Goal: Task Accomplishment & Management: Complete application form

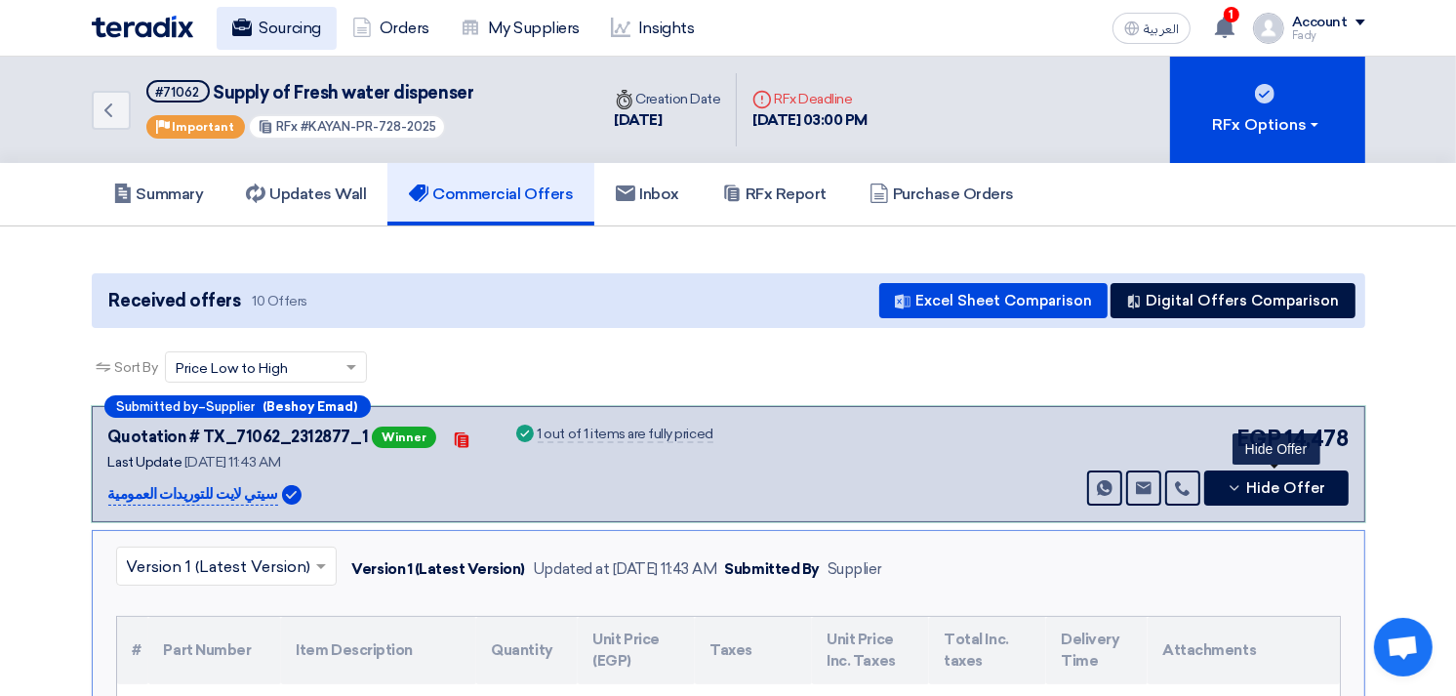
click at [258, 31] on link "Sourcing" at bounding box center [277, 28] width 120 height 43
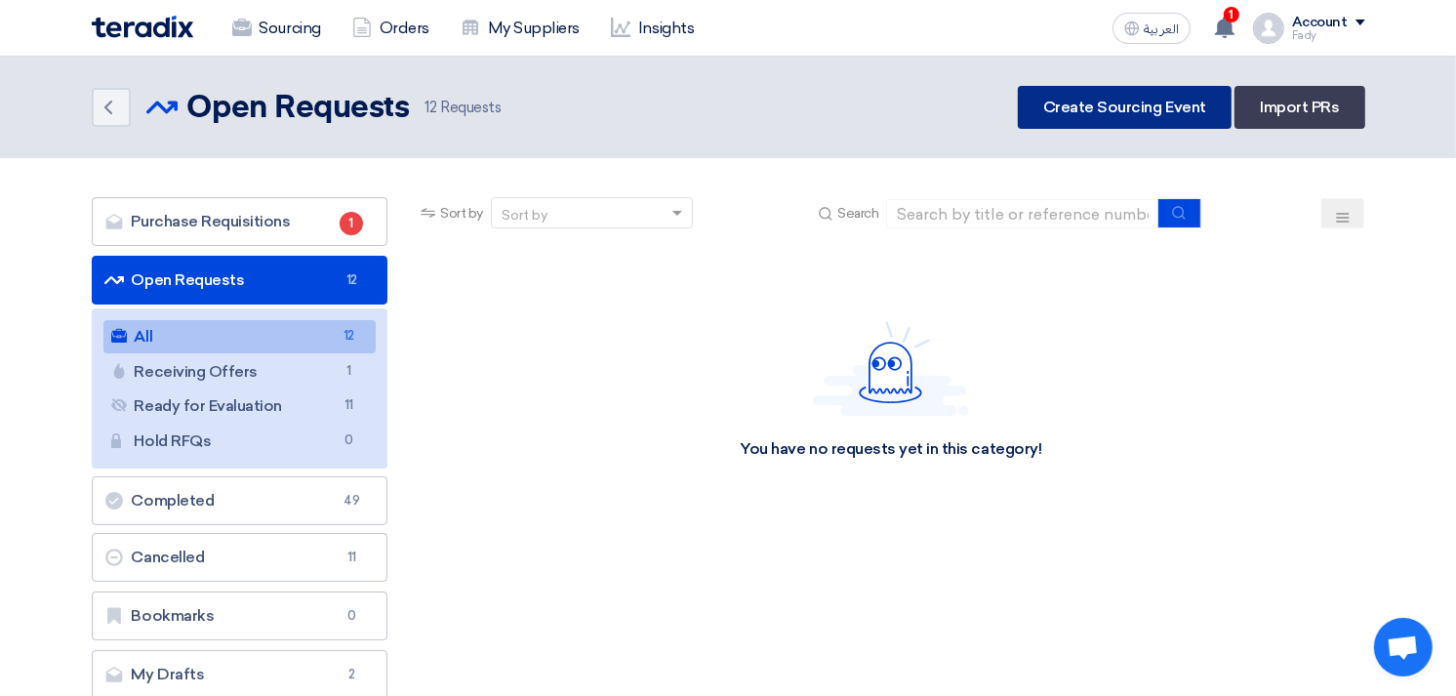
click at [1155, 89] on link "Create Sourcing Event" at bounding box center [1125, 107] width 214 height 43
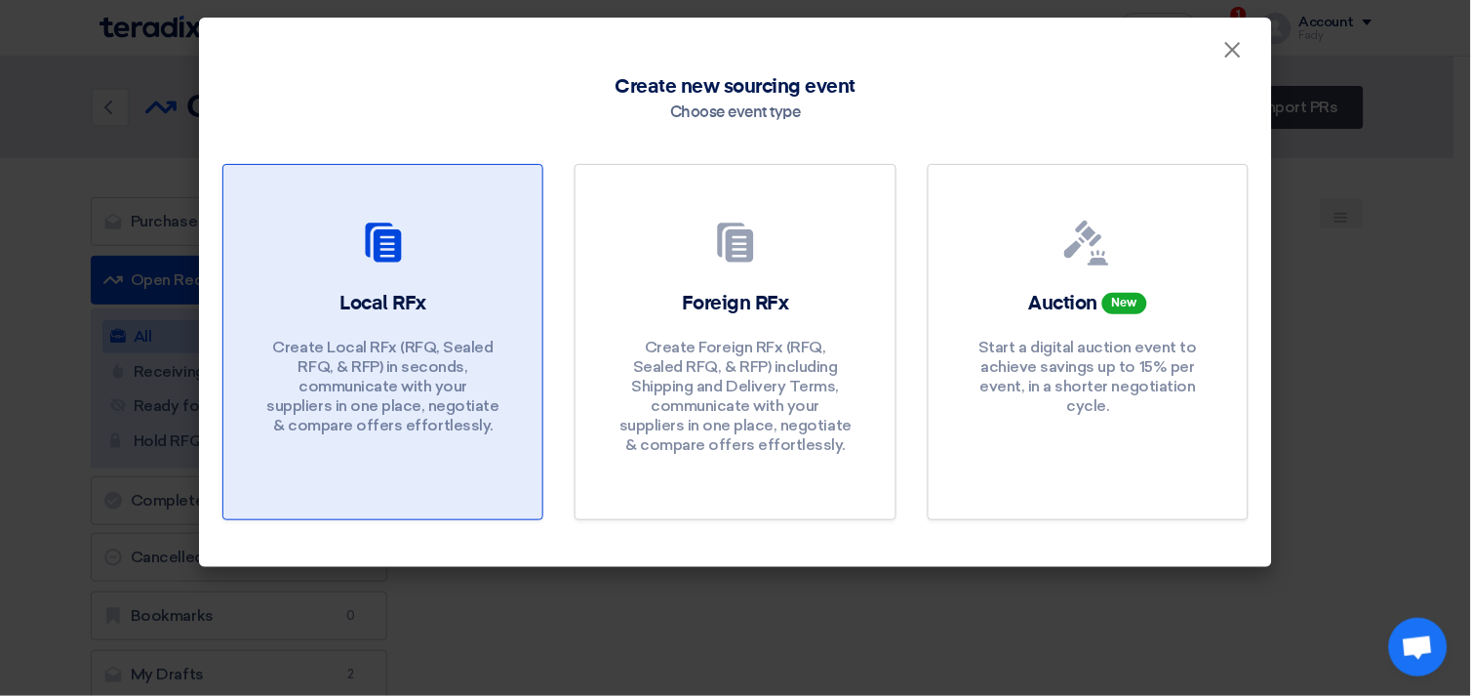
click at [315, 388] on p "Create Local RFx (RFQ, Sealed RFQ, & RFP) in seconds, communicate with your sup…" at bounding box center [383, 387] width 234 height 98
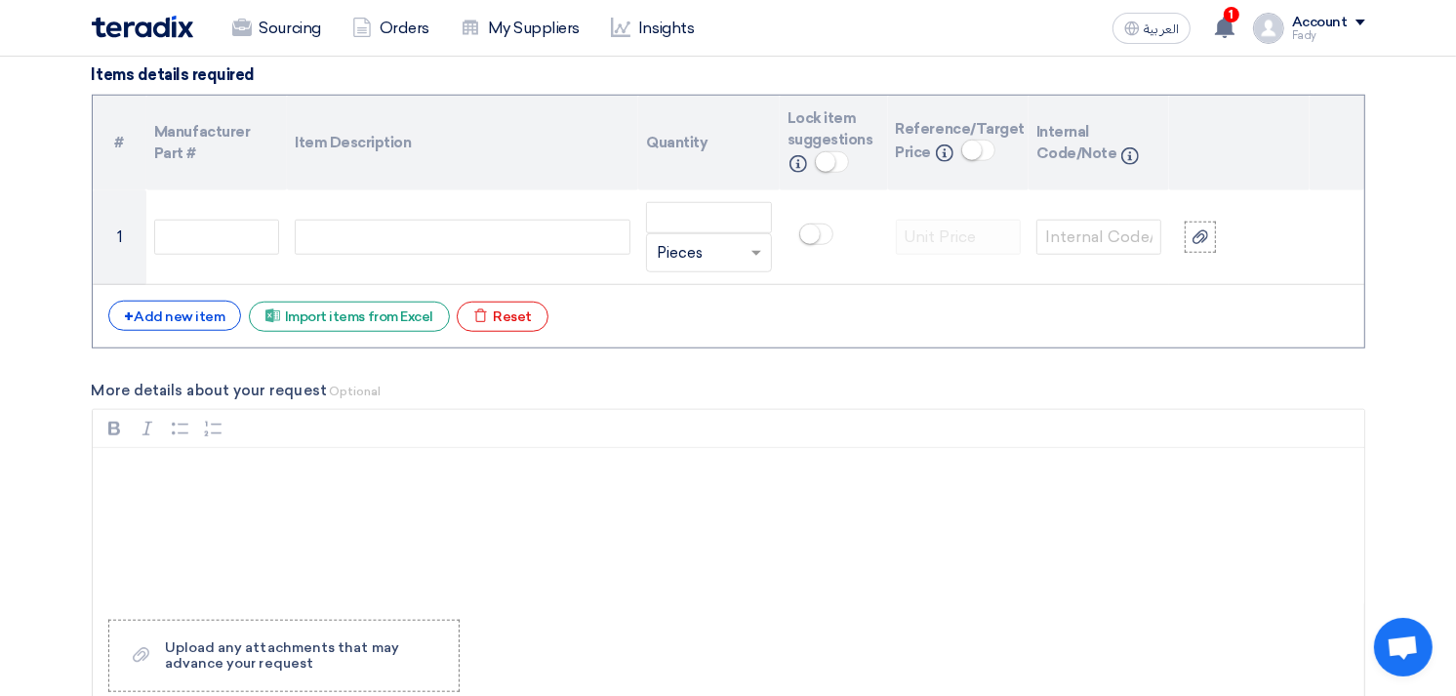
scroll to position [1409, 0]
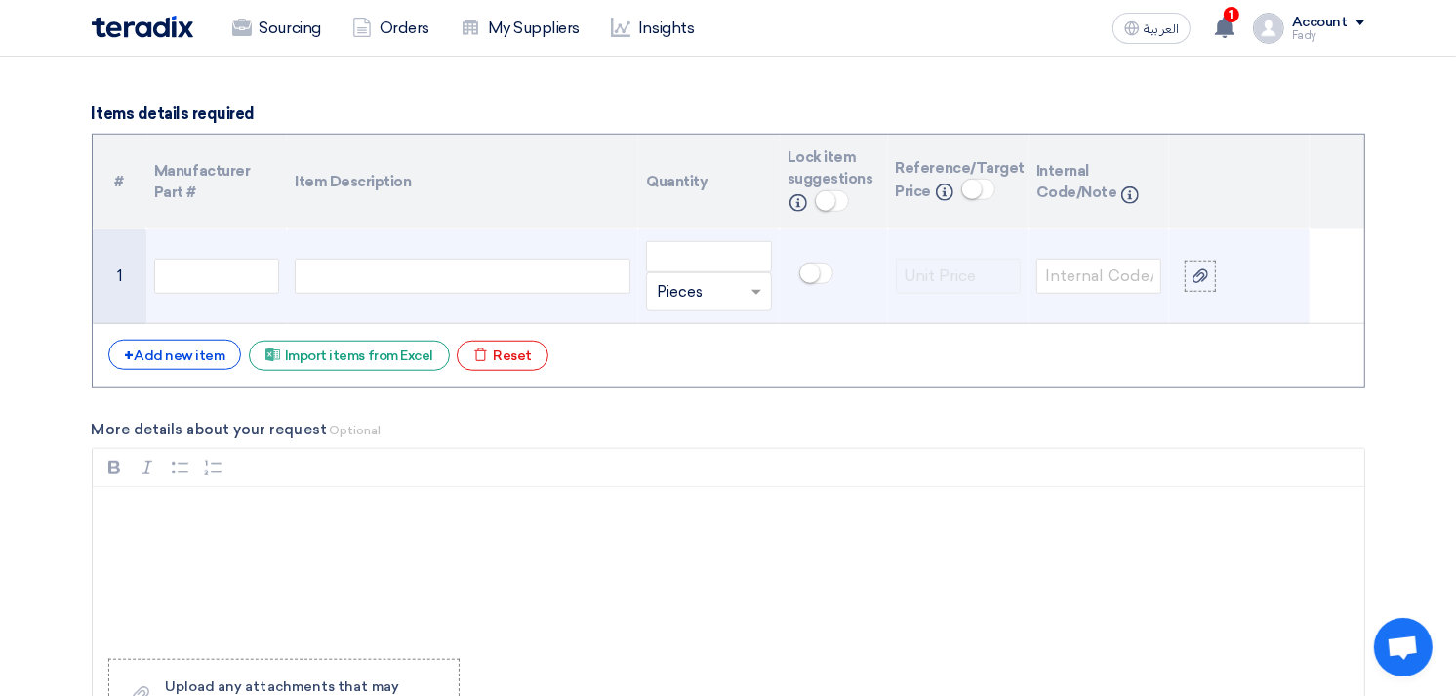
click at [345, 277] on div at bounding box center [463, 276] width 336 height 35
paste div
click at [693, 251] on input "number" at bounding box center [708, 256] width 125 height 31
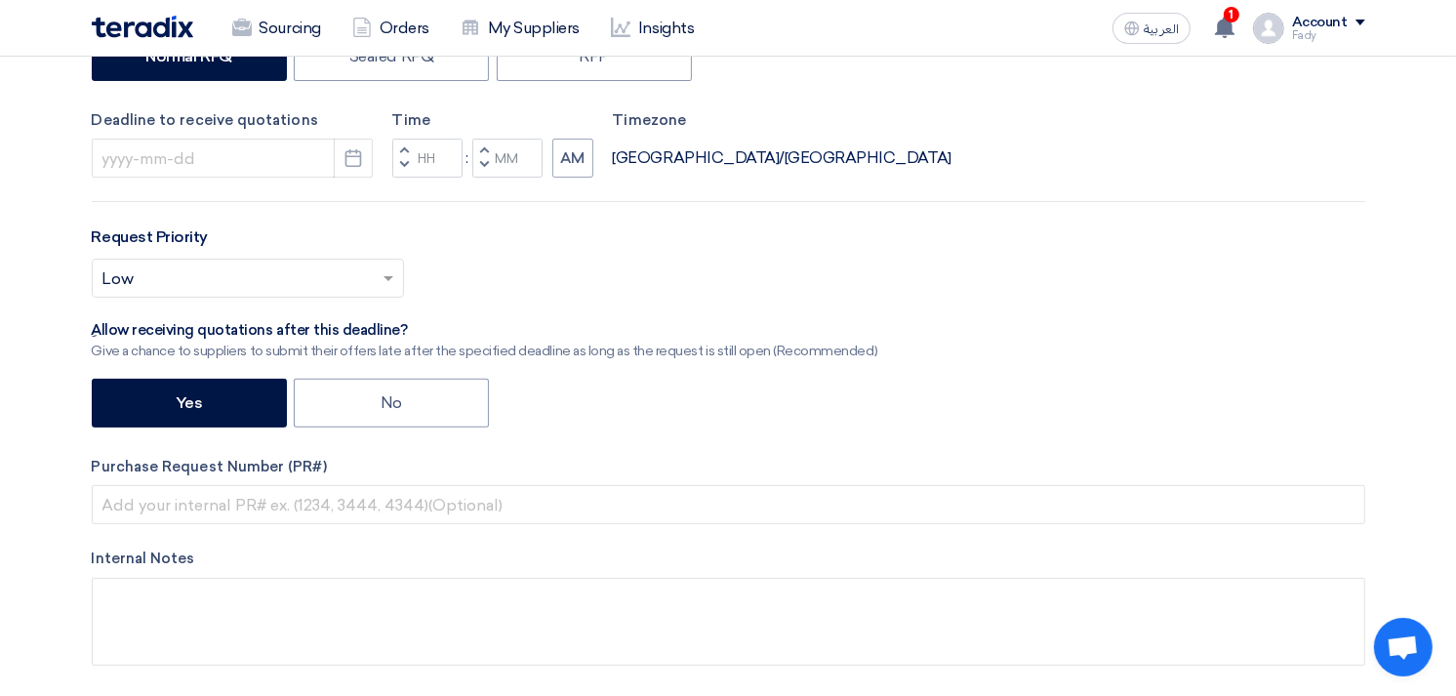
scroll to position [0, 0]
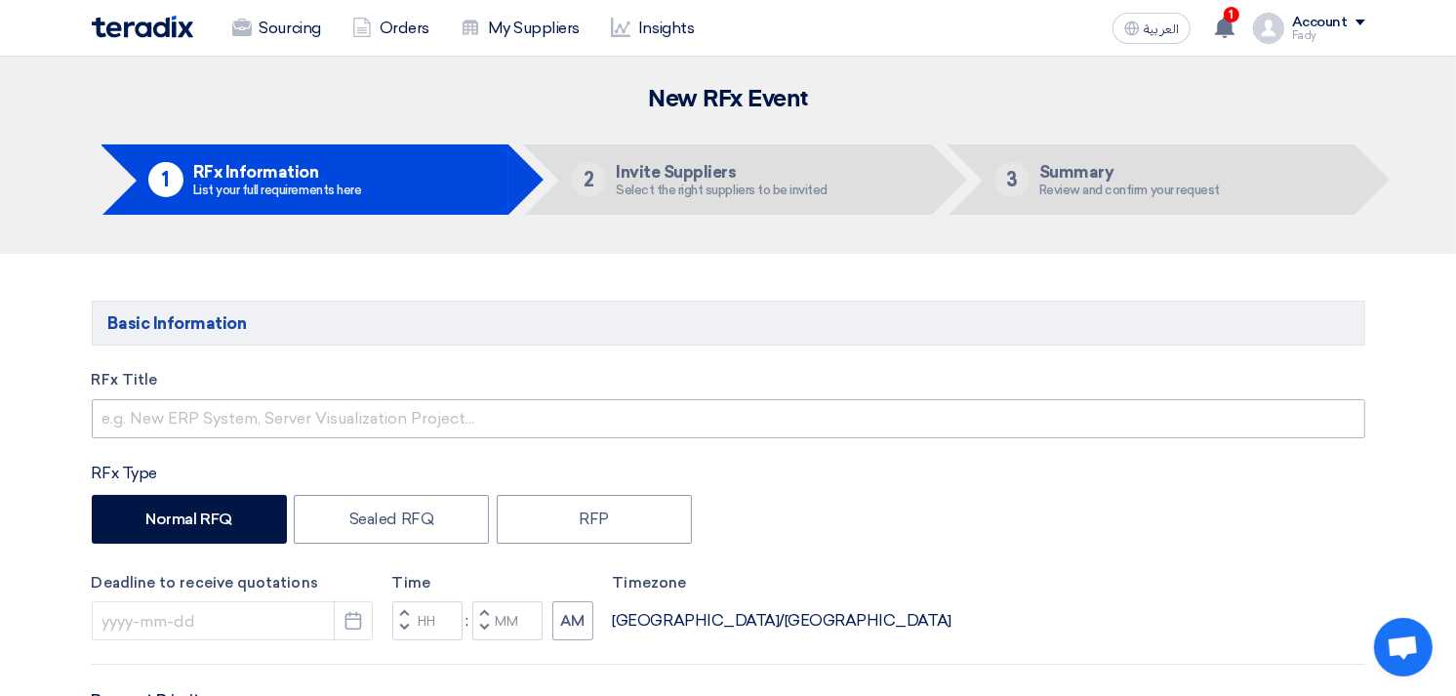
type input "200"
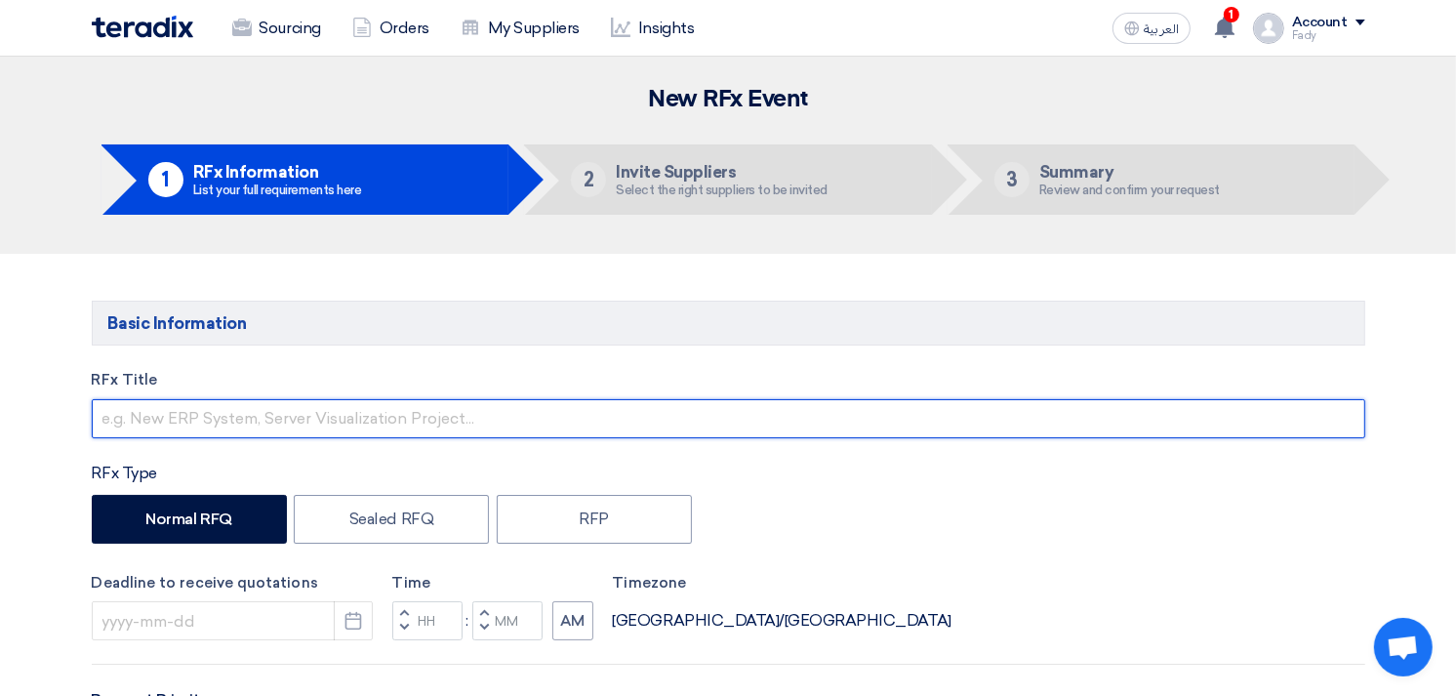
click at [307, 412] on input "text" at bounding box center [728, 418] width 1273 height 39
type input "توريد محاضر استلام سيارات"
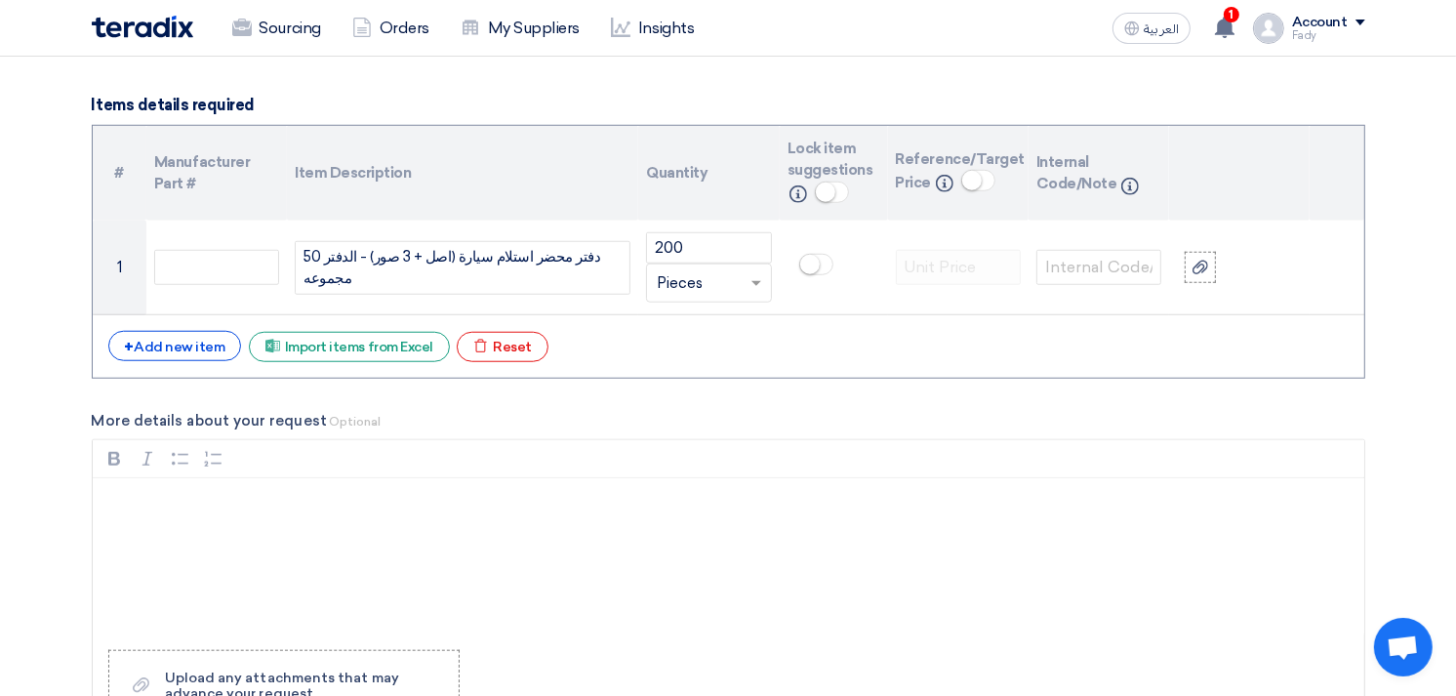
scroll to position [1409, 0]
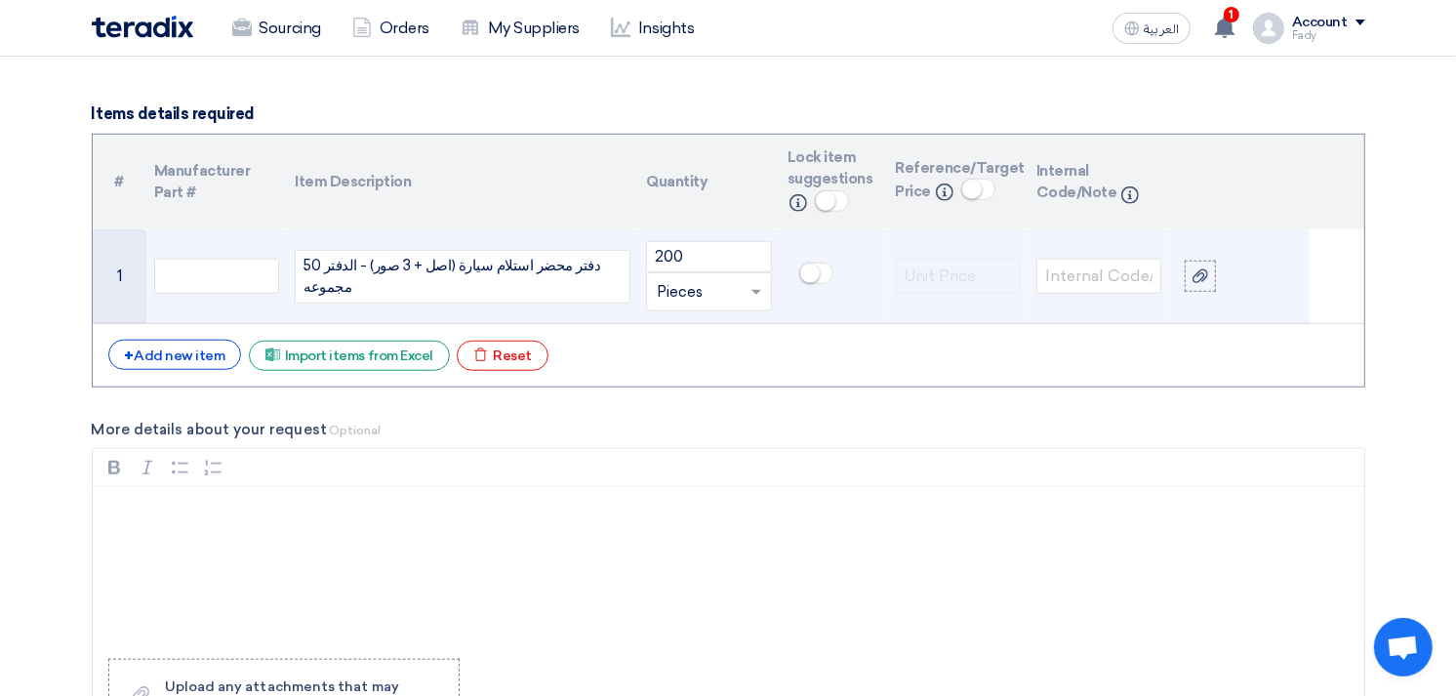
click at [621, 275] on div "دفتر محضر استلام سيارة (اصل + 3 صور) - الدفتر 50 مجموعه" at bounding box center [463, 277] width 336 height 54
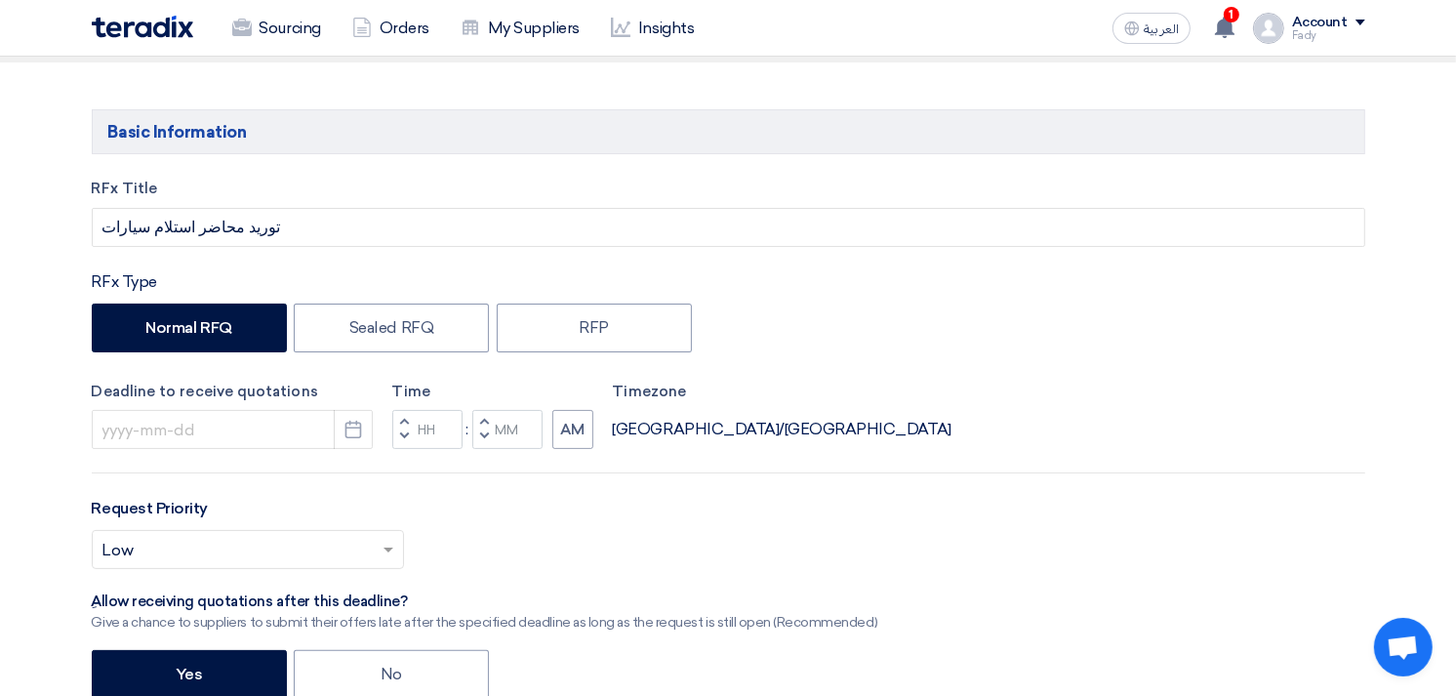
scroll to position [217, 0]
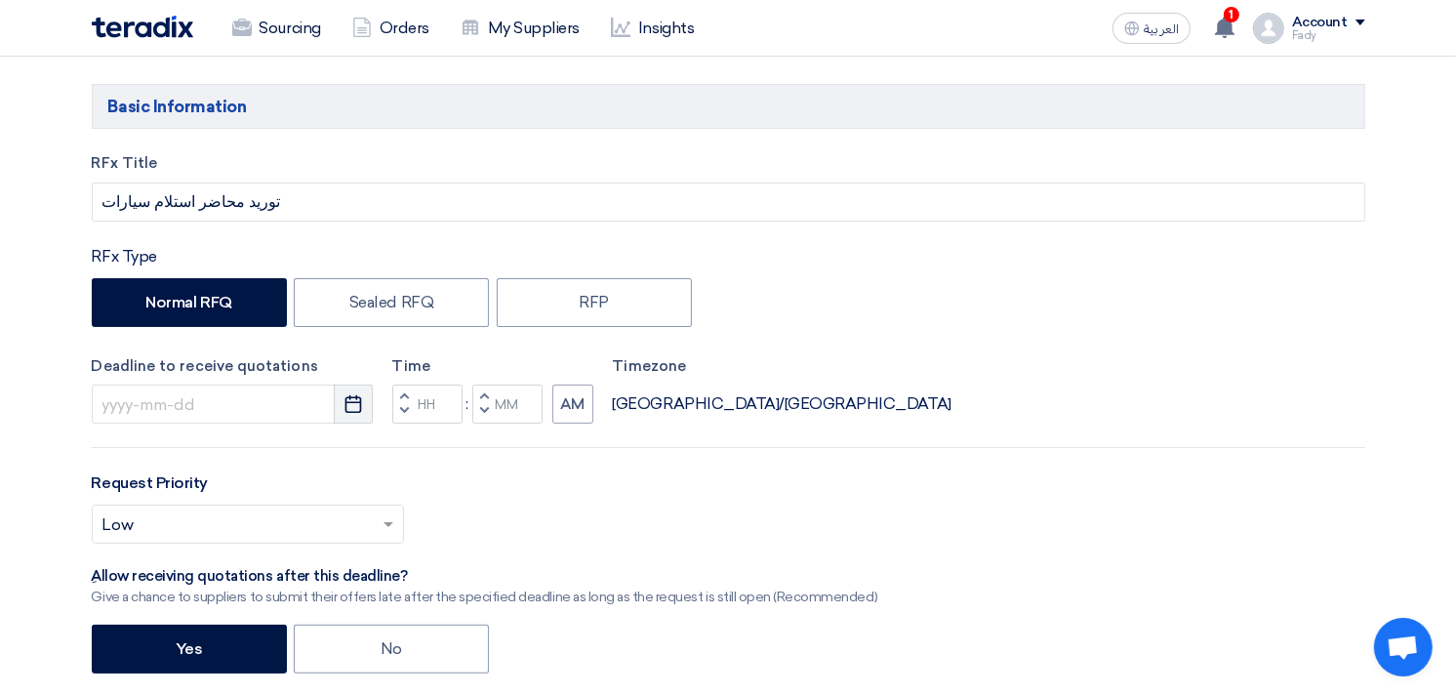
click at [352, 401] on icon "Pick a date" at bounding box center [353, 404] width 20 height 20
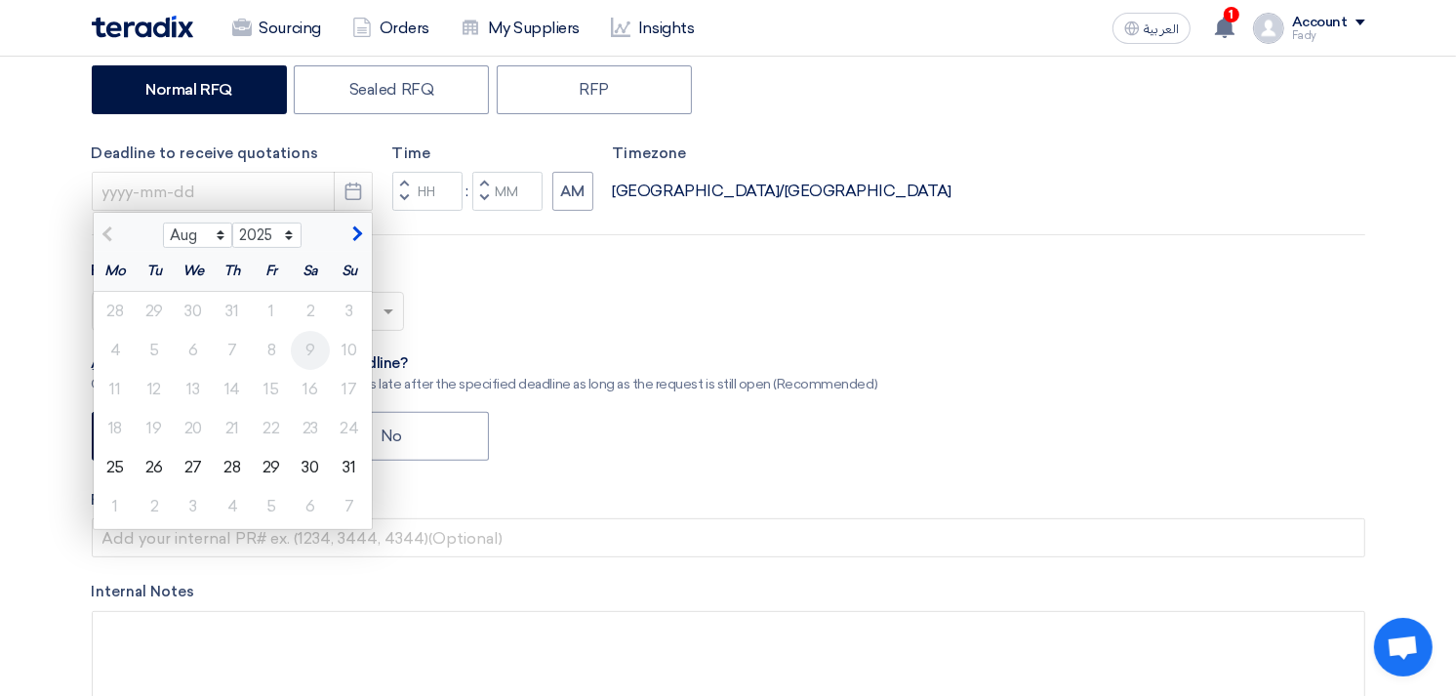
scroll to position [433, 0]
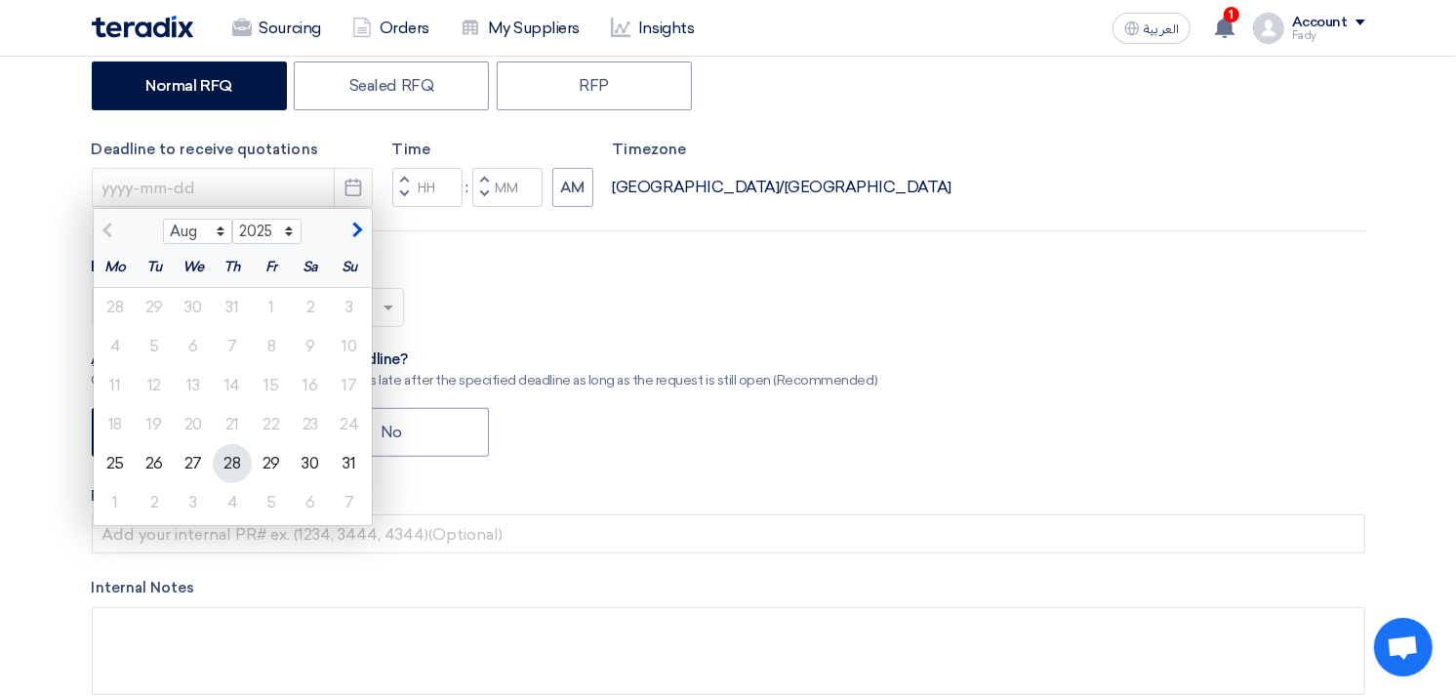
click at [228, 455] on div "28" at bounding box center [232, 463] width 39 height 39
type input "[DATE]"
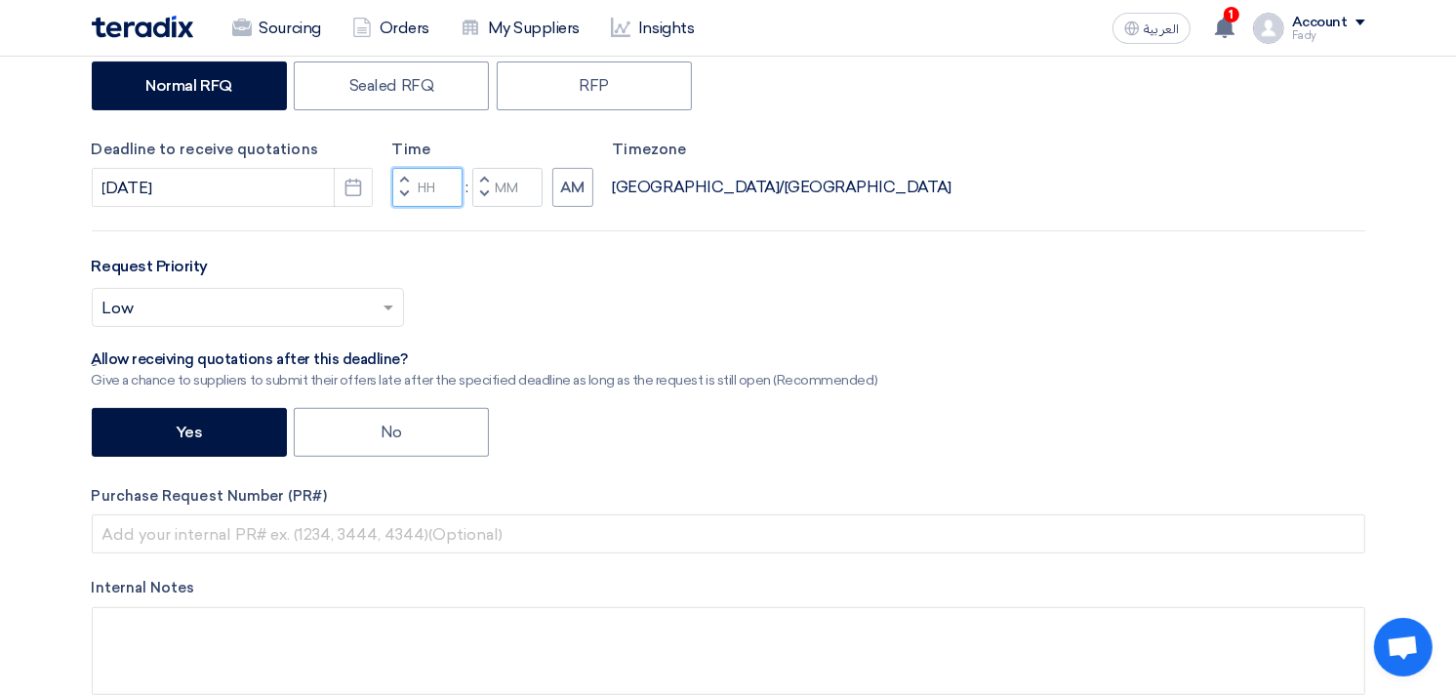
click at [431, 189] on input "Hours" at bounding box center [427, 187] width 70 height 39
type input "02"
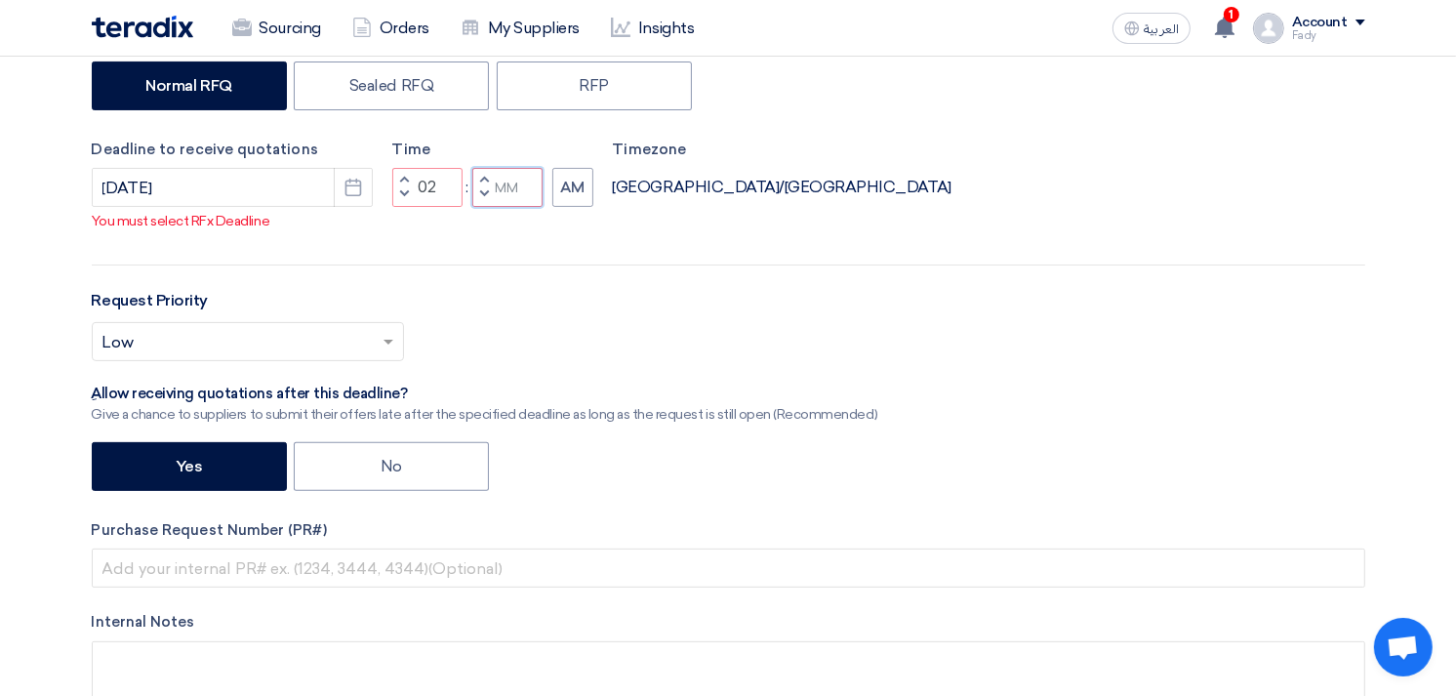
click at [503, 180] on input "Minutes" at bounding box center [507, 187] width 70 height 39
type input "00"
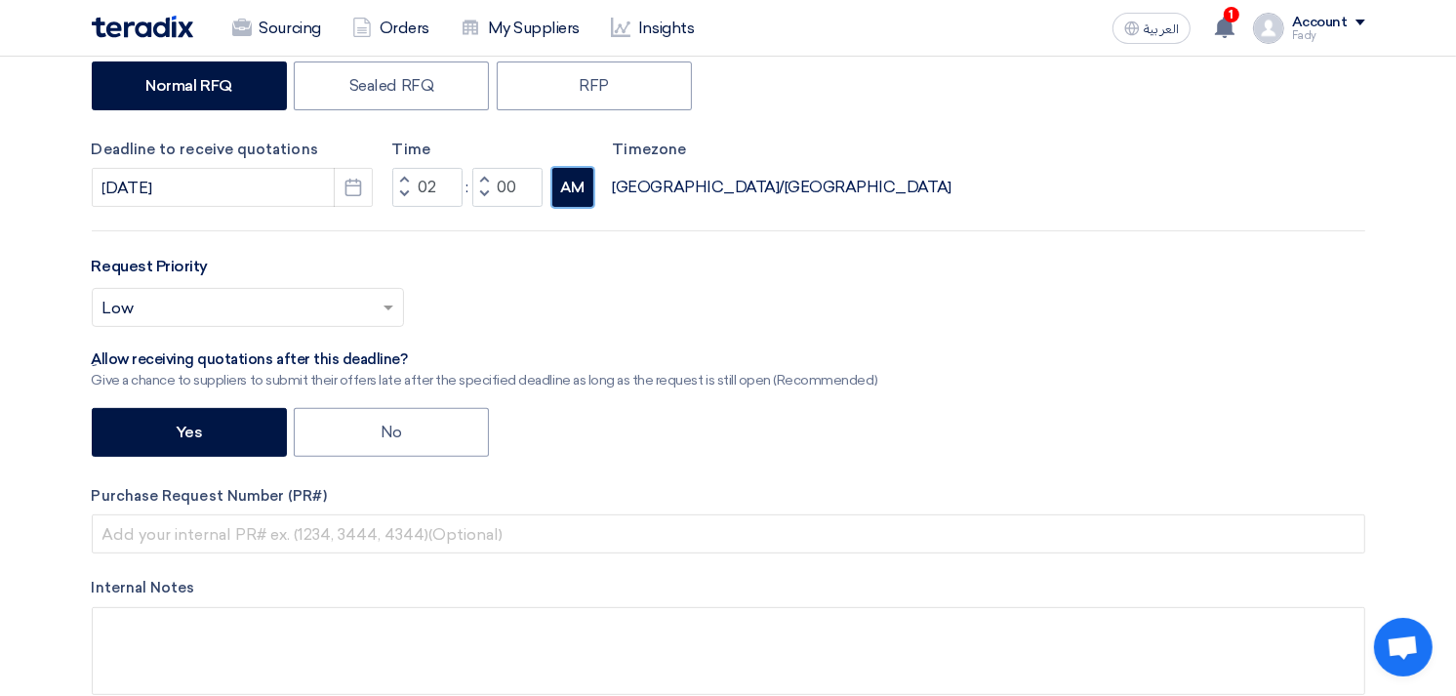
click at [586, 190] on button "AM" at bounding box center [572, 187] width 41 height 39
click at [270, 313] on input "text" at bounding box center [237, 310] width 271 height 32
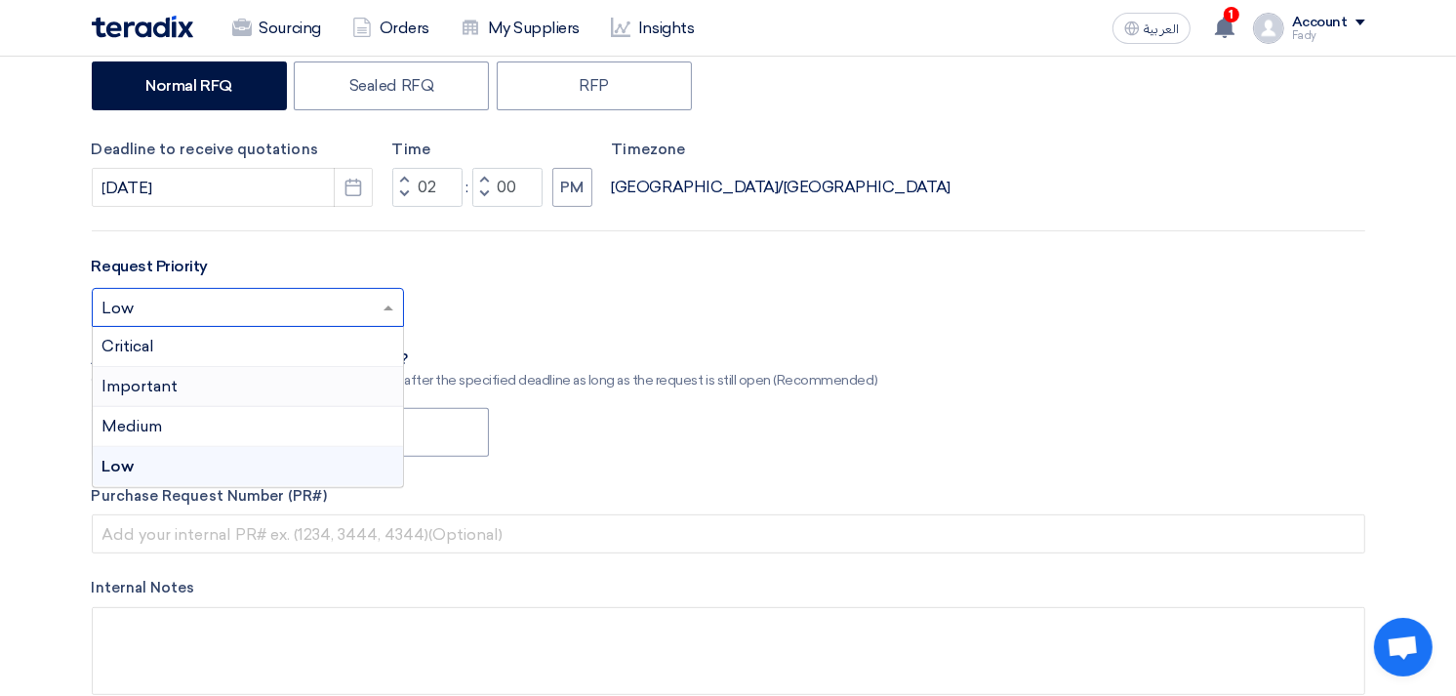
click at [154, 377] on span "Important" at bounding box center [140, 386] width 76 height 19
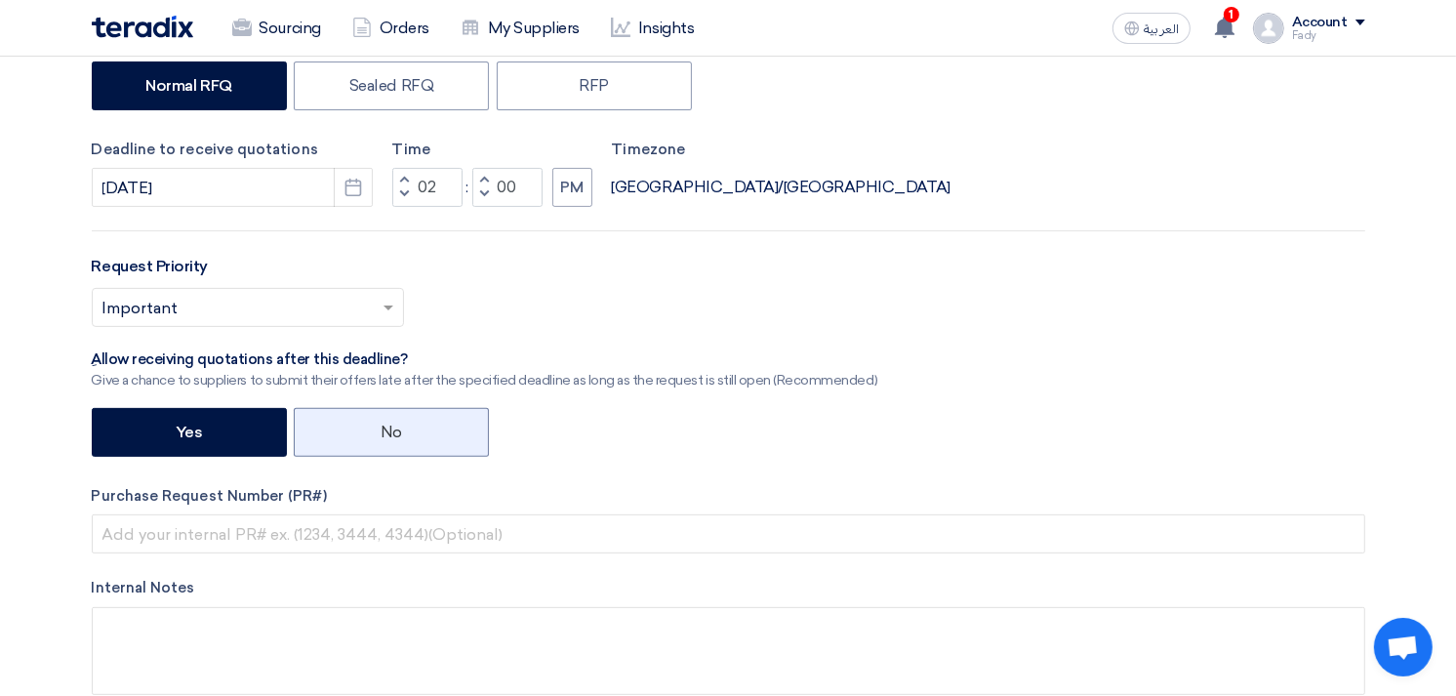
click at [430, 433] on label "No" at bounding box center [391, 432] width 195 height 49
click at [393, 433] on input "No" at bounding box center [386, 430] width 13 height 13
radio input "true"
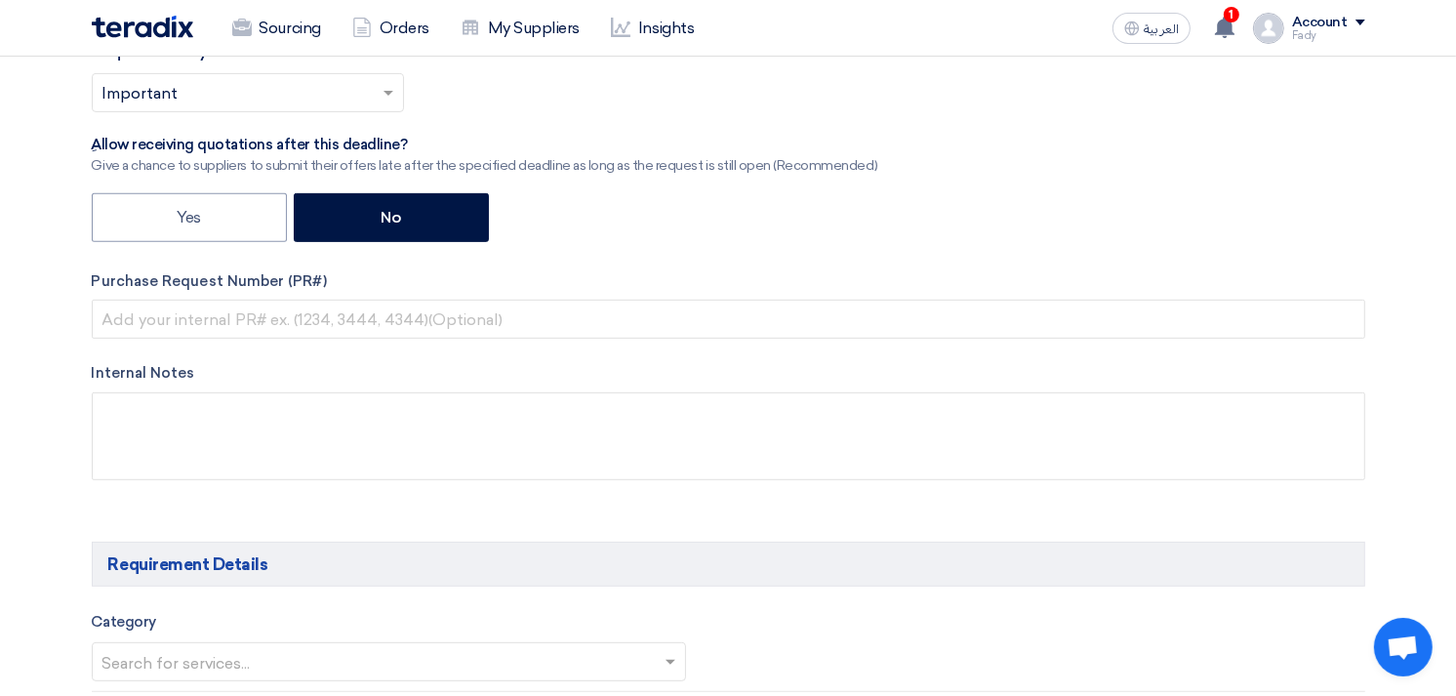
scroll to position [650, 0]
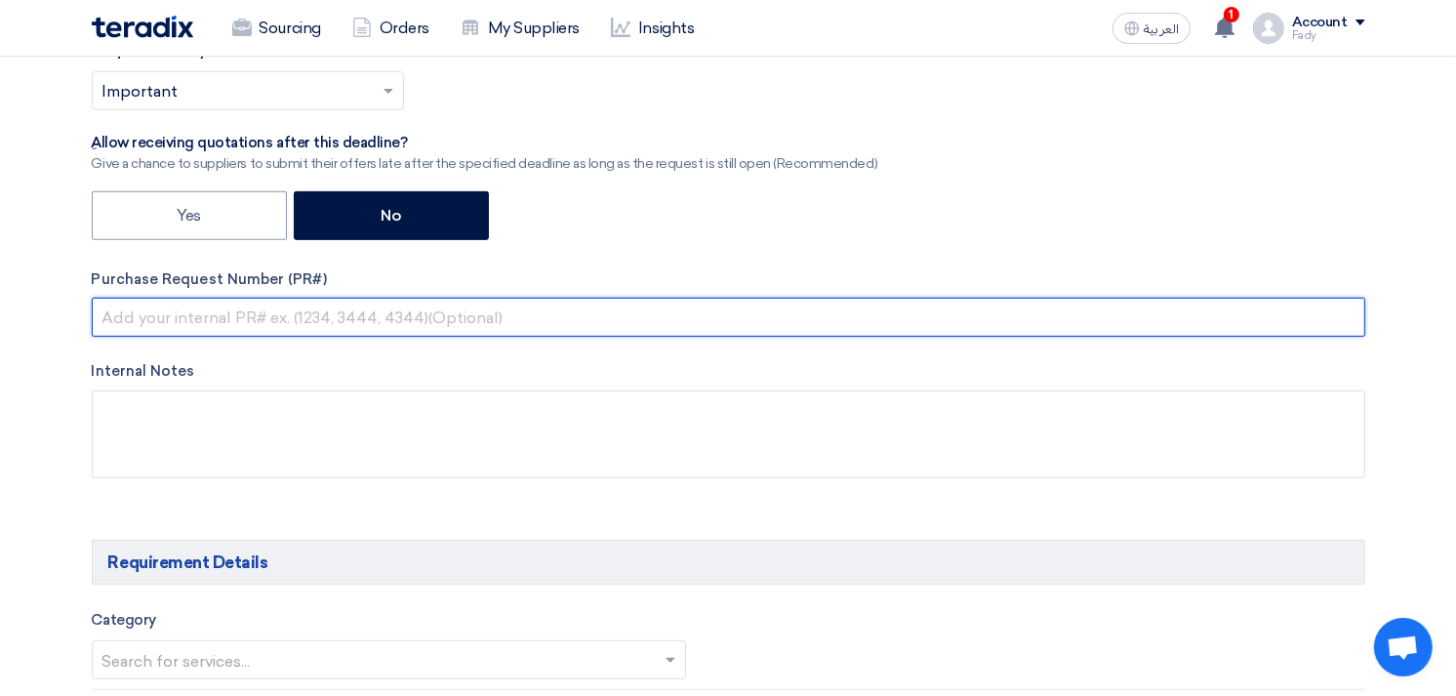
click at [228, 328] on input "text" at bounding box center [728, 317] width 1273 height 39
paste input "KAYAN-PR-748-2025"
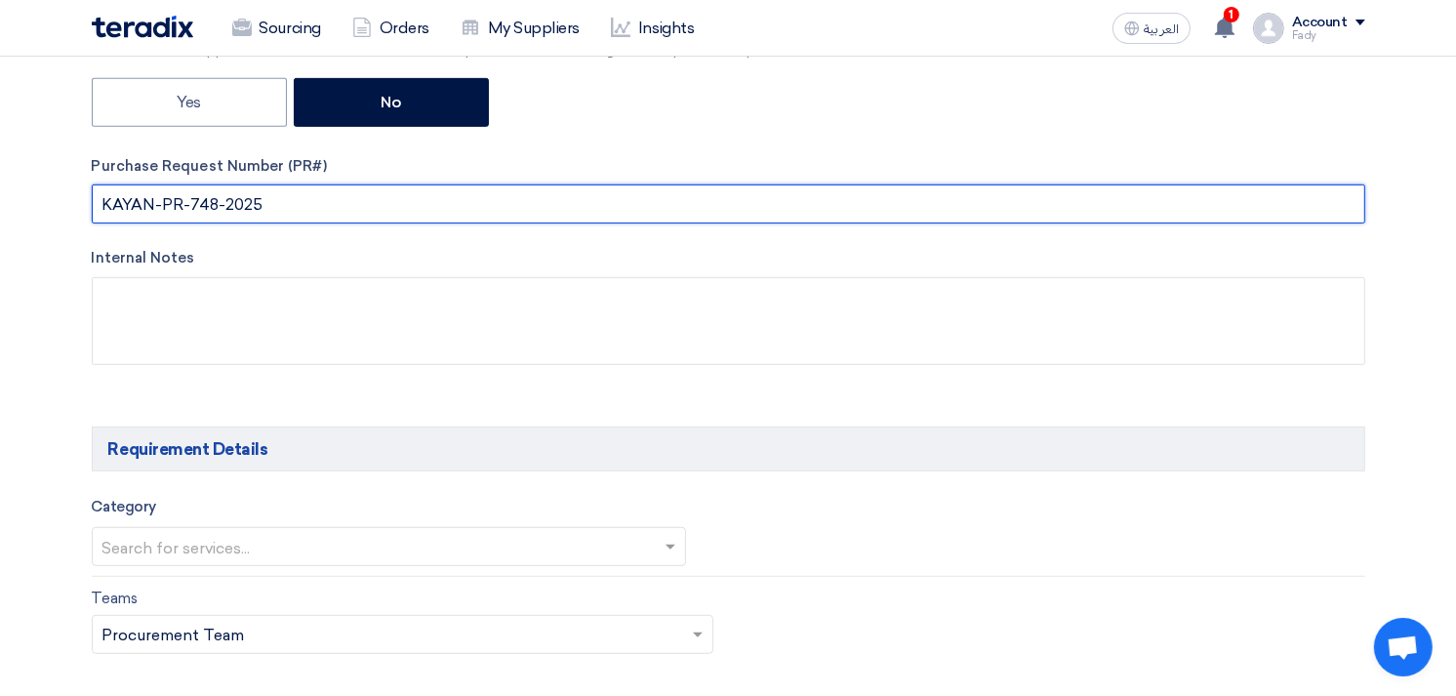
scroll to position [1084, 0]
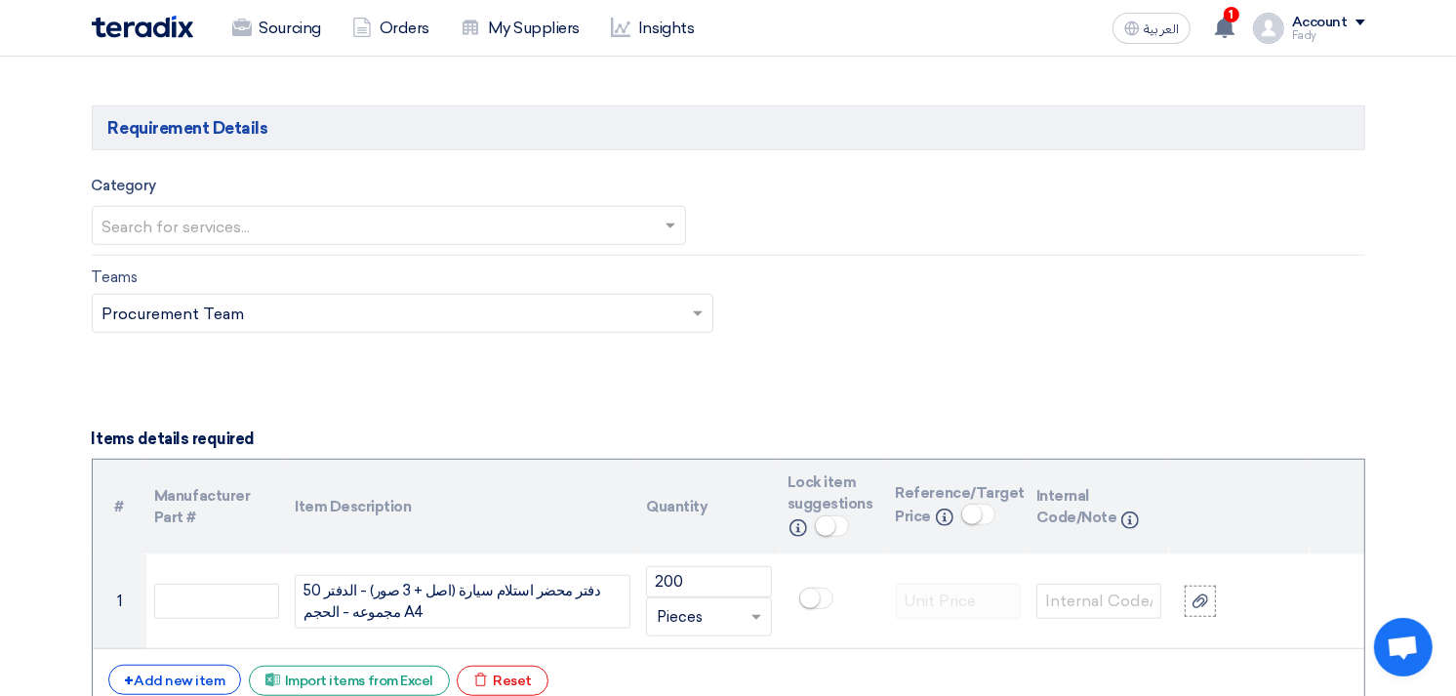
type input "KAYAN-PR-748-2025"
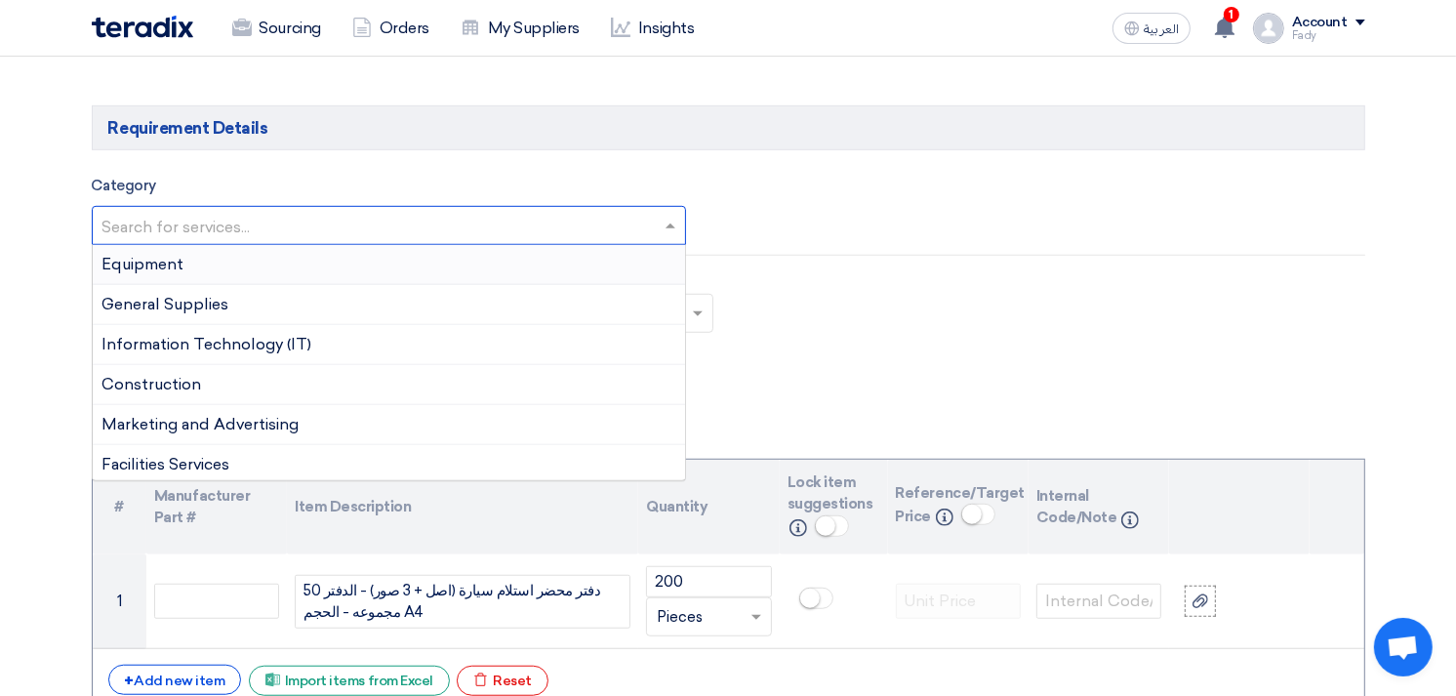
click at [269, 230] on input "text" at bounding box center [379, 228] width 554 height 32
click at [271, 420] on span "Marketing and Advertising" at bounding box center [200, 424] width 197 height 19
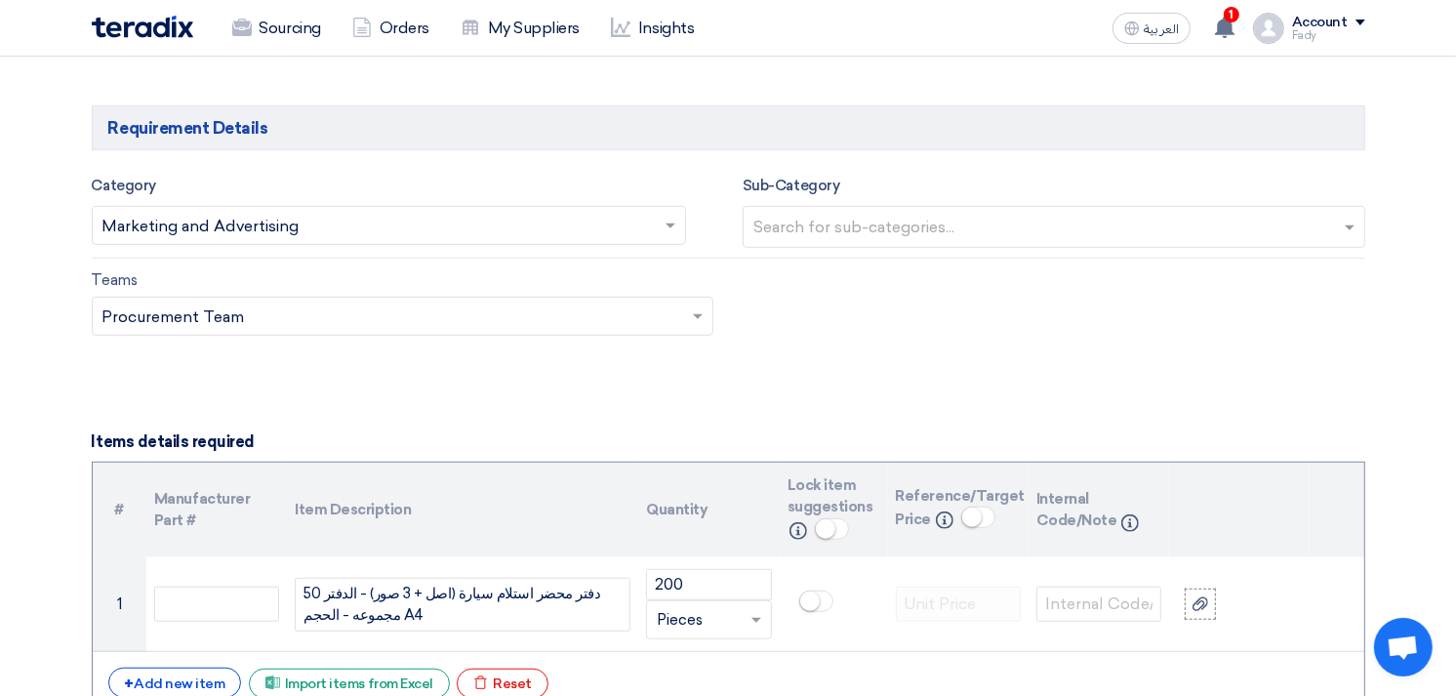
click at [898, 224] on input "text" at bounding box center [1056, 229] width 606 height 32
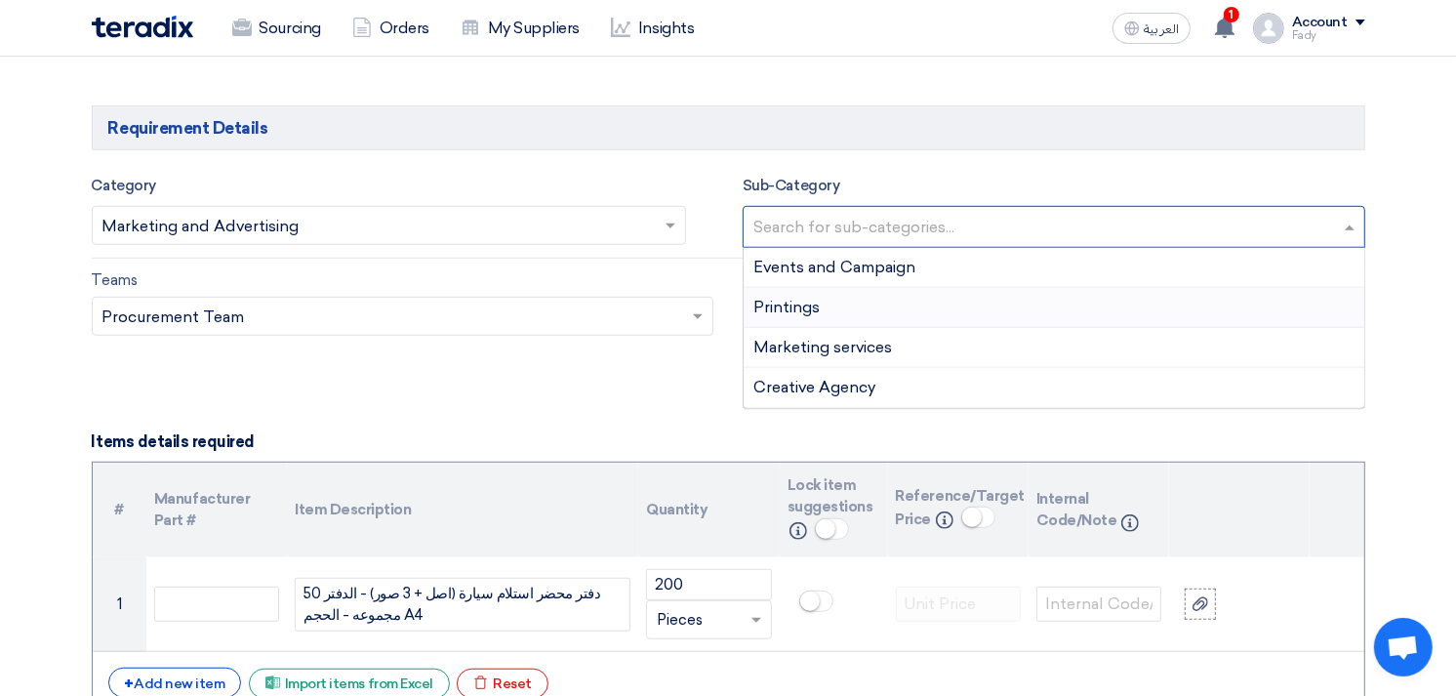
click at [814, 307] on span "Printings" at bounding box center [786, 307] width 66 height 19
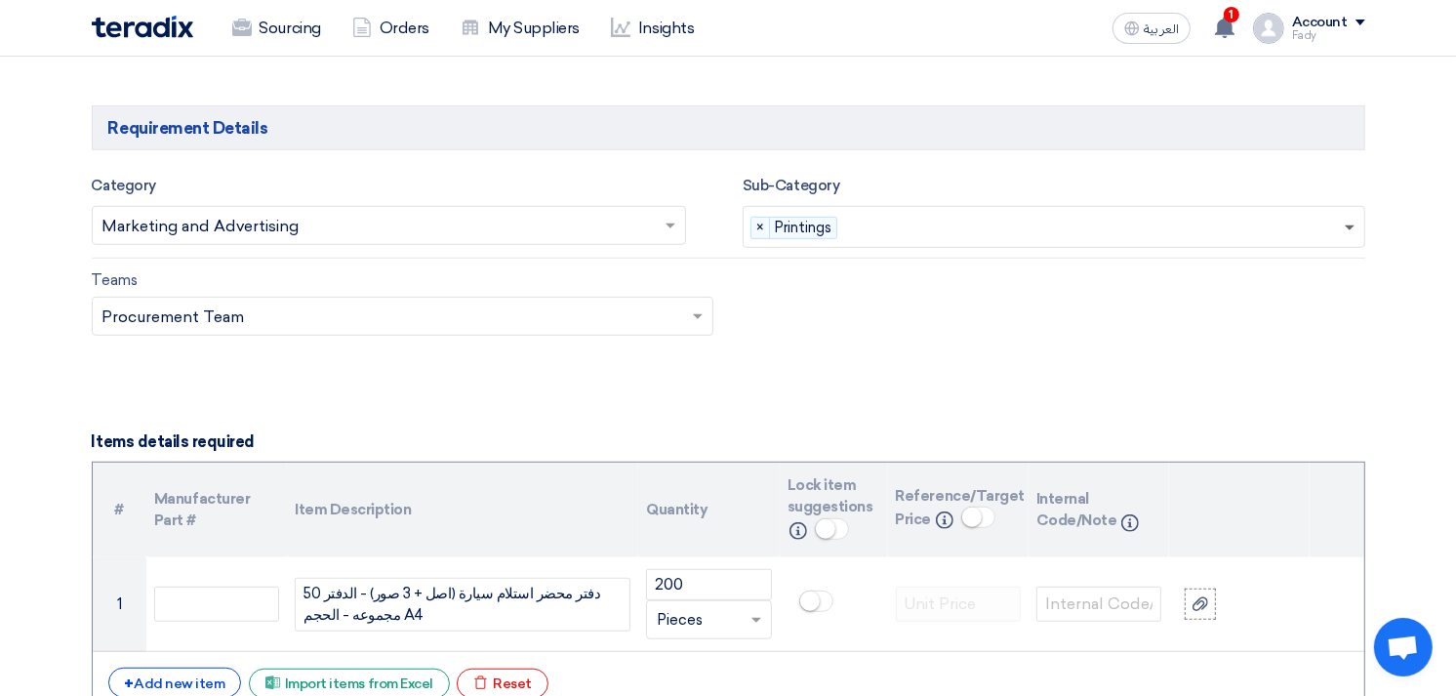
click at [1348, 231] on span at bounding box center [1351, 227] width 24 height 23
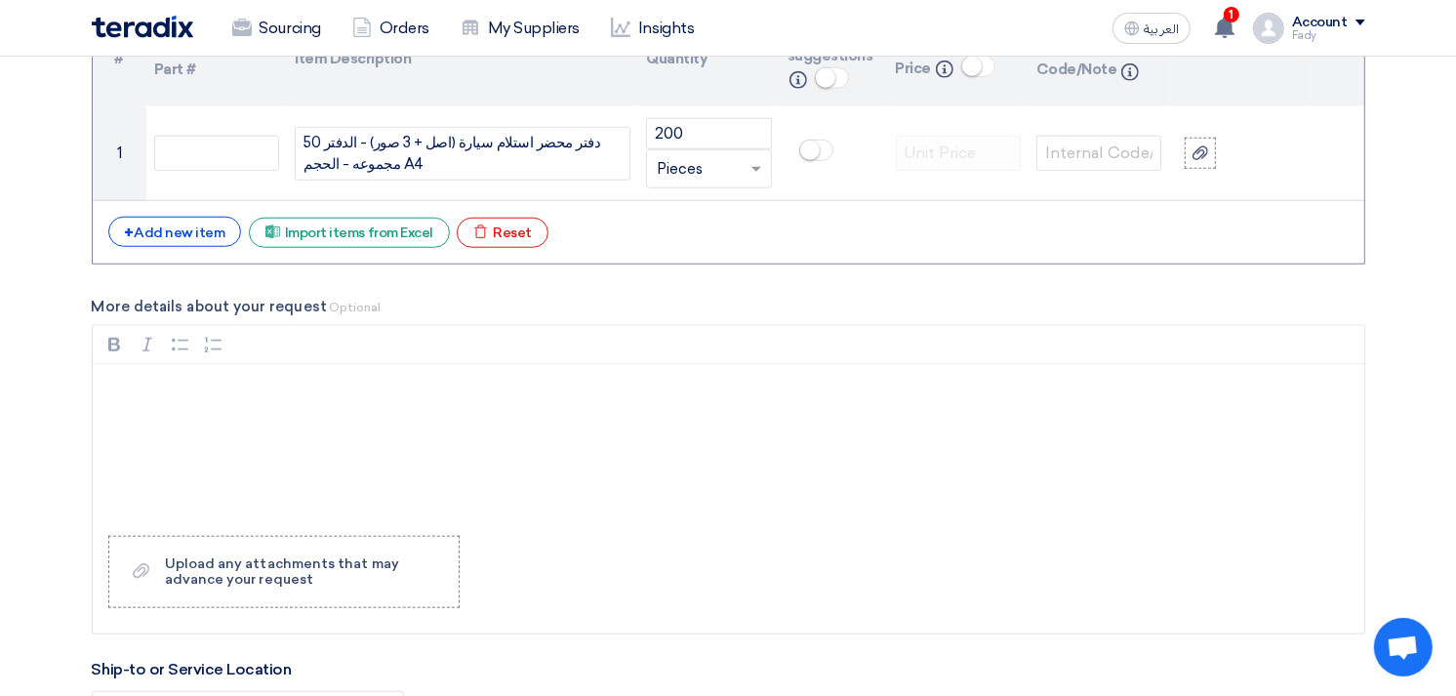
scroll to position [1734, 0]
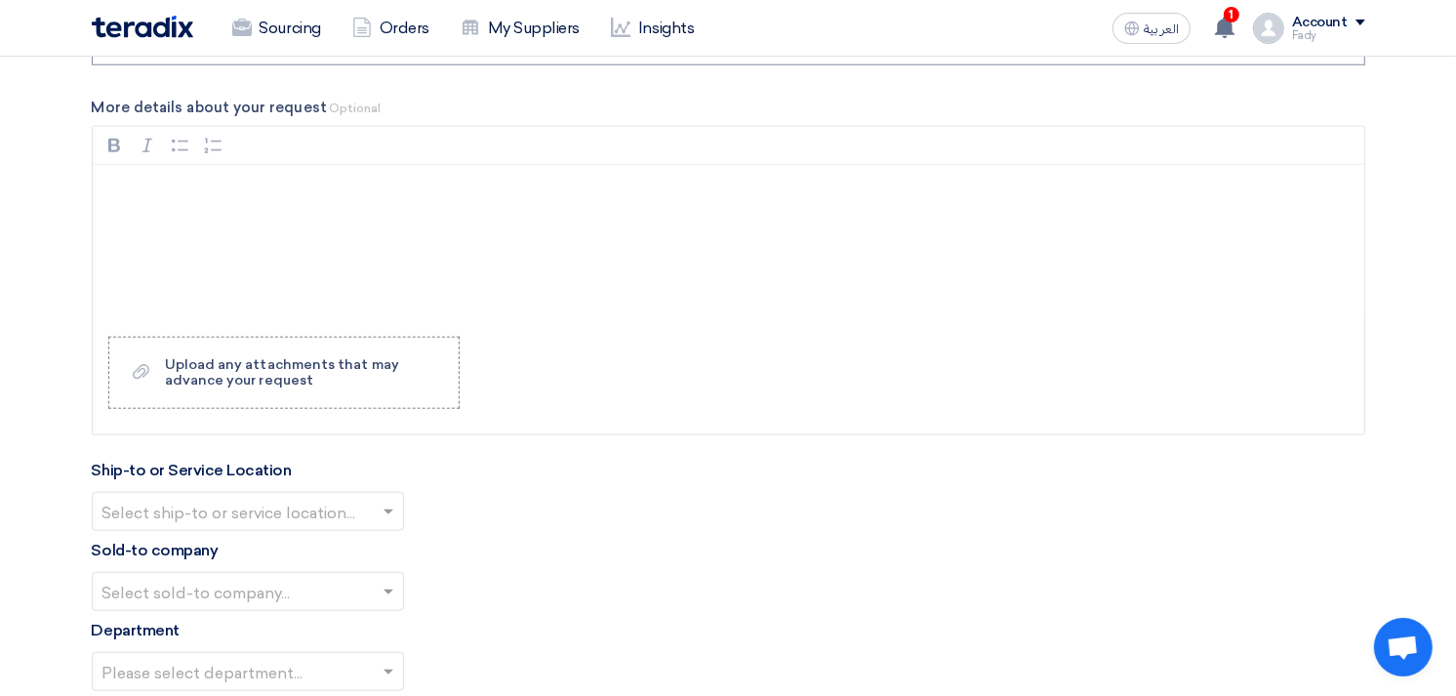
click at [256, 509] on input "text" at bounding box center [237, 514] width 271 height 32
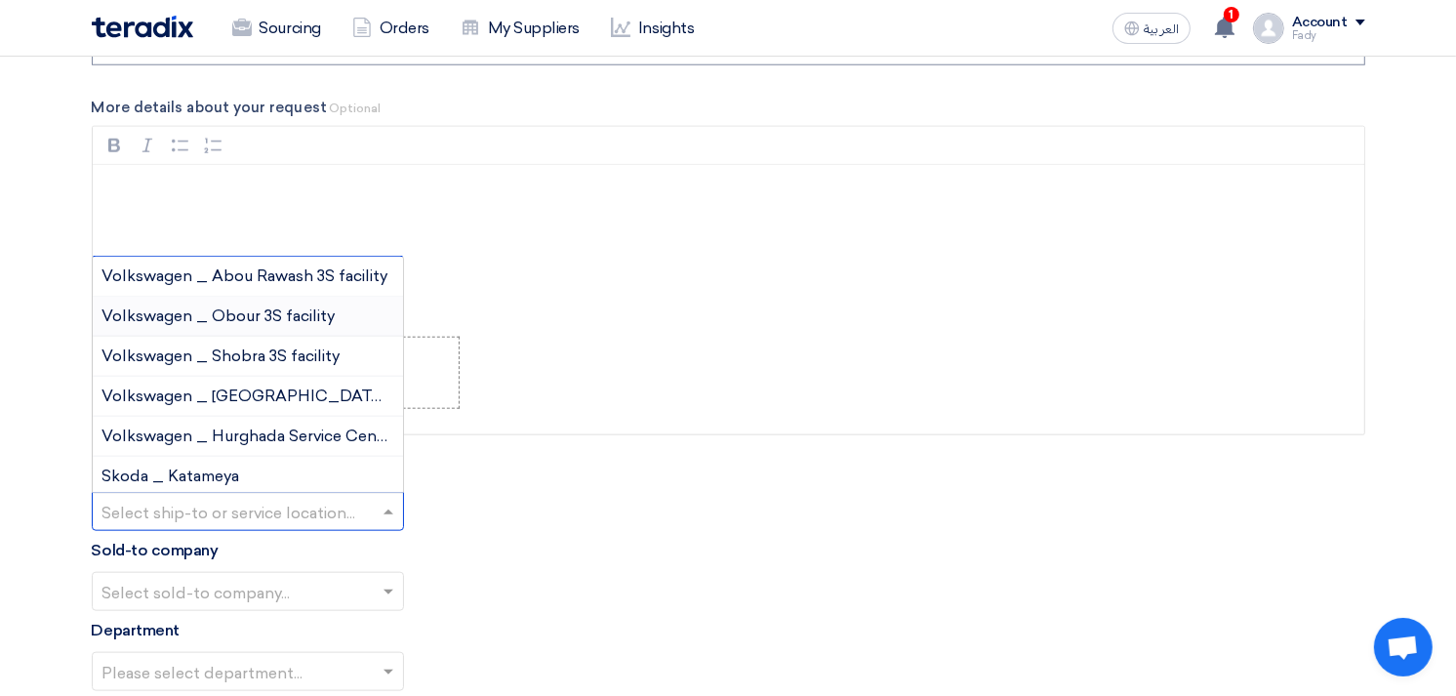
click at [265, 319] on span "Volkswagen _ Obour 3S facility" at bounding box center [218, 315] width 233 height 19
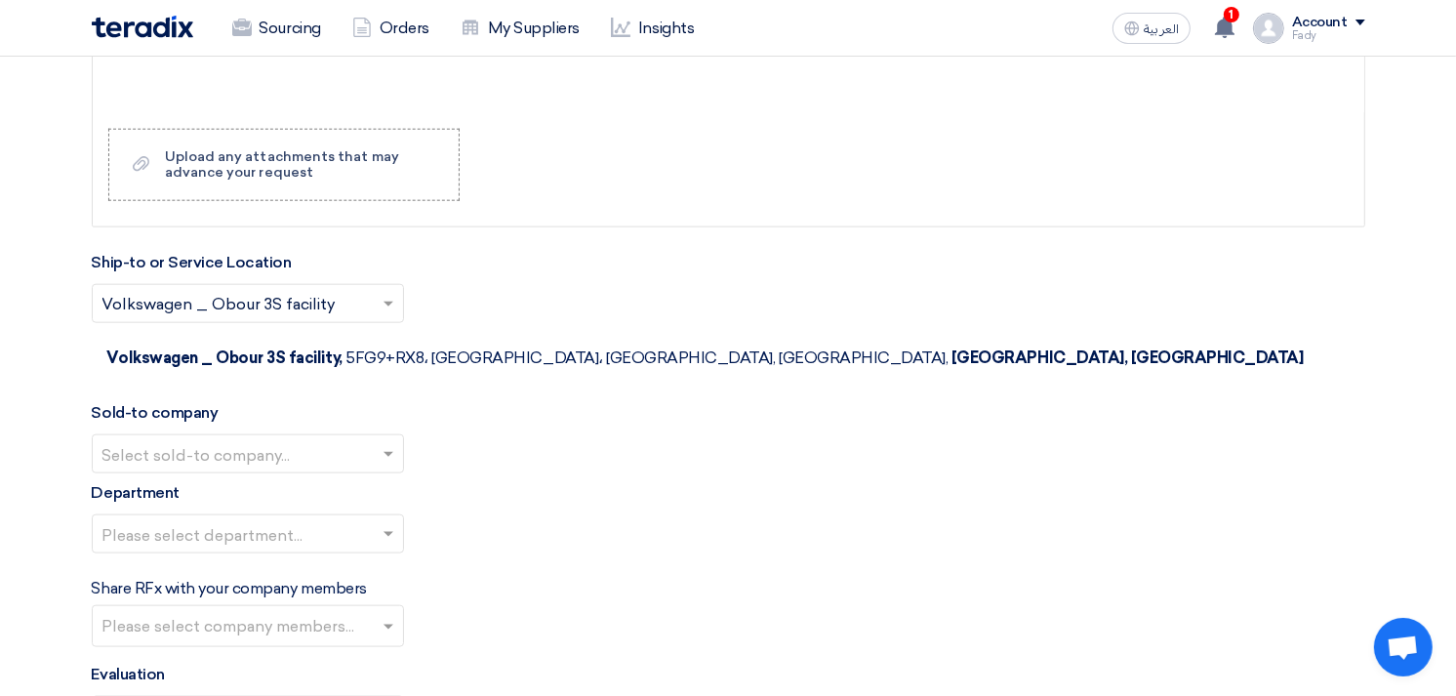
scroll to position [1951, 0]
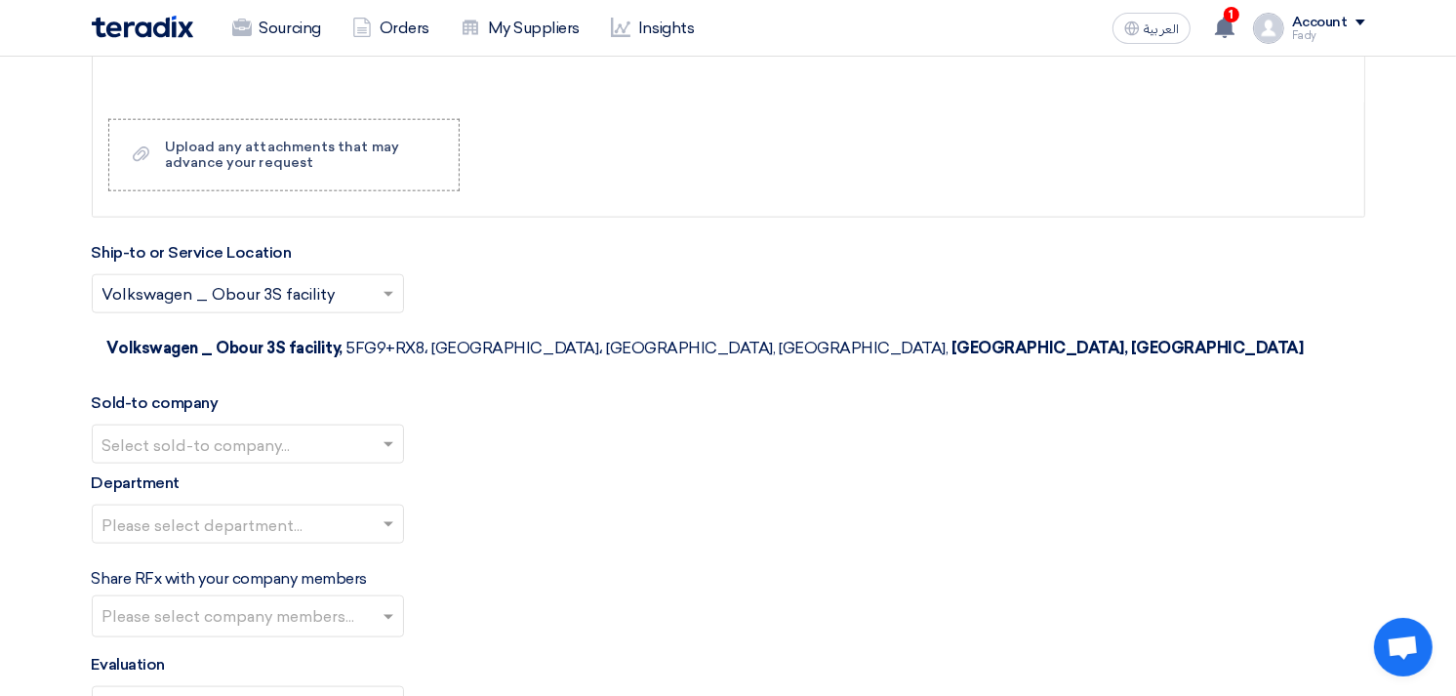
click at [228, 430] on input "text" at bounding box center [237, 446] width 271 height 32
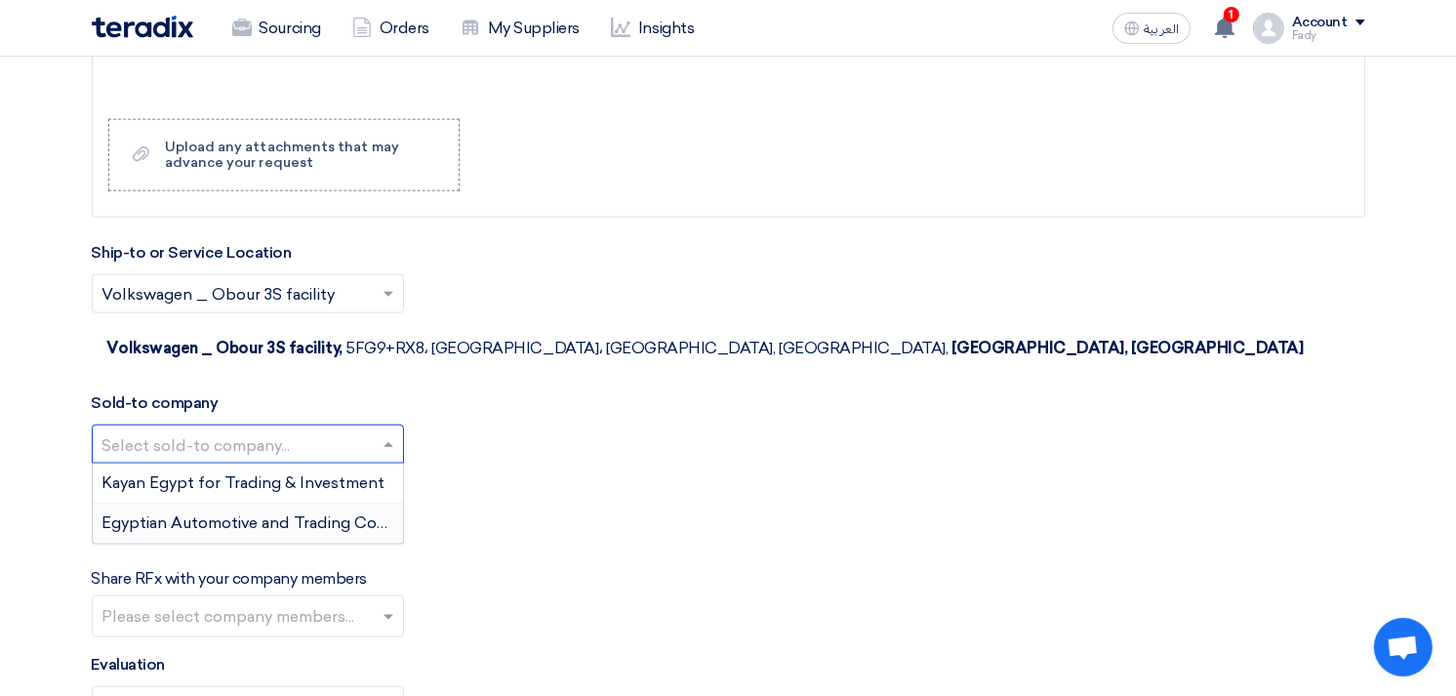
click at [211, 513] on span "Egyptian Automotive and Trading Company" at bounding box center [264, 522] width 325 height 19
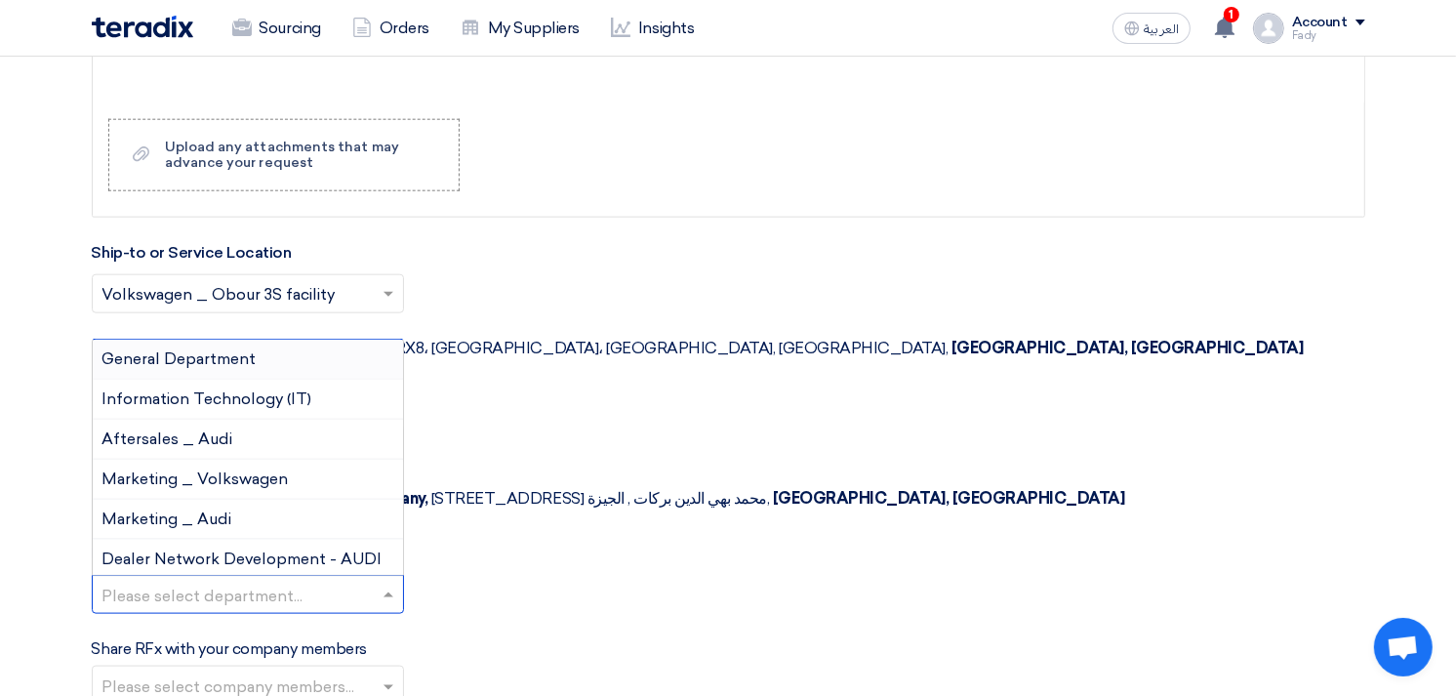
click at [211, 580] on input "text" at bounding box center [237, 596] width 271 height 32
click at [181, 349] on span "General Department" at bounding box center [179, 358] width 154 height 19
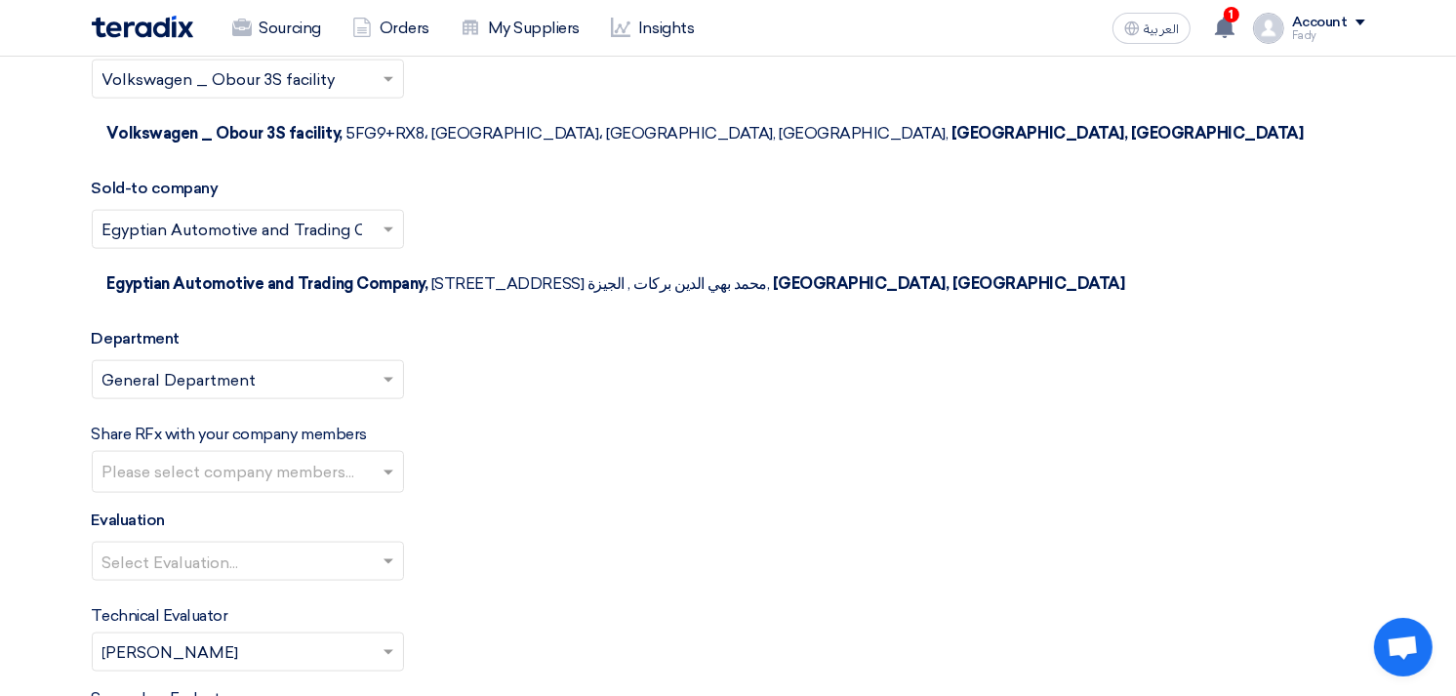
scroll to position [2168, 0]
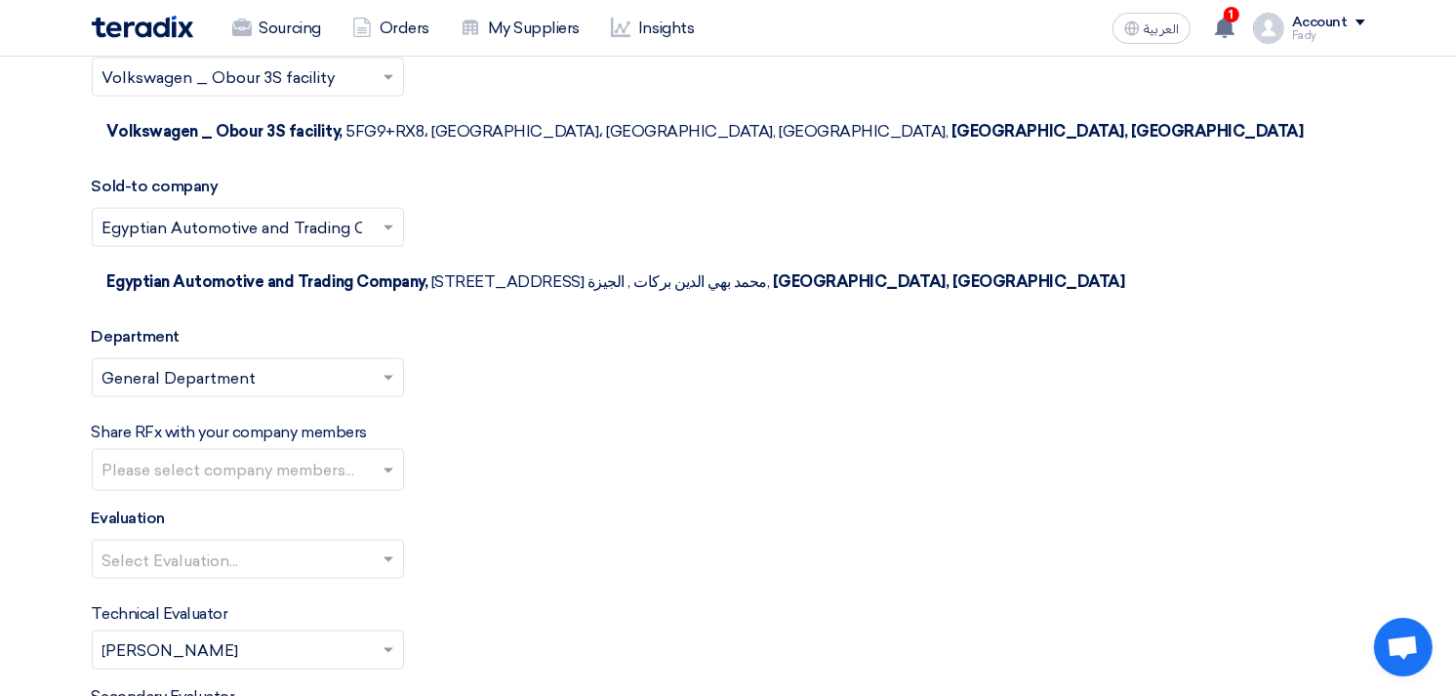
click at [224, 456] on input "text" at bounding box center [250, 472] width 296 height 32
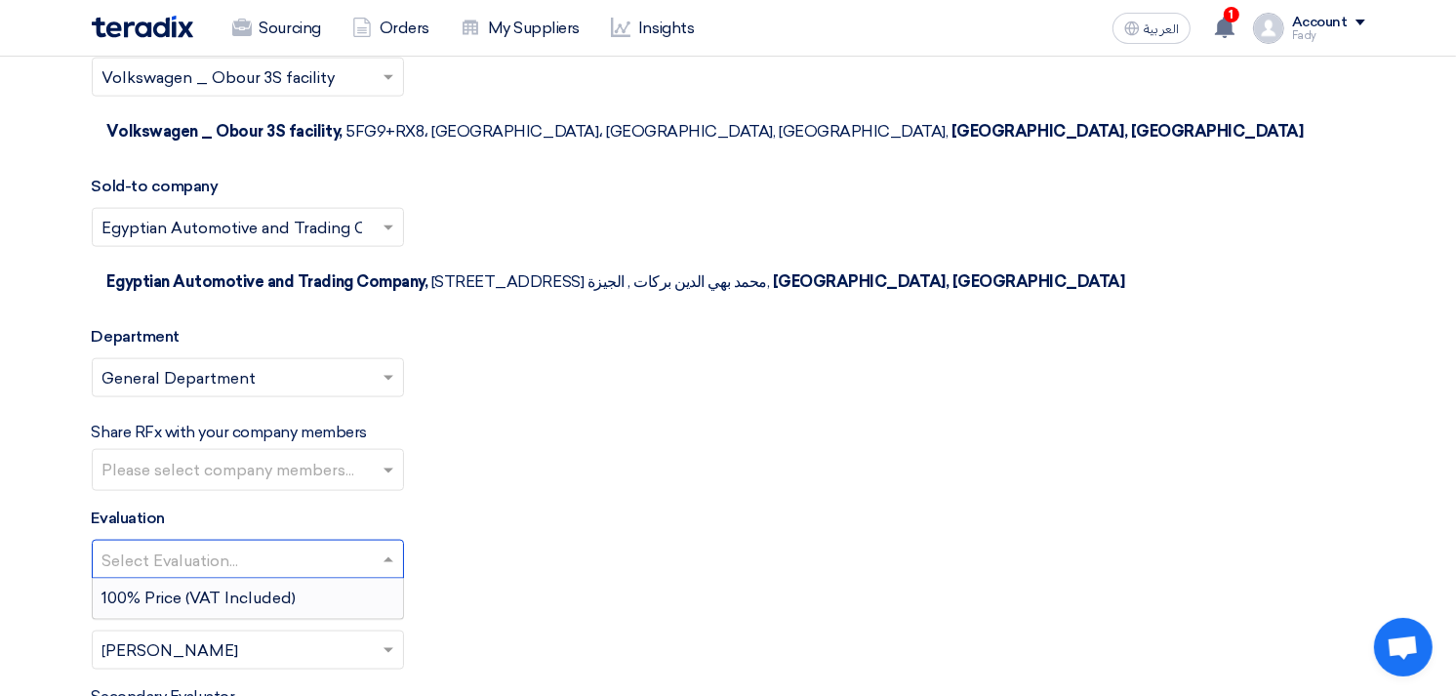
click at [206, 545] on input "text" at bounding box center [237, 561] width 271 height 32
click at [195, 579] on div "100% Price (VAT Included)" at bounding box center [248, 598] width 310 height 39
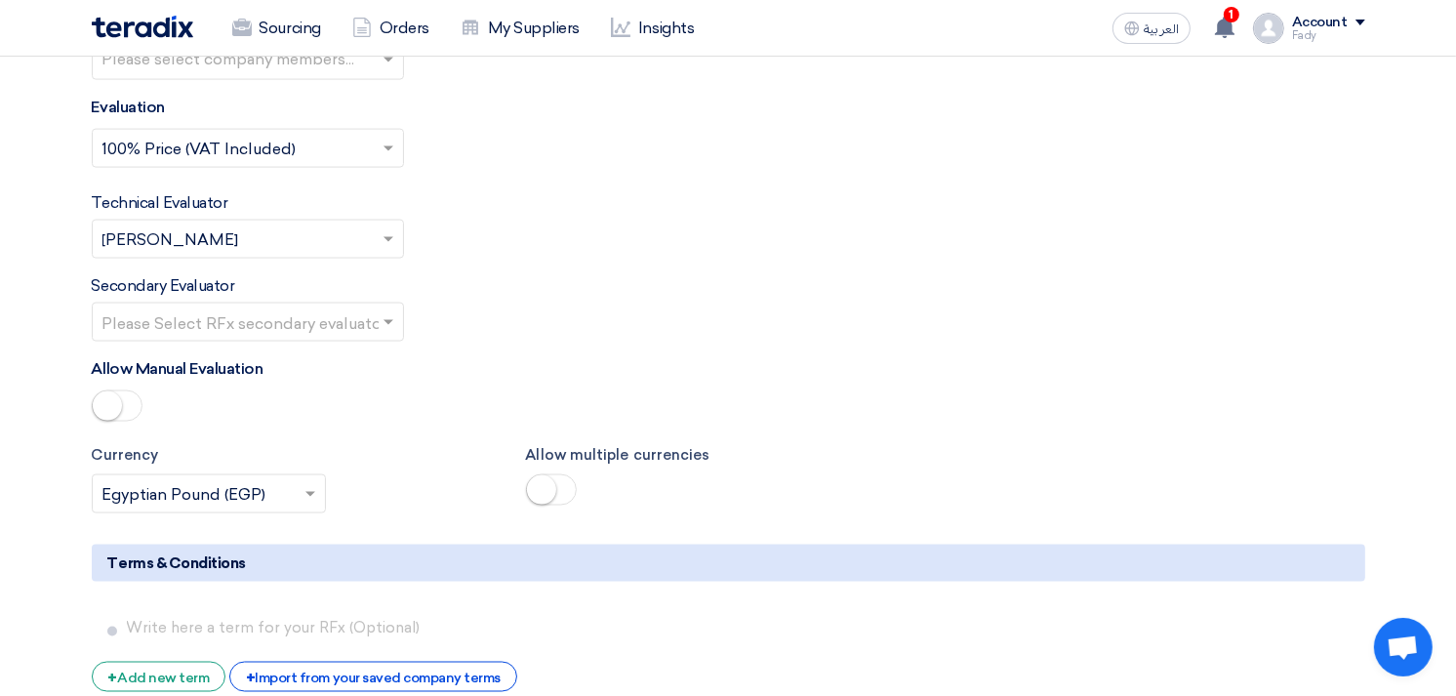
scroll to position [2818, 0]
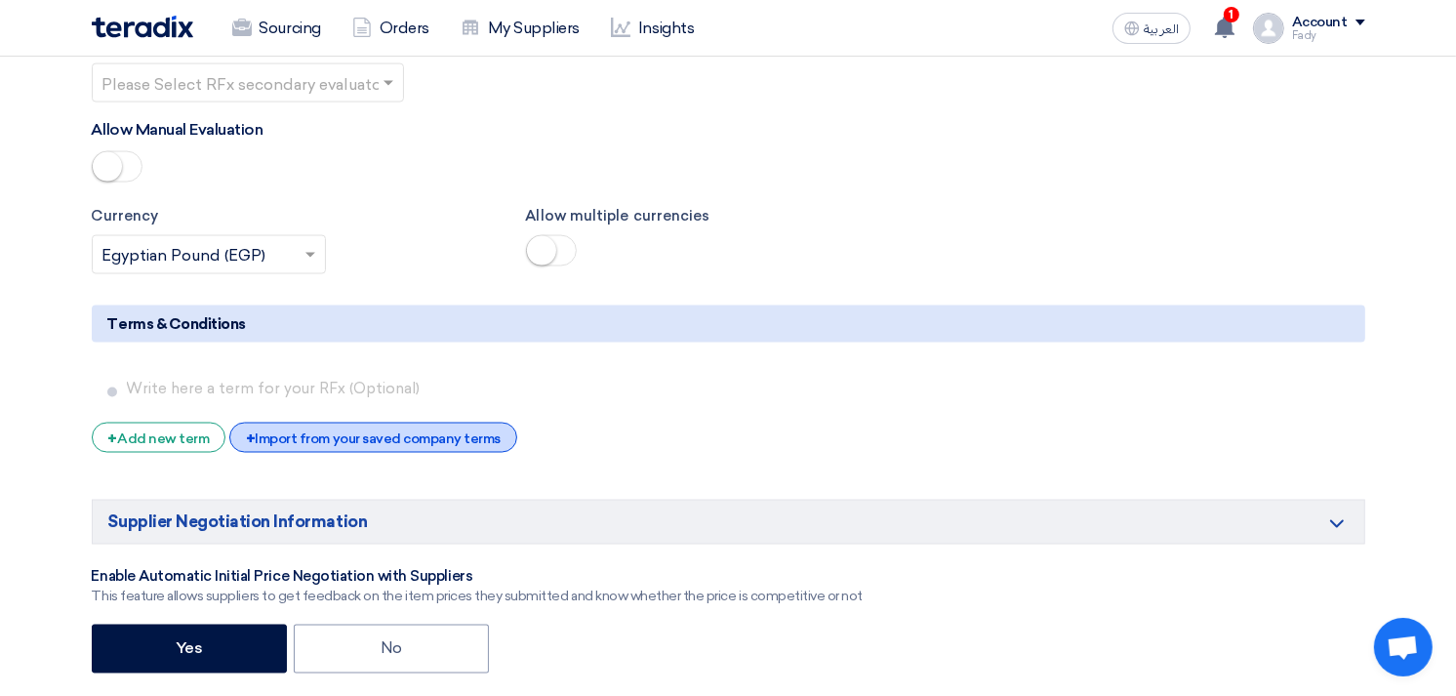
click at [338, 422] on div "+ Import from your saved company terms" at bounding box center [373, 437] width 288 height 30
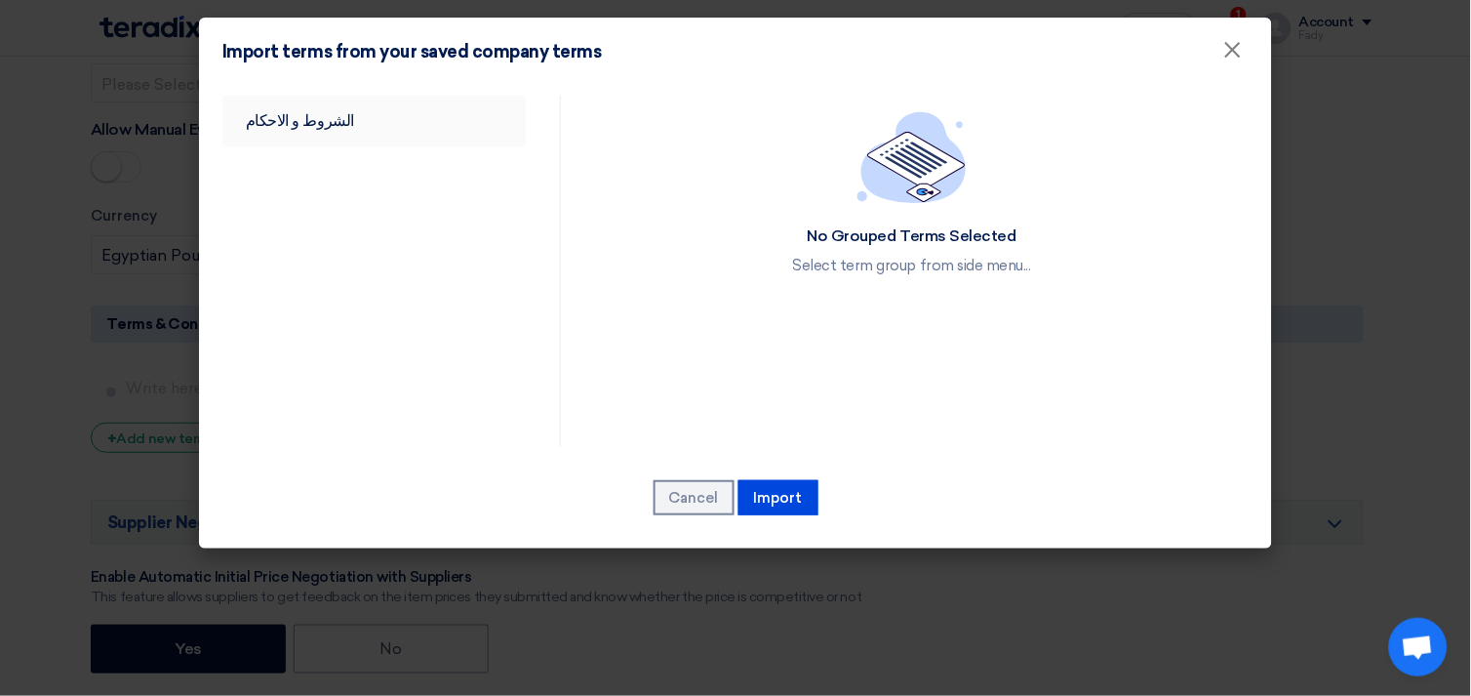
click at [299, 122] on link "الشروط و الاحكام" at bounding box center [373, 121] width 303 height 51
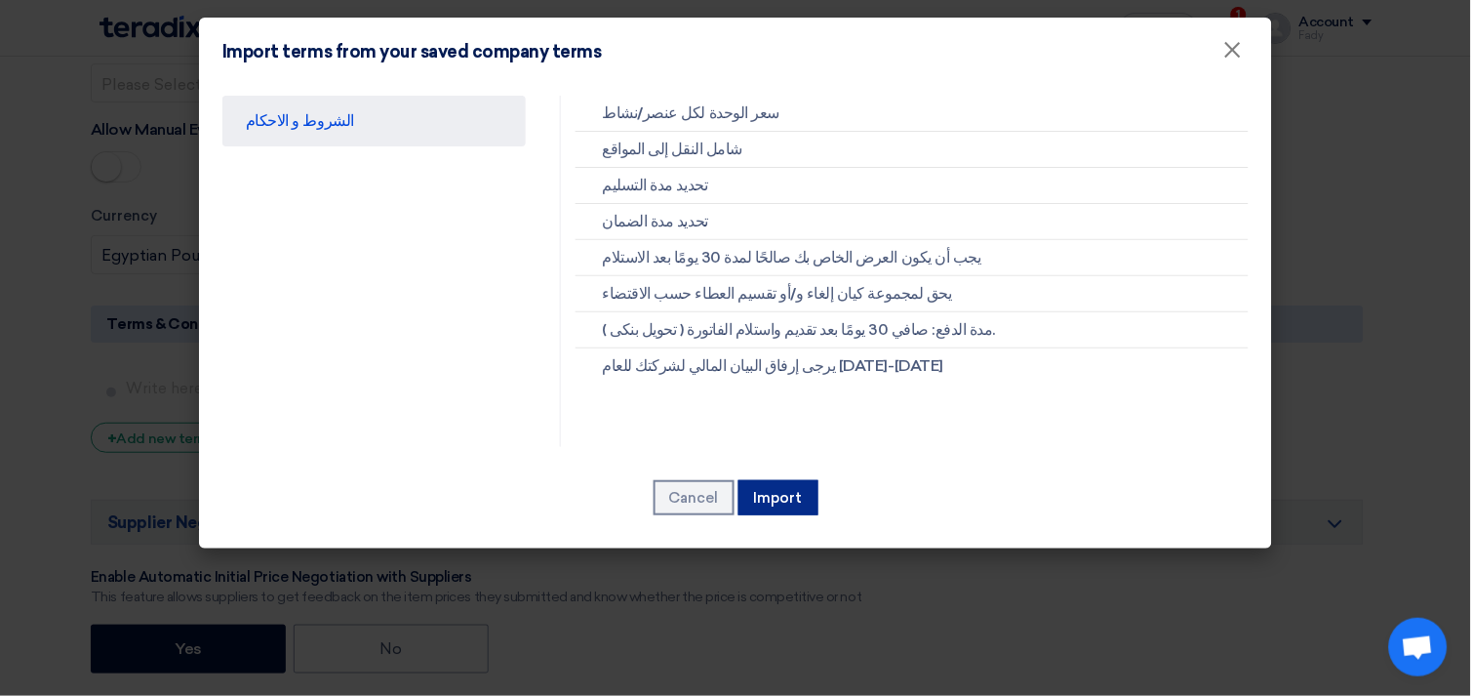
click at [783, 507] on button "Import" at bounding box center [779, 497] width 80 height 35
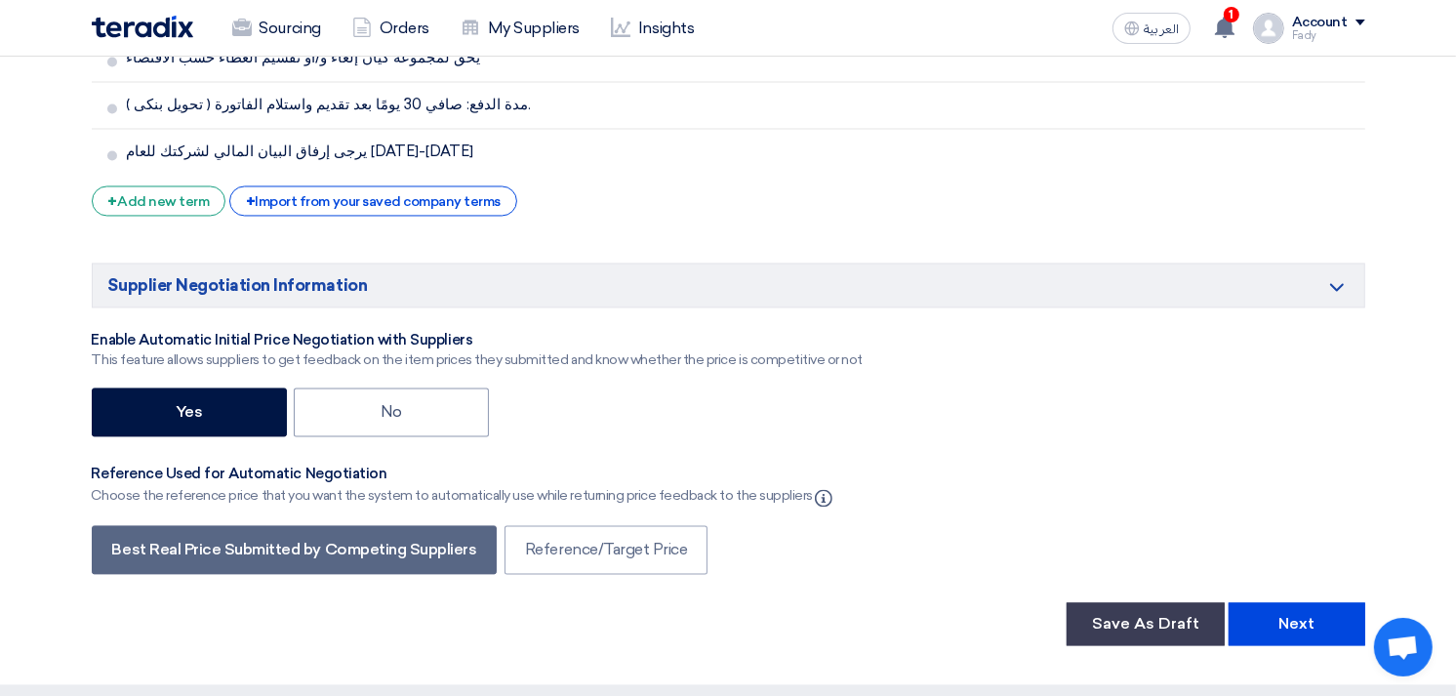
scroll to position [3360, 0]
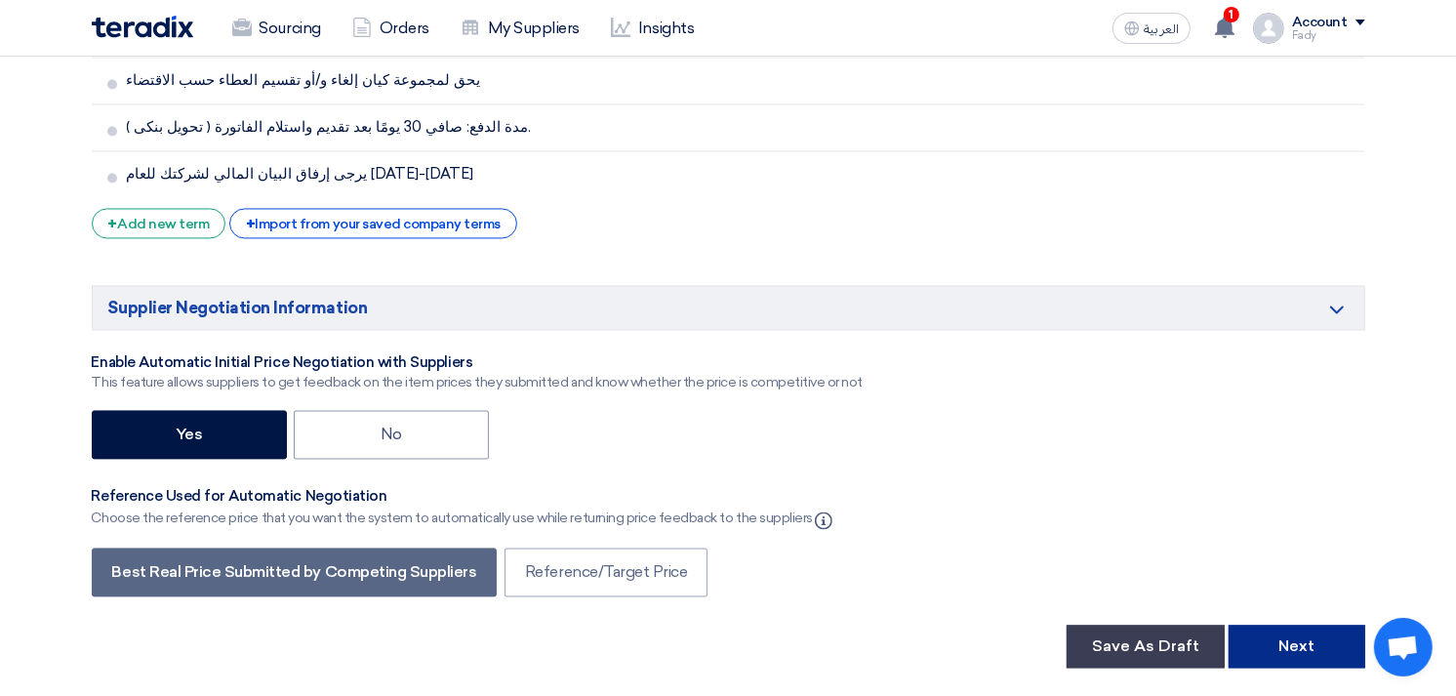
click at [1274, 624] on button "Next" at bounding box center [1296, 645] width 137 height 43
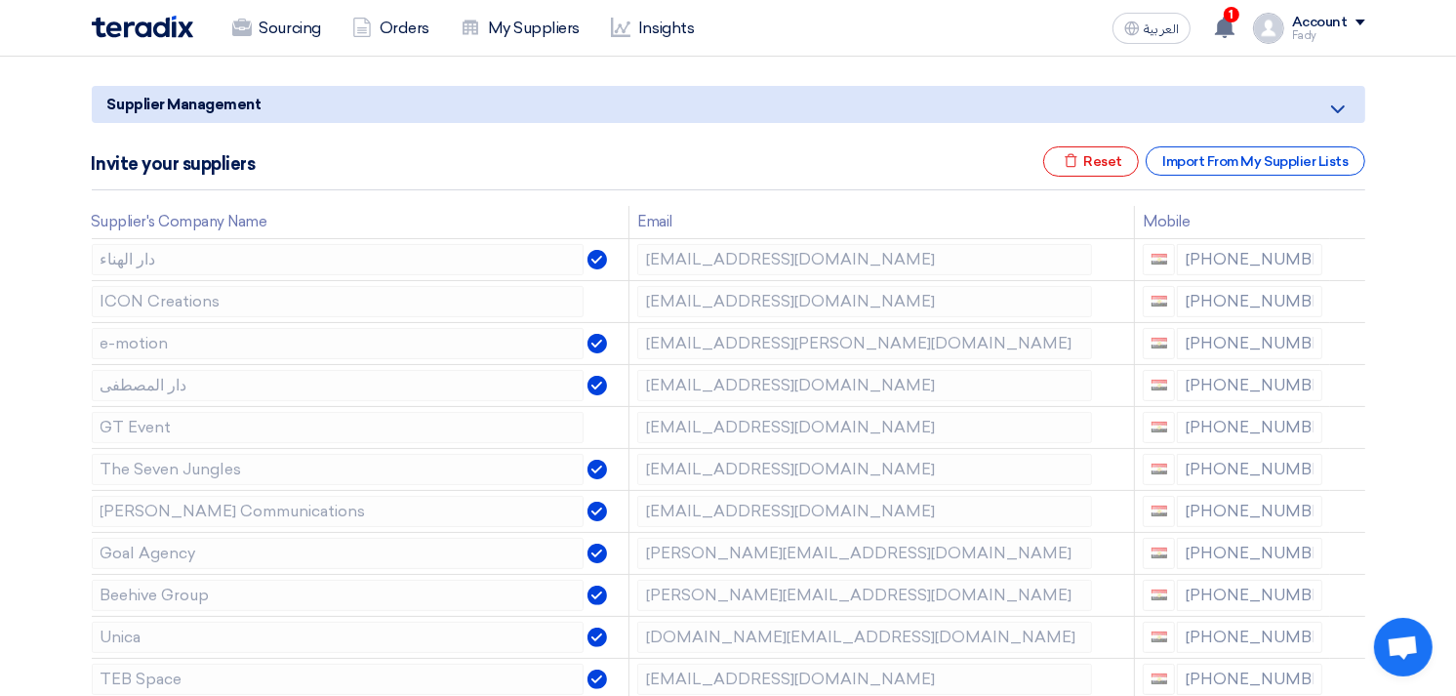
scroll to position [217, 0]
click at [1347, 291] on icon at bounding box center [1350, 302] width 33 height 33
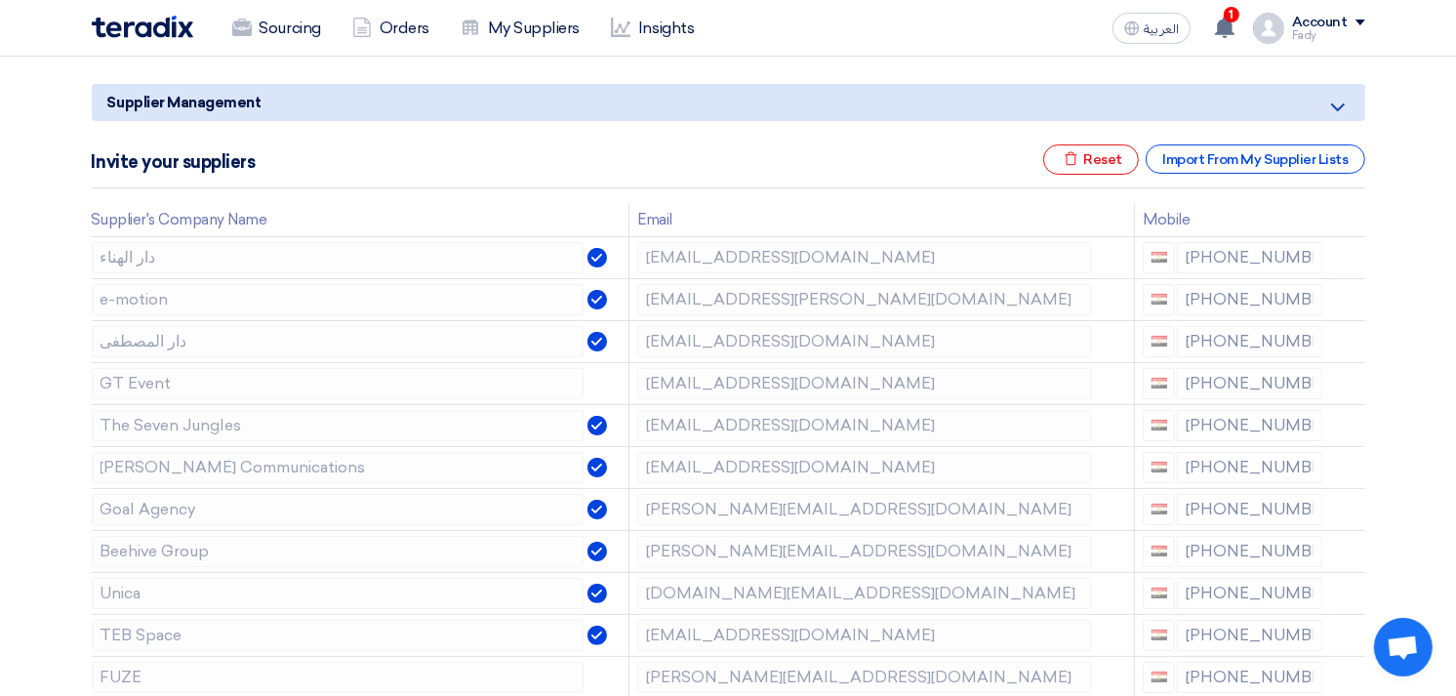
click at [0, 0] on icon at bounding box center [0, 0] width 0 height 0
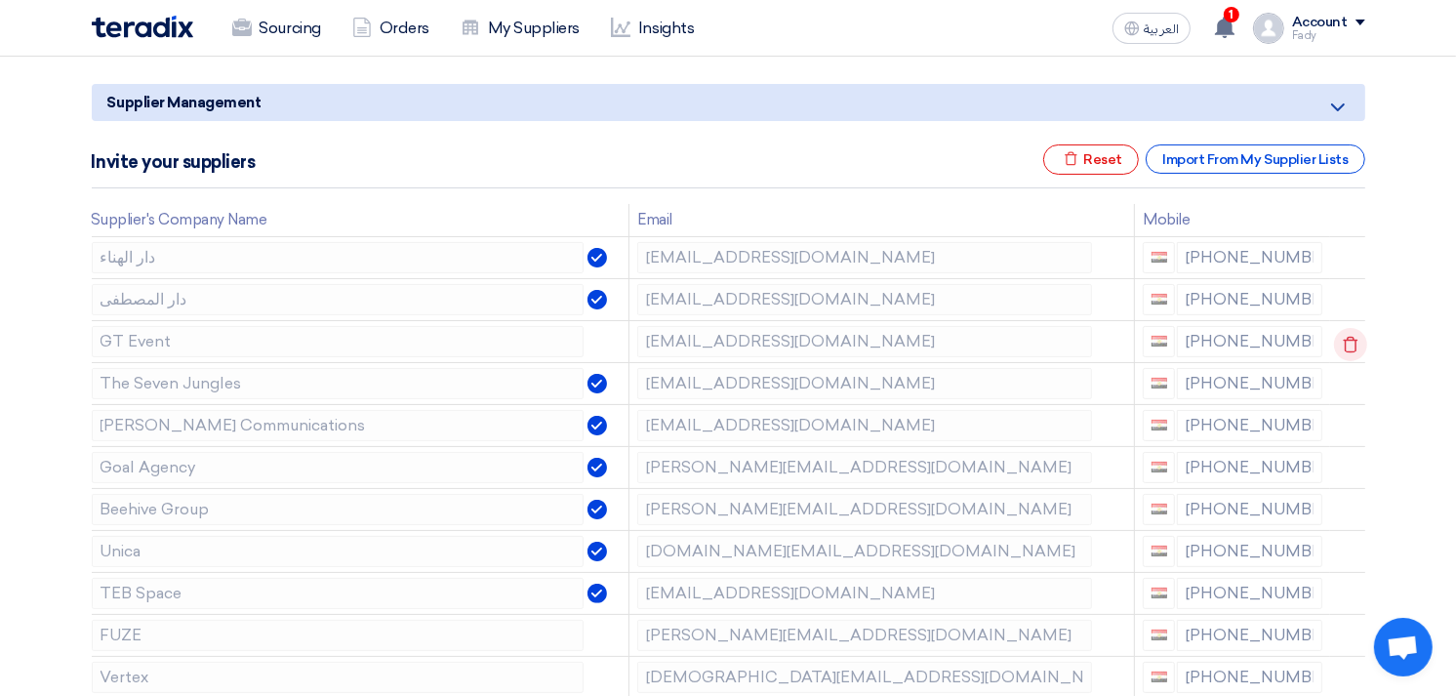
click at [1353, 337] on icon at bounding box center [1350, 344] width 33 height 33
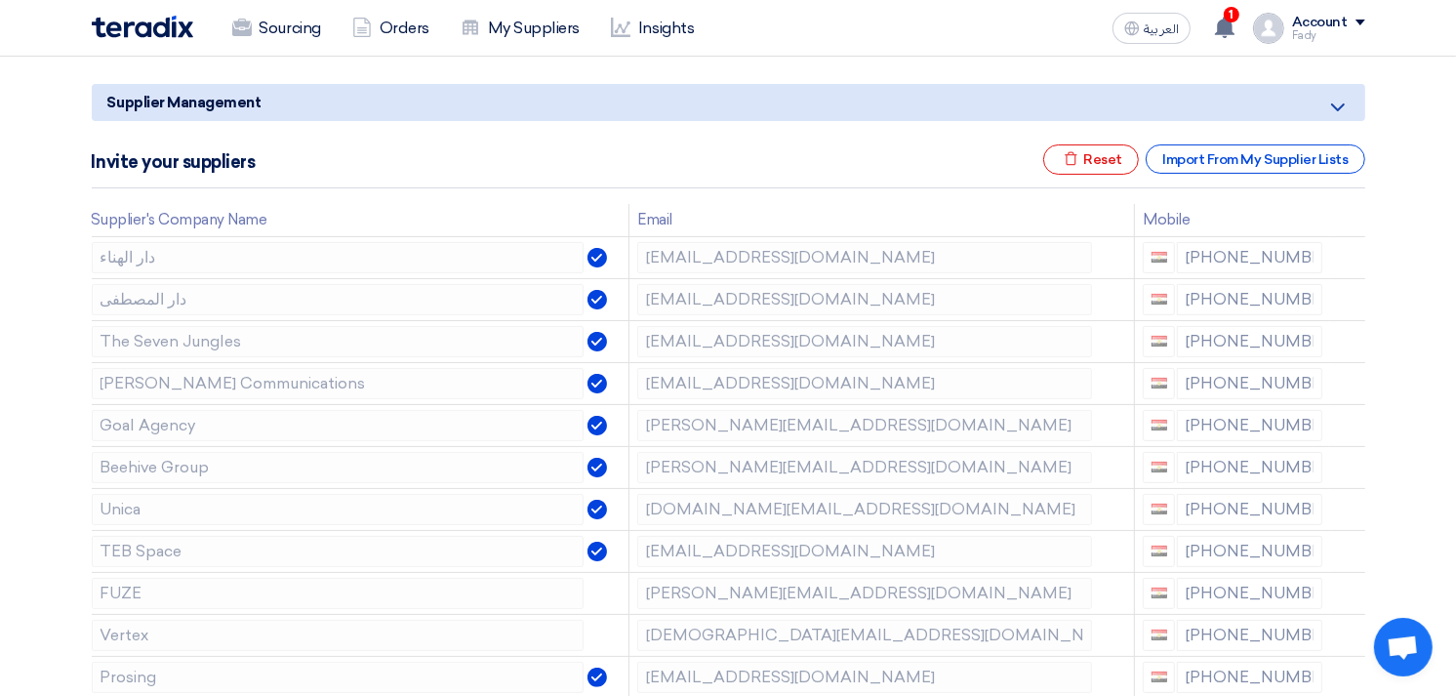
click at [0, 0] on icon at bounding box center [0, 0] width 0 height 0
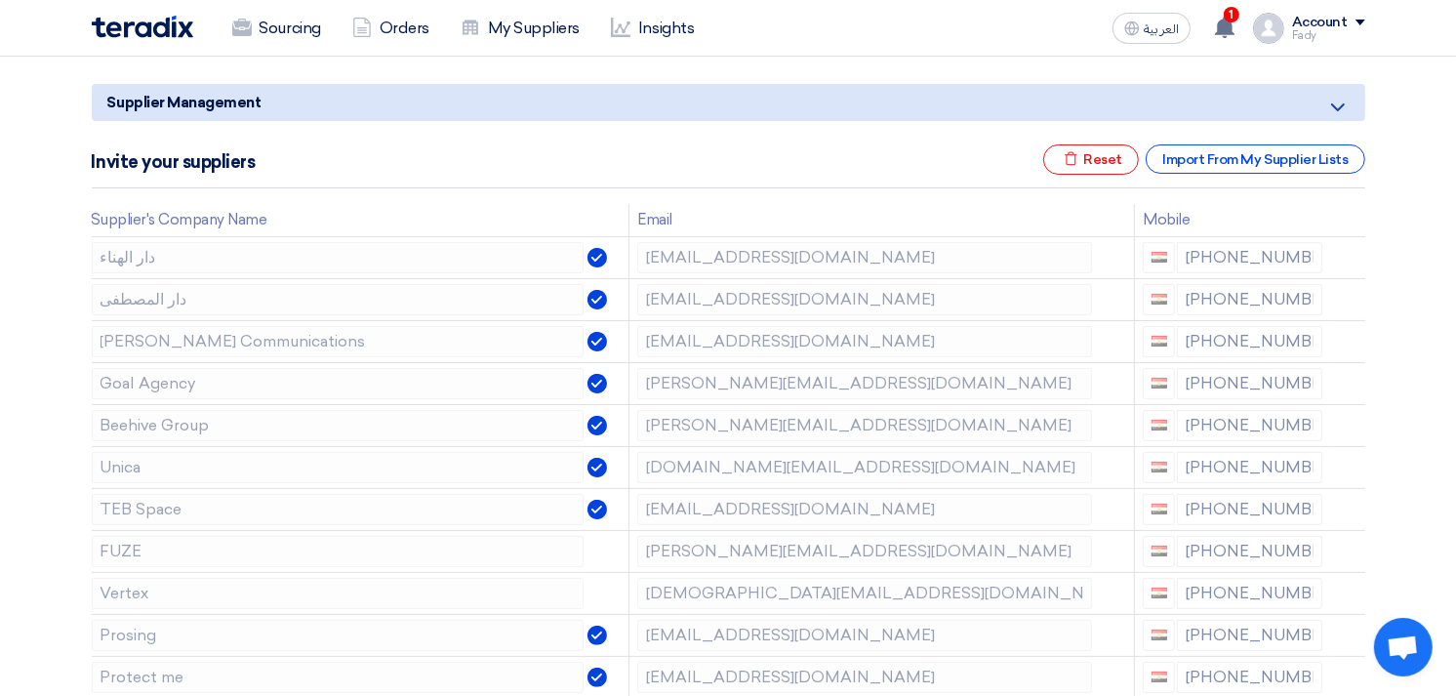
click at [0, 0] on icon at bounding box center [0, 0] width 0 height 0
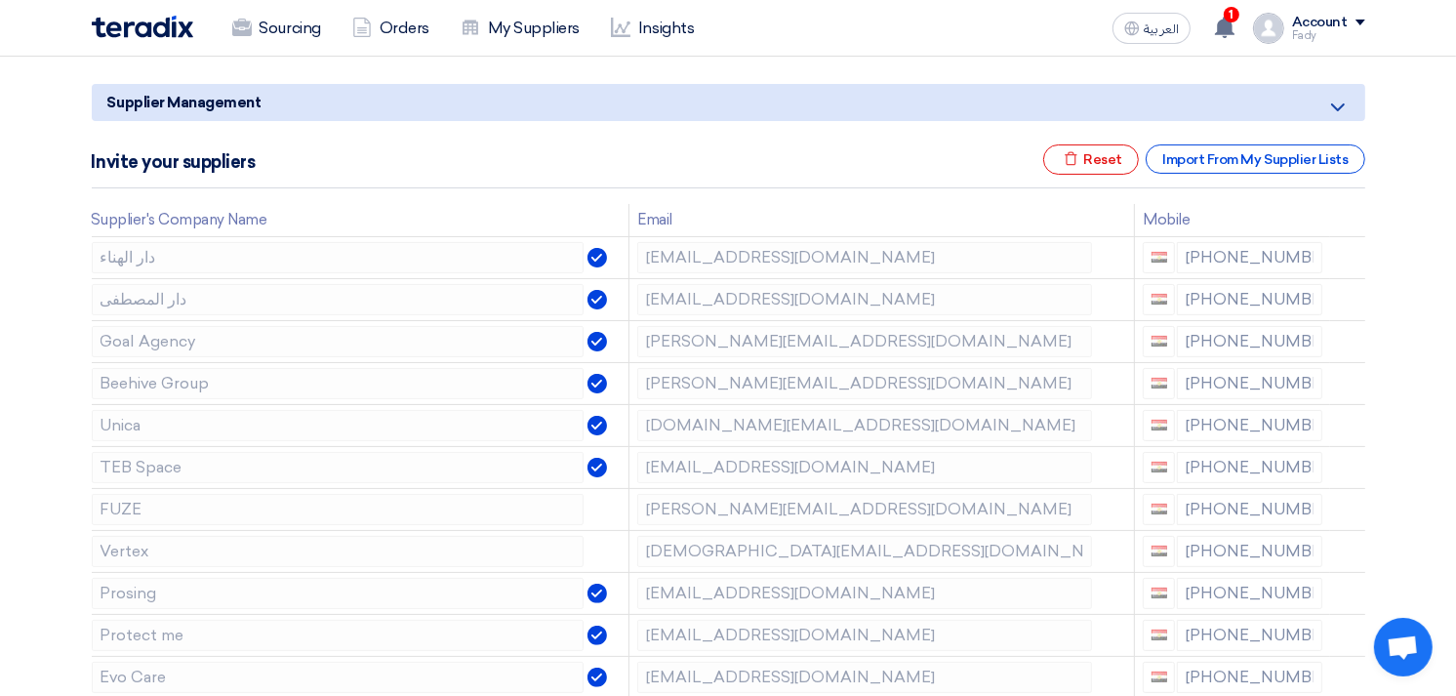
click at [0, 0] on icon at bounding box center [0, 0] width 0 height 0
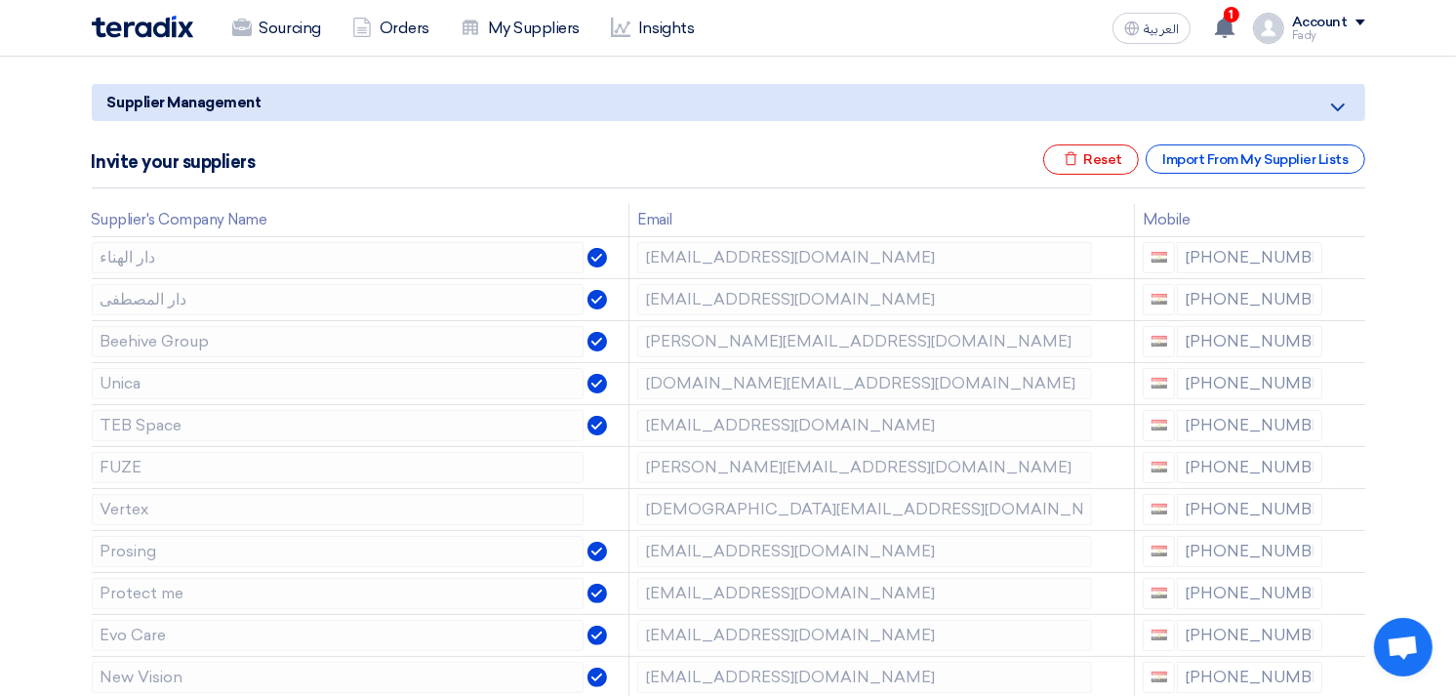
click at [0, 0] on icon at bounding box center [0, 0] width 0 height 0
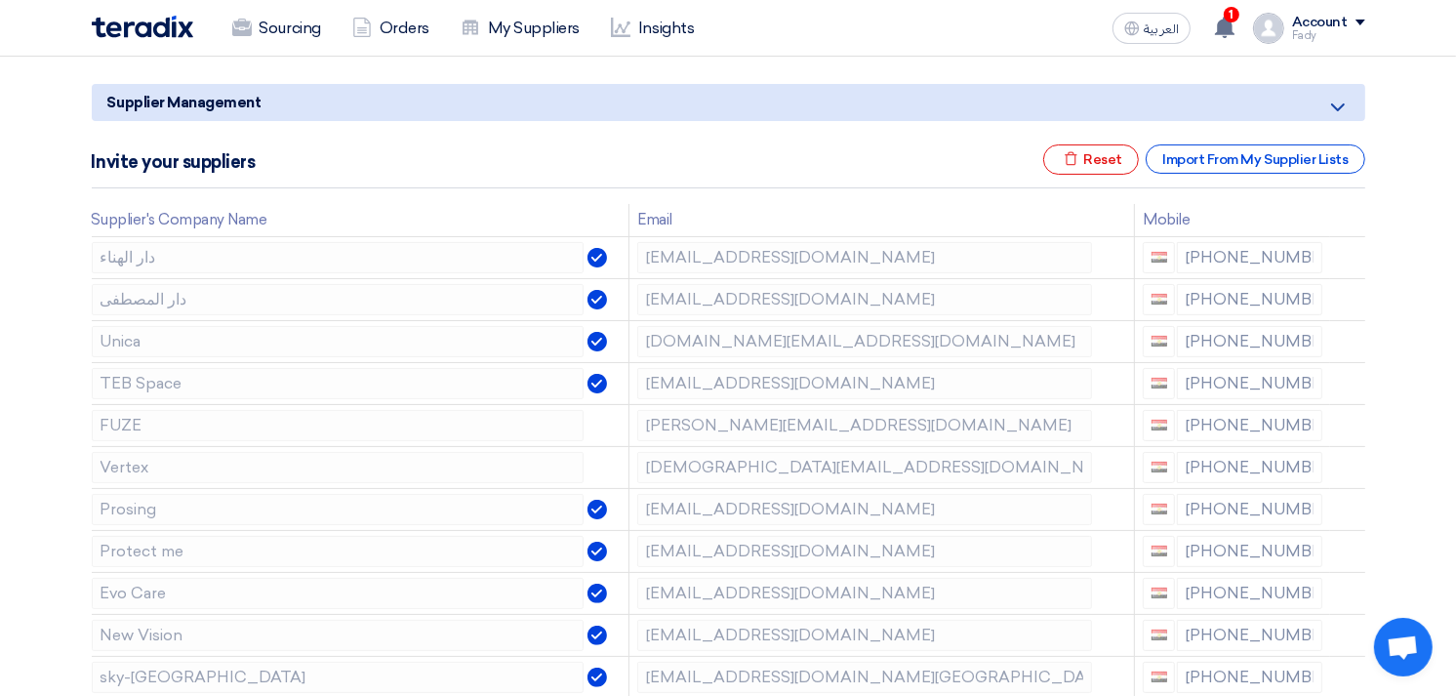
click at [0, 0] on icon at bounding box center [0, 0] width 0 height 0
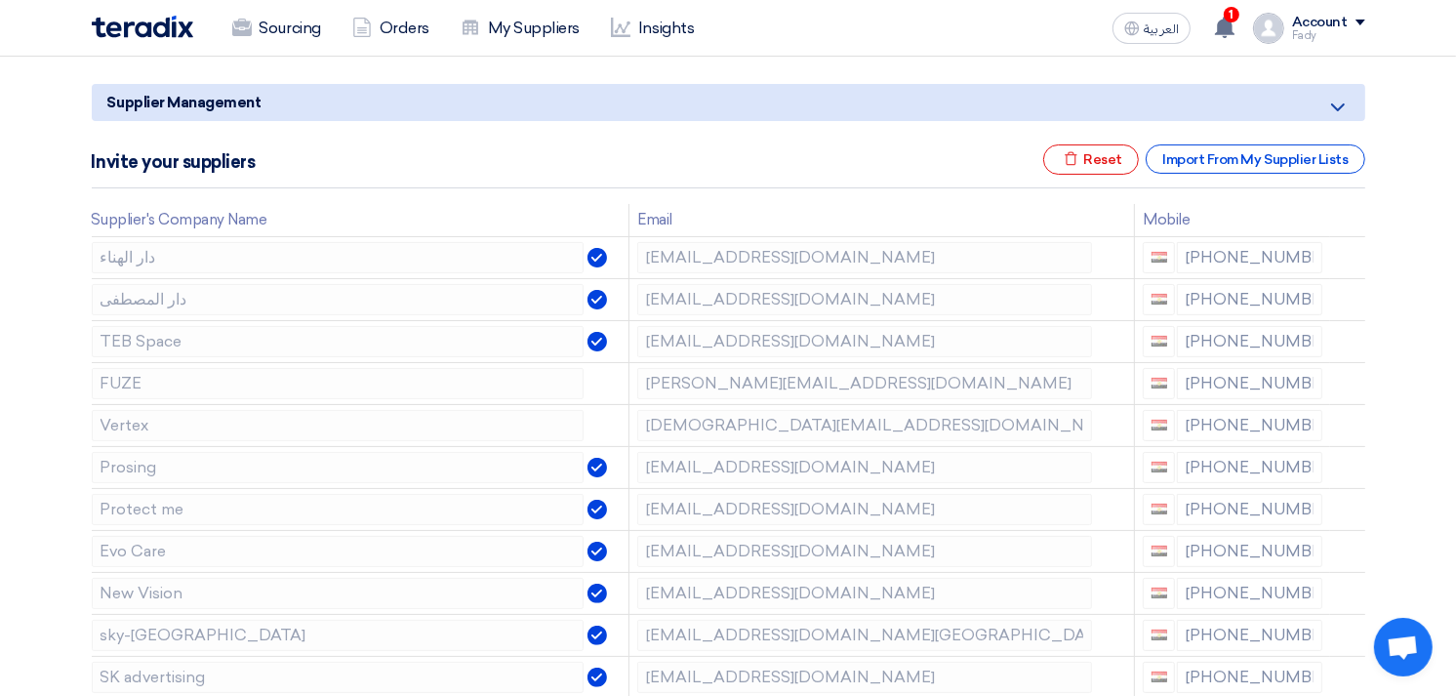
click at [0, 0] on icon at bounding box center [0, 0] width 0 height 0
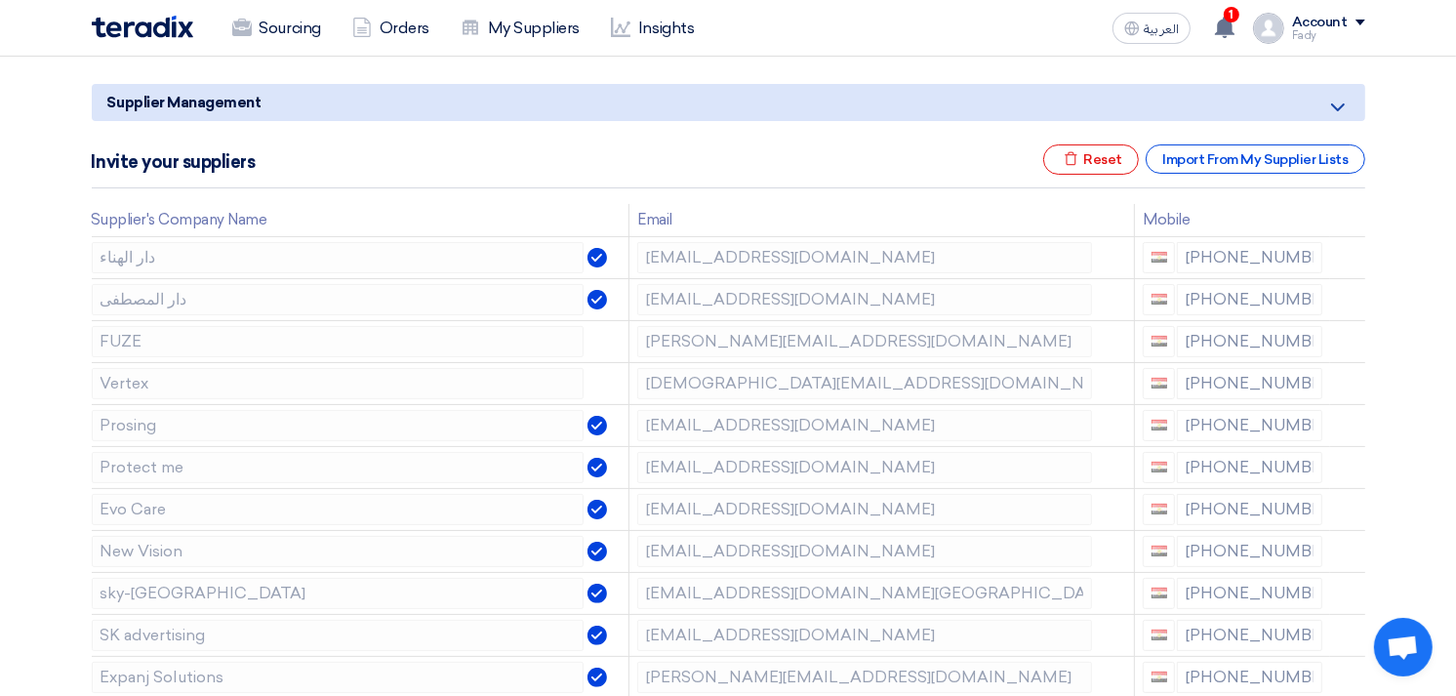
click at [0, 0] on icon at bounding box center [0, 0] width 0 height 0
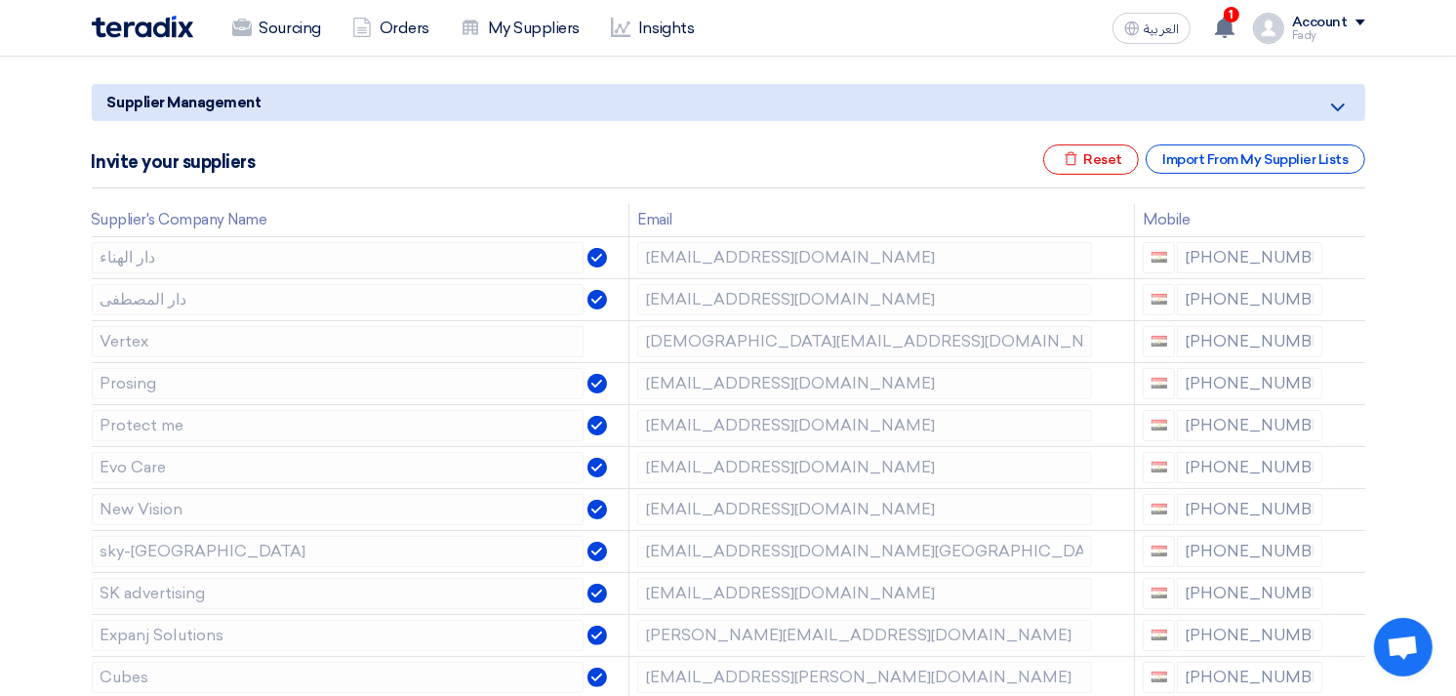
click at [0, 0] on icon at bounding box center [0, 0] width 0 height 0
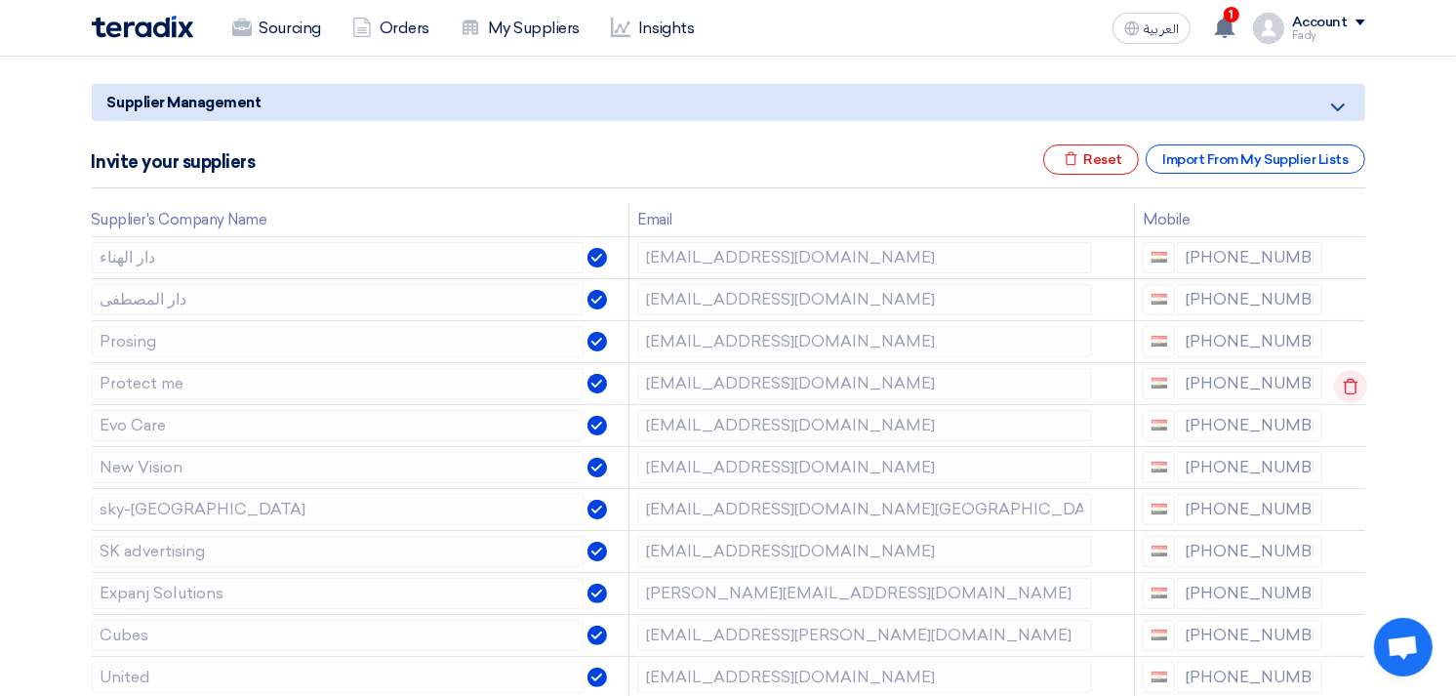
click at [1353, 377] on icon at bounding box center [1350, 386] width 33 height 33
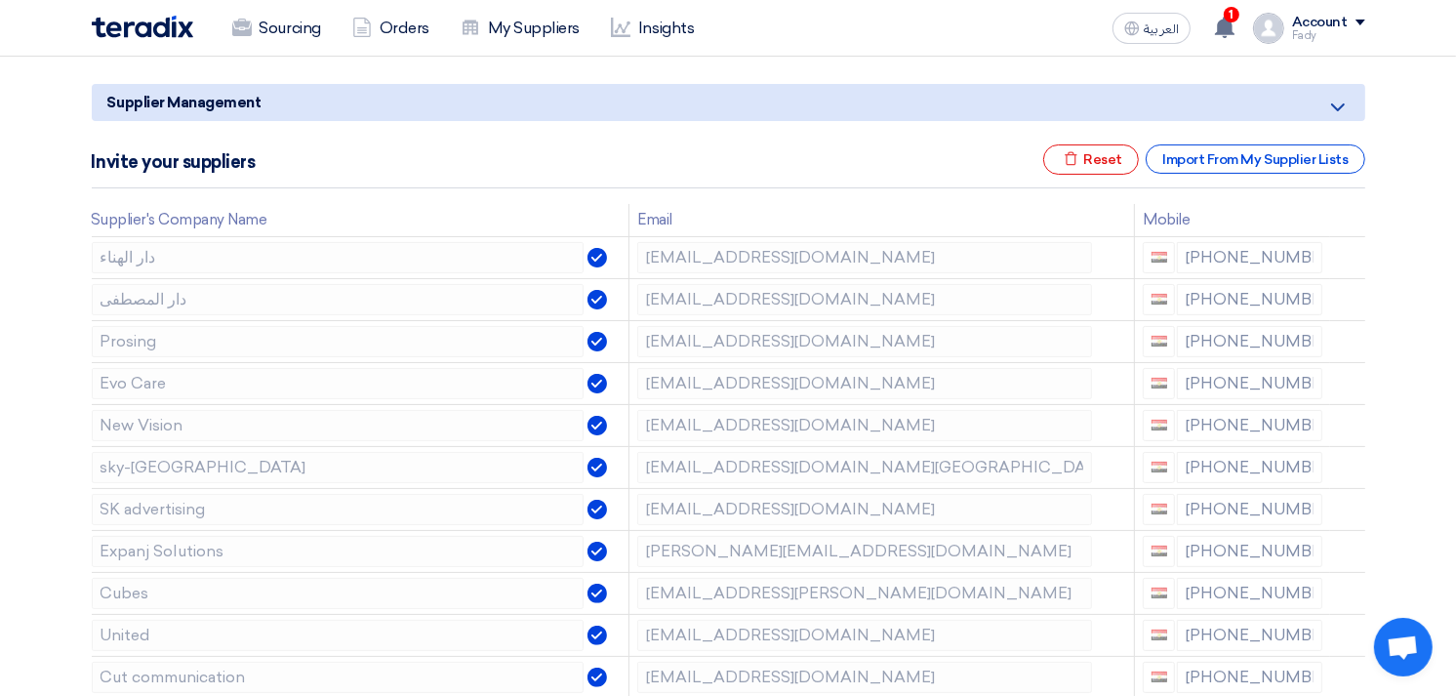
click at [0, 0] on icon at bounding box center [0, 0] width 0 height 0
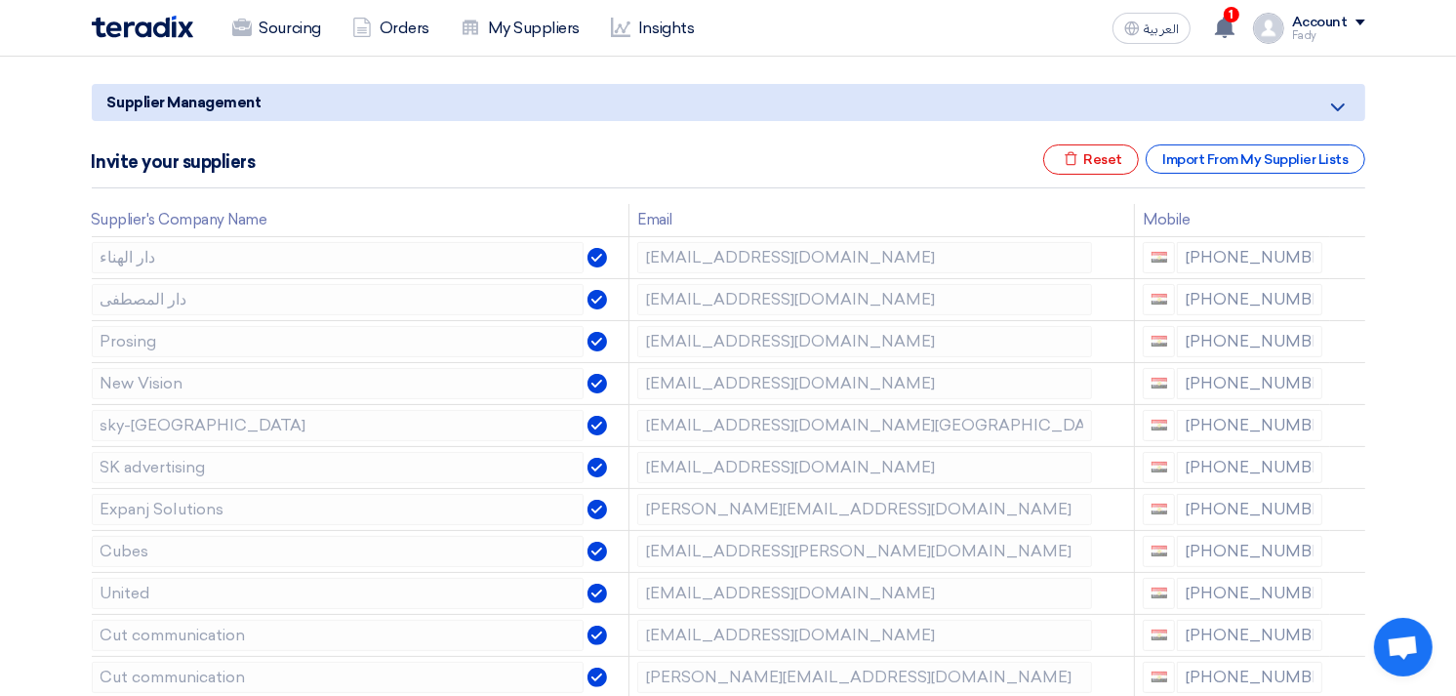
click at [0, 0] on icon at bounding box center [0, 0] width 0 height 0
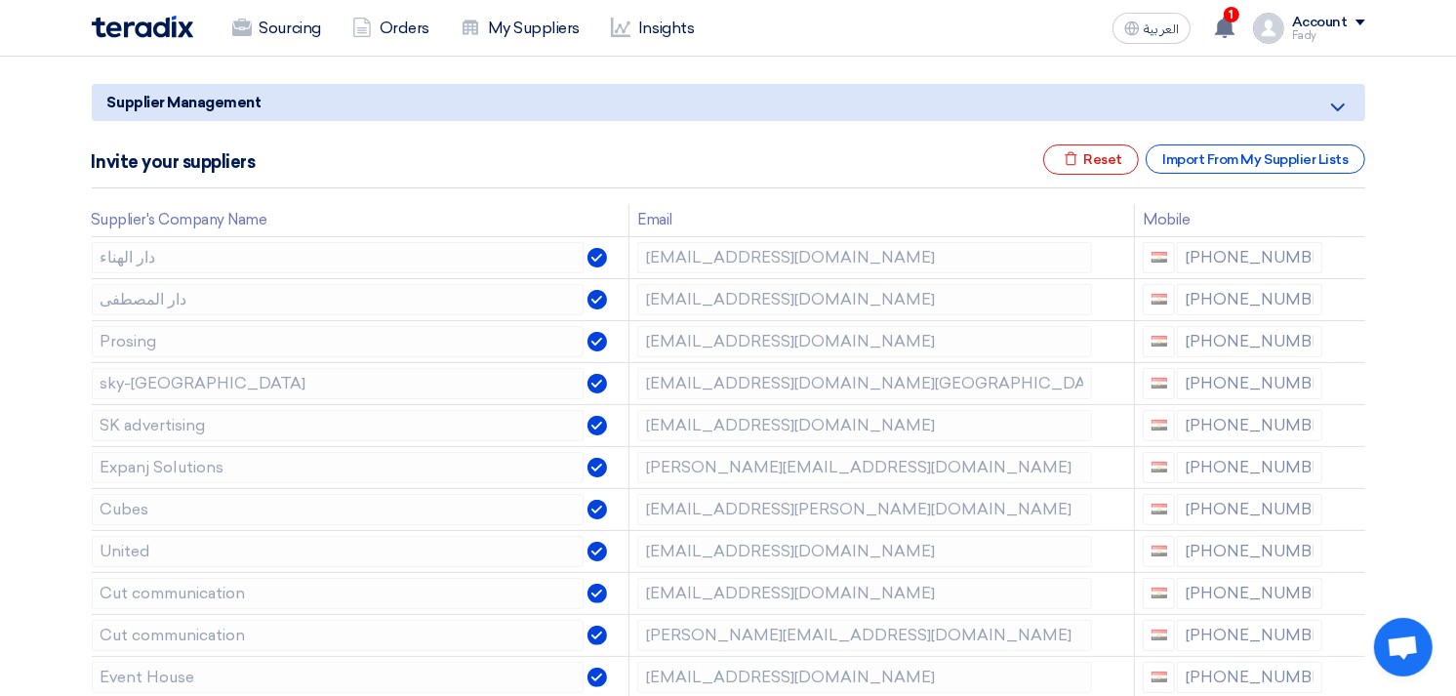
click at [0, 0] on icon at bounding box center [0, 0] width 0 height 0
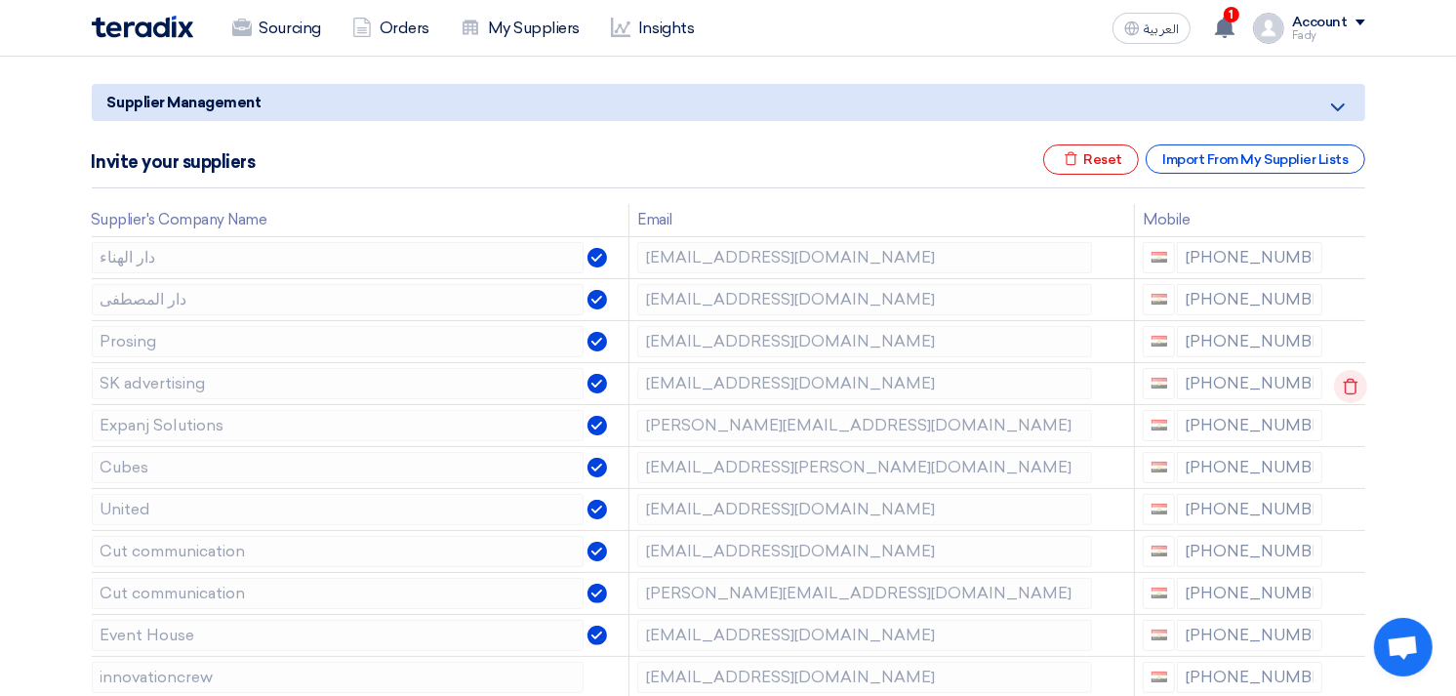
click at [1342, 381] on icon at bounding box center [1350, 386] width 33 height 33
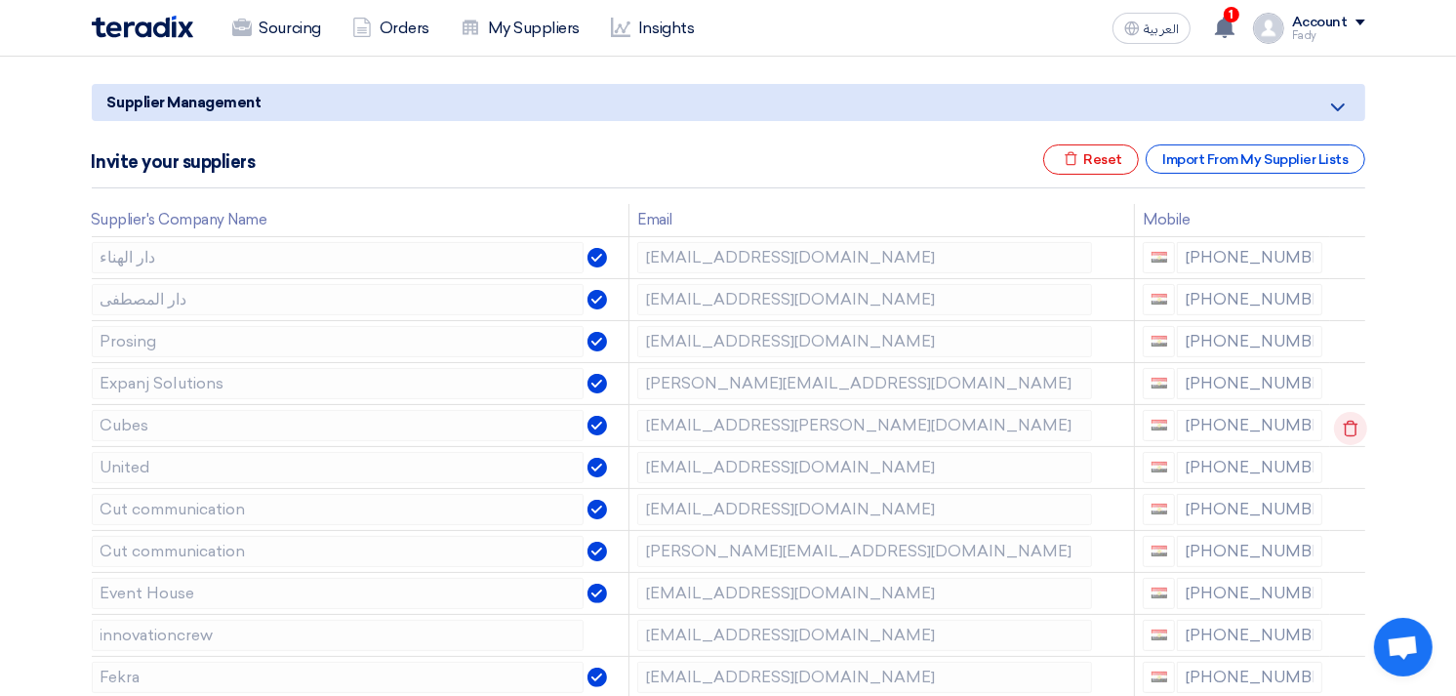
click at [1343, 430] on icon at bounding box center [1350, 428] width 33 height 33
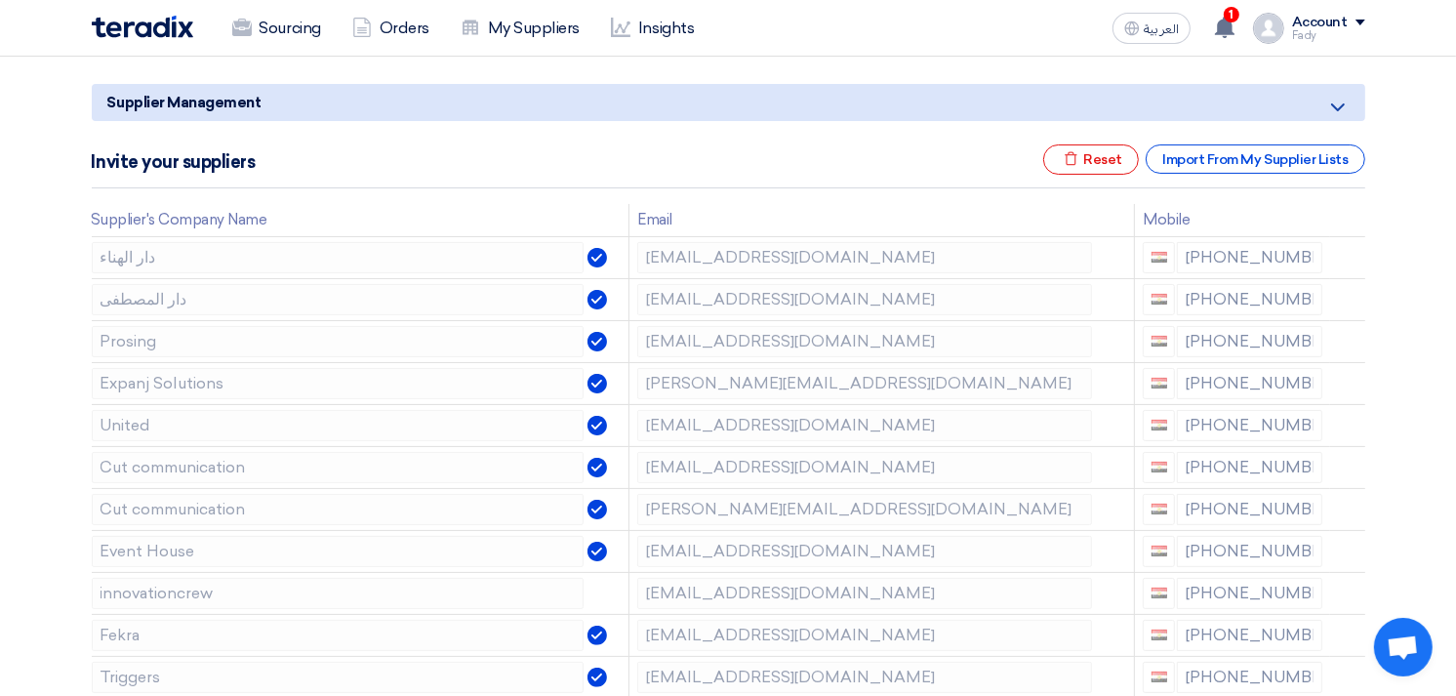
click at [0, 0] on icon at bounding box center [0, 0] width 0 height 0
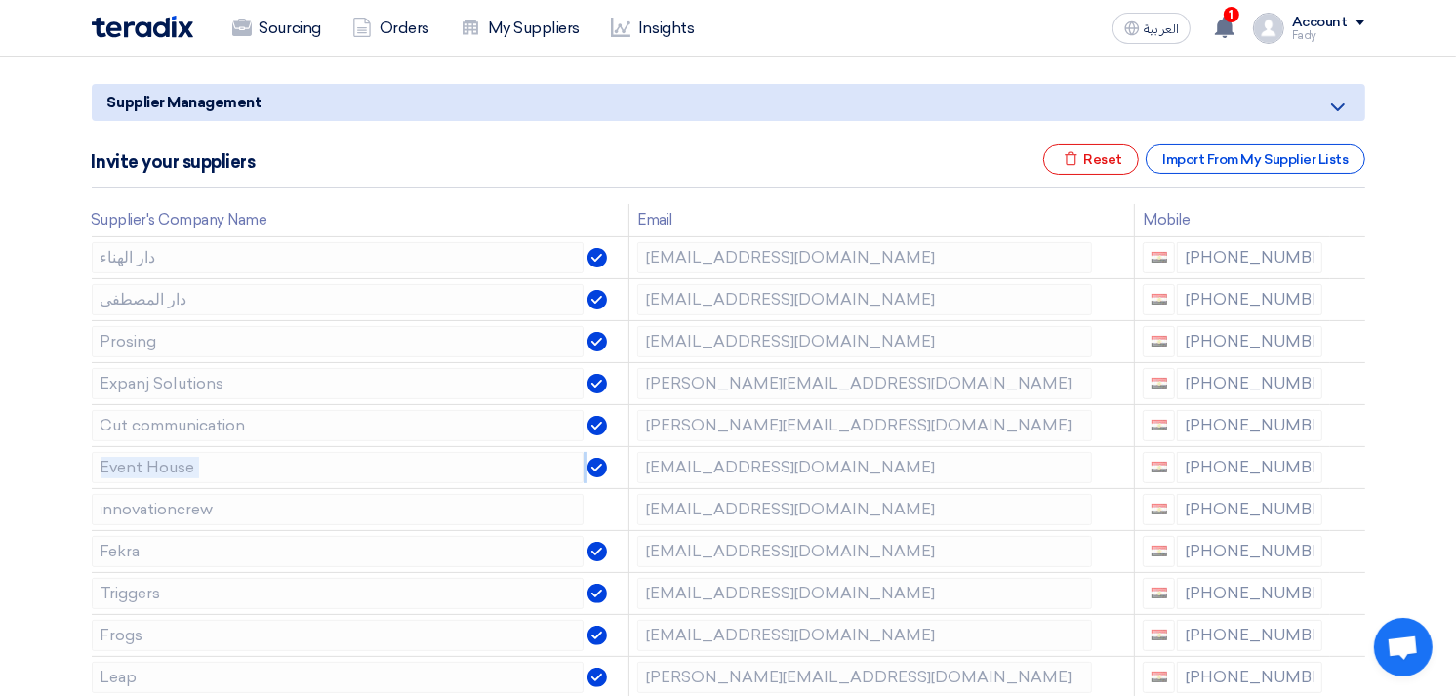
click at [0, 0] on icon at bounding box center [0, 0] width 0 height 0
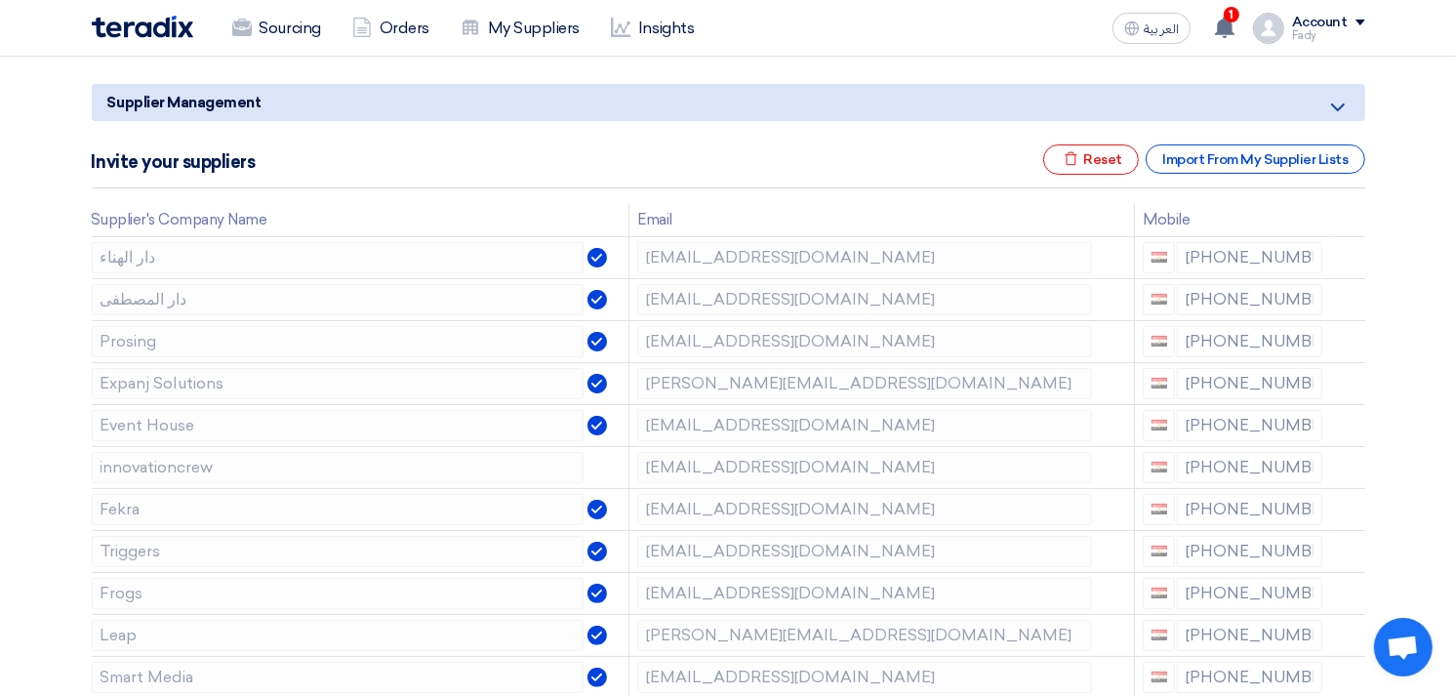
drag, startPoint x: 1343, startPoint y: 430, endPoint x: 1389, endPoint y: 432, distance: 45.9
click at [1344, 422] on use at bounding box center [1349, 428] width 15 height 17
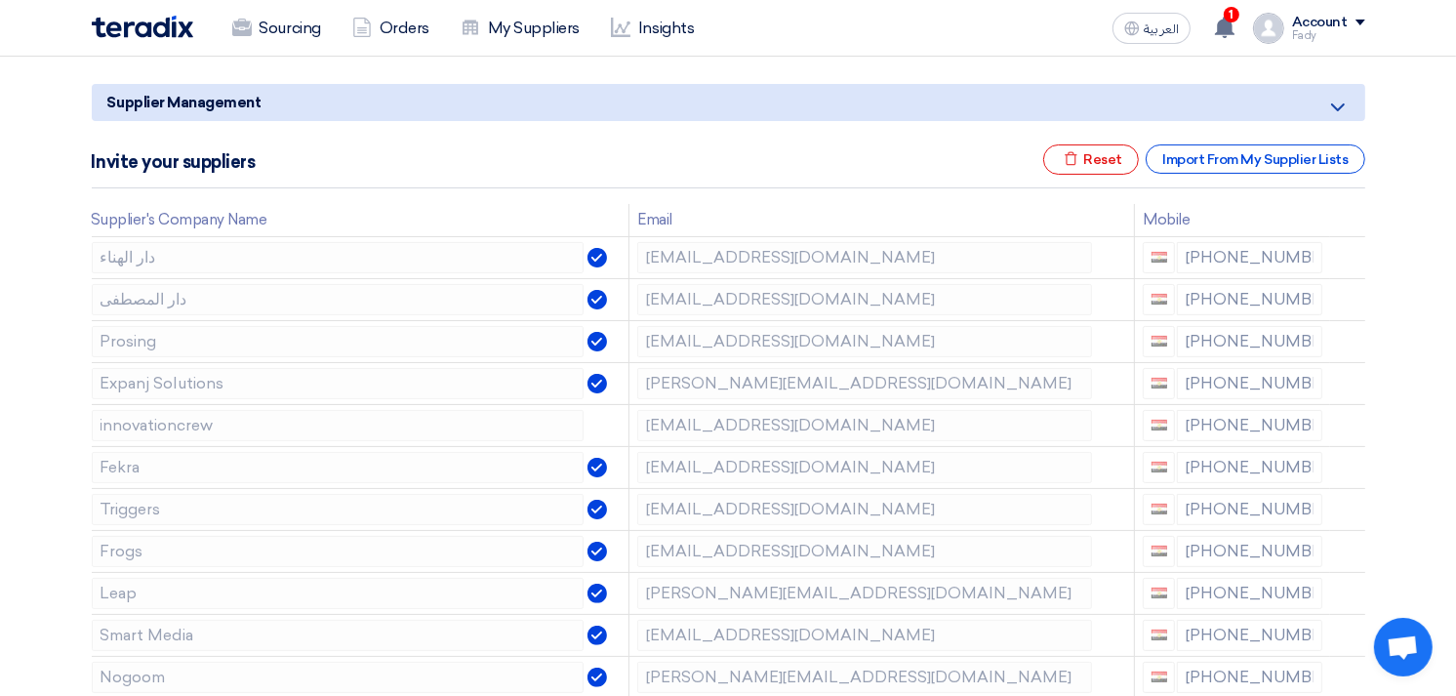
click at [0, 0] on use at bounding box center [0, 0] width 0 height 0
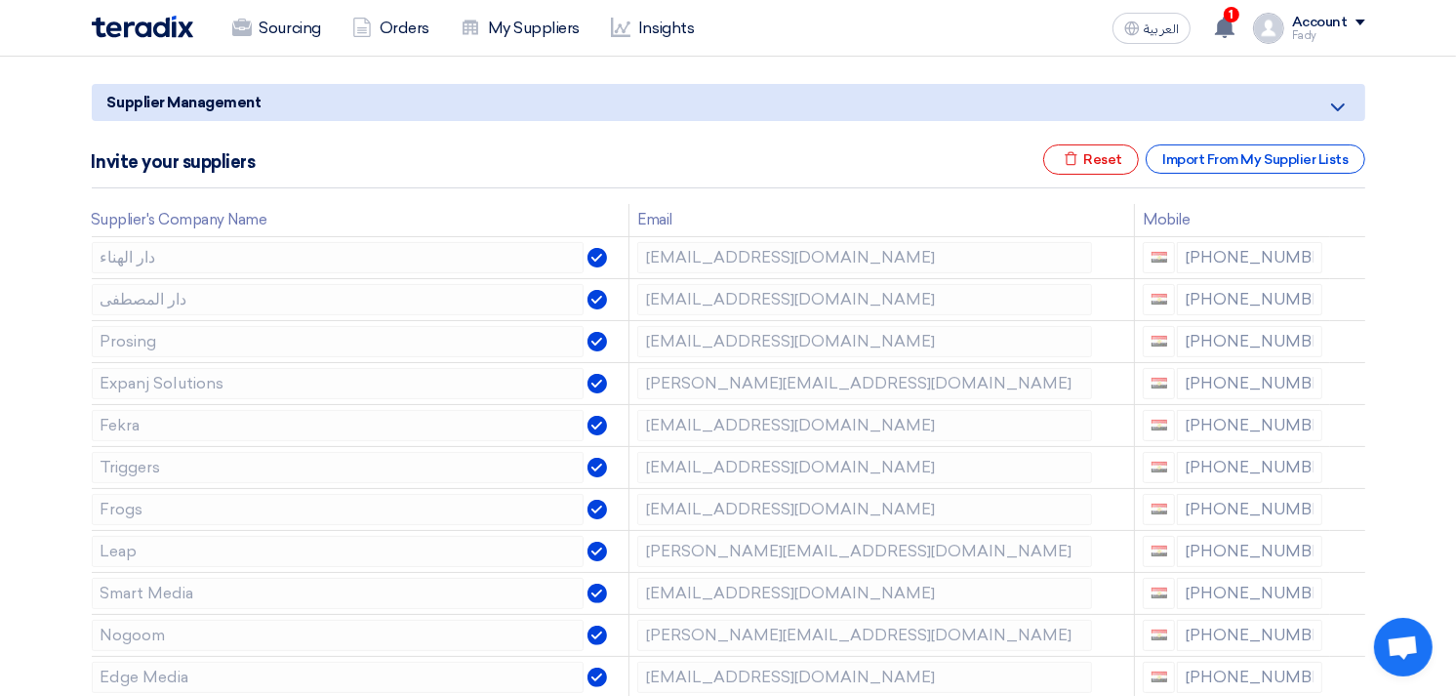
click at [0, 0] on use at bounding box center [0, 0] width 0 height 0
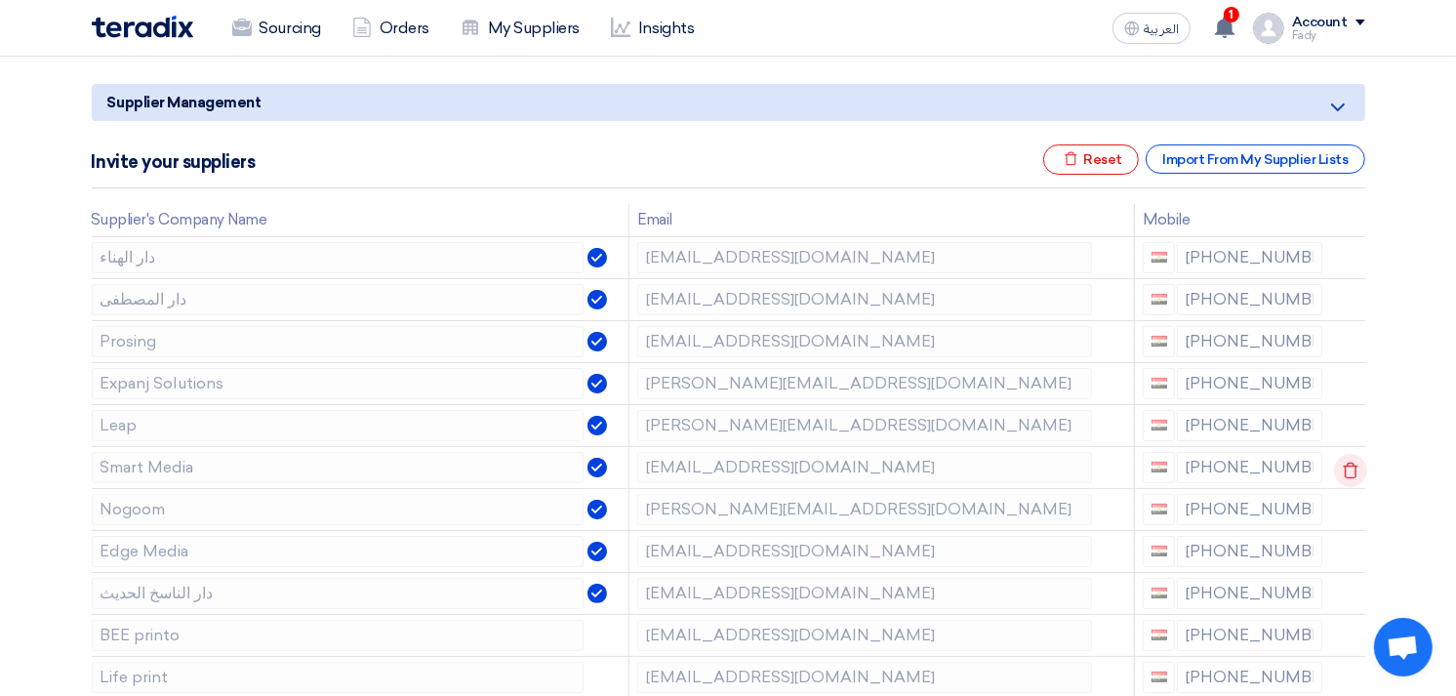
click at [1343, 464] on use at bounding box center [1349, 469] width 15 height 17
click at [1343, 512] on icon at bounding box center [1350, 512] width 33 height 33
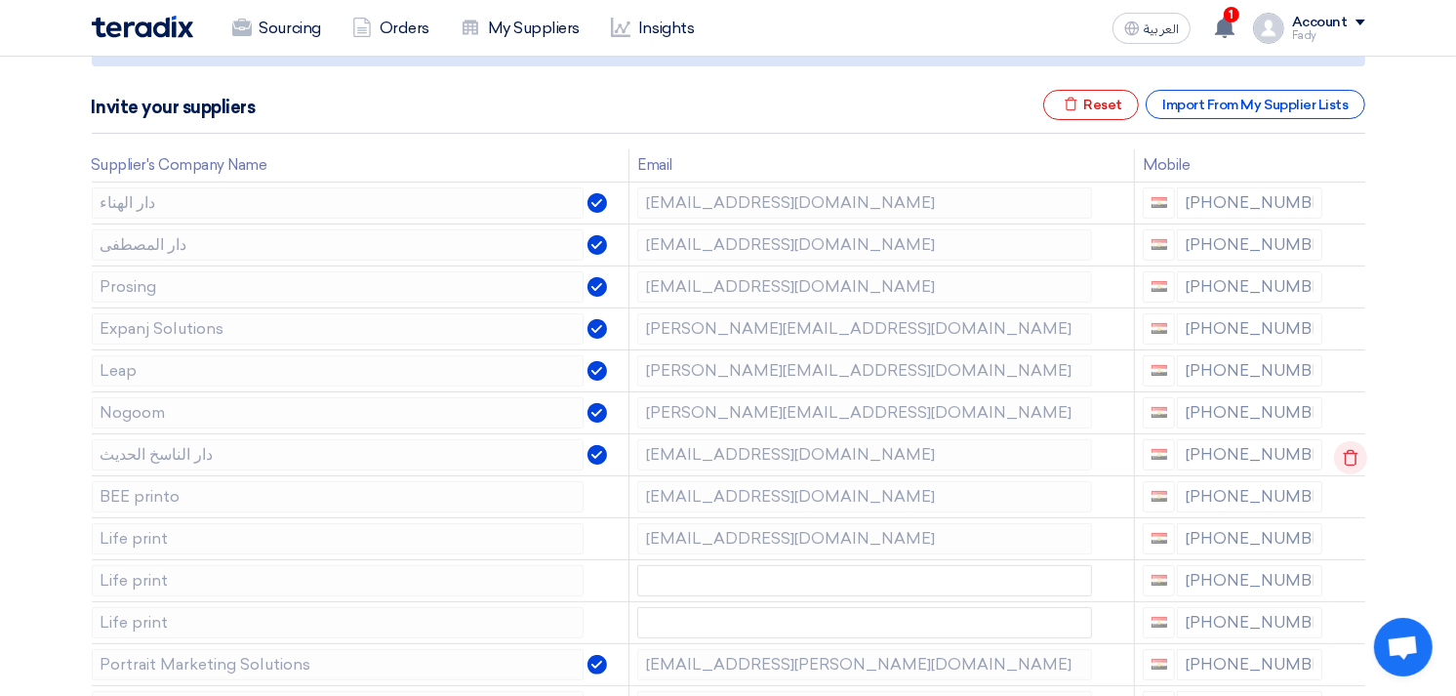
scroll to position [325, 0]
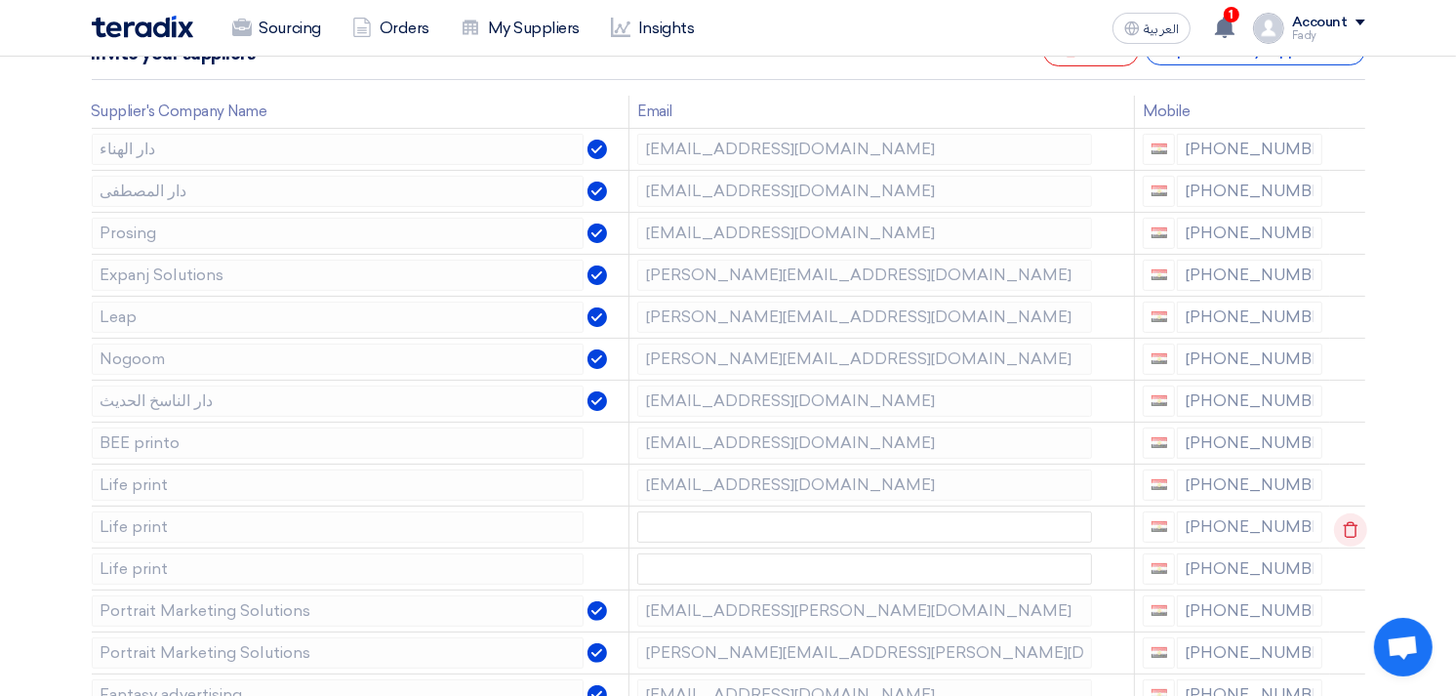
click at [1342, 531] on use at bounding box center [1349, 529] width 15 height 17
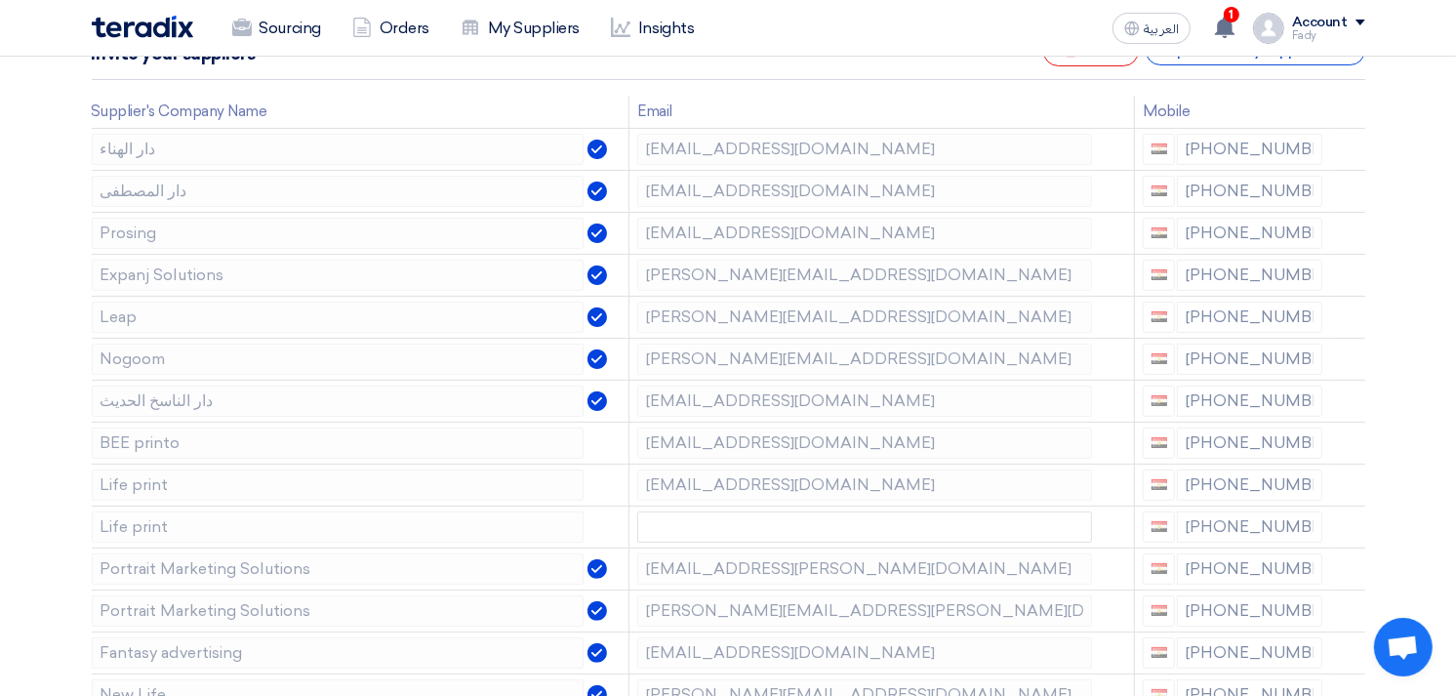
click at [0, 0] on use at bounding box center [0, 0] width 0 height 0
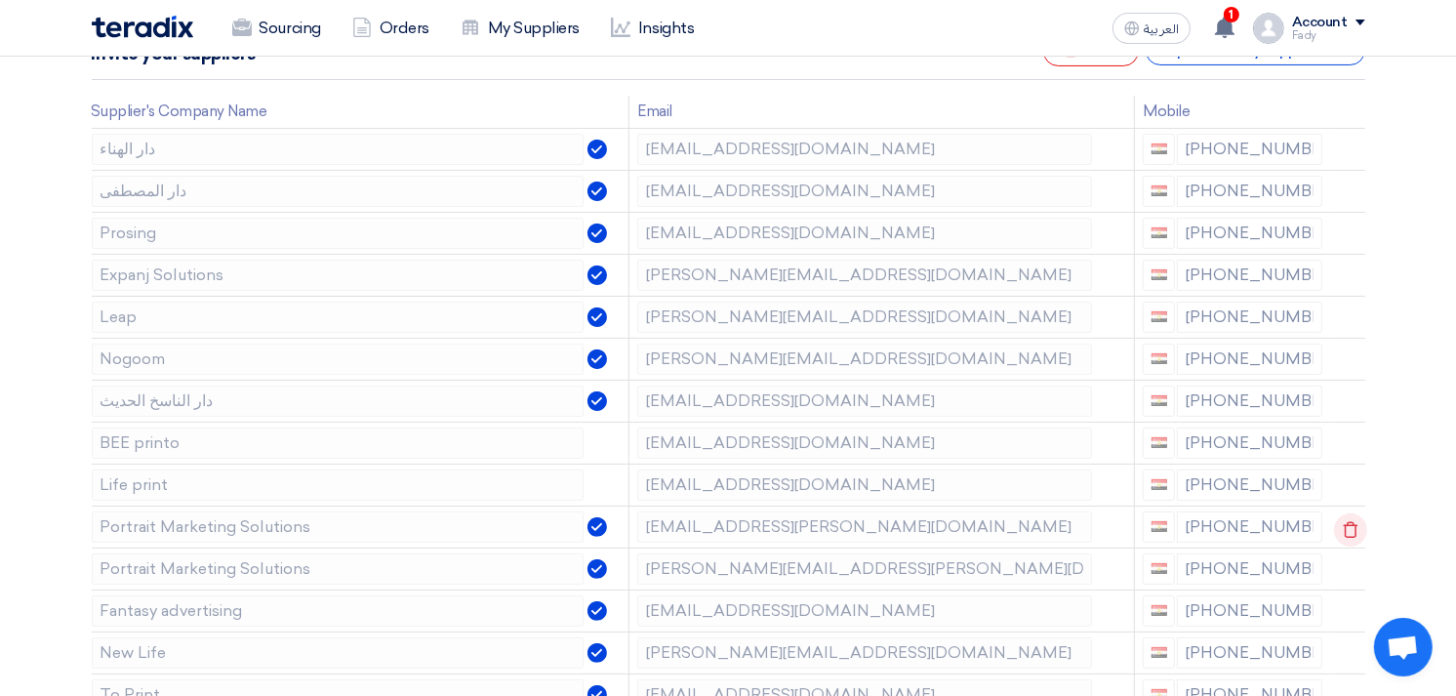
click at [1341, 521] on icon at bounding box center [1350, 529] width 33 height 33
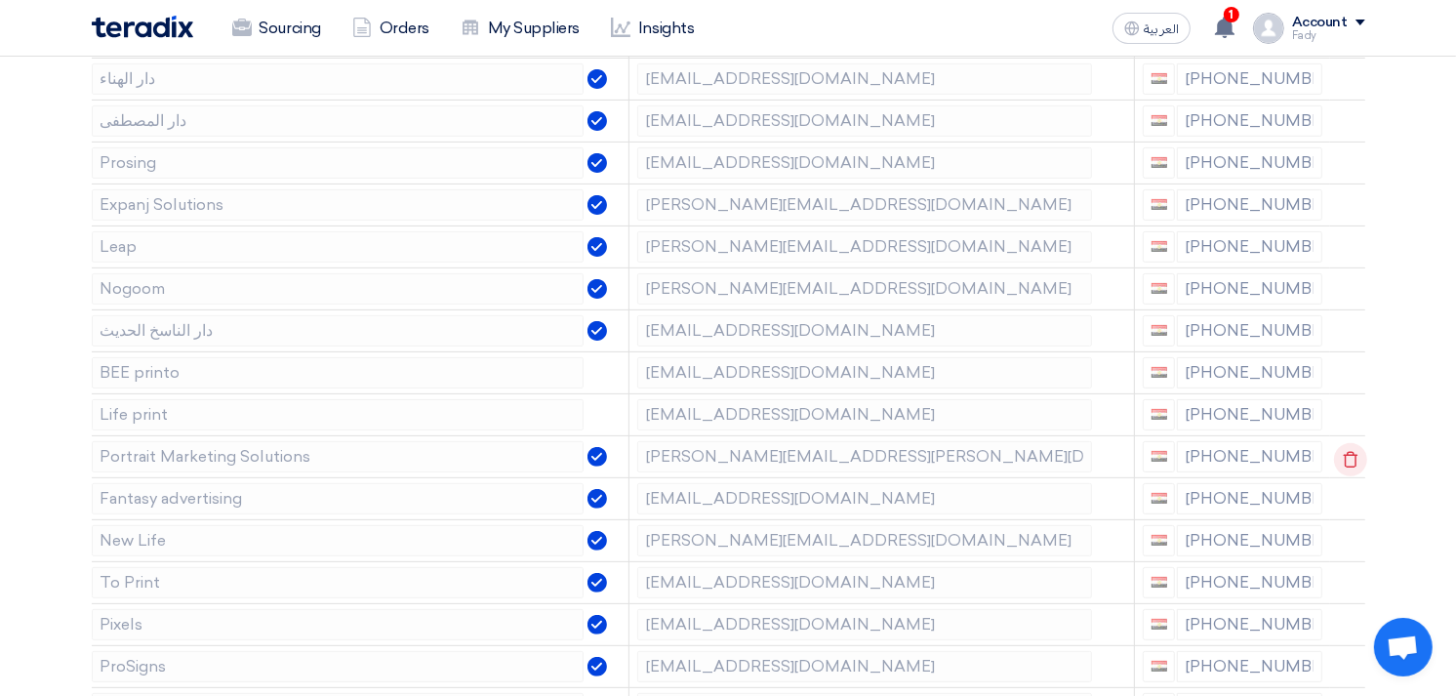
scroll to position [433, 0]
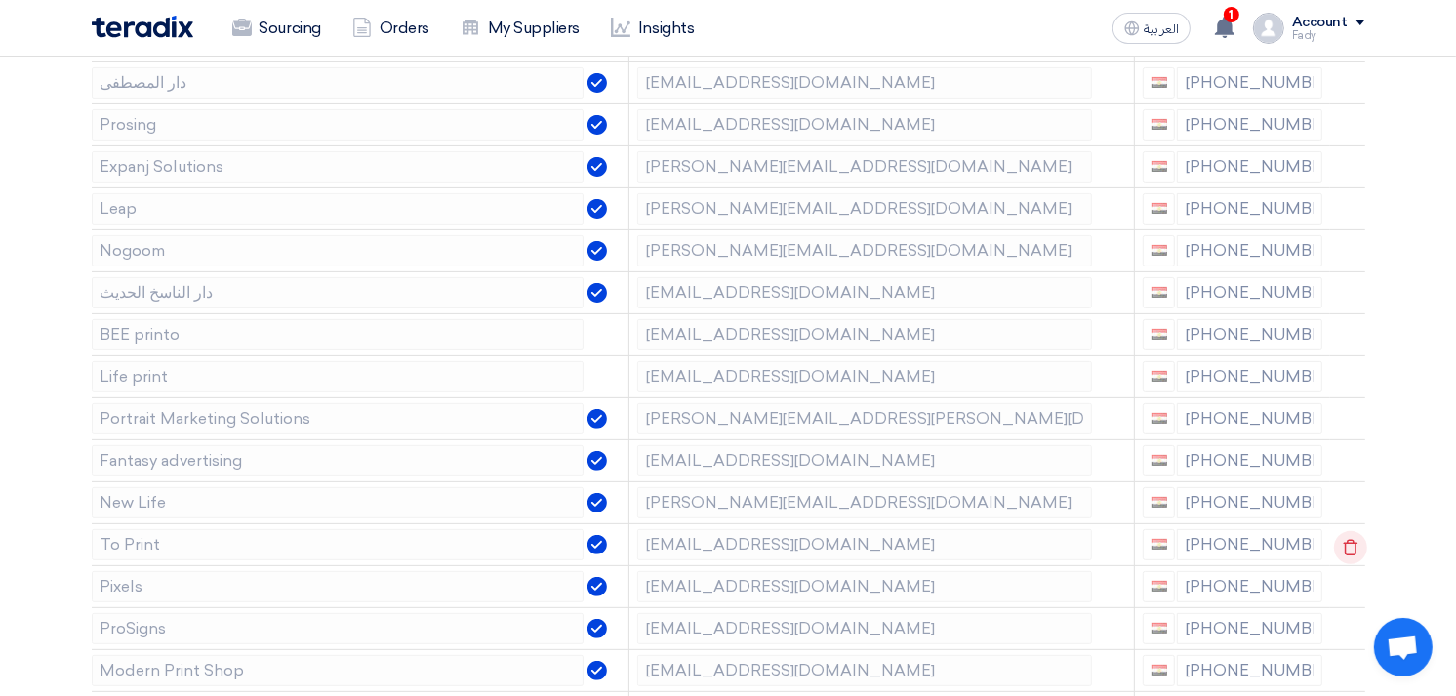
click at [1346, 541] on use at bounding box center [1349, 547] width 15 height 17
click at [1348, 500] on use at bounding box center [1349, 505] width 15 height 17
click at [1351, 619] on icon at bounding box center [1350, 631] width 33 height 33
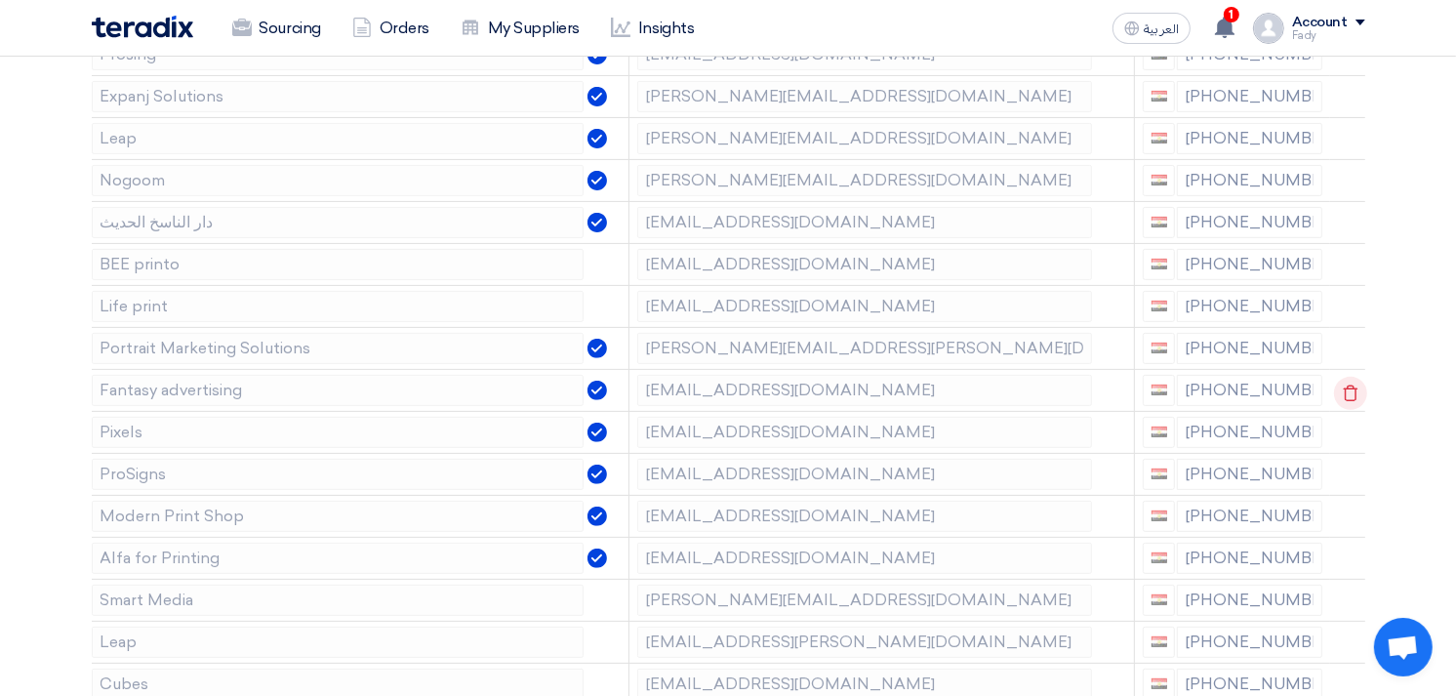
scroll to position [541, 0]
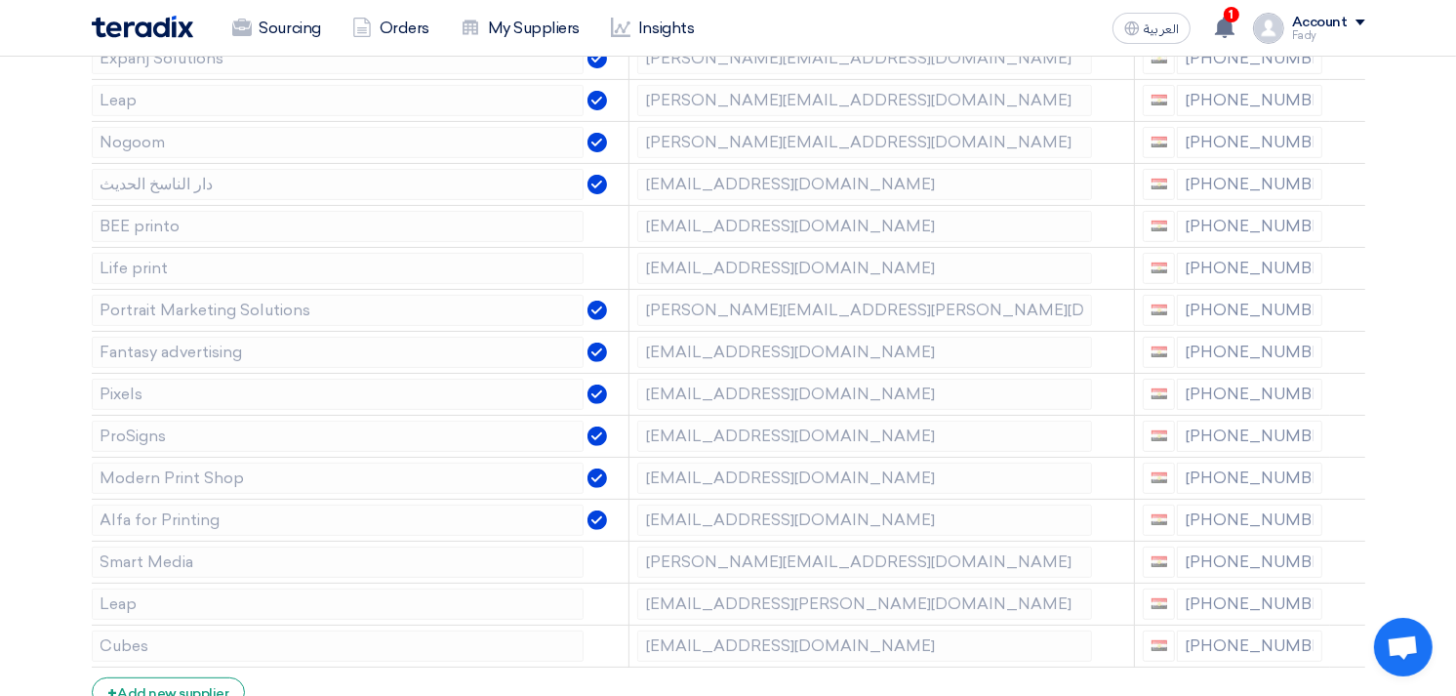
click at [0, 0] on icon at bounding box center [0, 0] width 0 height 0
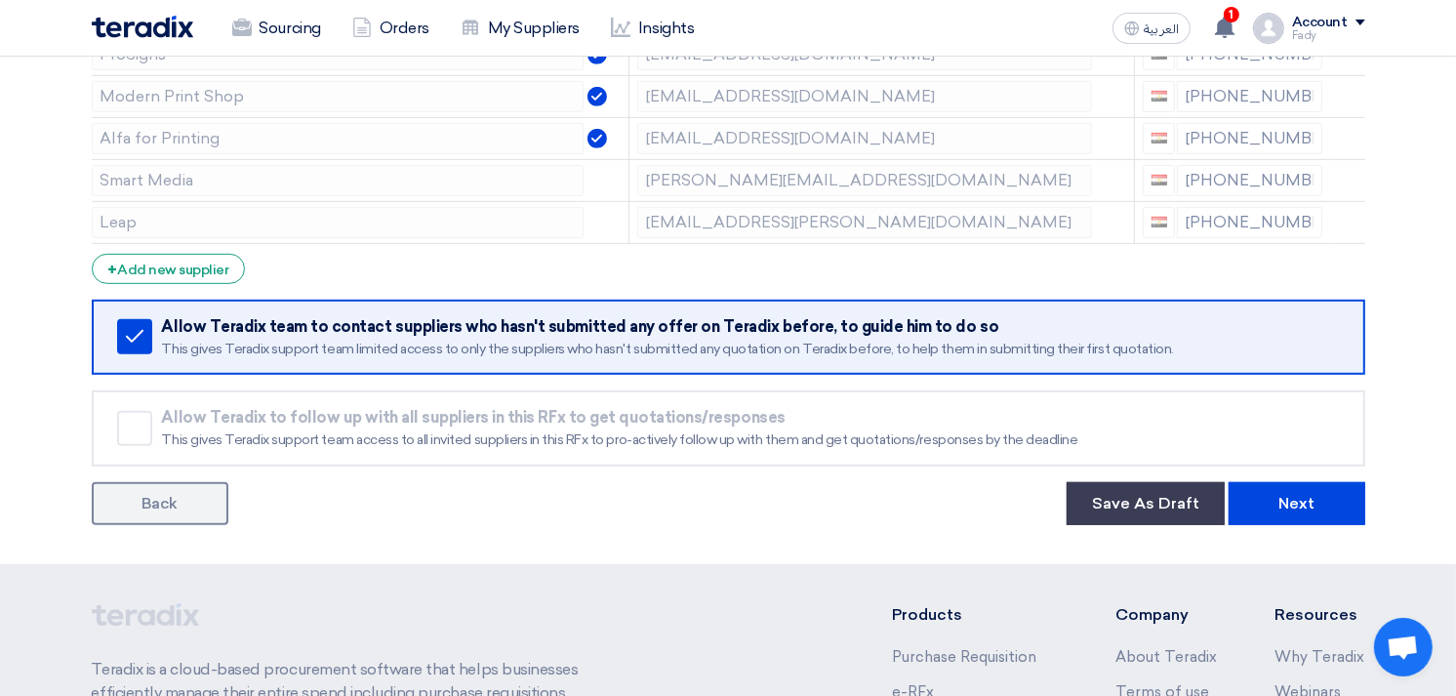
scroll to position [976, 0]
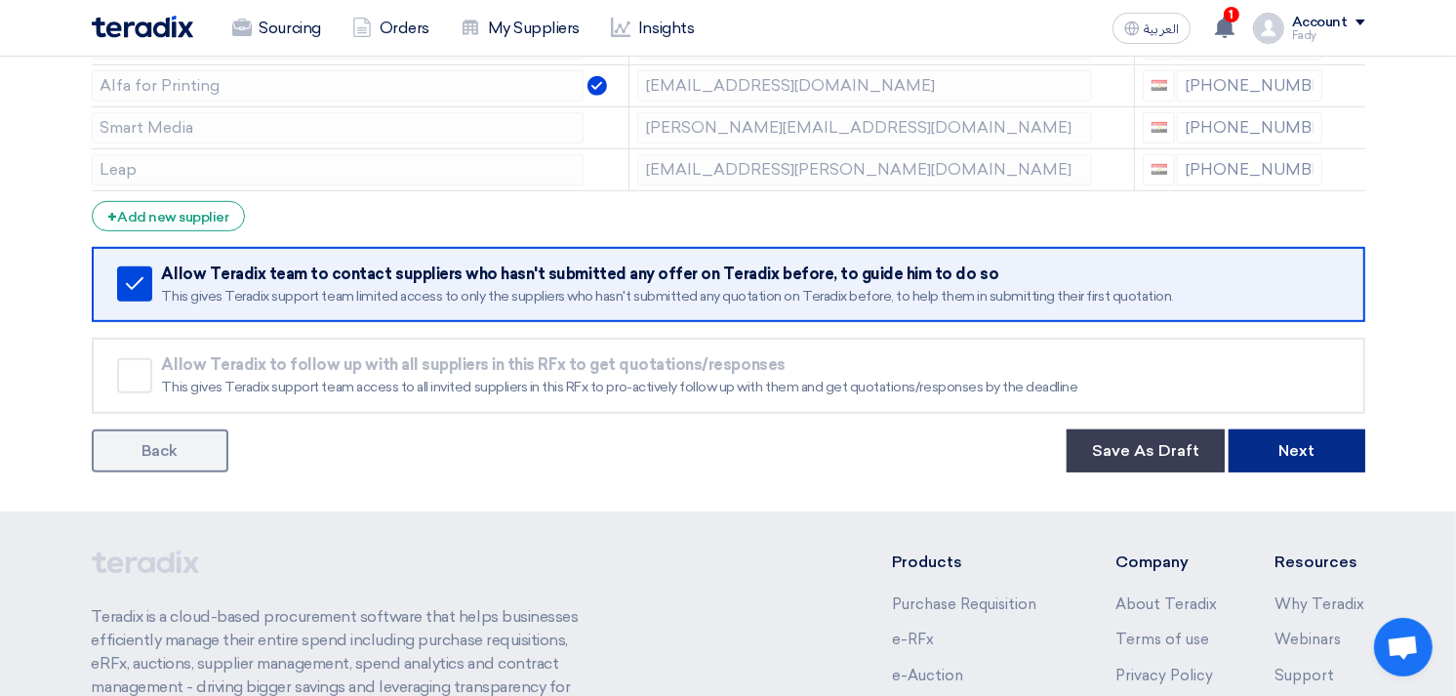
click at [1299, 443] on button "Next" at bounding box center [1296, 450] width 137 height 43
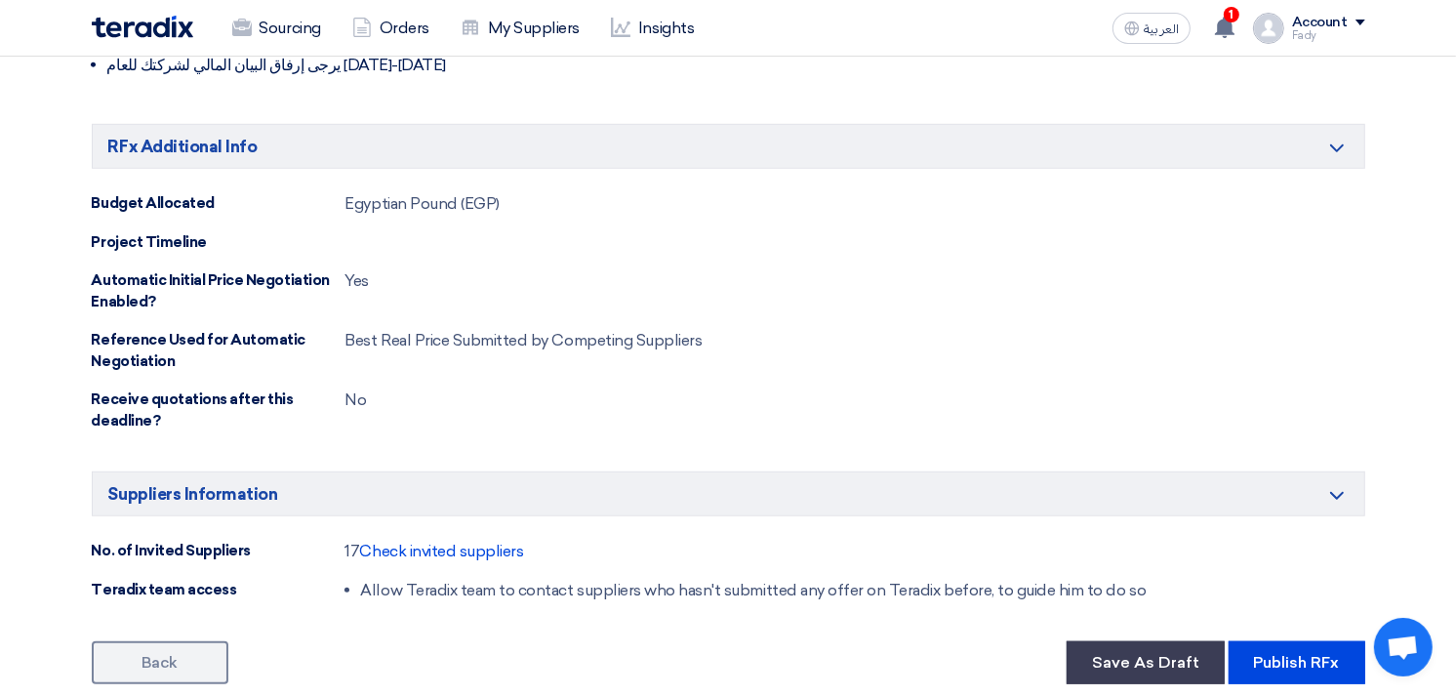
scroll to position [1517, 0]
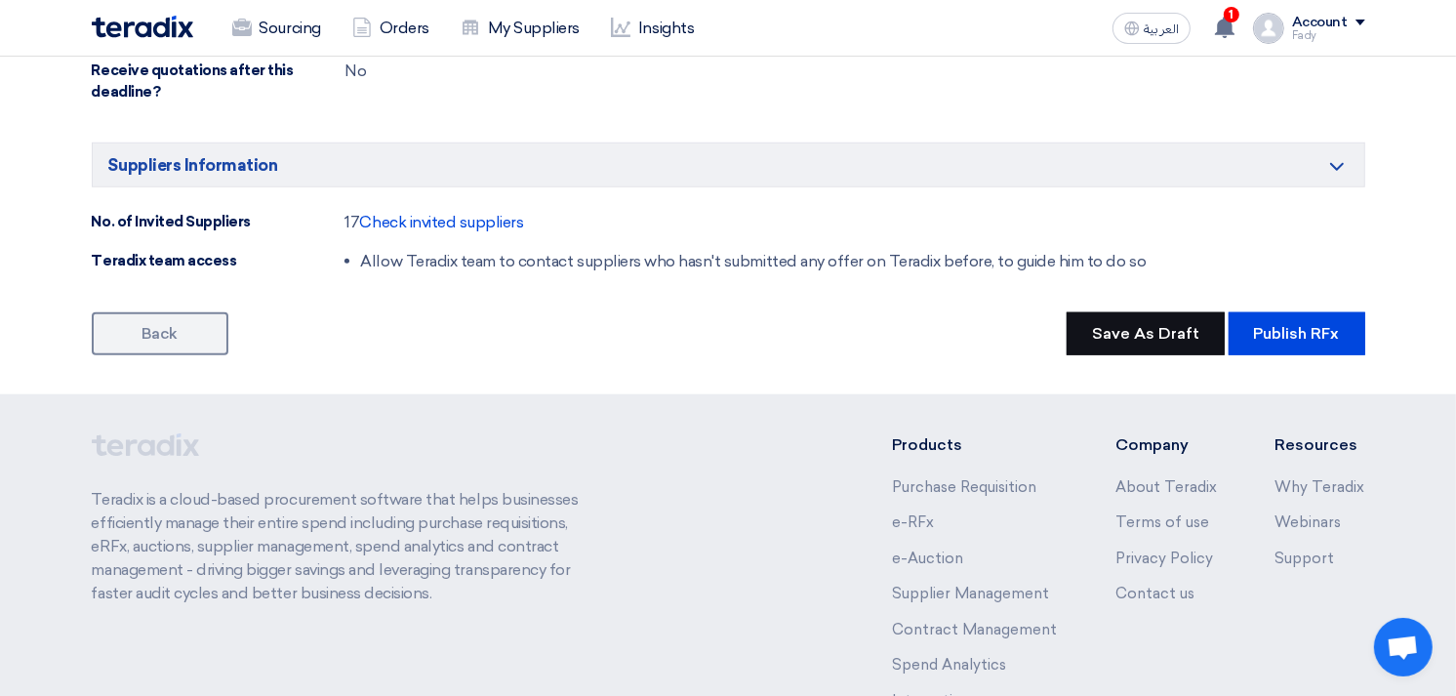
click at [1137, 335] on button "Save As Draft" at bounding box center [1145, 333] width 158 height 43
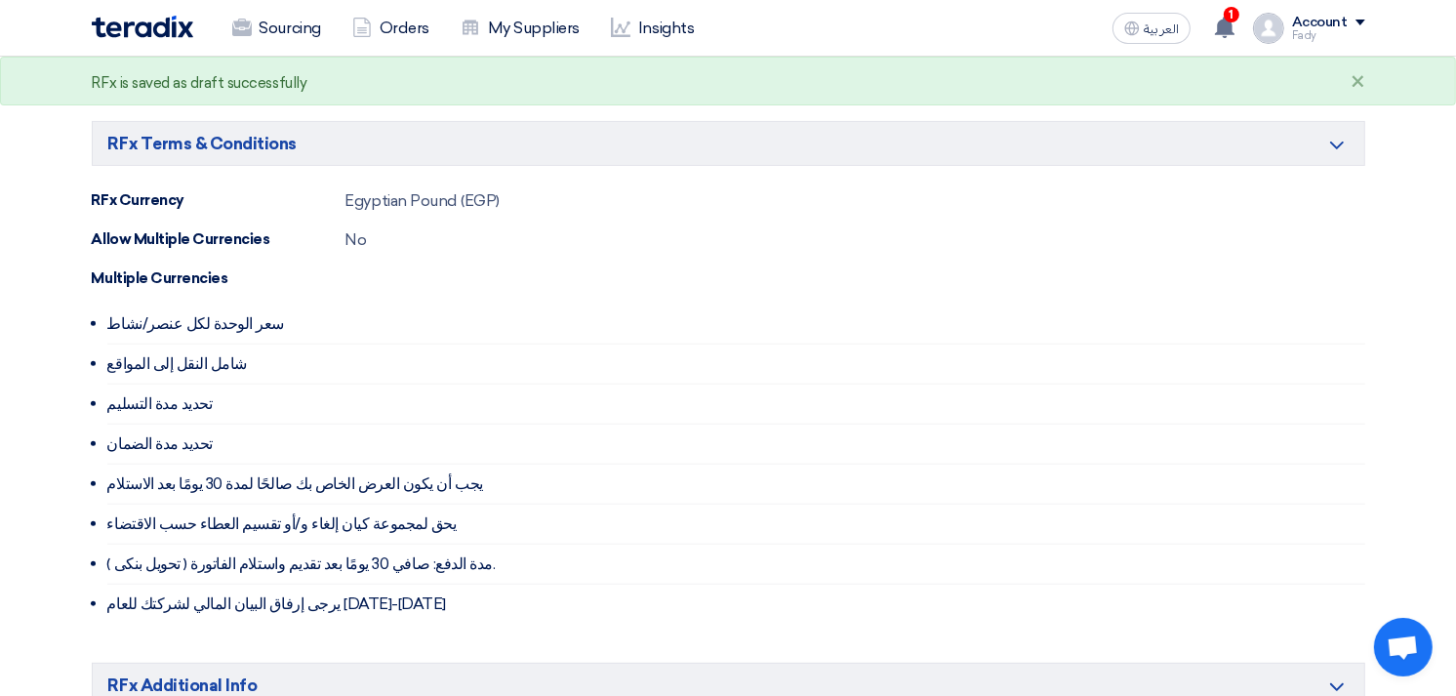
scroll to position [0, 0]
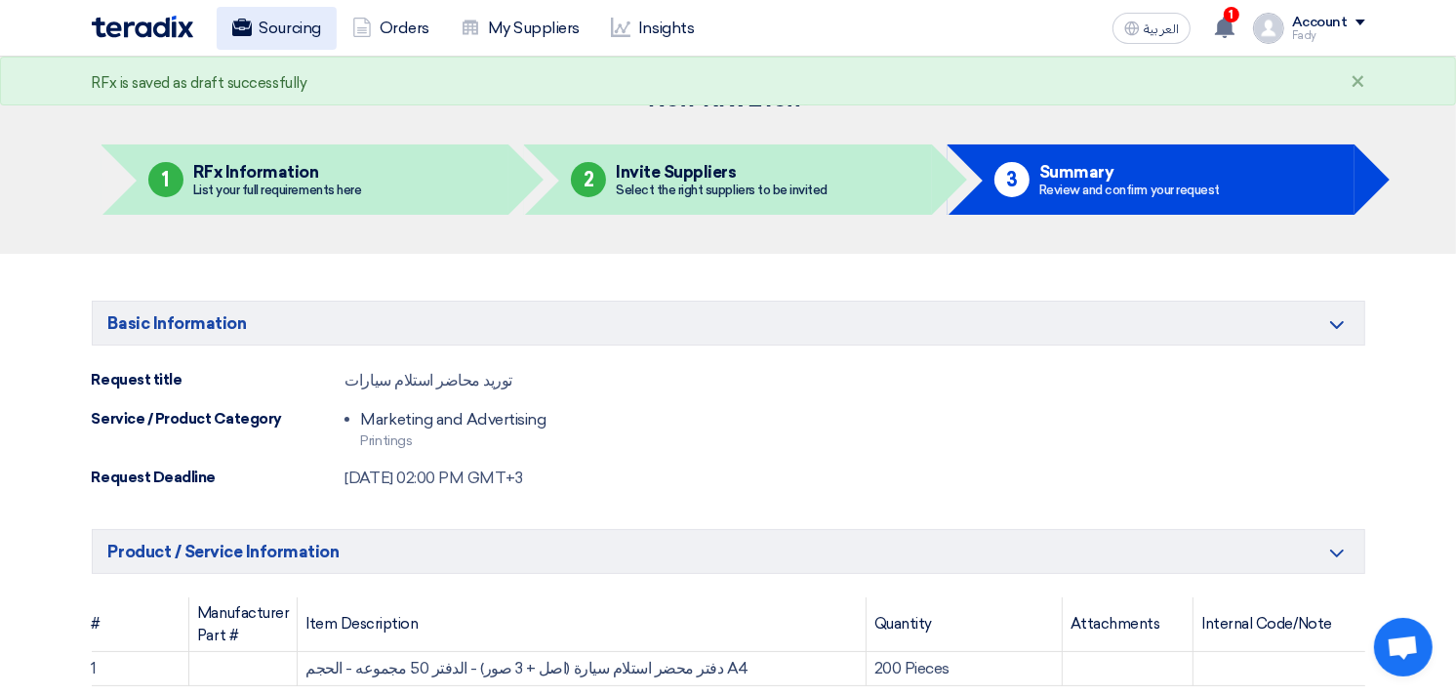
click at [281, 44] on link "Sourcing" at bounding box center [277, 28] width 120 height 43
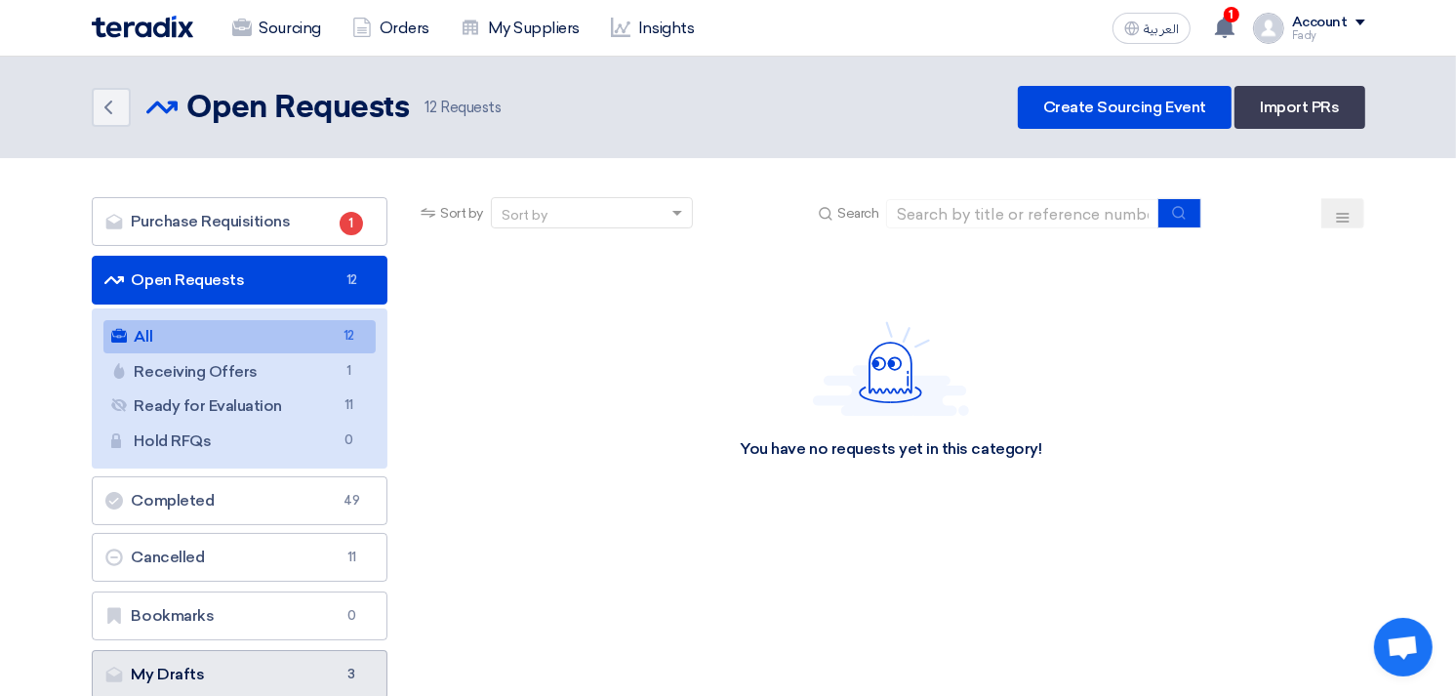
click at [299, 666] on link "My Drafts My Drafts 3" at bounding box center [240, 674] width 297 height 49
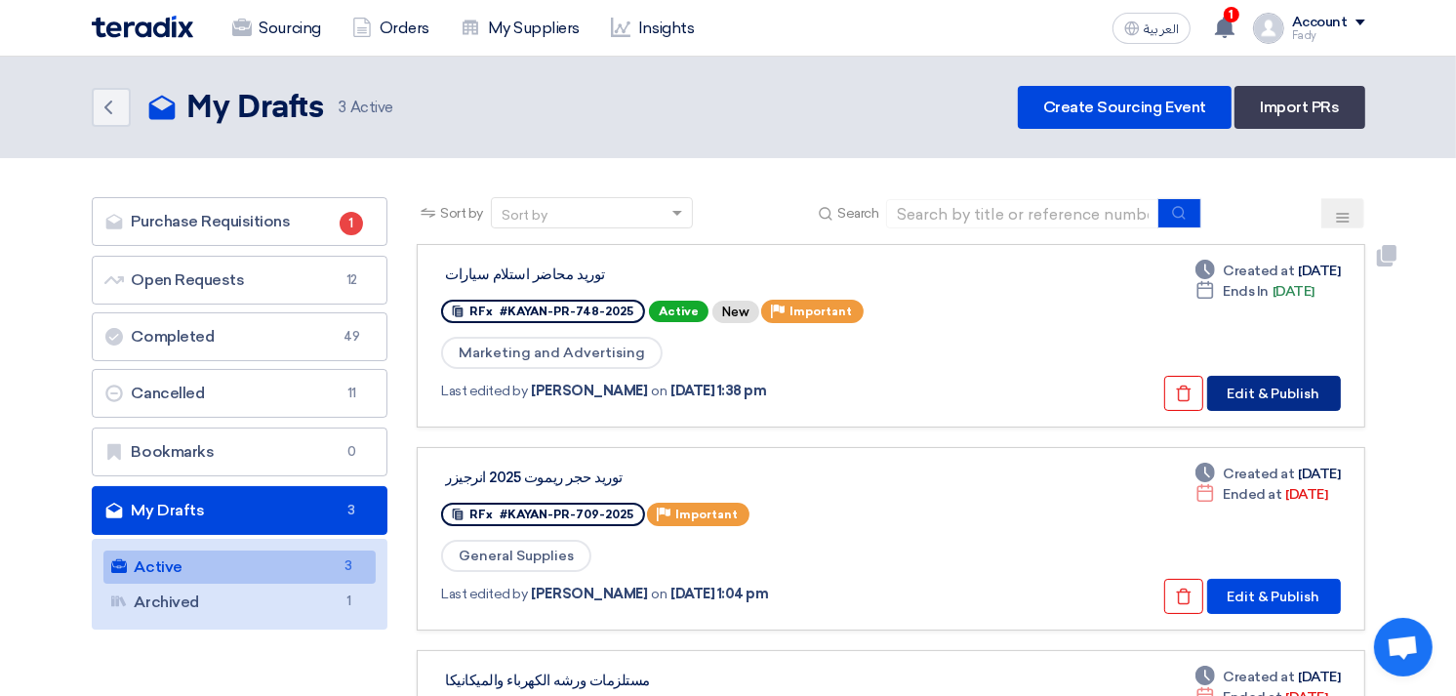
click at [1269, 384] on button "Edit & Publish" at bounding box center [1274, 393] width 134 height 35
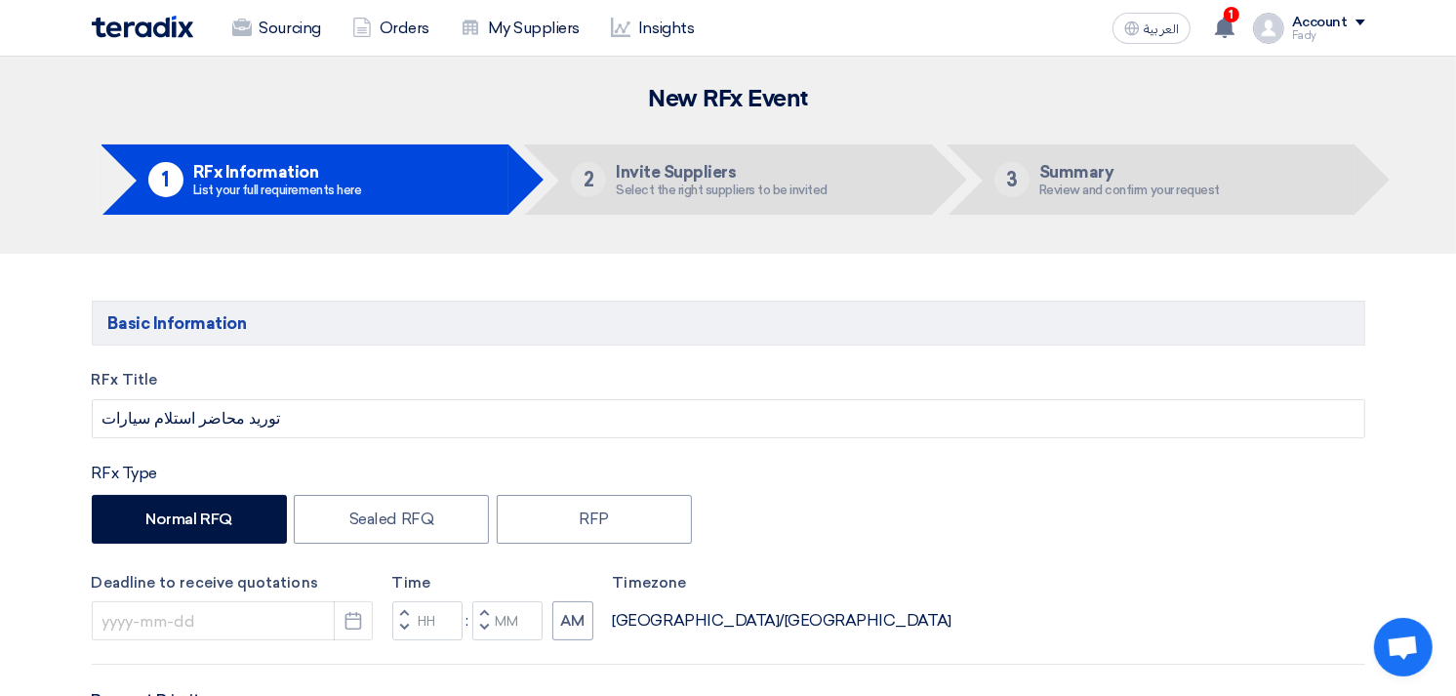
type input "[DATE]"
type input "02"
type input "00"
click at [264, 25] on link "Sourcing" at bounding box center [277, 28] width 120 height 43
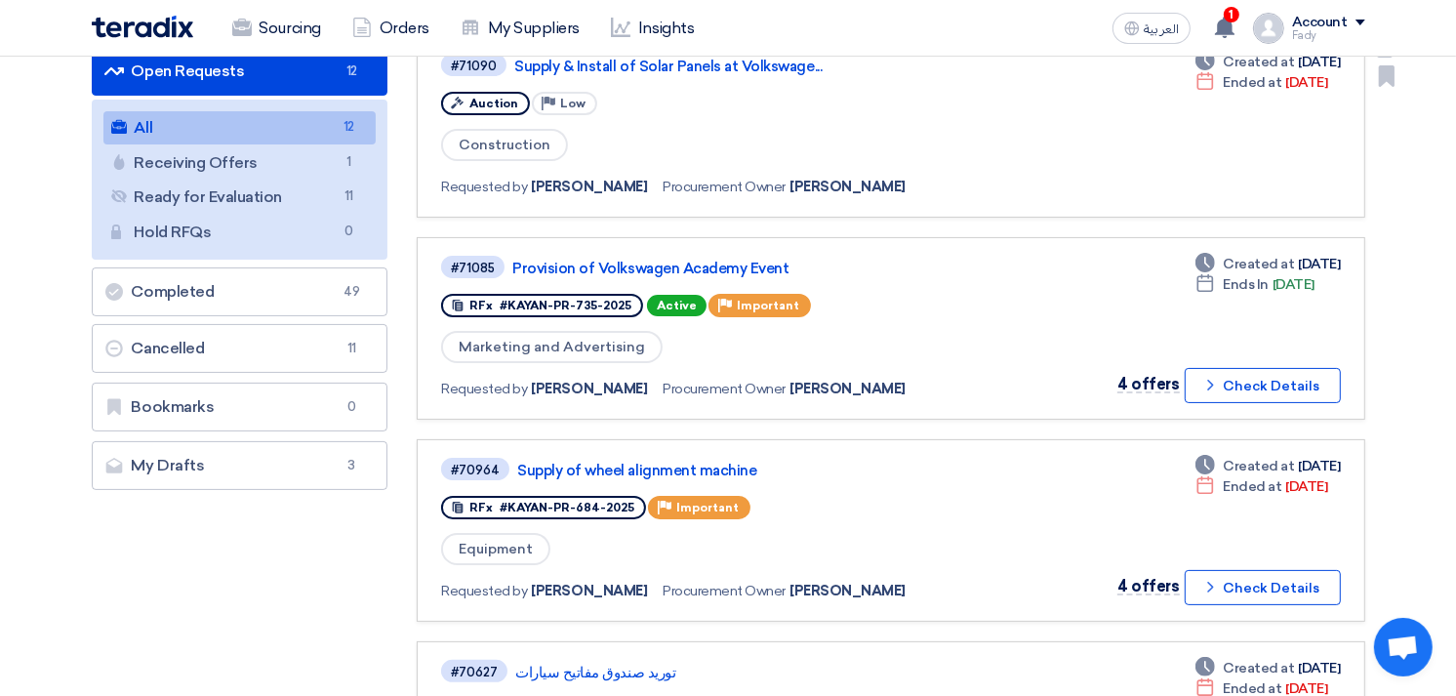
scroll to position [217, 0]
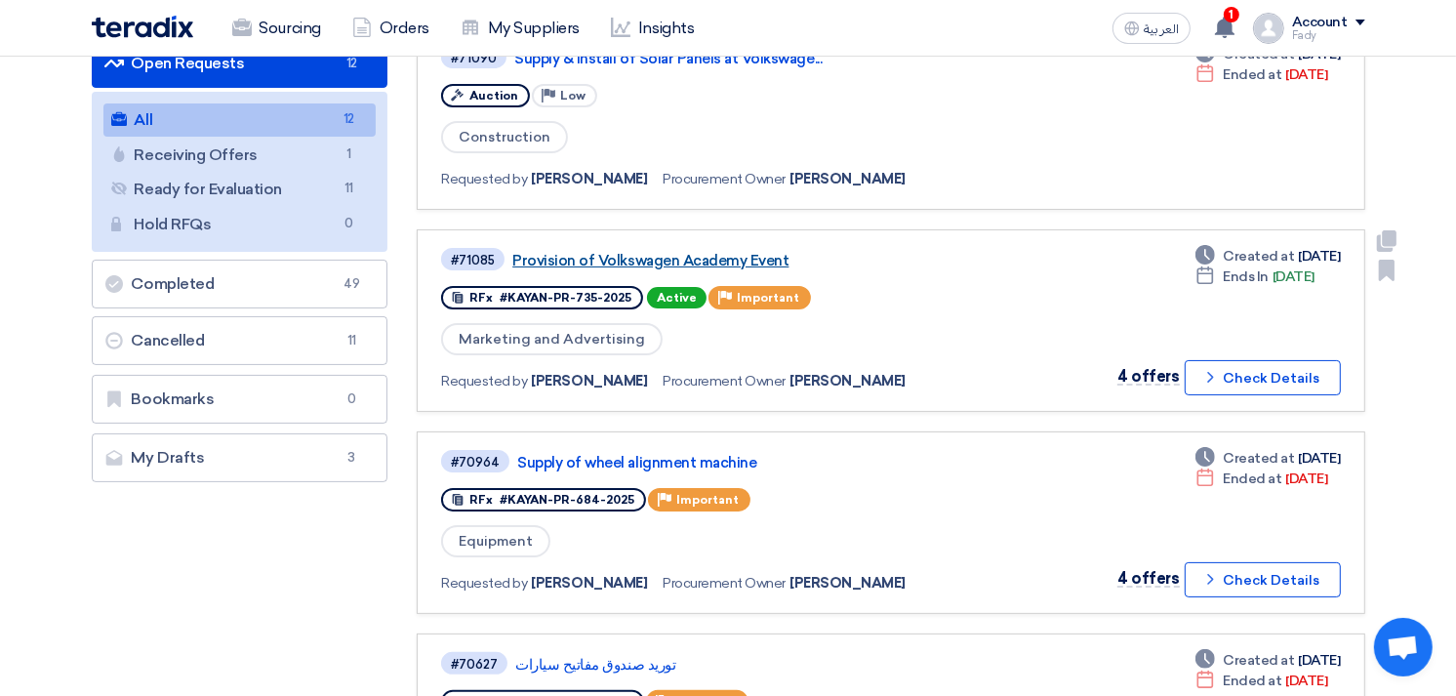
click at [708, 252] on link "Provision of Volkswagen Academy Event" at bounding box center [756, 261] width 488 height 18
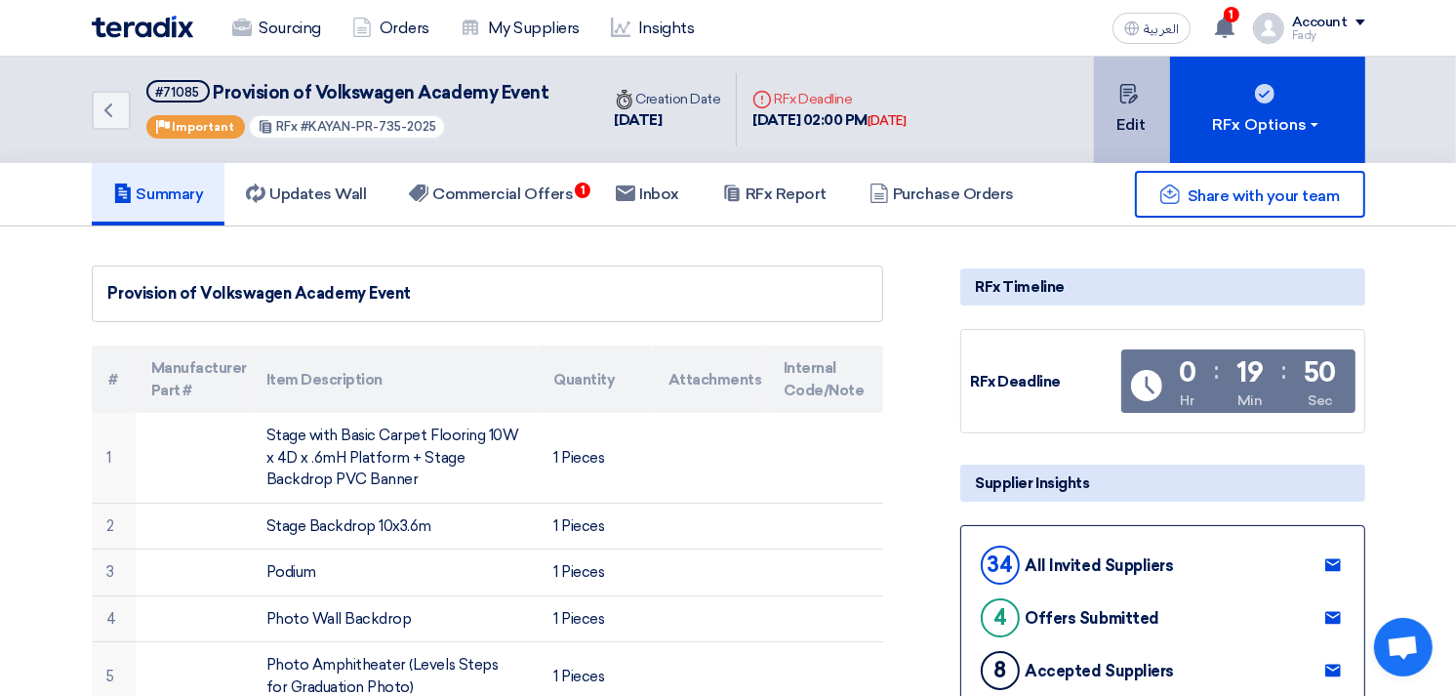
click at [1142, 109] on button "Edit" at bounding box center [1132, 110] width 76 height 106
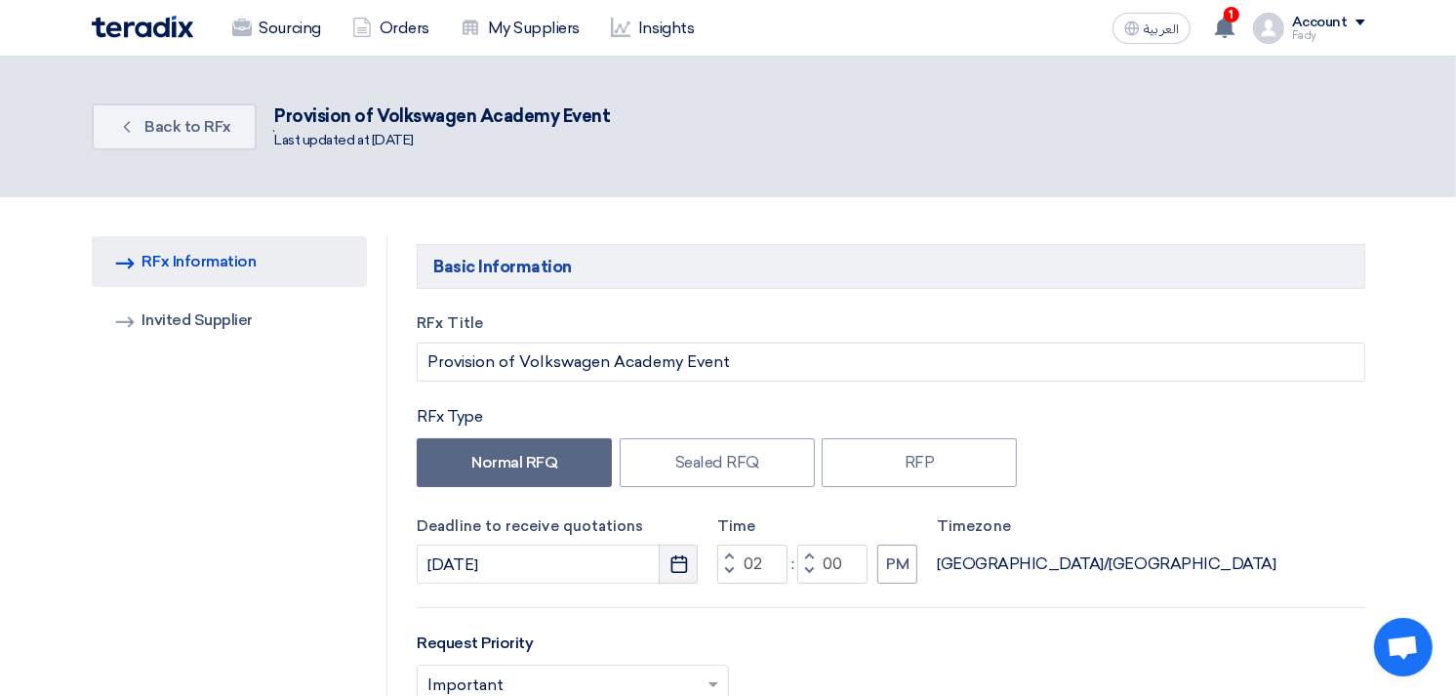
click at [674, 563] on icon "Pick a date" at bounding box center [679, 564] width 20 height 20
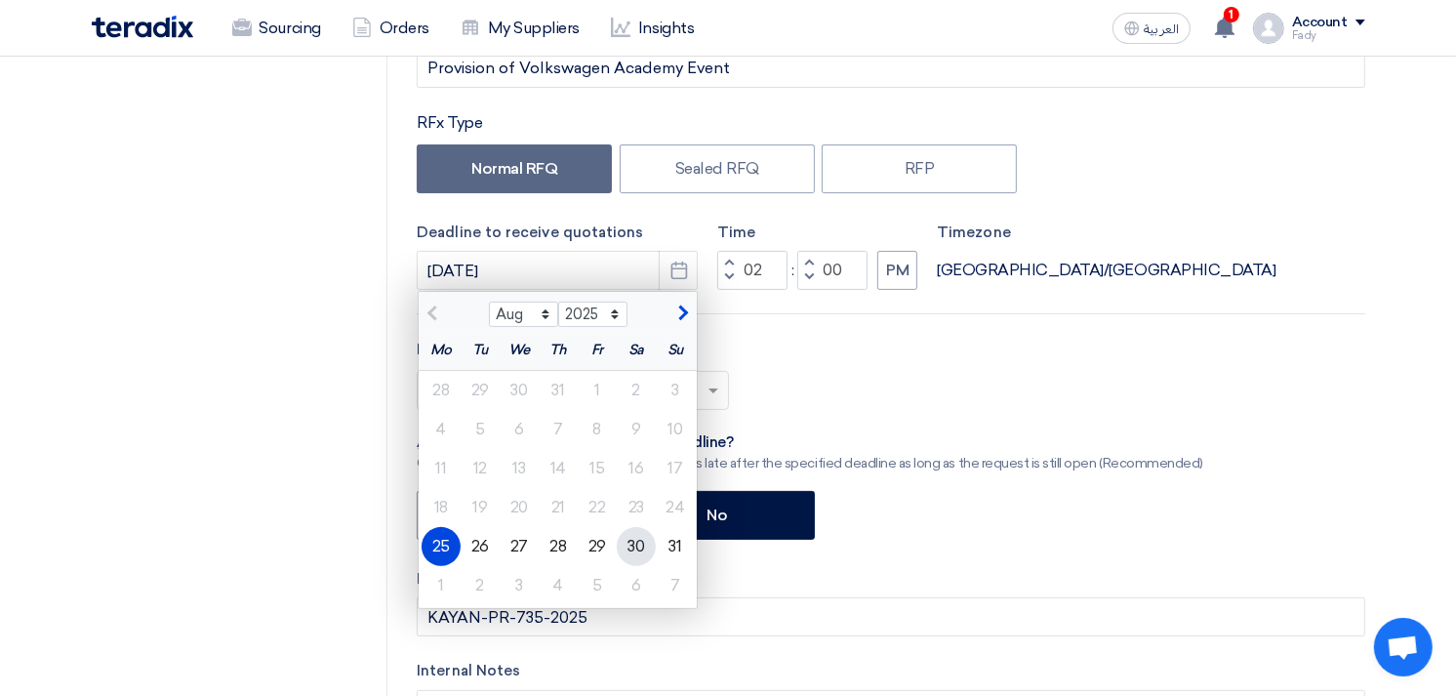
scroll to position [325, 0]
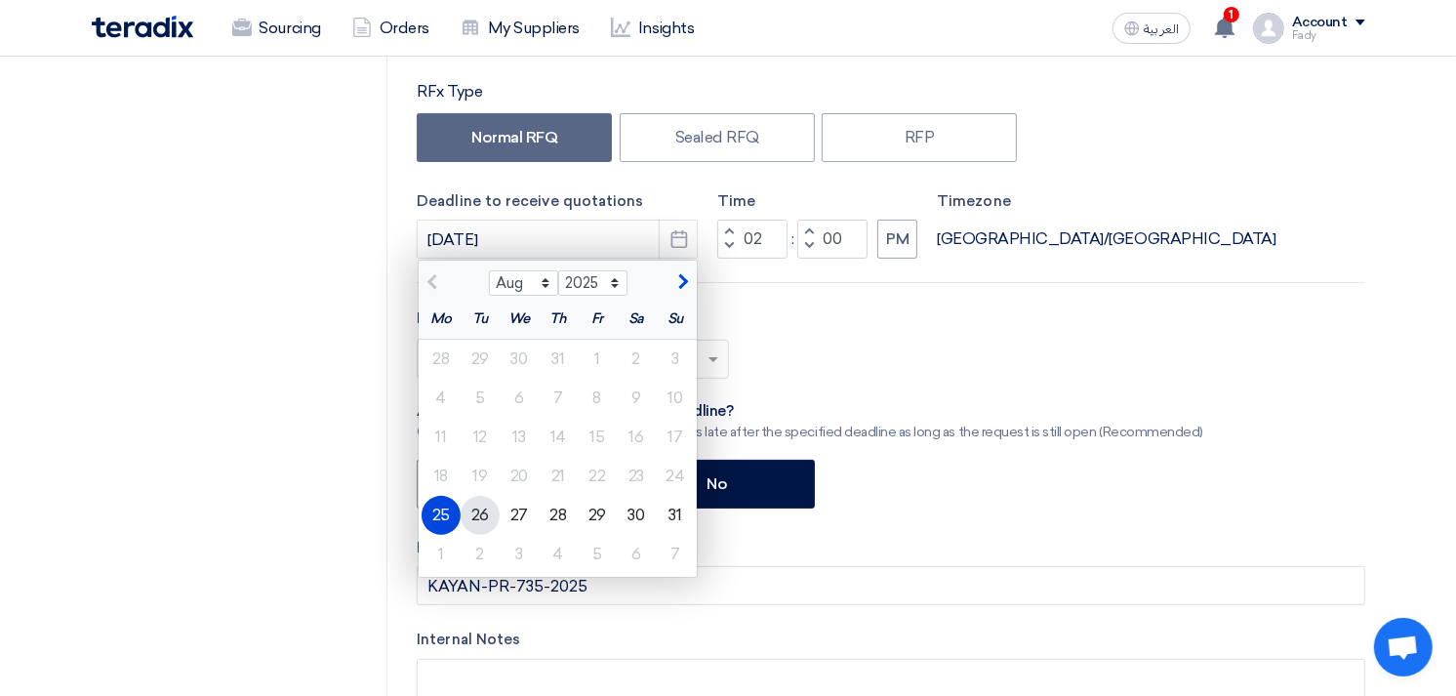
click at [483, 517] on div "26" at bounding box center [479, 515] width 39 height 39
type input "[DATE]"
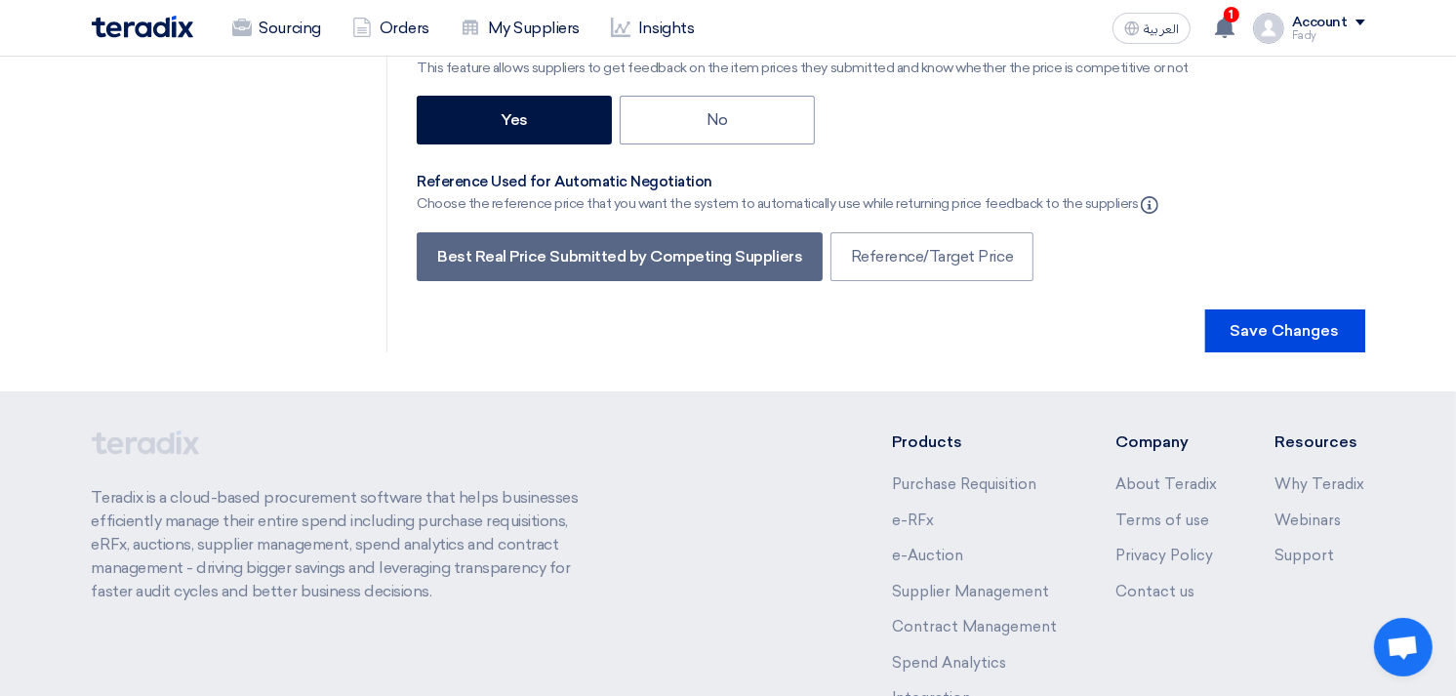
scroll to position [6327, 0]
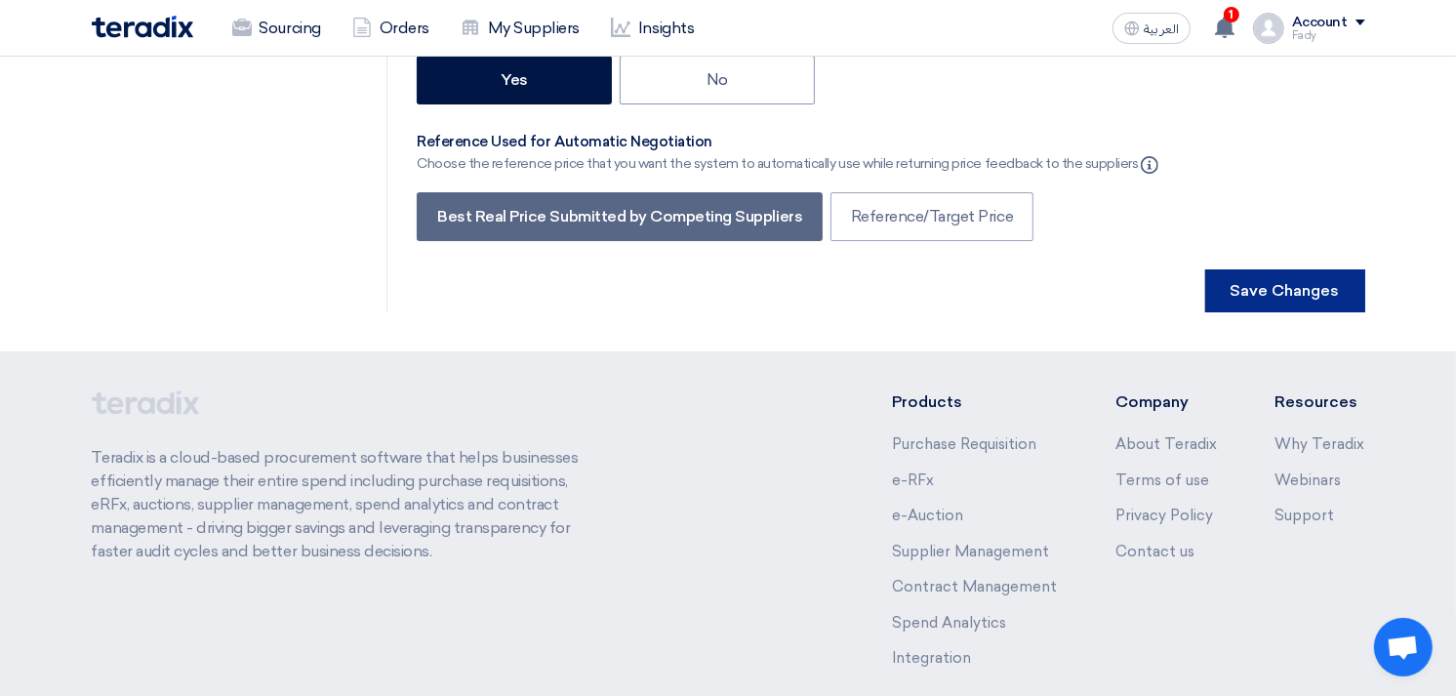
click at [1288, 269] on button "Save Changes" at bounding box center [1285, 290] width 160 height 43
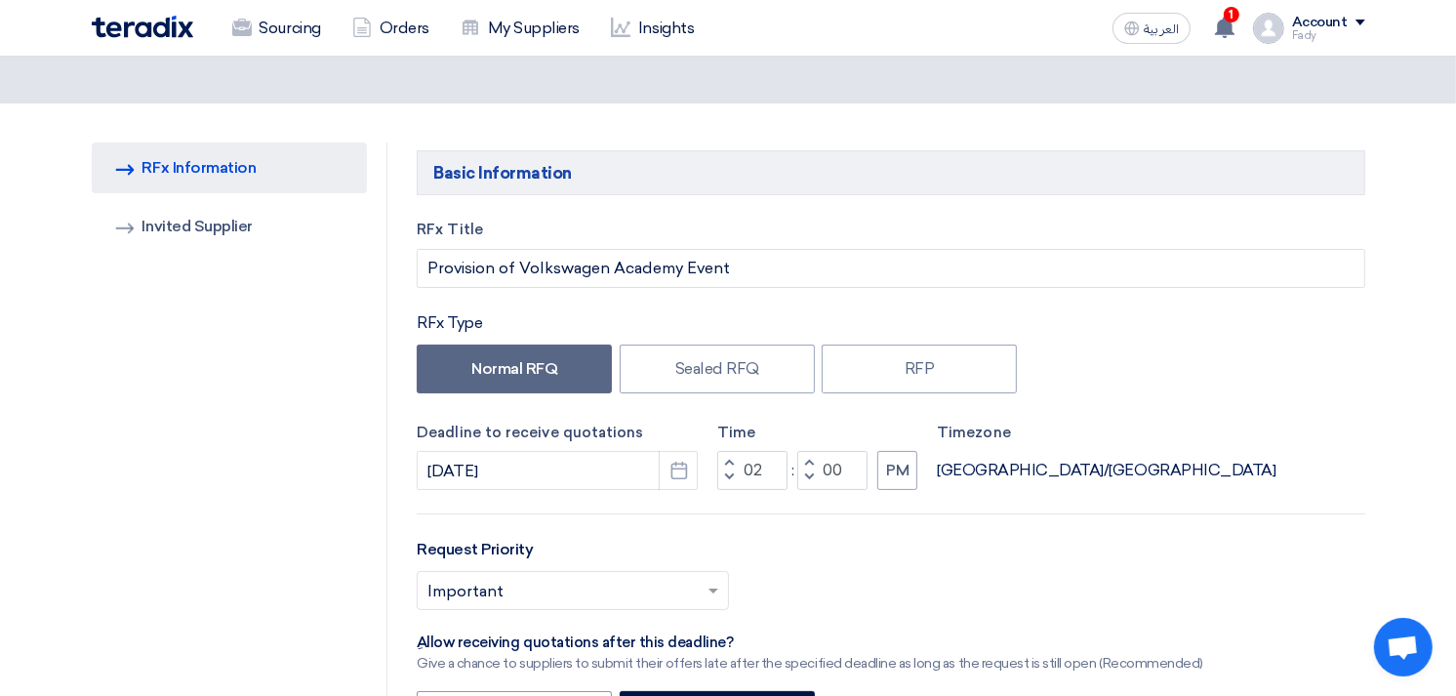
scroll to position [0, 0]
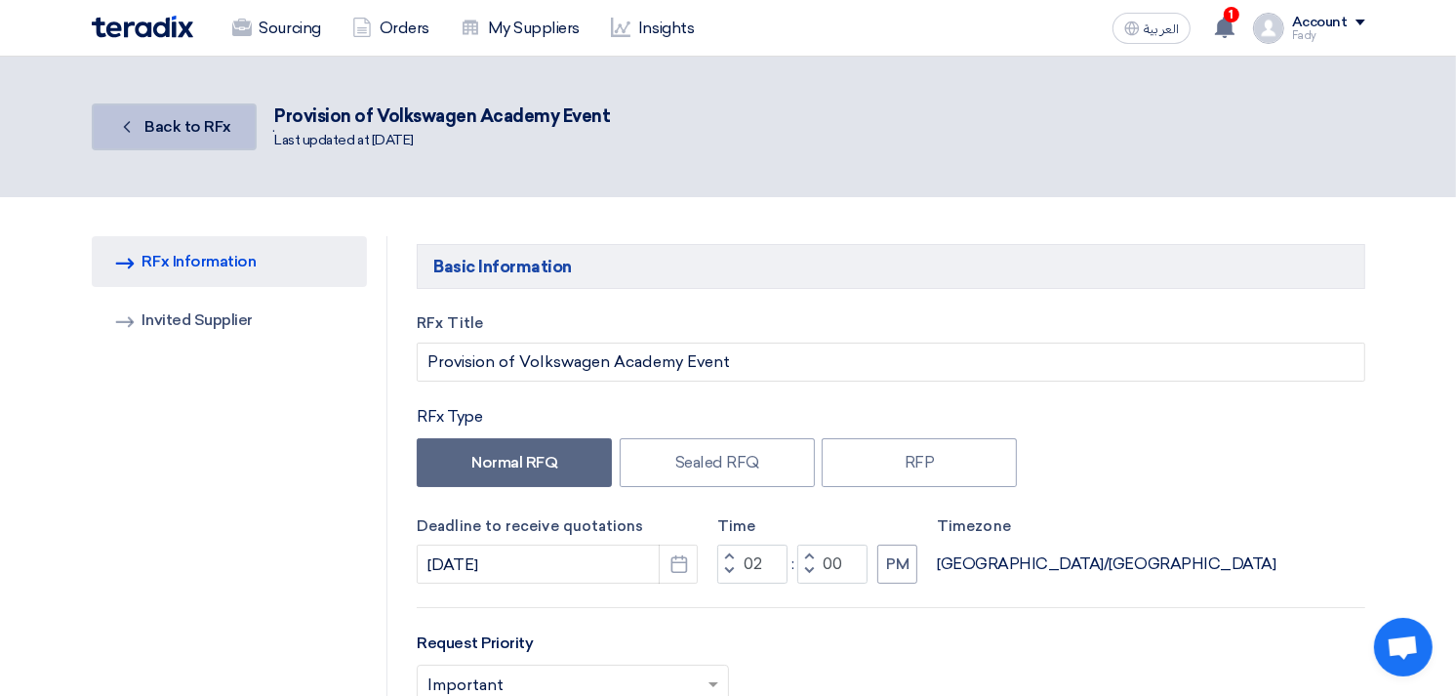
click at [200, 105] on link "Back Back to RFx" at bounding box center [174, 126] width 165 height 47
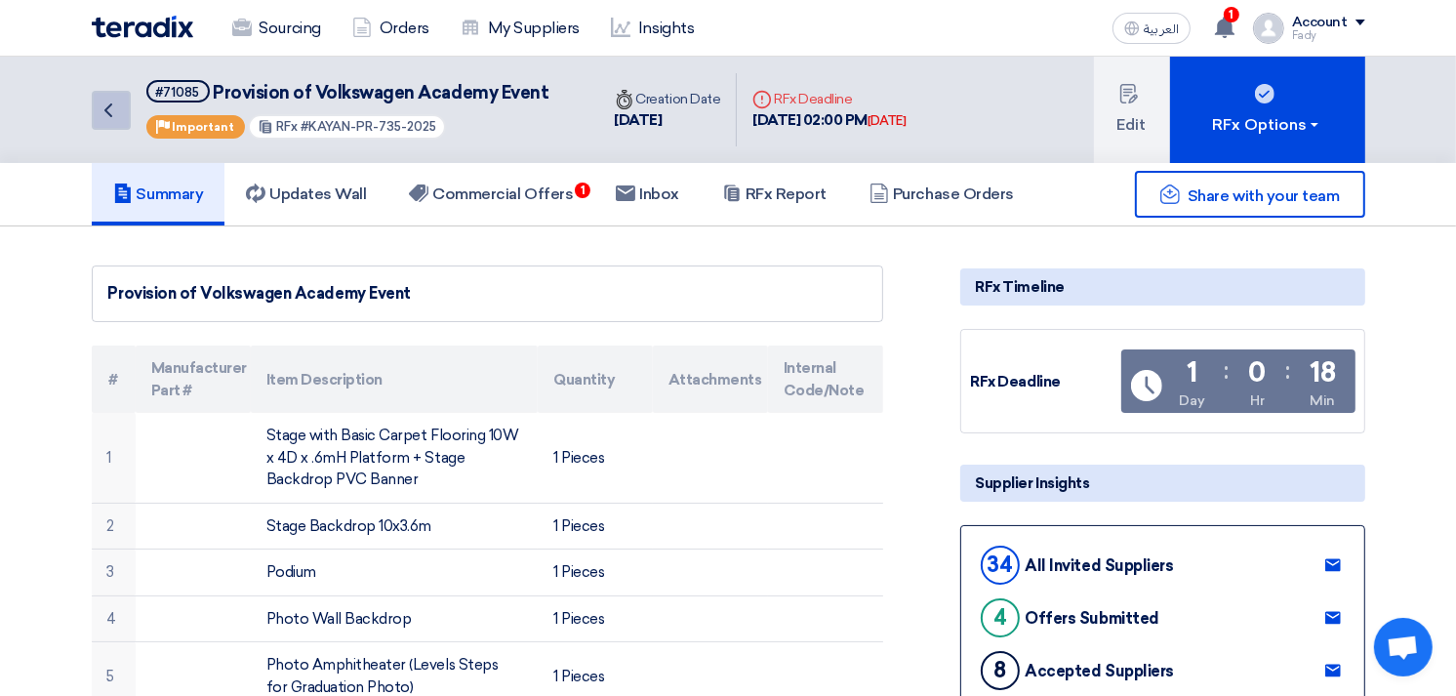
click at [115, 107] on icon "Back" at bounding box center [108, 110] width 23 height 23
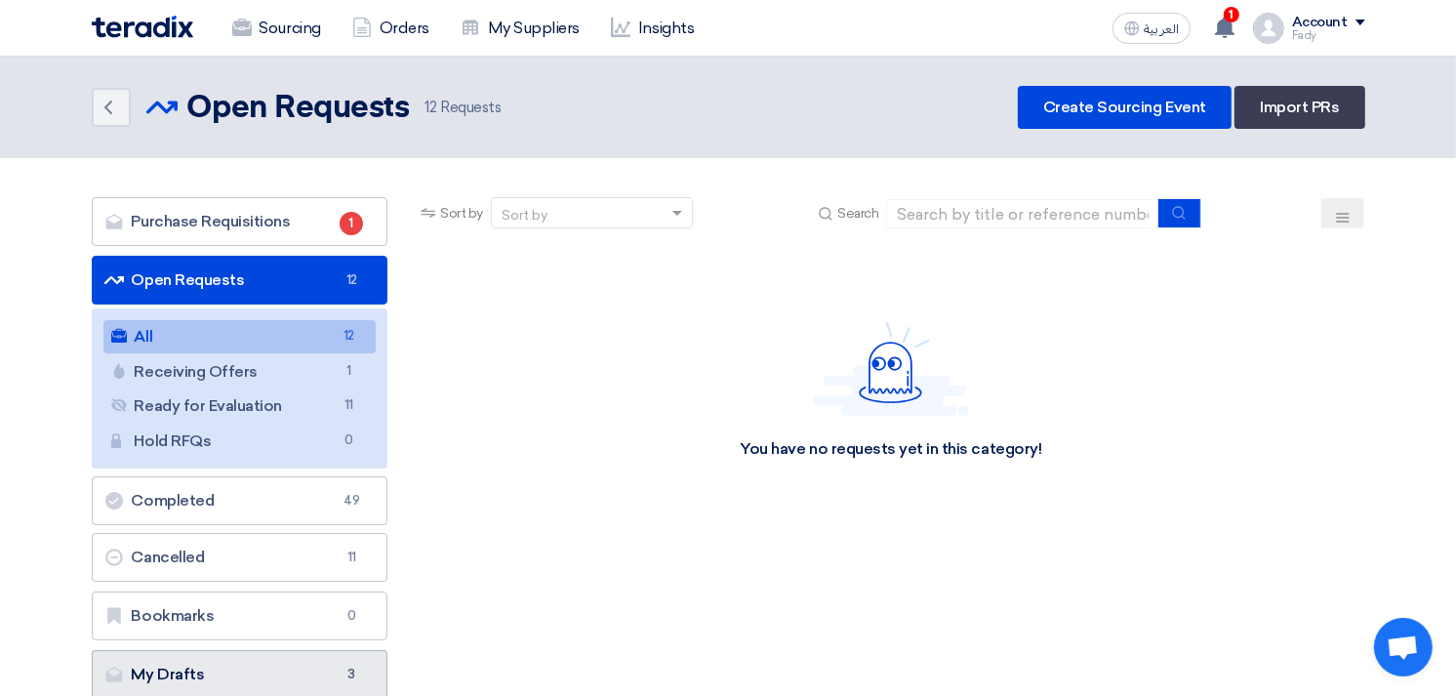
click at [242, 675] on link "My Drafts My Drafts 3" at bounding box center [240, 674] width 297 height 49
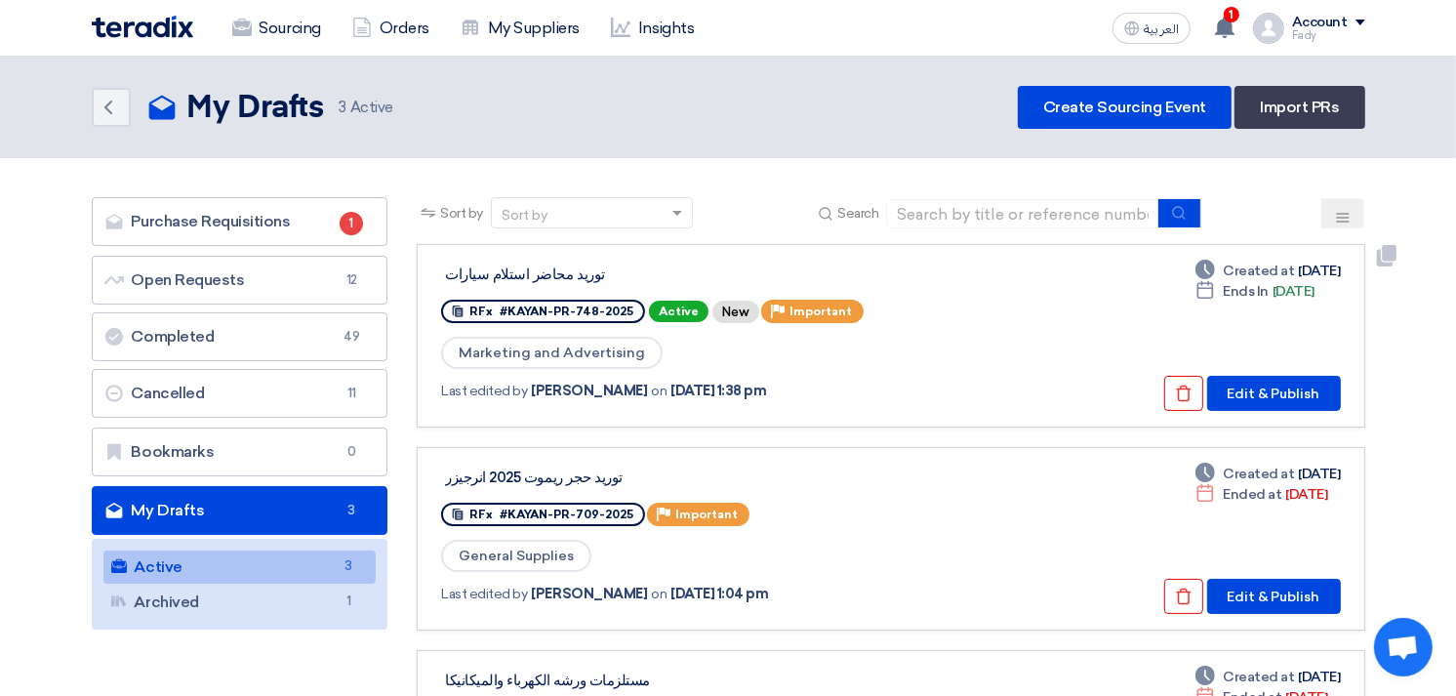
click at [513, 261] on div "توريد محاضر استلام سيارات" at bounding box center [689, 272] width 496 height 25
click at [1308, 390] on button "Edit & Publish" at bounding box center [1274, 393] width 134 height 35
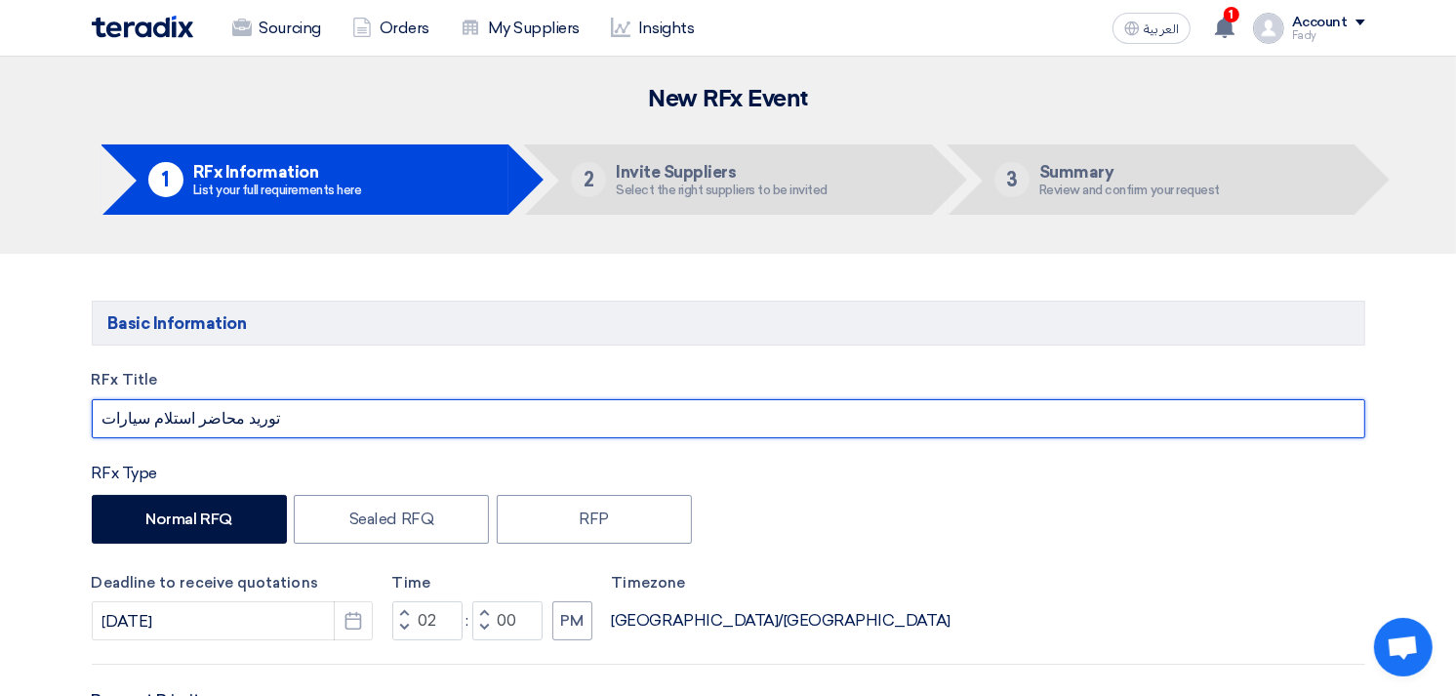
click at [345, 405] on input "توريد محاضر استلام سيارات" at bounding box center [728, 418] width 1273 height 39
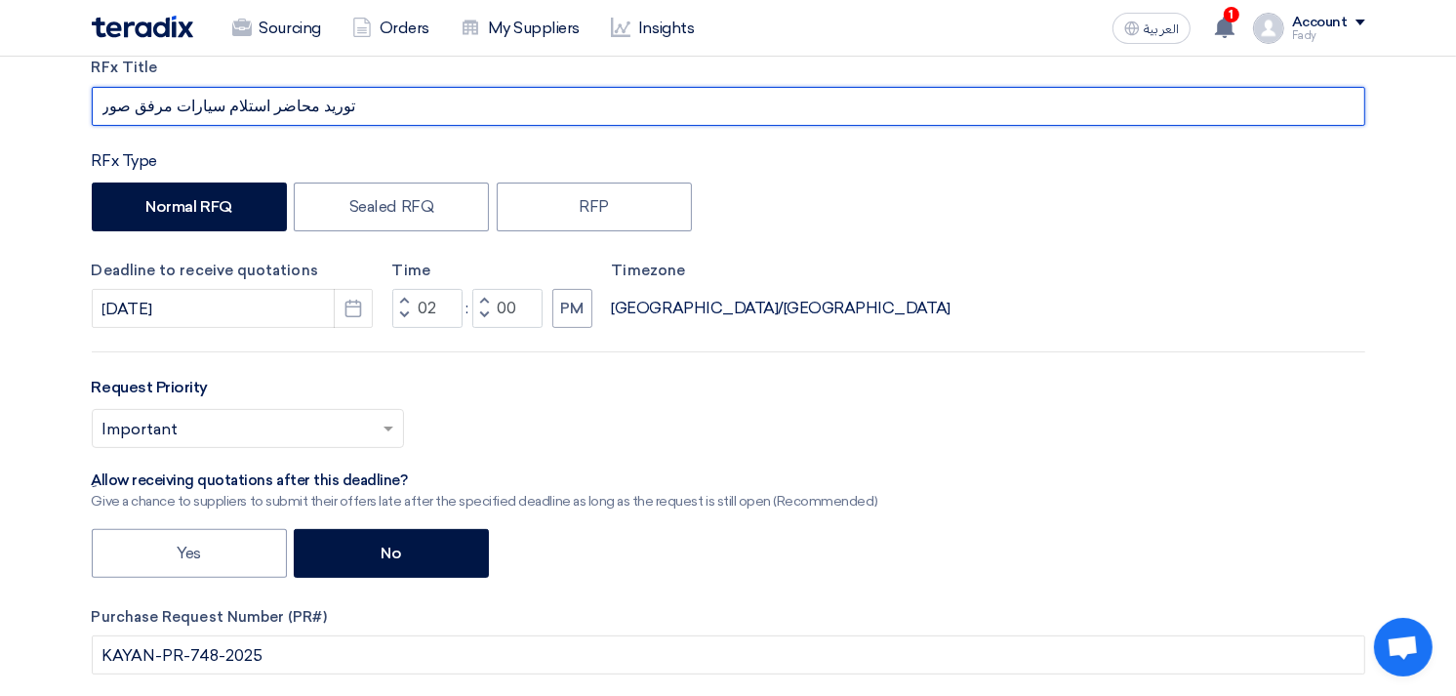
scroll to position [325, 0]
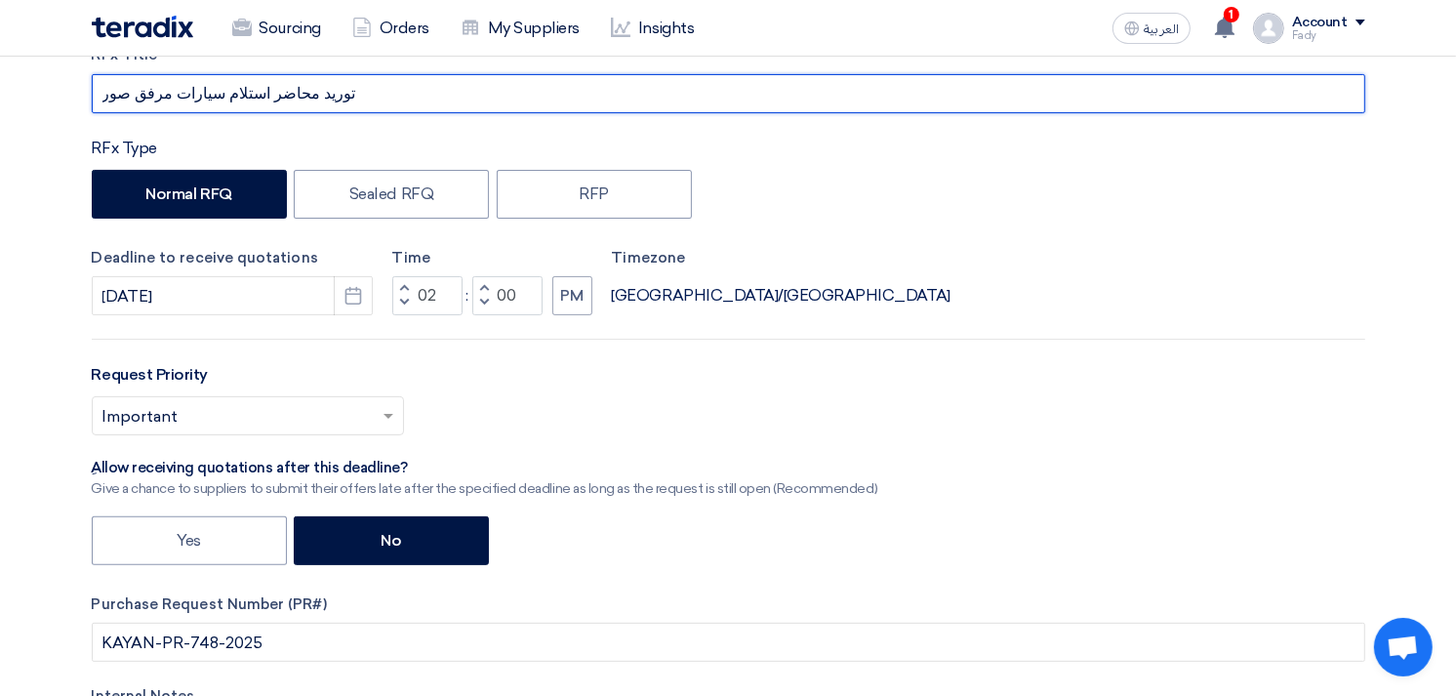
click at [157, 93] on input "توريد محاضر استلام سيارات مرفق صور" at bounding box center [728, 93] width 1273 height 39
type input "توريد محاضر استلام سيارات (مرفق صور)"
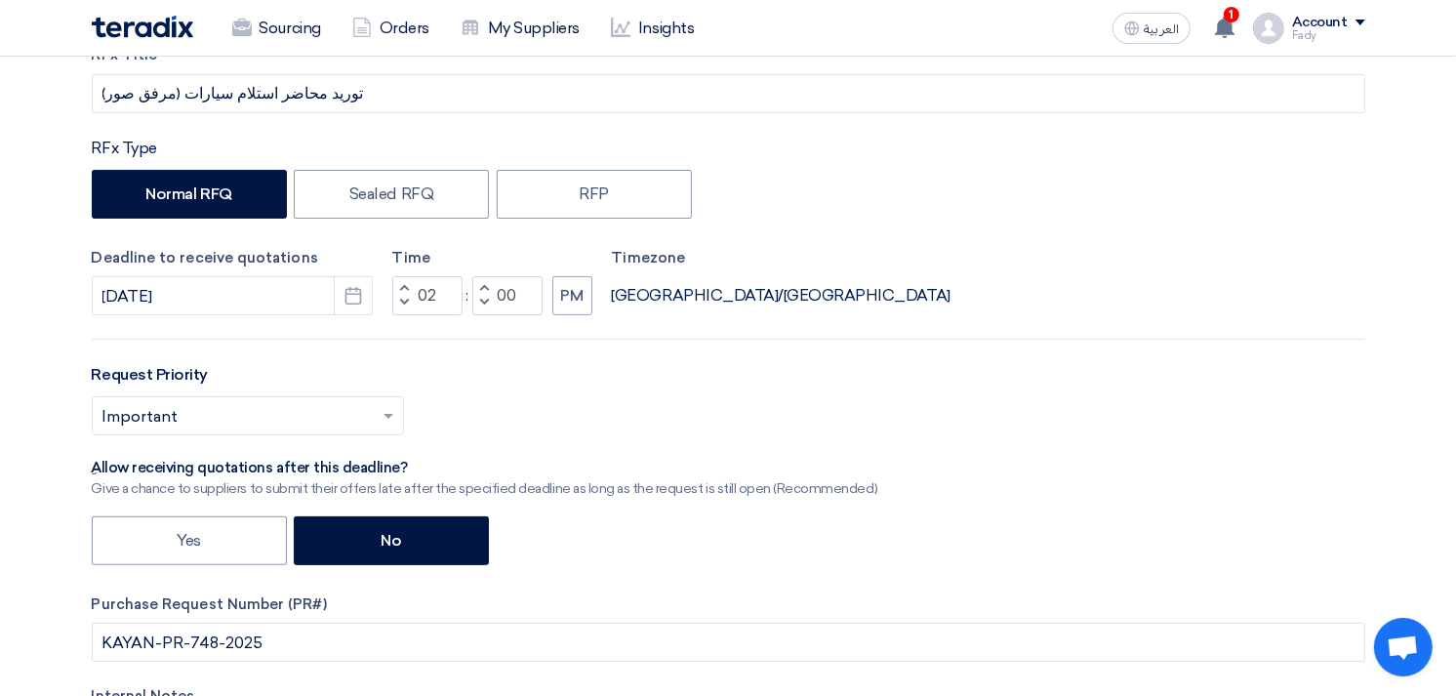
click at [1224, 326] on div "RFx Title توريد محاضر استلام سيارات (مرفق صور) RFx Type Normal RFQ Sealed RFQ R…" at bounding box center [728, 438] width 1302 height 789
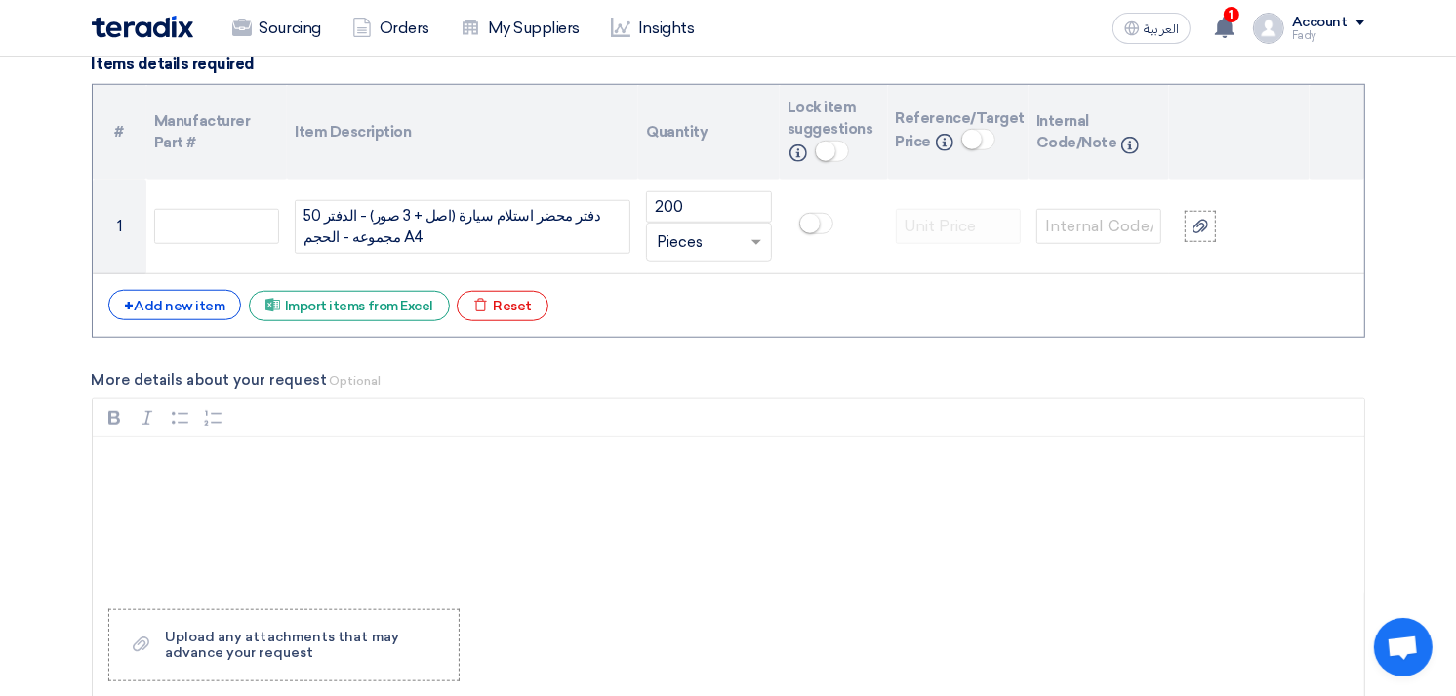
scroll to position [1517, 0]
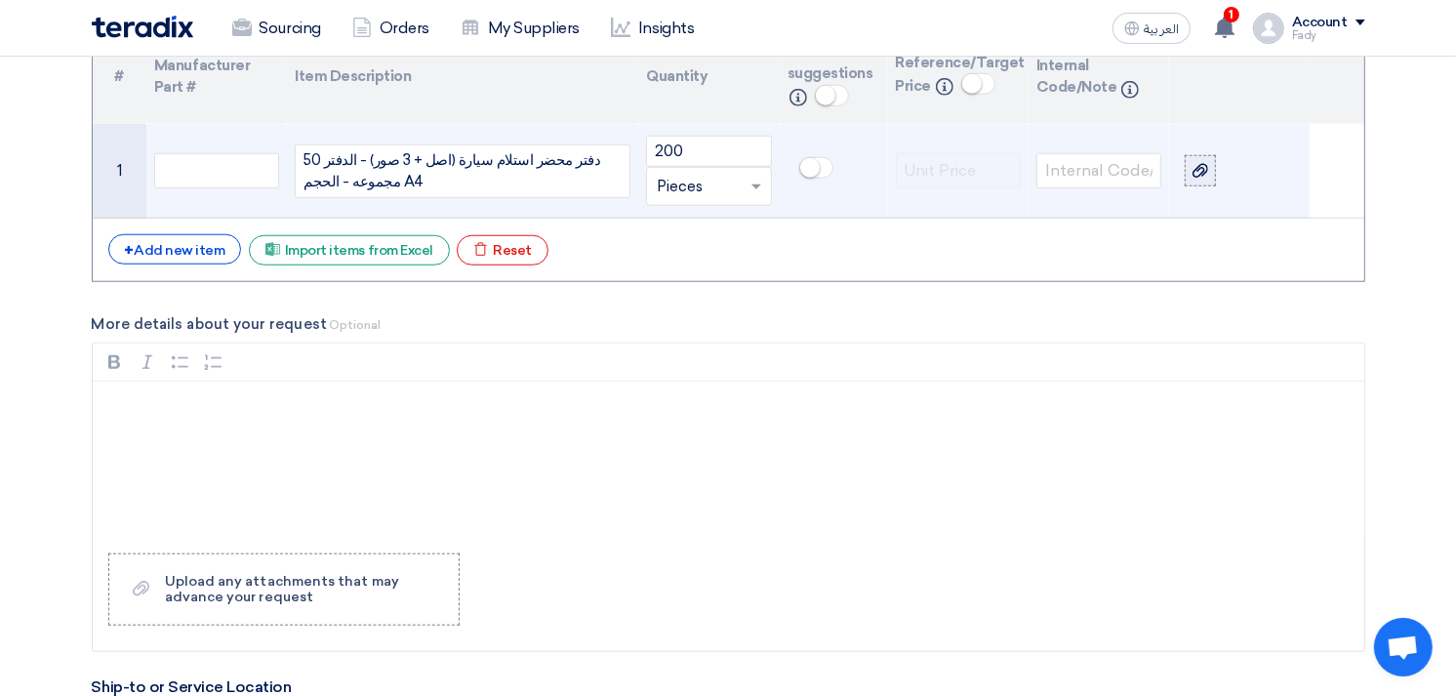
click at [1208, 166] on div at bounding box center [1200, 171] width 20 height 22
click at [0, 0] on input "file" at bounding box center [0, 0] width 0 height 0
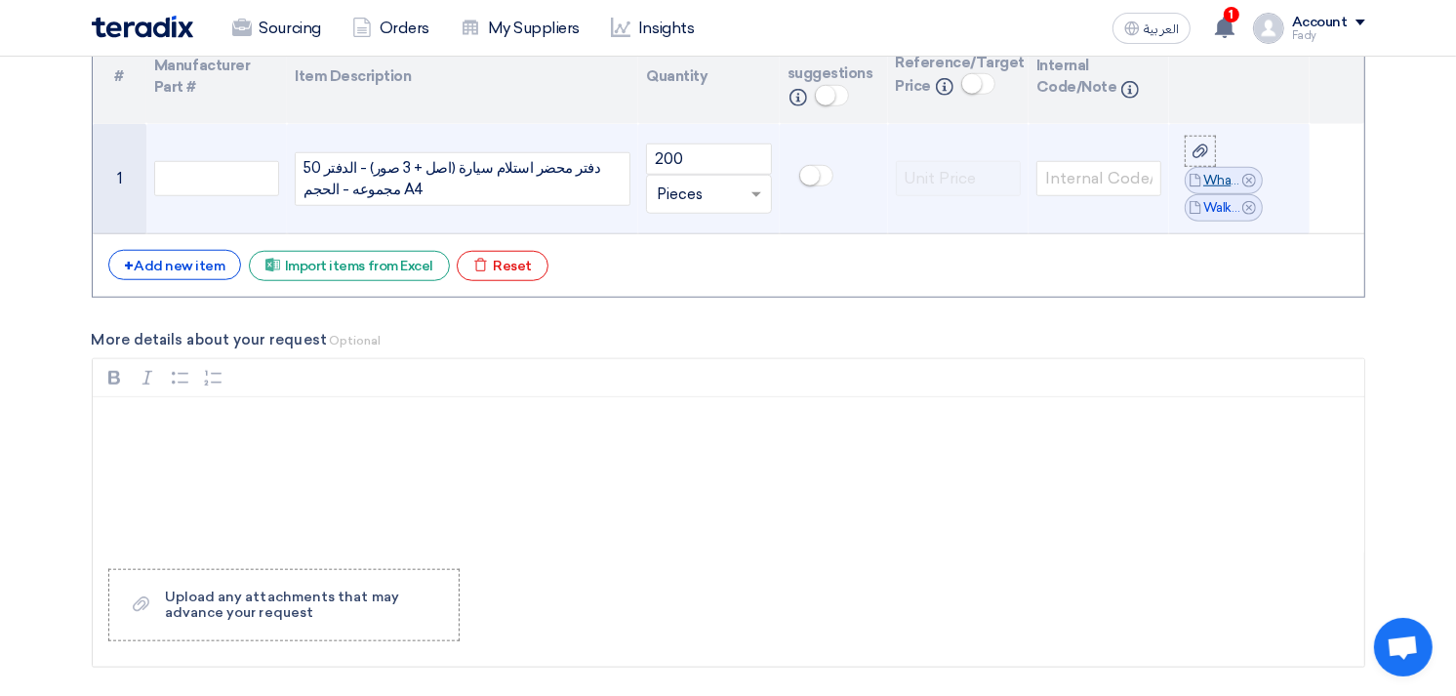
click at [1220, 179] on link "WhatsApp_Image__at__[PHONE_NUMBER].jpeg" at bounding box center [1222, 181] width 39 height 20
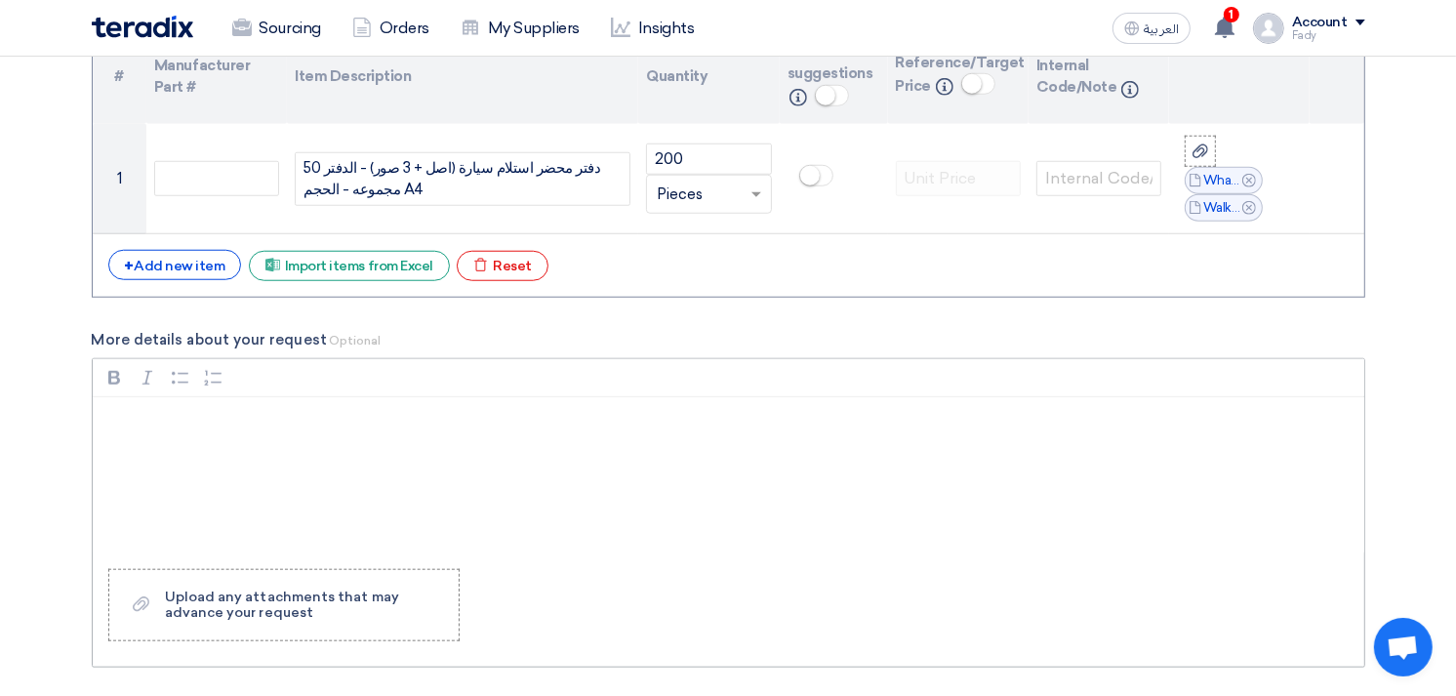
click at [658, 523] on div "Rich Text Editor, main" at bounding box center [728, 475] width 1271 height 156
click at [431, 444] on div "Rich Text Editor, main" at bounding box center [728, 475] width 1271 height 156
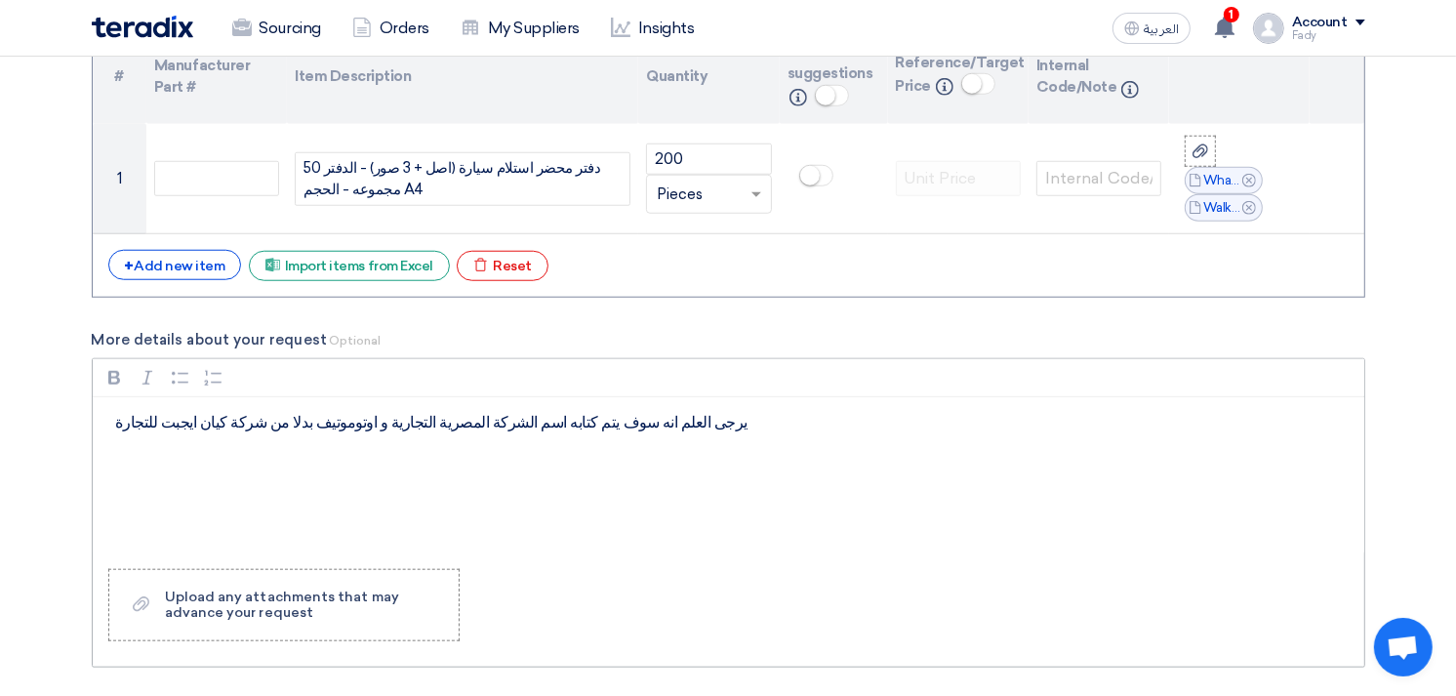
click at [540, 423] on p "يرجى العلم انه سوف يتم كتابه اسم الشركة المصرية التجارية و اوتوموتيف بدلا من شر…" at bounding box center [735, 422] width 1238 height 23
click at [570, 426] on p "يرجى العلم انه سوف يتم كتابه اسم الشركة المصرية التجارية و اوتوموتيف بدلا من شر…" at bounding box center [735, 422] width 1238 height 23
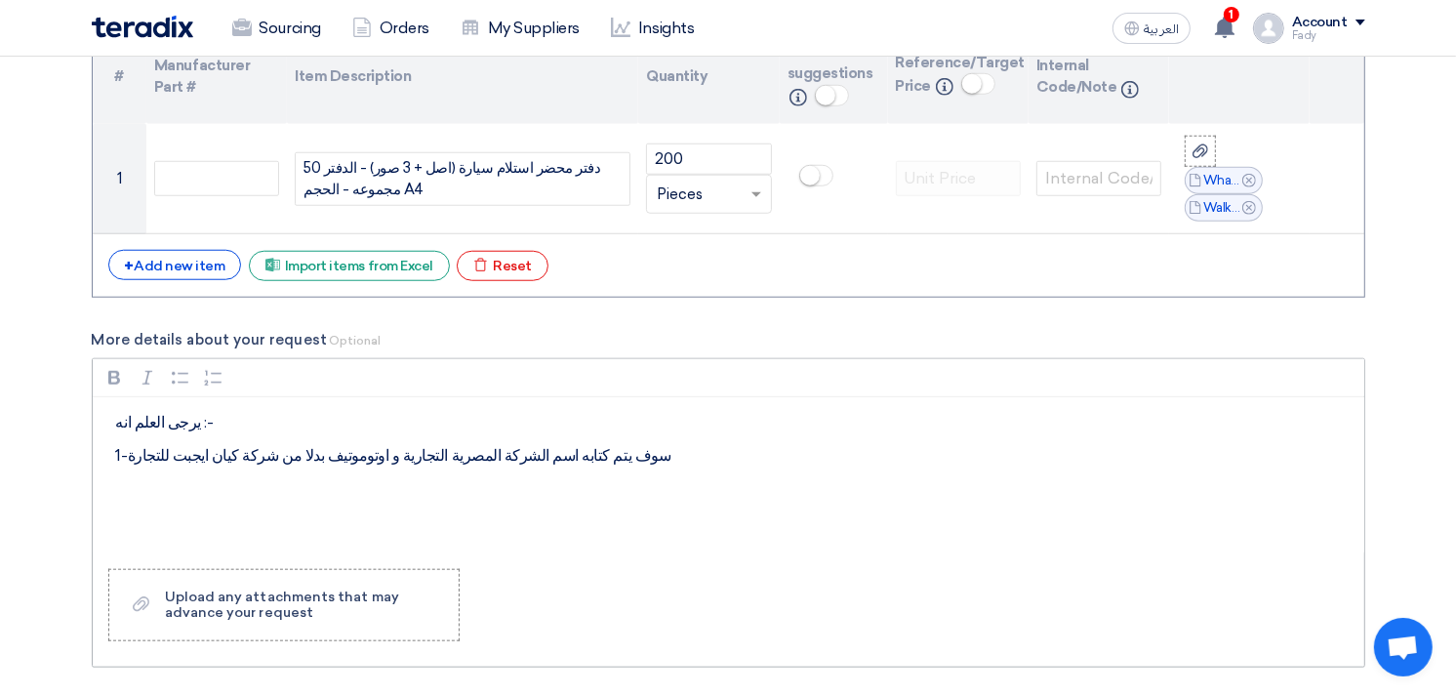
click at [608, 451] on p "1-سوف يتم كتابه اسم الشركة المصرية التجارية و اوتوموتيف بدلا من شركة كيان ايجبت…" at bounding box center [735, 455] width 1238 height 23
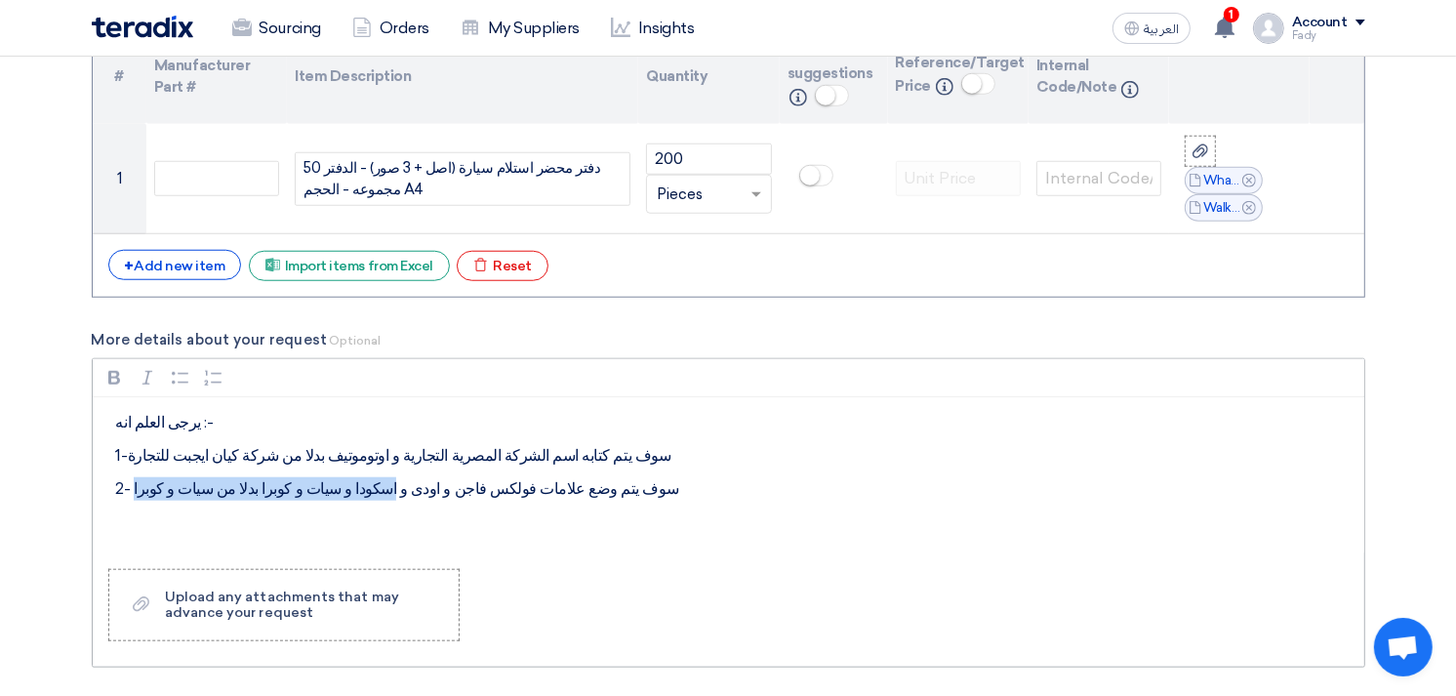
drag, startPoint x: 361, startPoint y: 488, endPoint x: 133, endPoint y: 488, distance: 228.3
click at [133, 488] on p "2- سوف يتم وضع علامات فولكس فاجن و اودى و اسكودا و سيات و كوبرا بدلا من سيات و …" at bounding box center [735, 488] width 1238 height 23
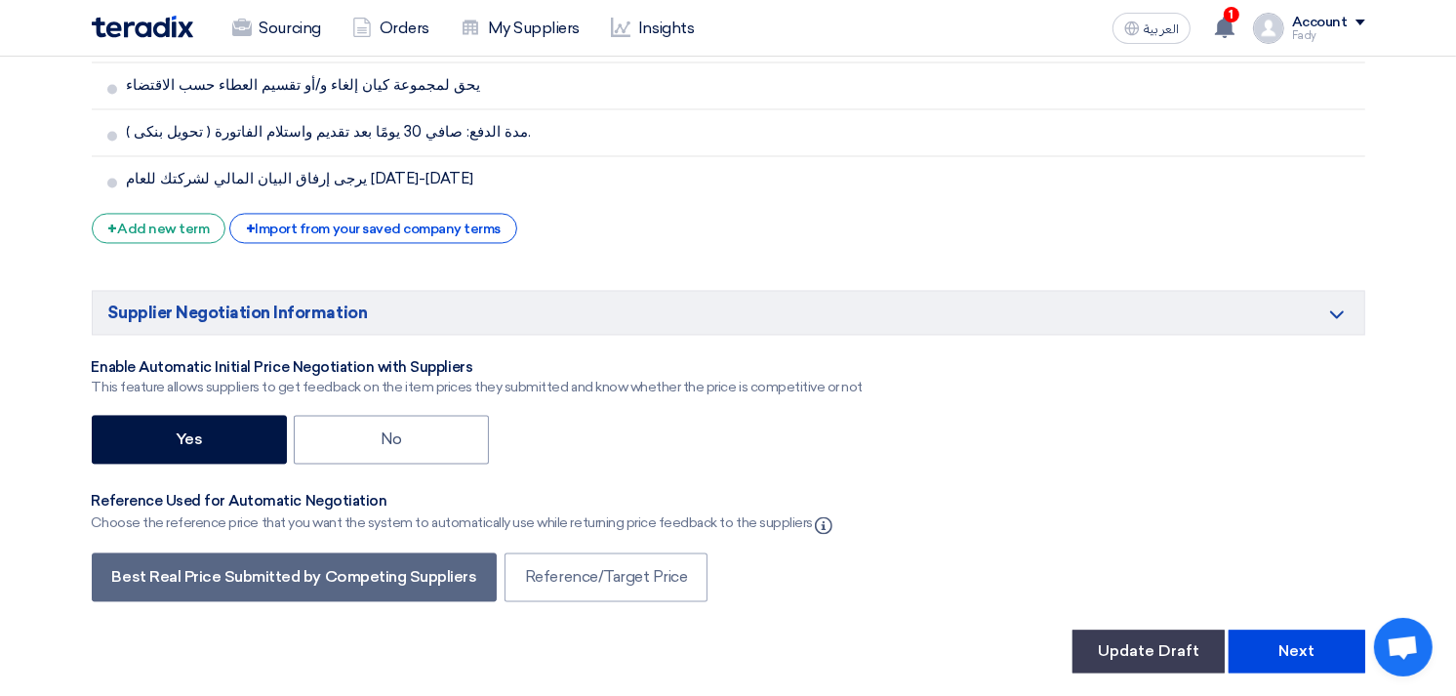
scroll to position [3468, 0]
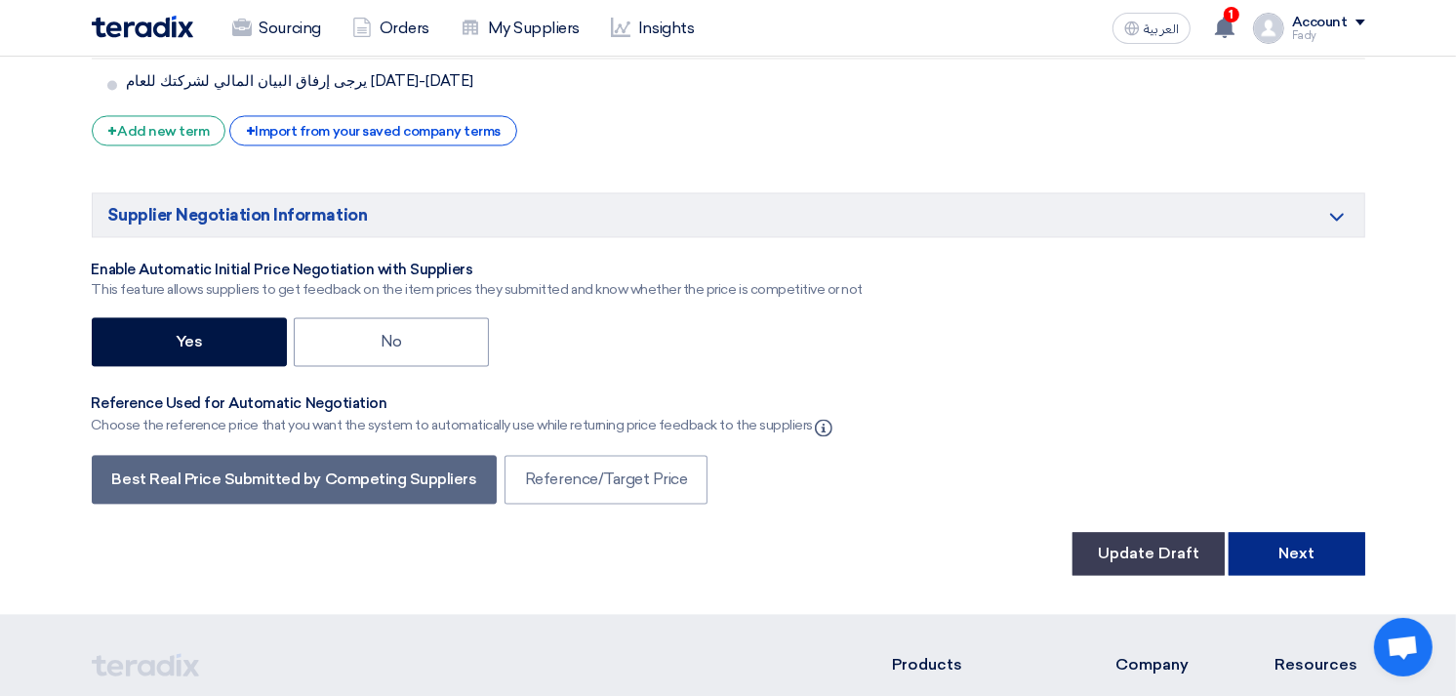
click at [1299, 532] on button "Next" at bounding box center [1296, 553] width 137 height 43
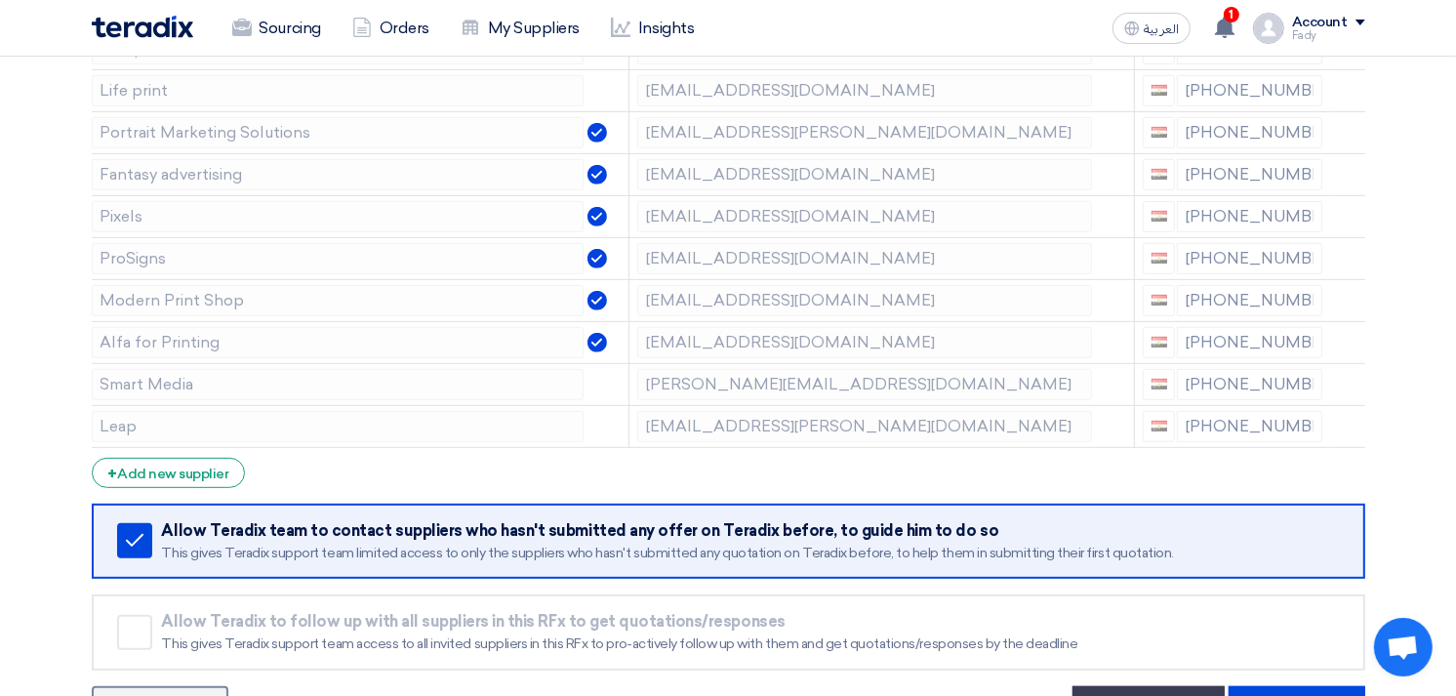
scroll to position [758, 0]
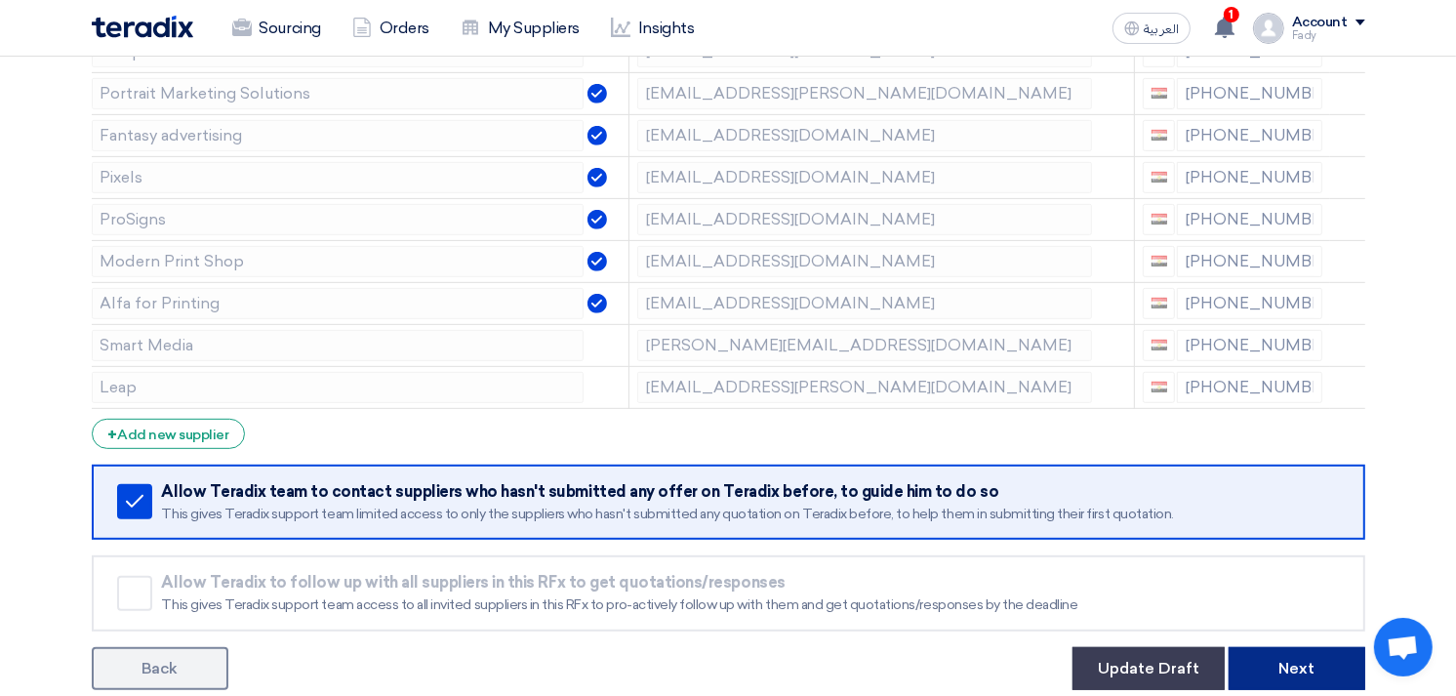
click at [1290, 661] on button "Next" at bounding box center [1296, 668] width 137 height 43
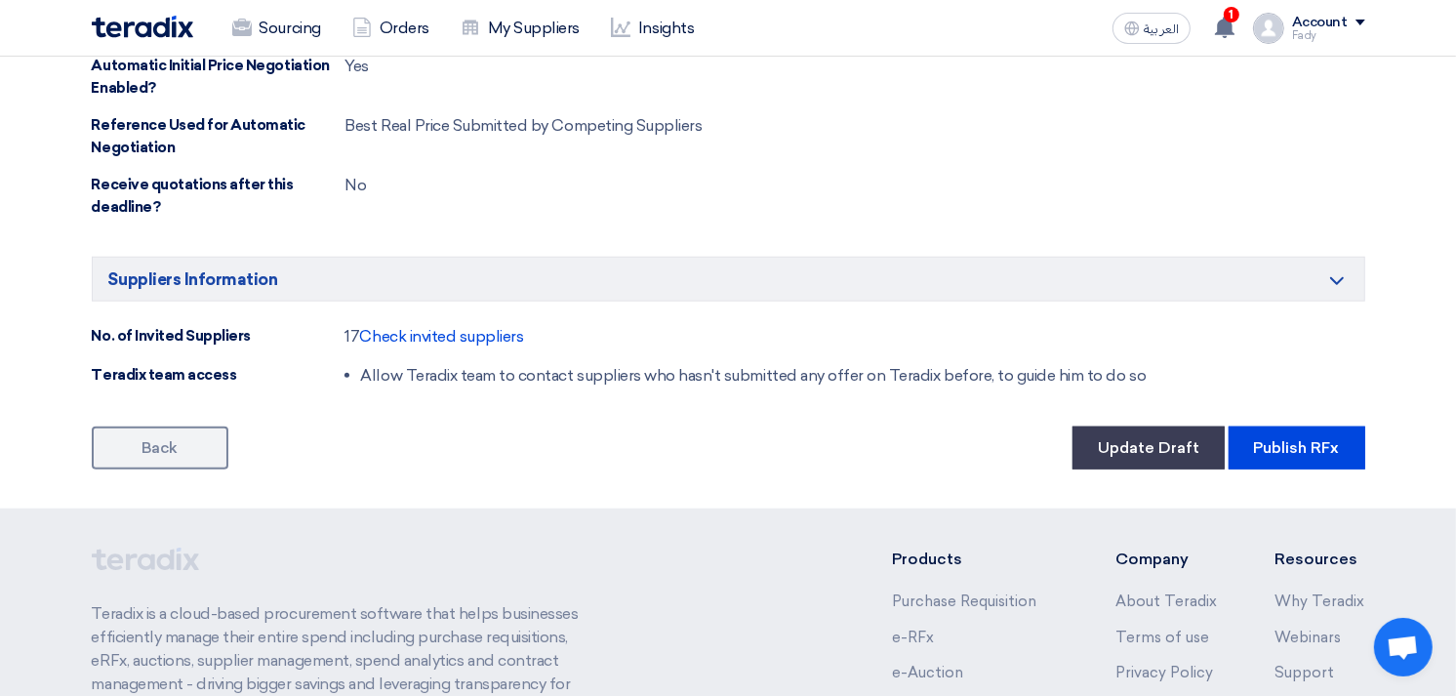
scroll to position [1517, 0]
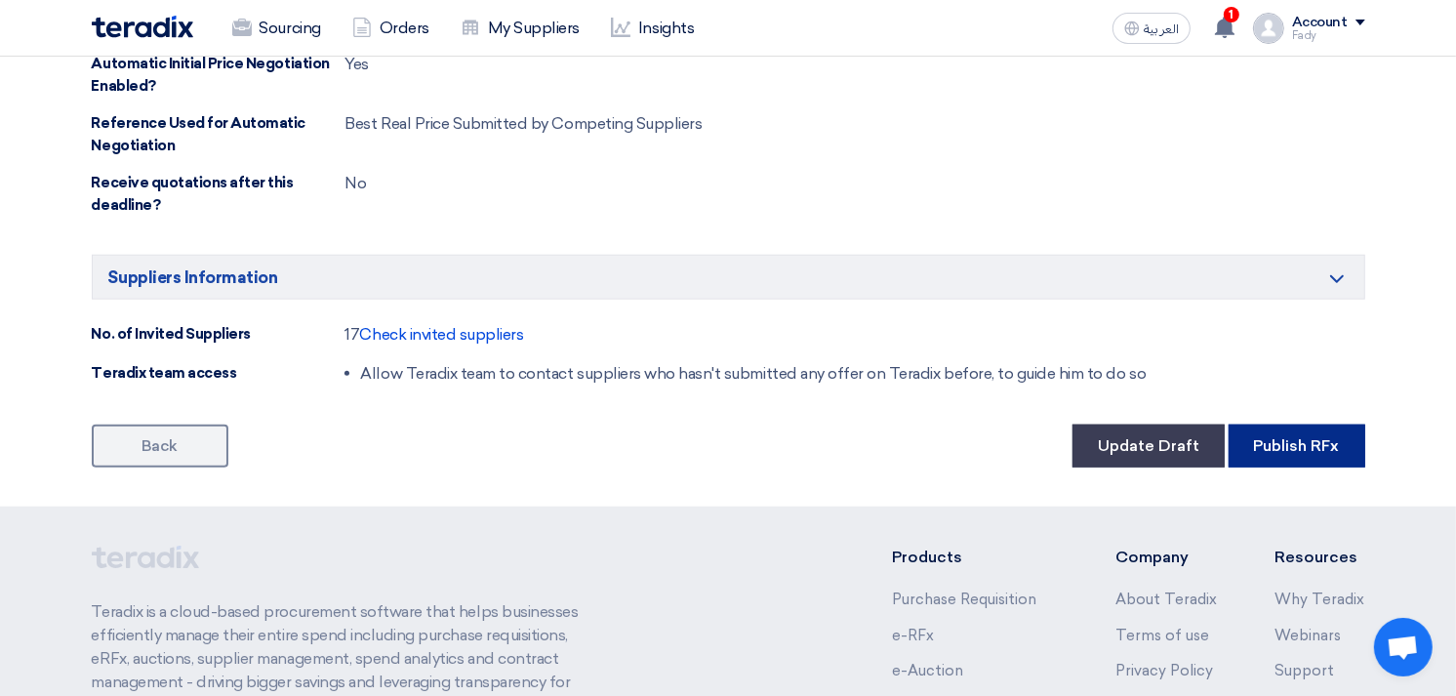
click at [1332, 452] on button "Publish RFx" at bounding box center [1296, 445] width 137 height 43
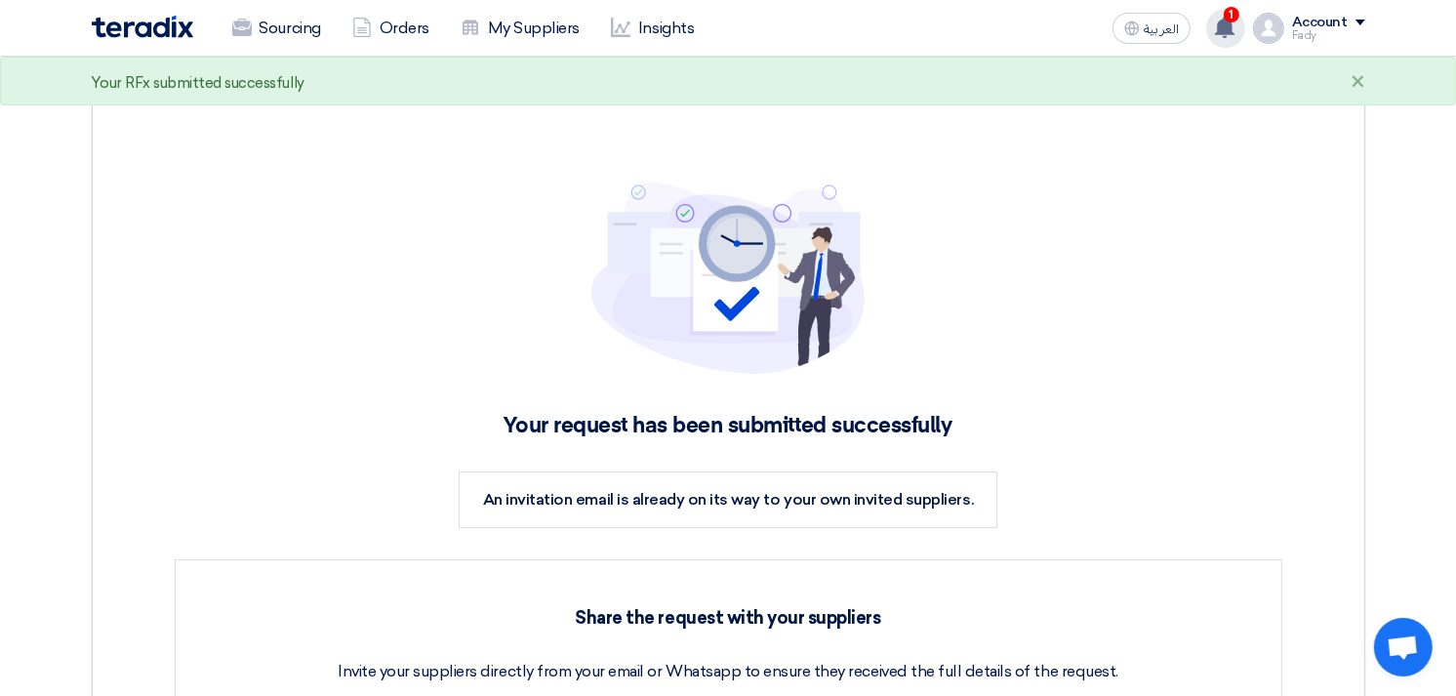
click at [1222, 12] on div "1 You have a new offer for 'Provision of Volkswagen Academy Event' request with…" at bounding box center [1225, 28] width 39 height 39
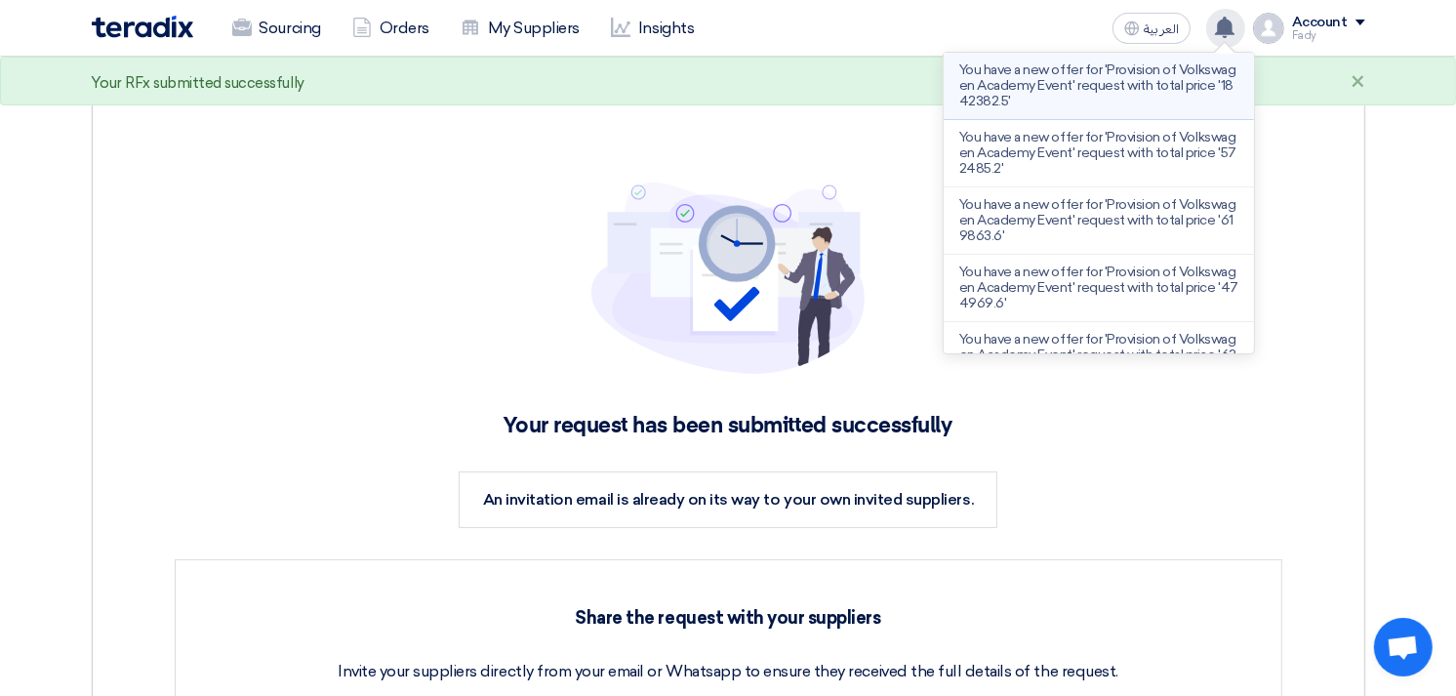
click at [1151, 94] on p "You have a new offer for 'Provision of Volkswagen Academy Event' request with t…" at bounding box center [1098, 85] width 279 height 47
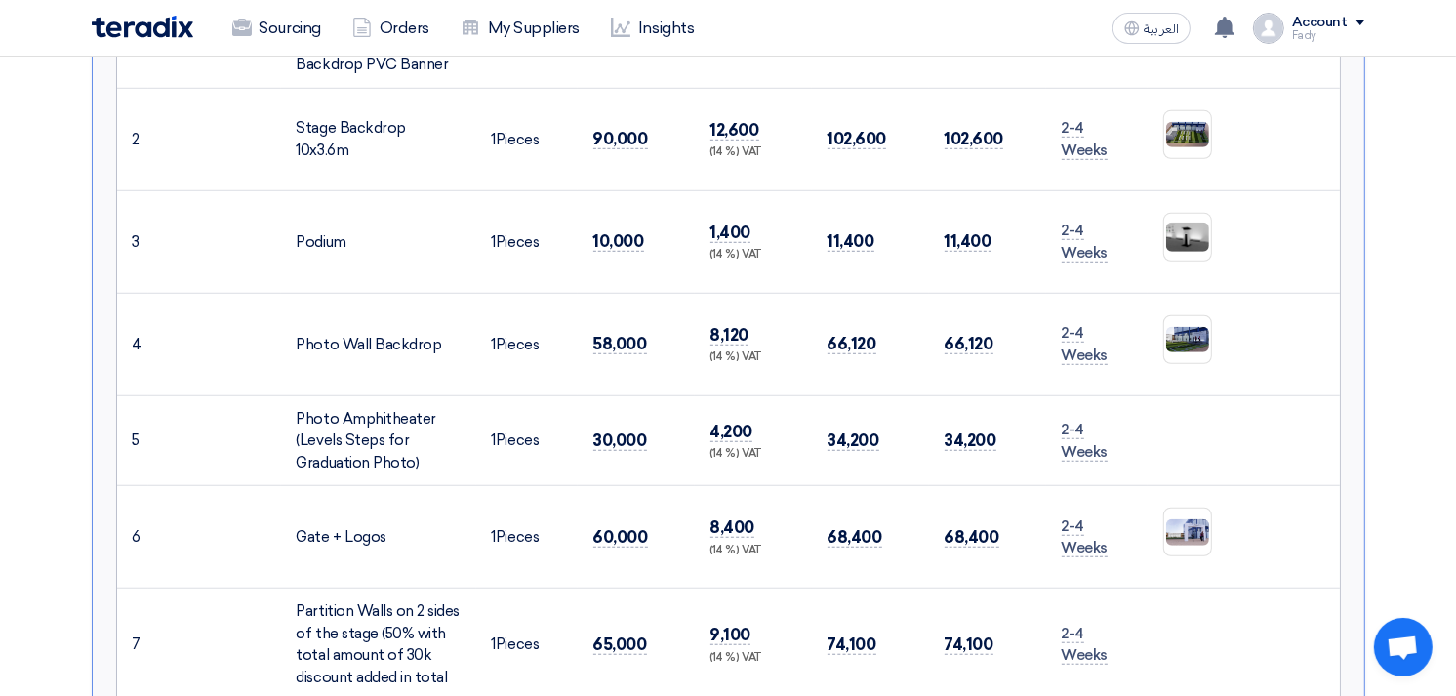
scroll to position [303, 0]
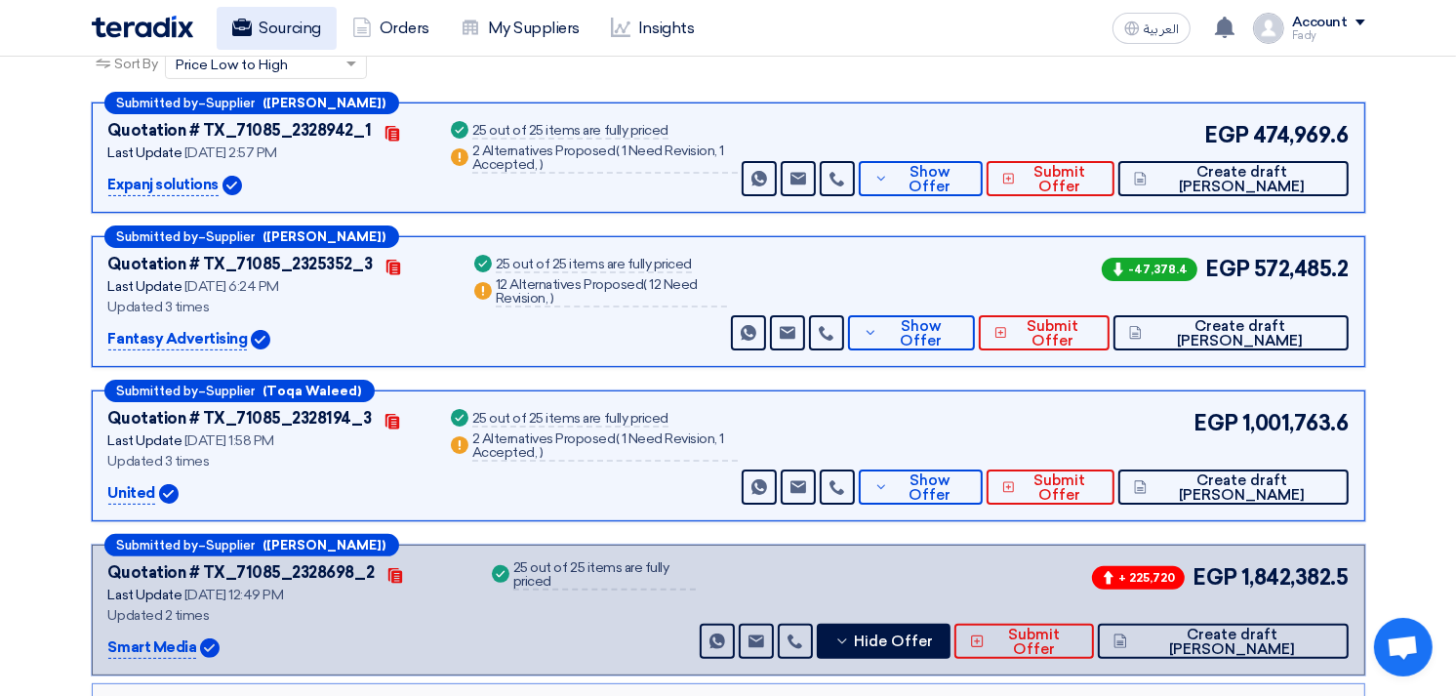
click at [254, 37] on link "Sourcing" at bounding box center [277, 28] width 120 height 43
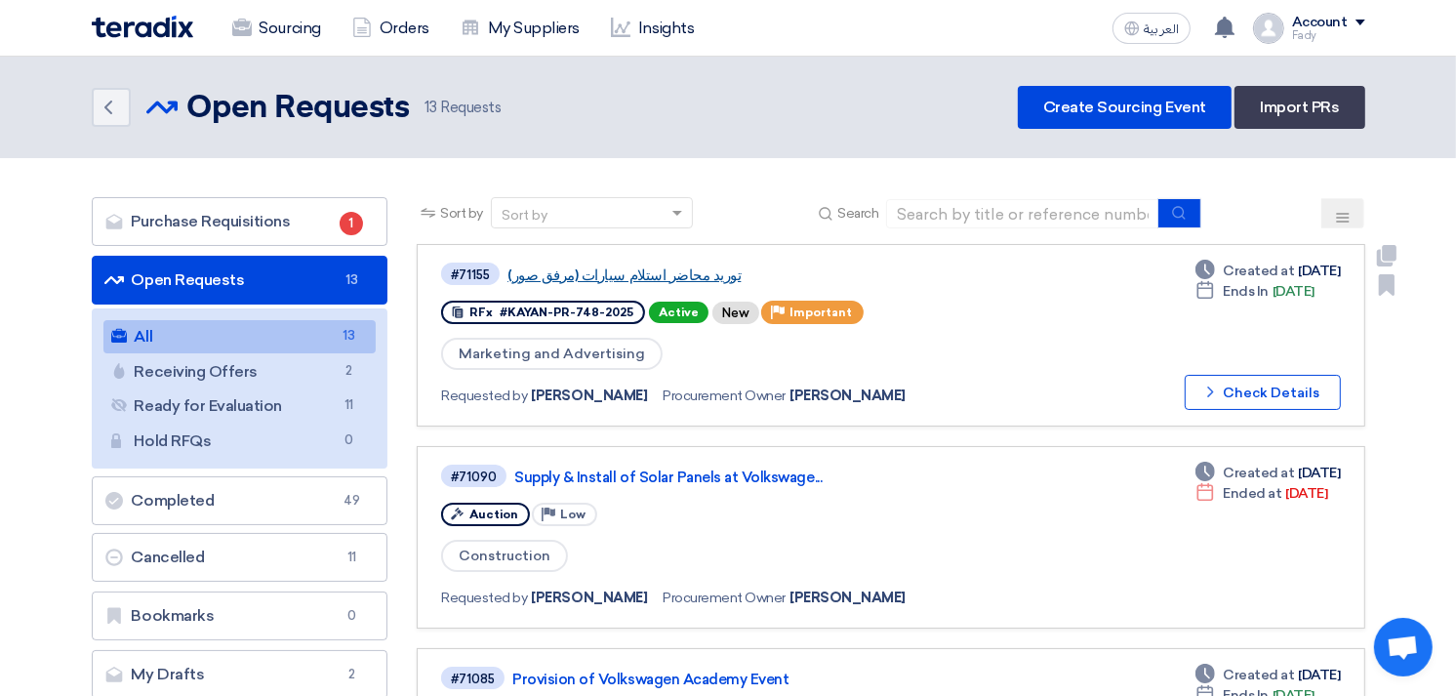
click at [587, 276] on link "توريد محاضر استلام سيارات (مرفق صور)" at bounding box center [751, 275] width 488 height 18
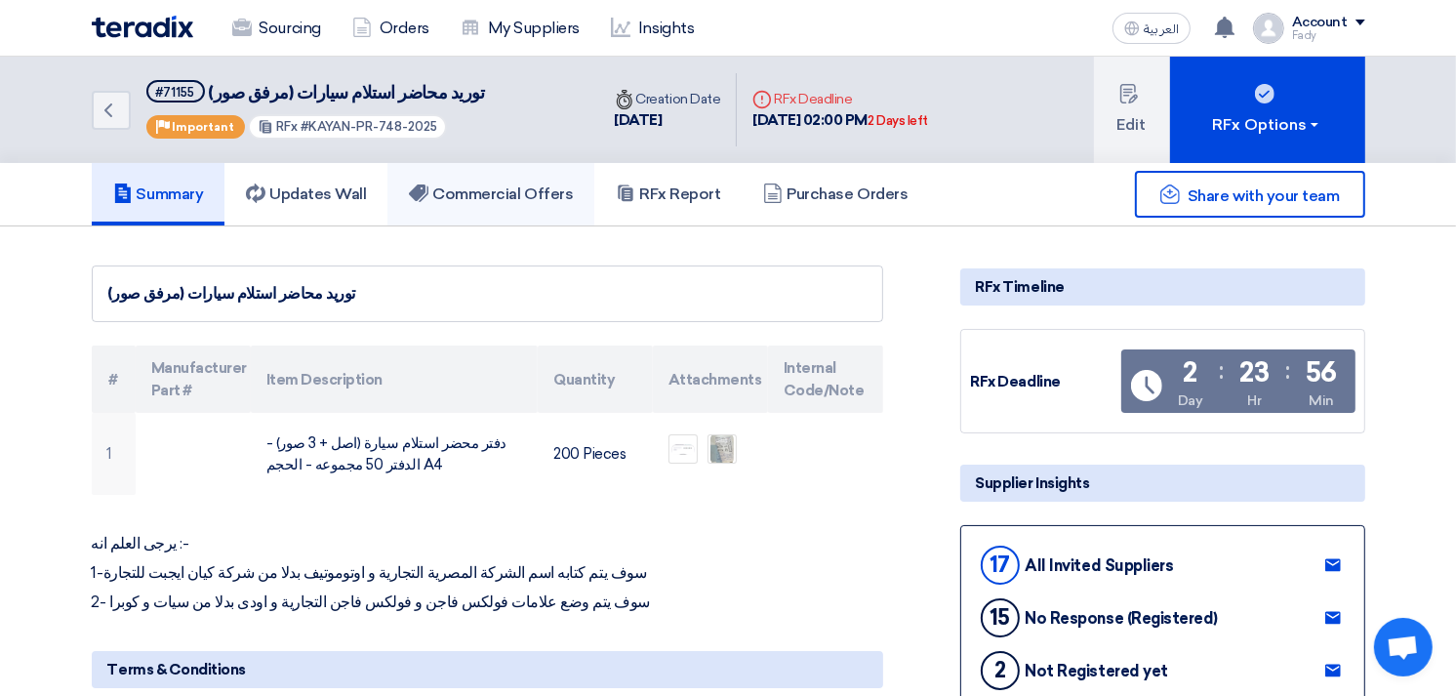
click at [496, 193] on h5 "Commercial Offers" at bounding box center [491, 194] width 164 height 20
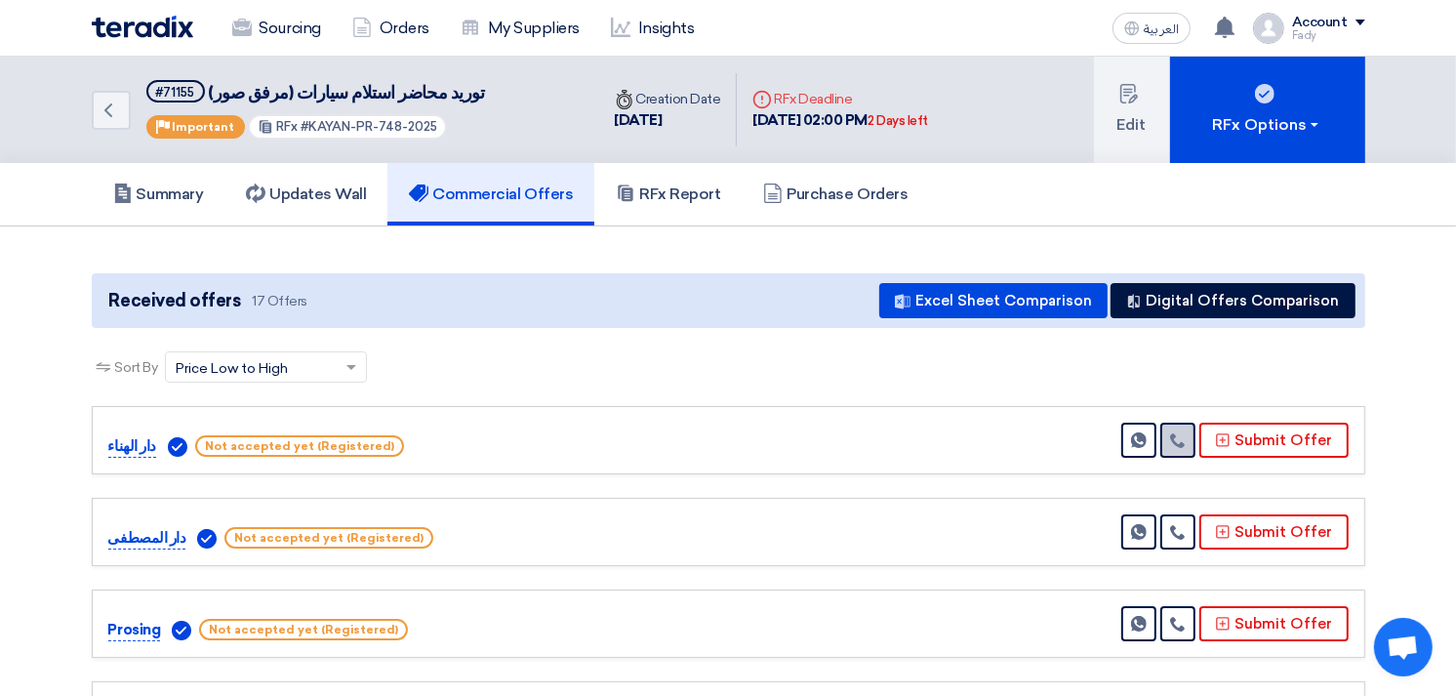
click at [1184, 437] on icon at bounding box center [1178, 440] width 16 height 16
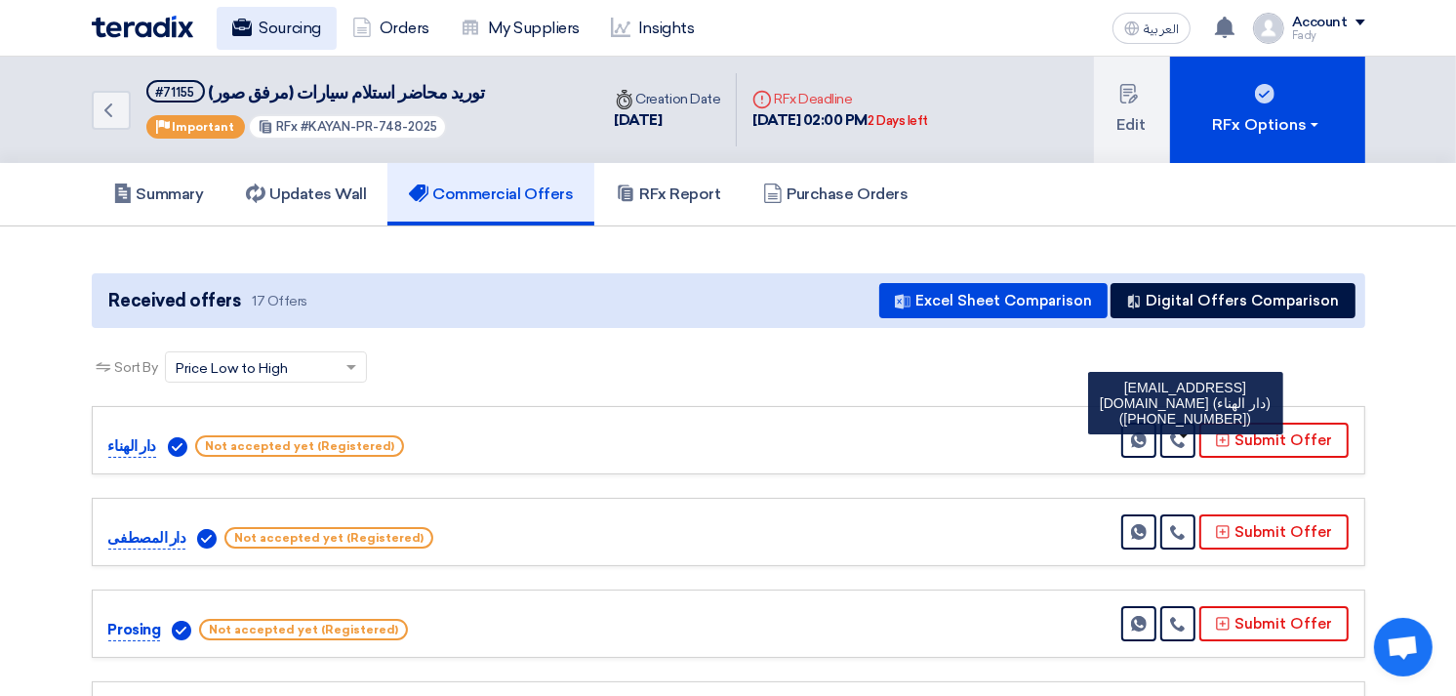
click at [265, 23] on link "Sourcing" at bounding box center [277, 28] width 120 height 43
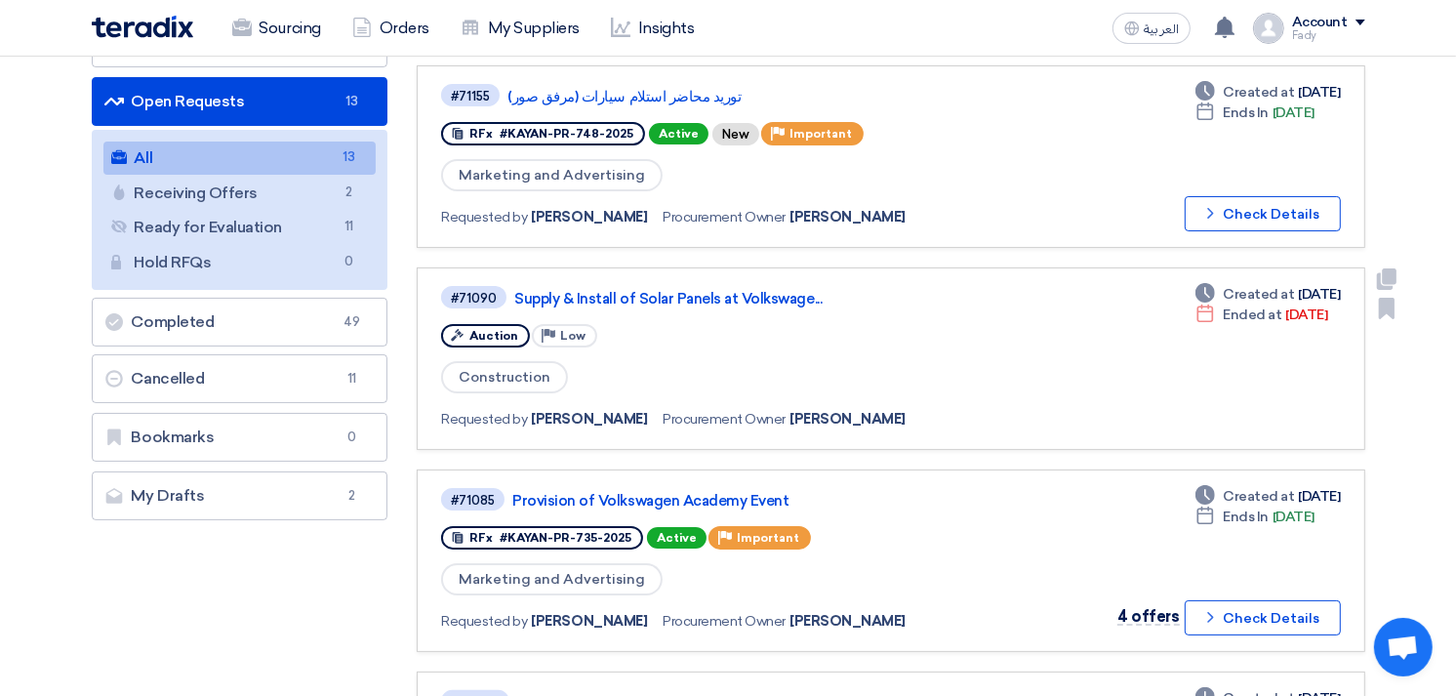
scroll to position [217, 0]
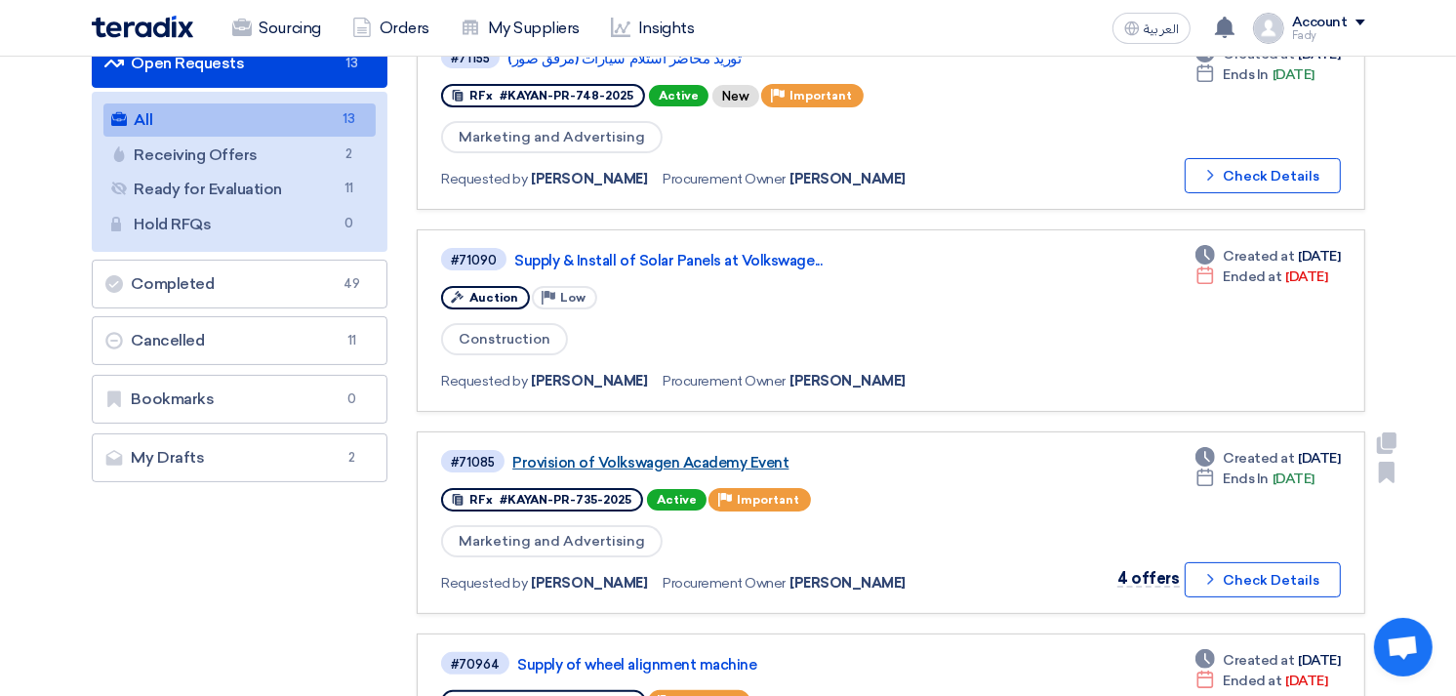
click at [712, 456] on link "Provision of Volkswagen Academy Event" at bounding box center [756, 463] width 488 height 18
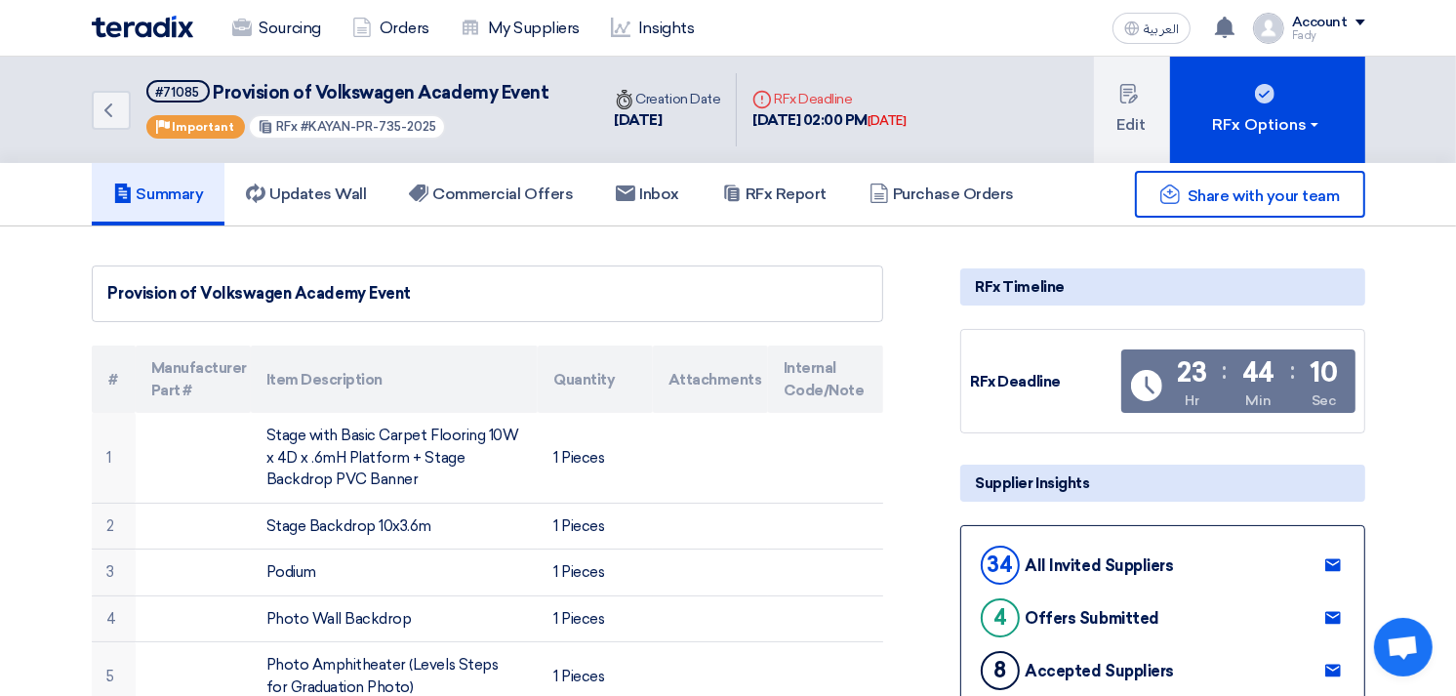
drag, startPoint x: 300, startPoint y: 125, endPoint x: 461, endPoint y: 133, distance: 161.2
click at [461, 133] on div "#71085 Provision of Volkswagen Academy Event Priority Important RFx #KAYAN-PR-7…" at bounding box center [347, 110] width 403 height 60
copy span "KAYAN-PR-735-2025"
drag, startPoint x: 211, startPoint y: 83, endPoint x: 543, endPoint y: 96, distance: 332.9
click at [543, 96] on div "Back #71085 Provision of Volkswagen Academy Event Priority Important RFx #KAYAN…" at bounding box center [345, 110] width 507 height 106
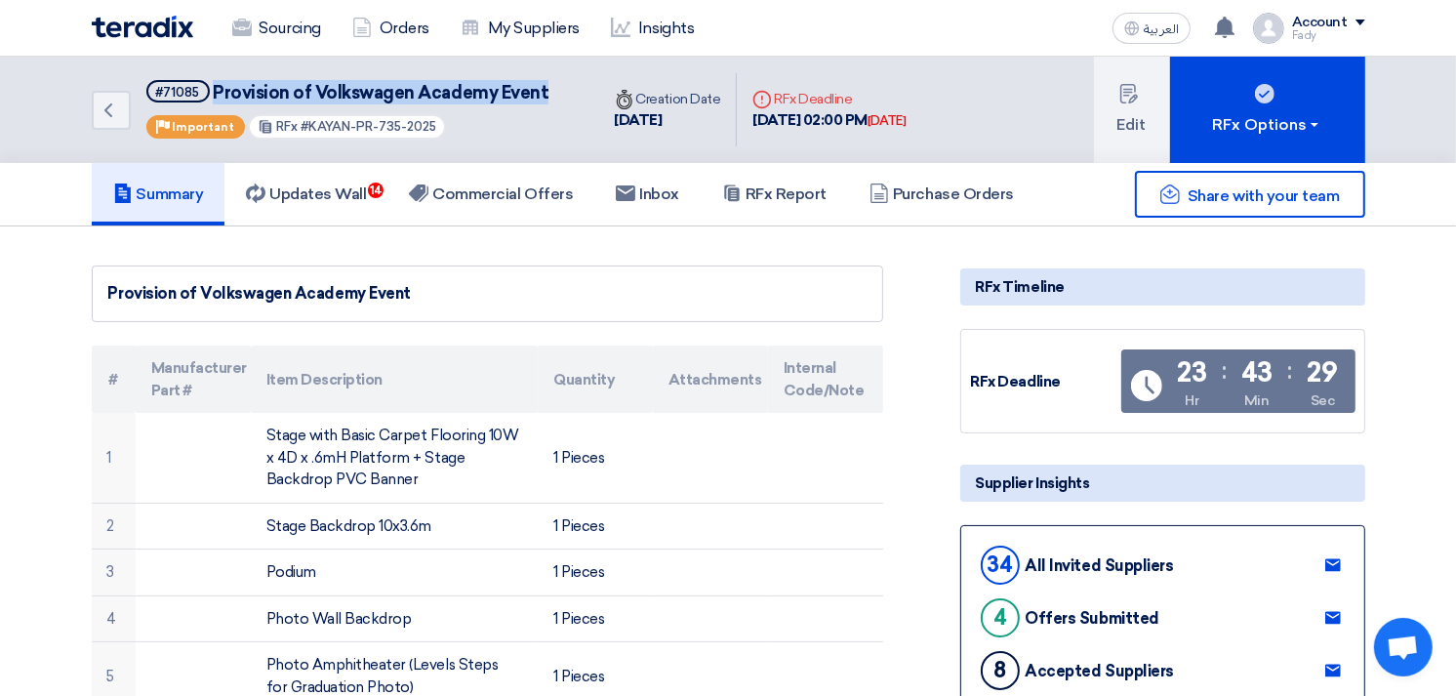
copy span "Provision of Volkswagen Academy Event"
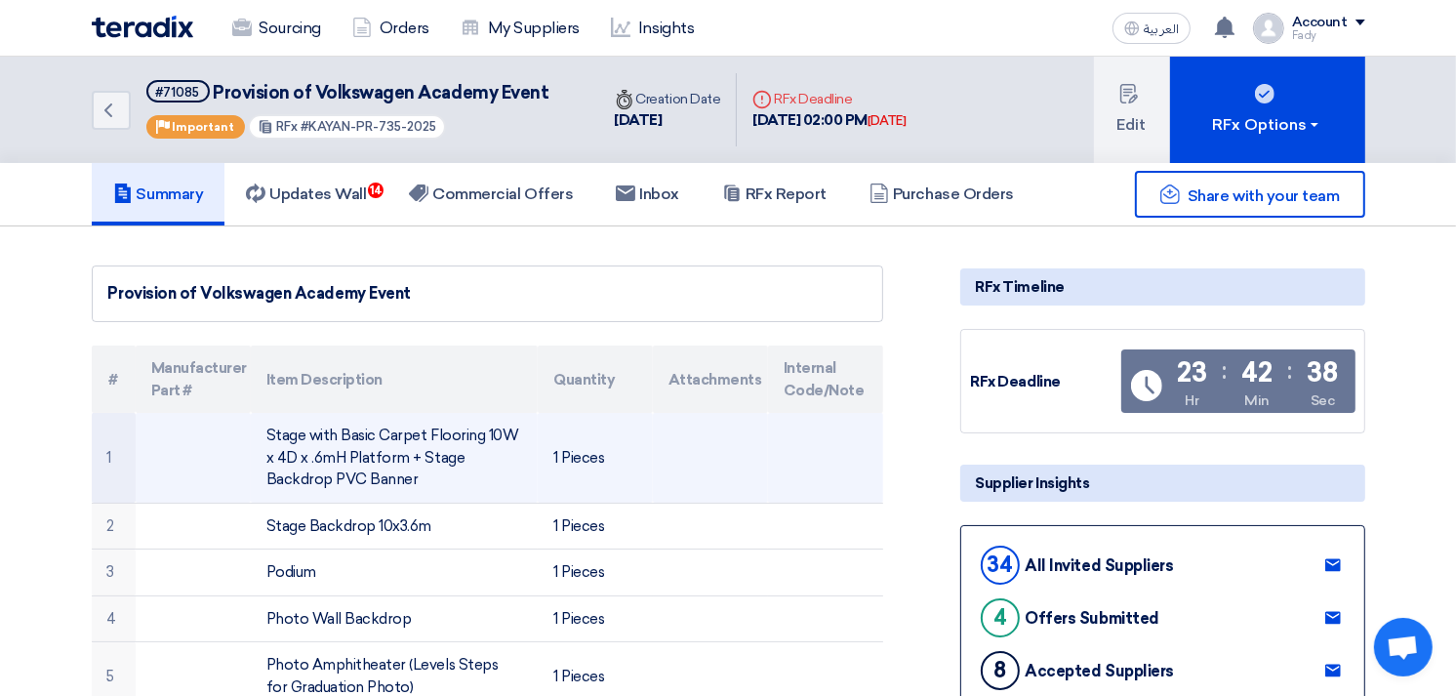
click at [351, 475] on td "Stage with Basic Carpet Flooring 10W x 4D x .6mH Platform + Stage Backdrop PVC …" at bounding box center [394, 458] width 287 height 90
click at [352, 475] on td "Stage with Basic Carpet Flooring 10W x 4D x .6mH Platform + Stage Backdrop PVC …" at bounding box center [394, 458] width 287 height 90
click at [346, 478] on td "Stage with Basic Carpet Flooring 10W x 4D x .6mH Platform + Stage Backdrop PVC …" at bounding box center [394, 458] width 287 height 90
click at [340, 479] on td "Stage with Basic Carpet Flooring 10W x 4D x .6mH Platform + Stage Backdrop PVC …" at bounding box center [394, 458] width 287 height 90
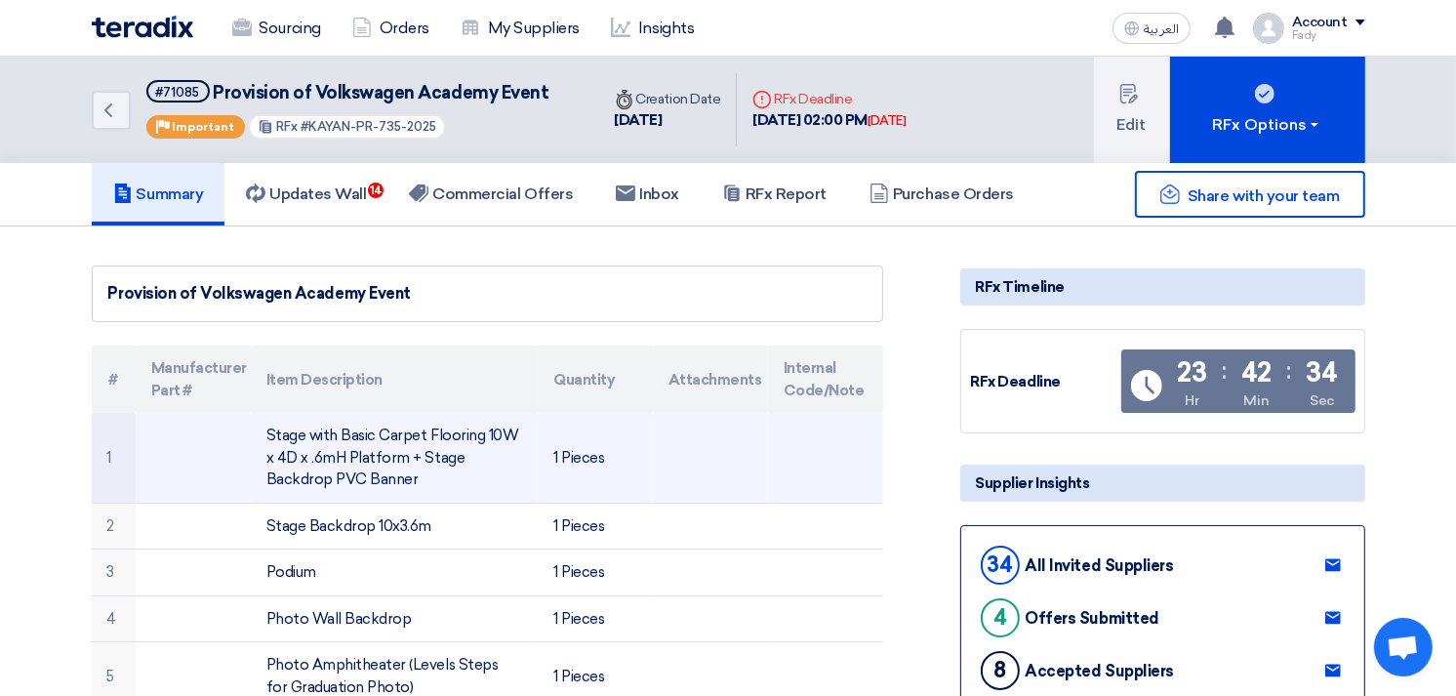
drag, startPoint x: 348, startPoint y: 480, endPoint x: 259, endPoint y: 435, distance: 100.3
click at [259, 435] on td "Stage with Basic Carpet Flooring 10W x 4D x .6mH Platform + Stage Backdrop PVC …" at bounding box center [394, 458] width 287 height 90
copy td "Stage with Basic Carpet Flooring 10W x 4D x .6mH Platform + Stage Backdrop PVC …"
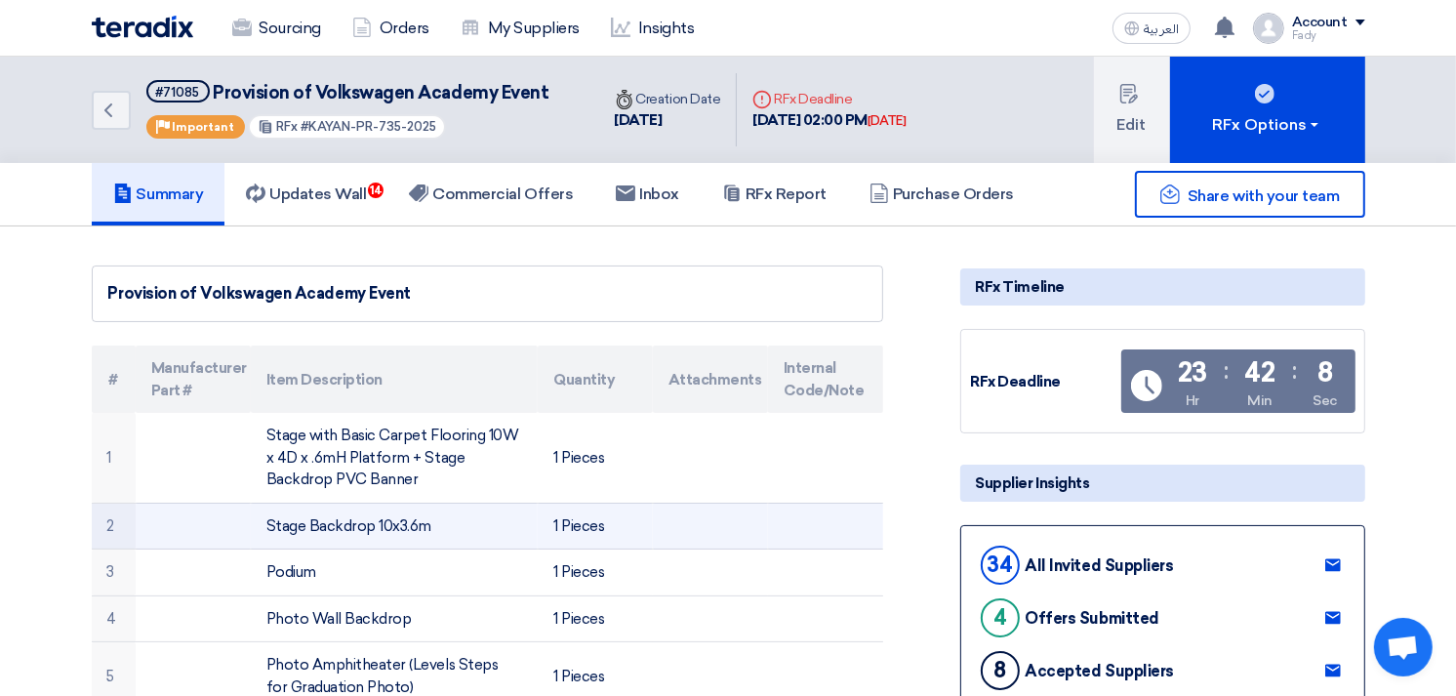
drag, startPoint x: 430, startPoint y: 529, endPoint x: 266, endPoint y: 539, distance: 164.2
click at [266, 539] on td "Stage Backdrop 10x3.6m" at bounding box center [394, 525] width 287 height 47
copy td "Stage Backdrop 10x3.6m"
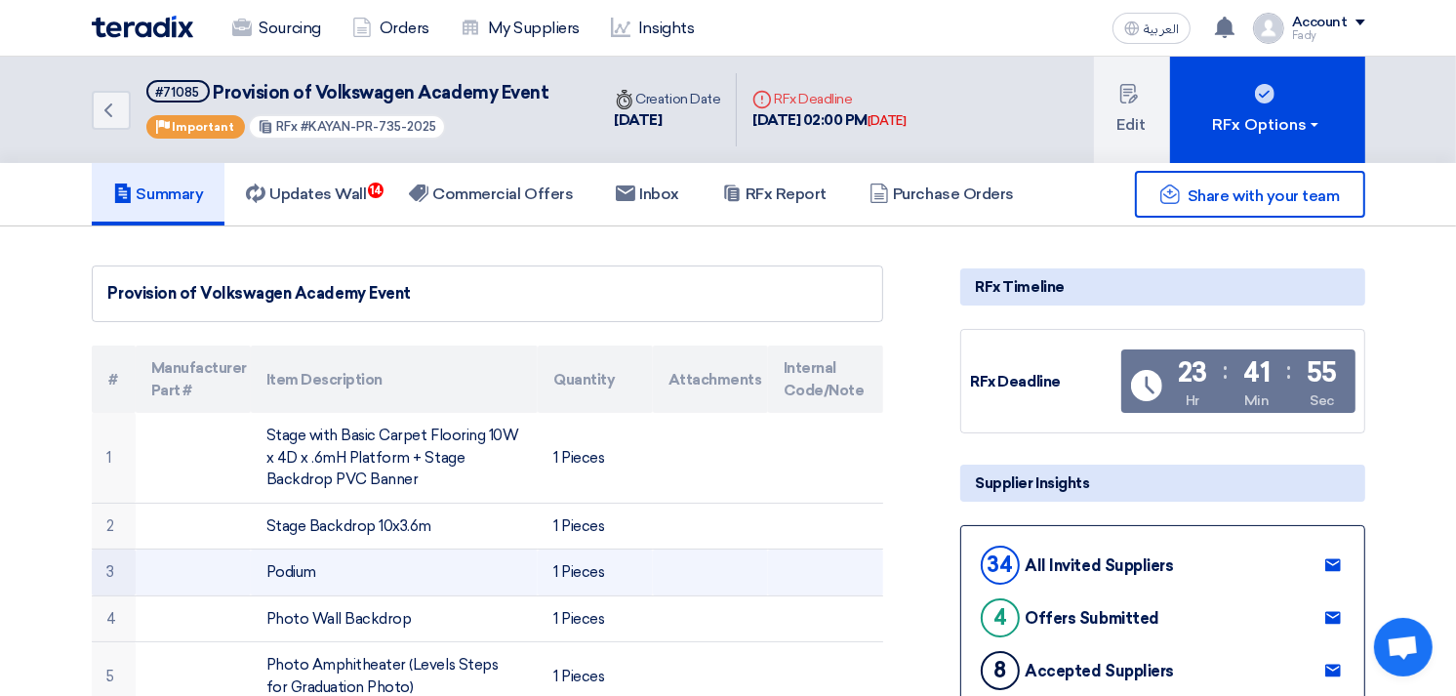
click at [306, 574] on td "Podium" at bounding box center [394, 572] width 287 height 47
copy td "Podium"
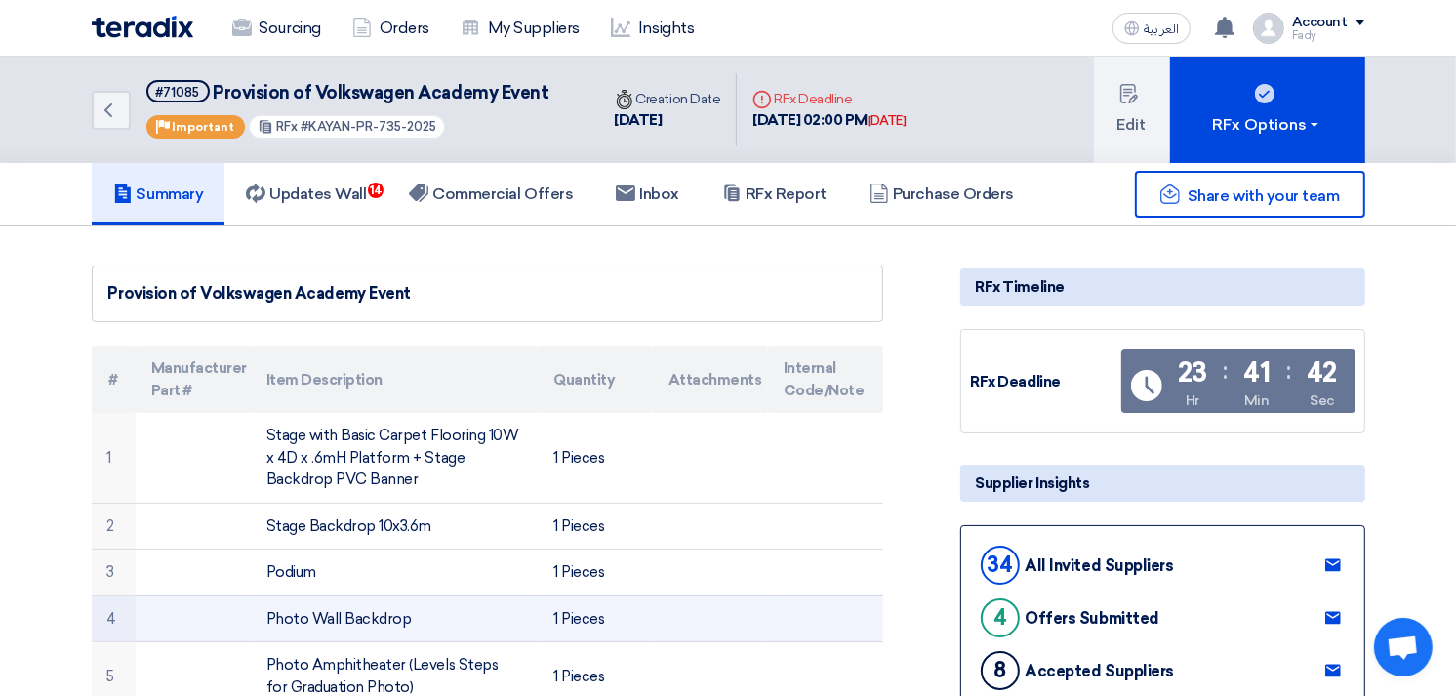
drag, startPoint x: 402, startPoint y: 617, endPoint x: 261, endPoint y: 621, distance: 140.6
click at [261, 621] on td "Photo Wall Backdrop" at bounding box center [394, 618] width 287 height 47
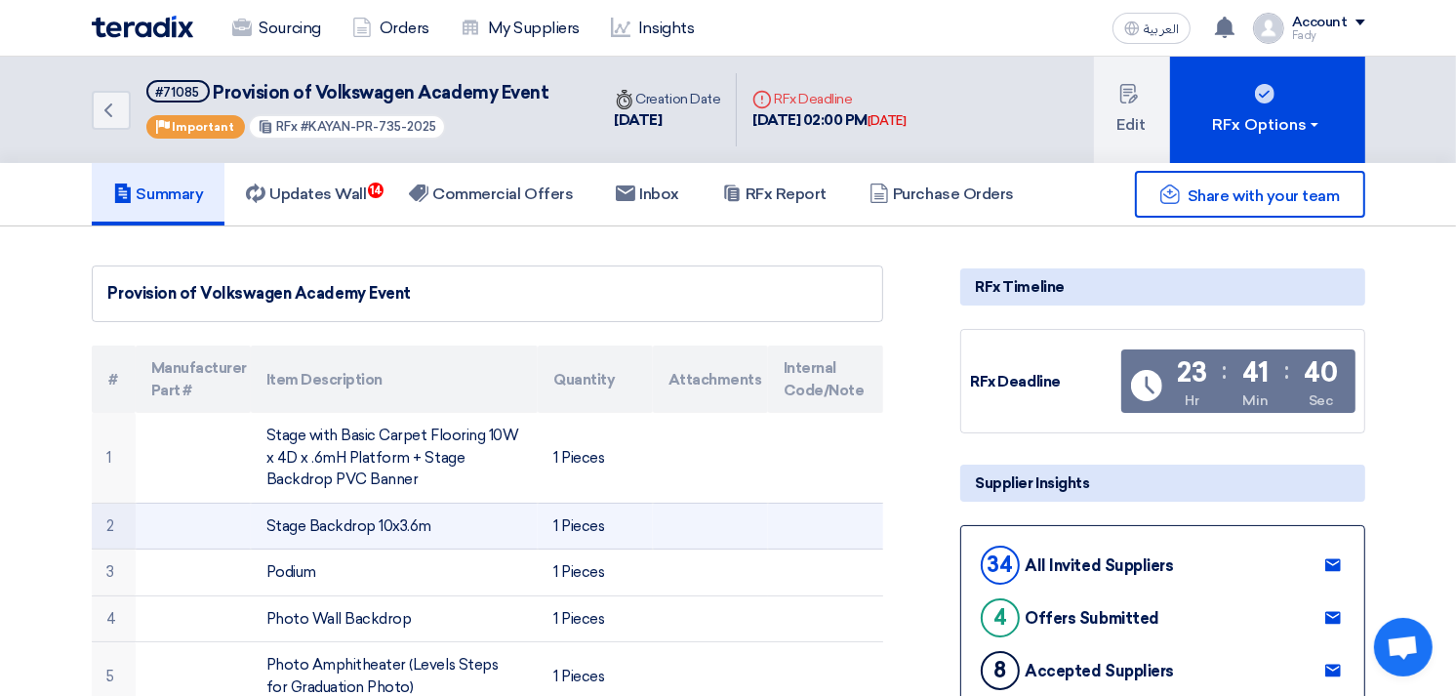
copy td "Photo Wall Backdrop"
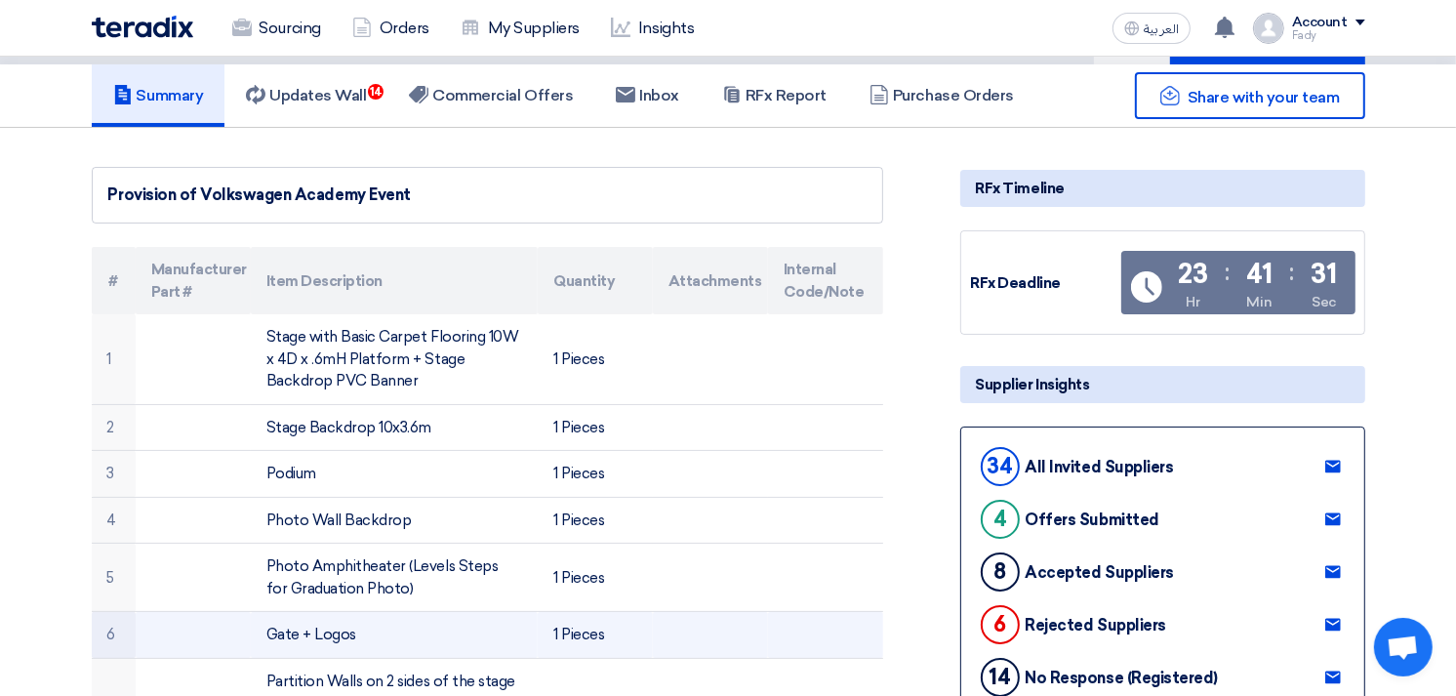
scroll to position [217, 0]
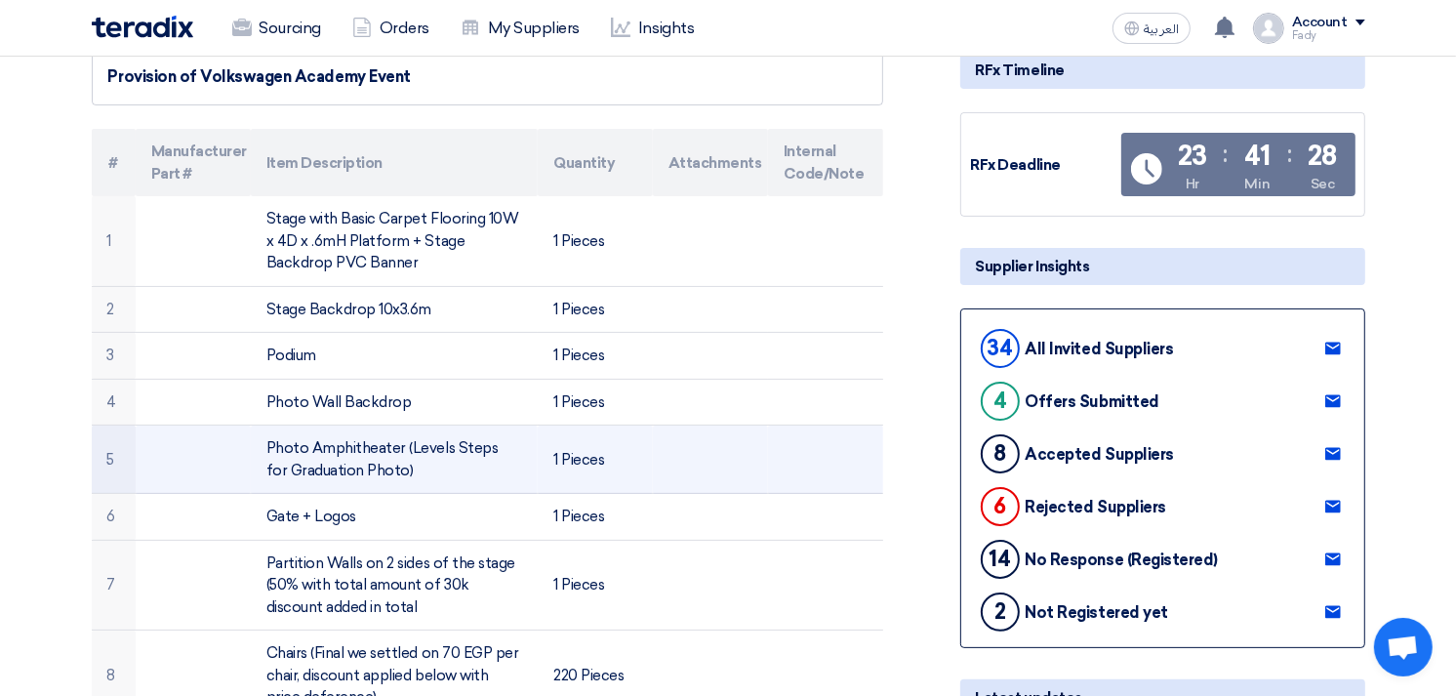
drag, startPoint x: 398, startPoint y: 462, endPoint x: 267, endPoint y: 452, distance: 131.2
click at [267, 452] on td "Photo Amphitheater (Levels Steps for Graduation Photo)" at bounding box center [394, 459] width 287 height 68
copy td "Photo Amphitheater (Levels Steps for Graduation Photo)"
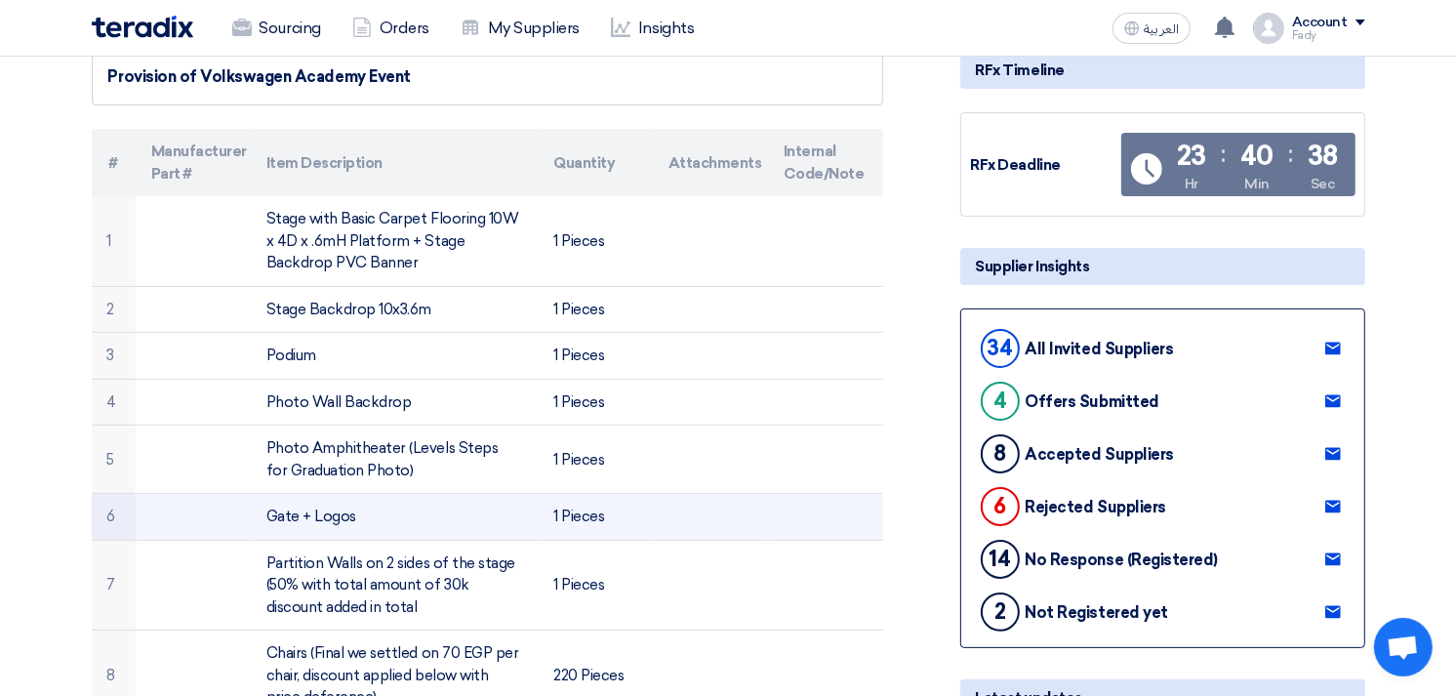
drag, startPoint x: 363, startPoint y: 513, endPoint x: 267, endPoint y: 521, distance: 95.9
click at [267, 521] on td "Gate + Logos" at bounding box center [394, 517] width 287 height 47
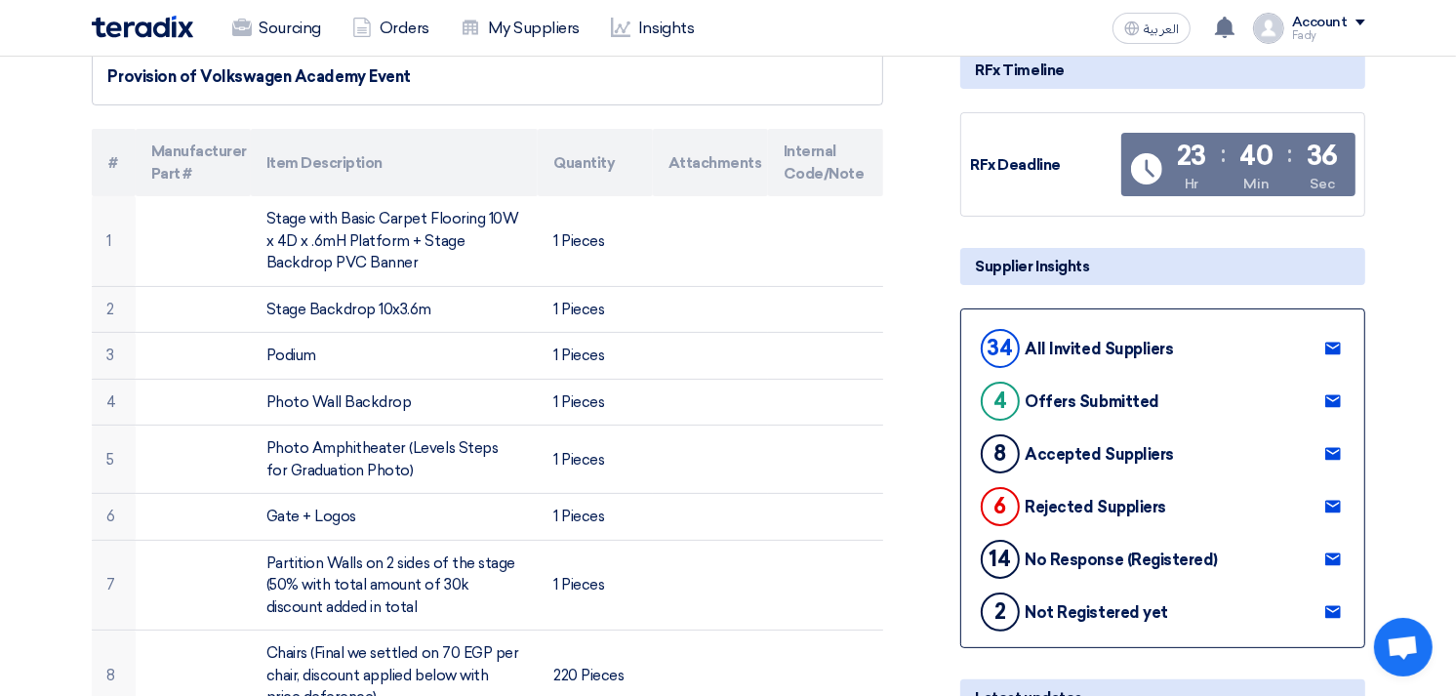
copy td "Gate + Logos"
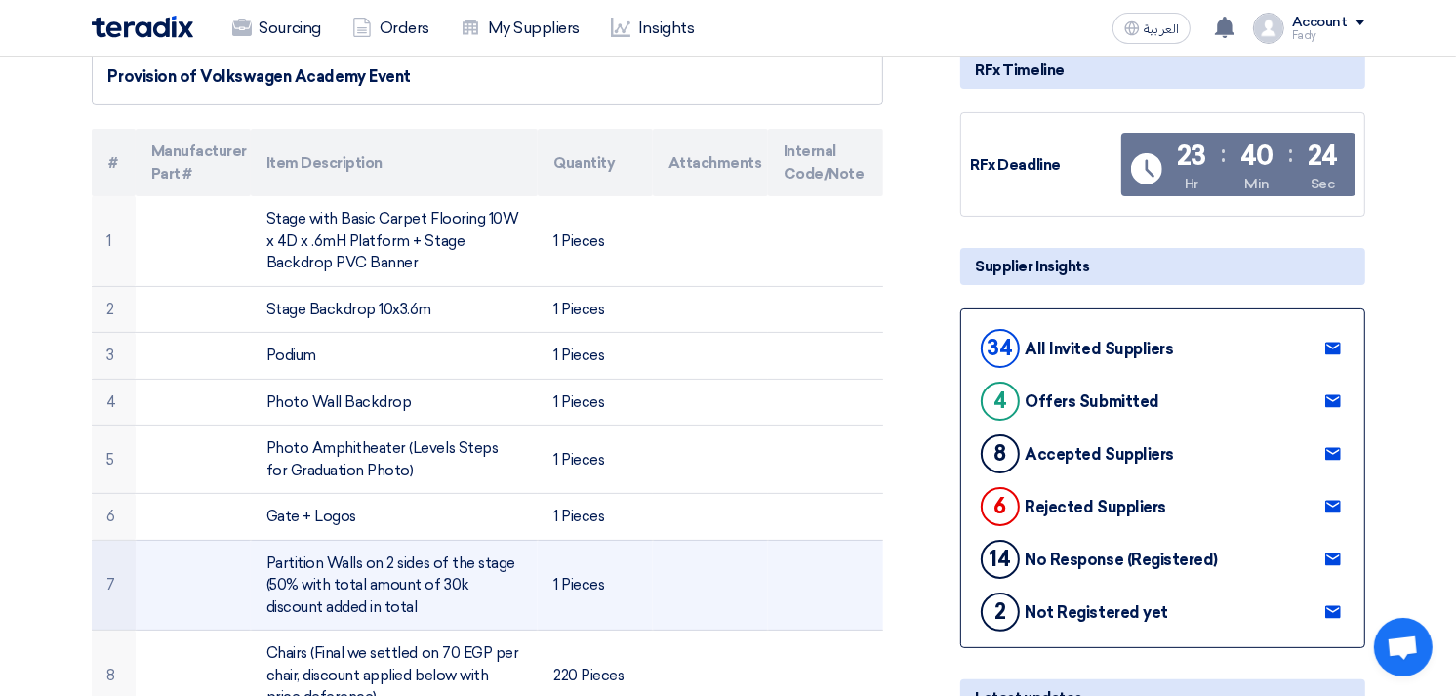
drag, startPoint x: 359, startPoint y: 606, endPoint x: 263, endPoint y: 552, distance: 109.6
click at [263, 552] on td "Partition Walls on 2 sides of the stage (50% with total amount of 30k discount …" at bounding box center [394, 585] width 287 height 91
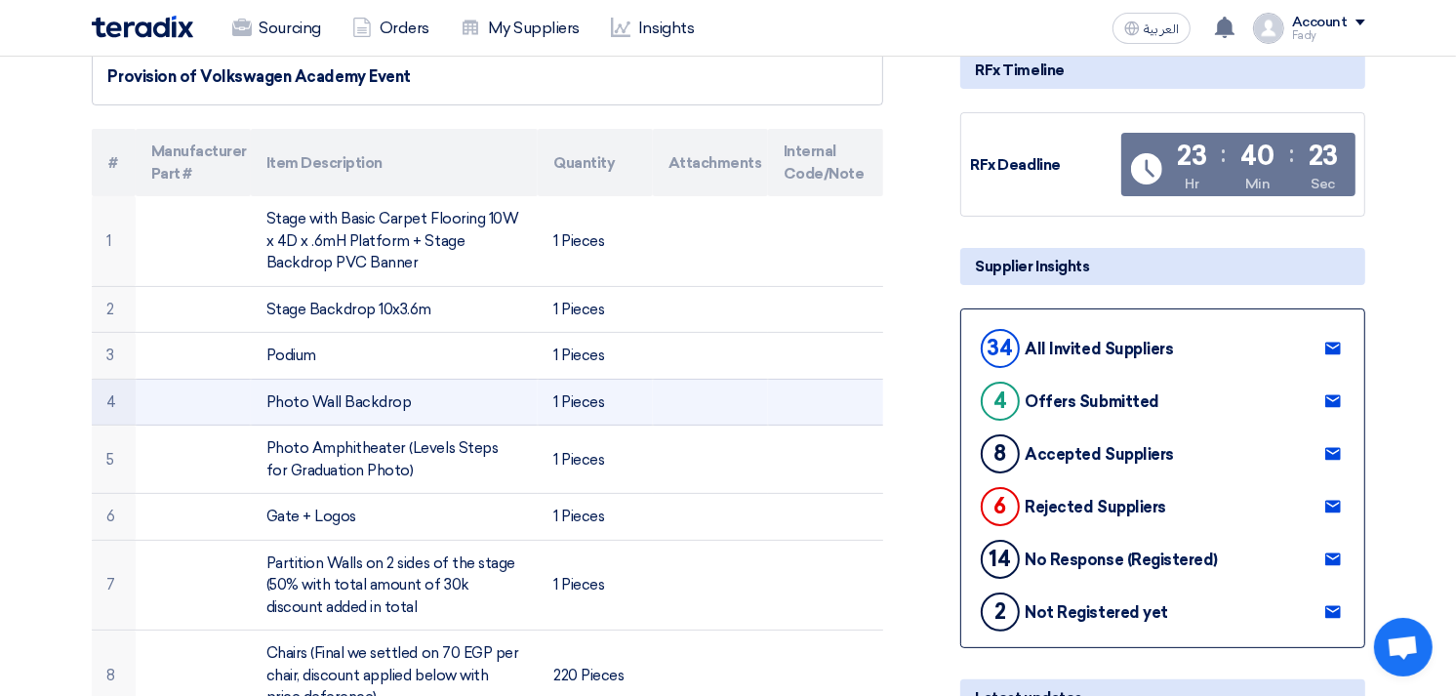
copy td "Partition Walls on 2 sides of the stage (50% with total amount of 30k discount …"
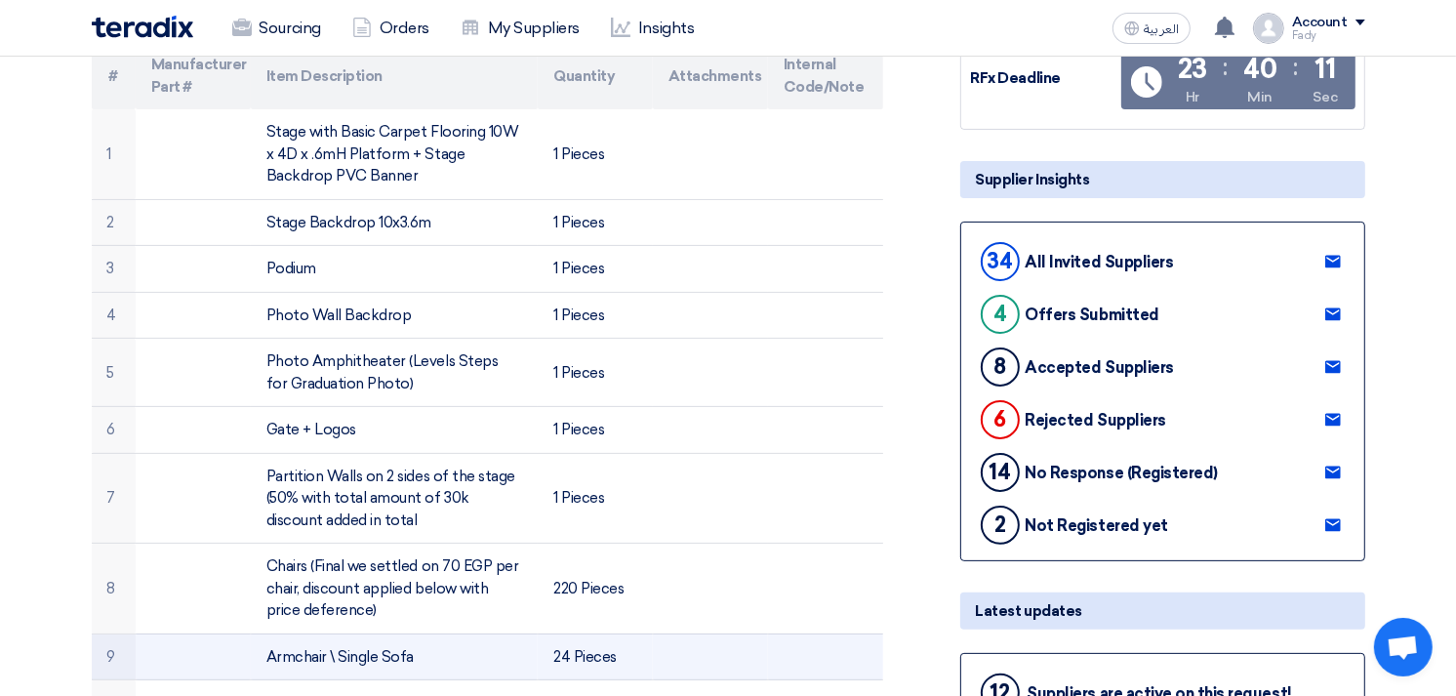
scroll to position [433, 0]
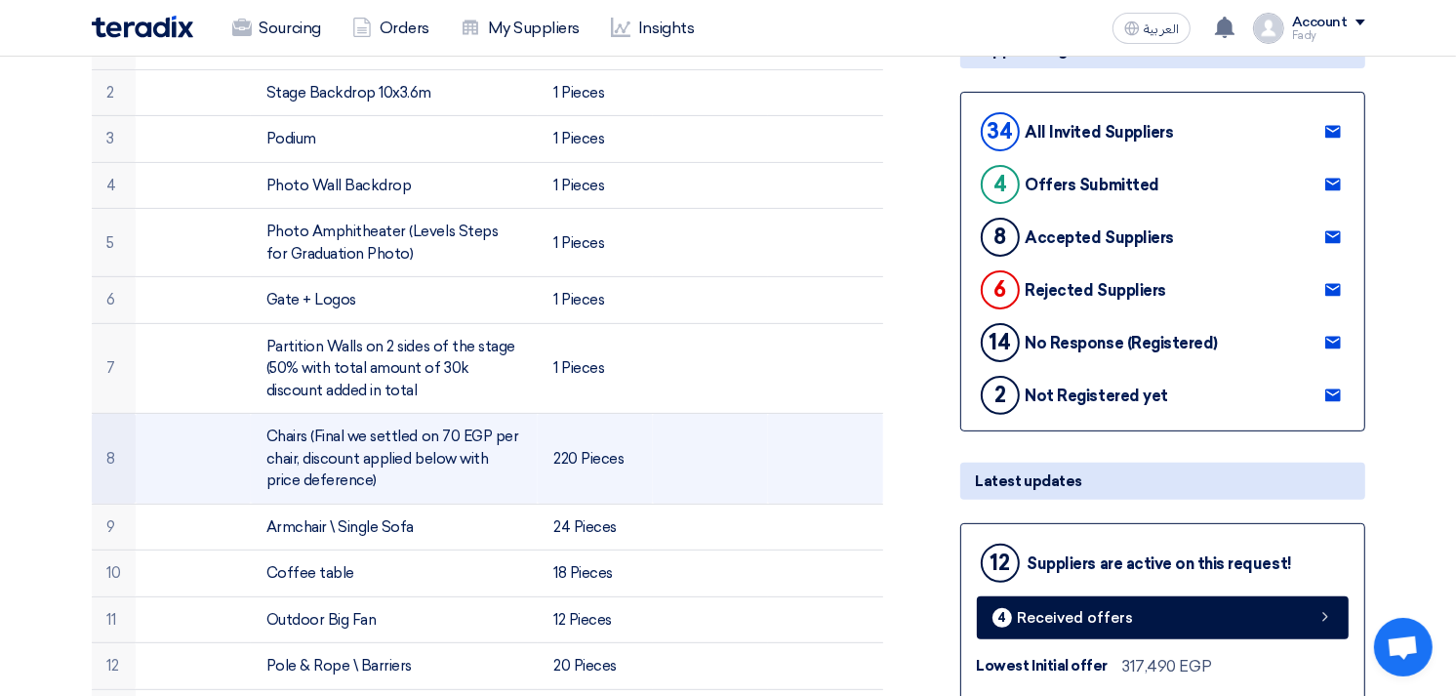
drag, startPoint x: 377, startPoint y: 478, endPoint x: 252, endPoint y: 430, distance: 133.7
click at [252, 430] on td "Chairs (Final we settled on 70 EGP per chair, discount applied below with price…" at bounding box center [394, 459] width 287 height 91
copy td "Chairs (Final we settled on 70 EGP per chair, discount applied below with price…"
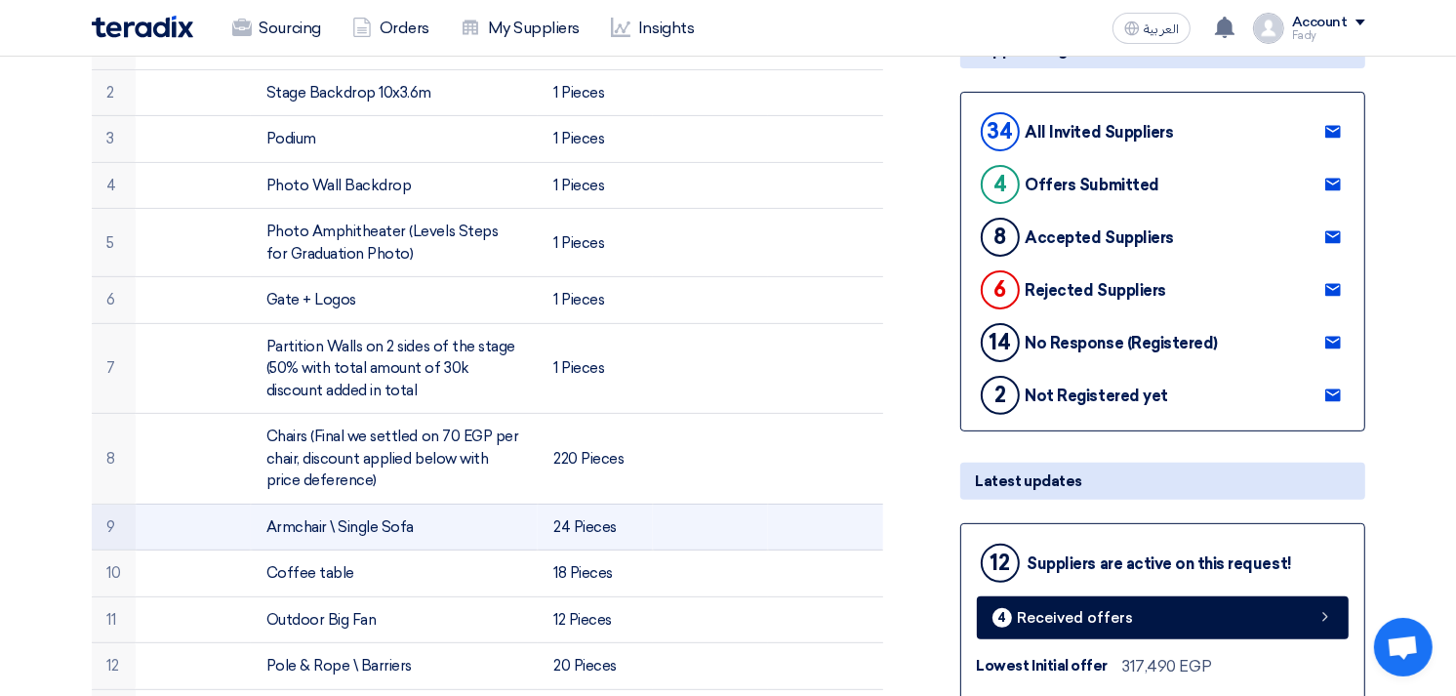
drag, startPoint x: 418, startPoint y: 523, endPoint x: 267, endPoint y: 543, distance: 151.6
click at [267, 543] on td "Armchair \ Single Sofa" at bounding box center [394, 526] width 287 height 47
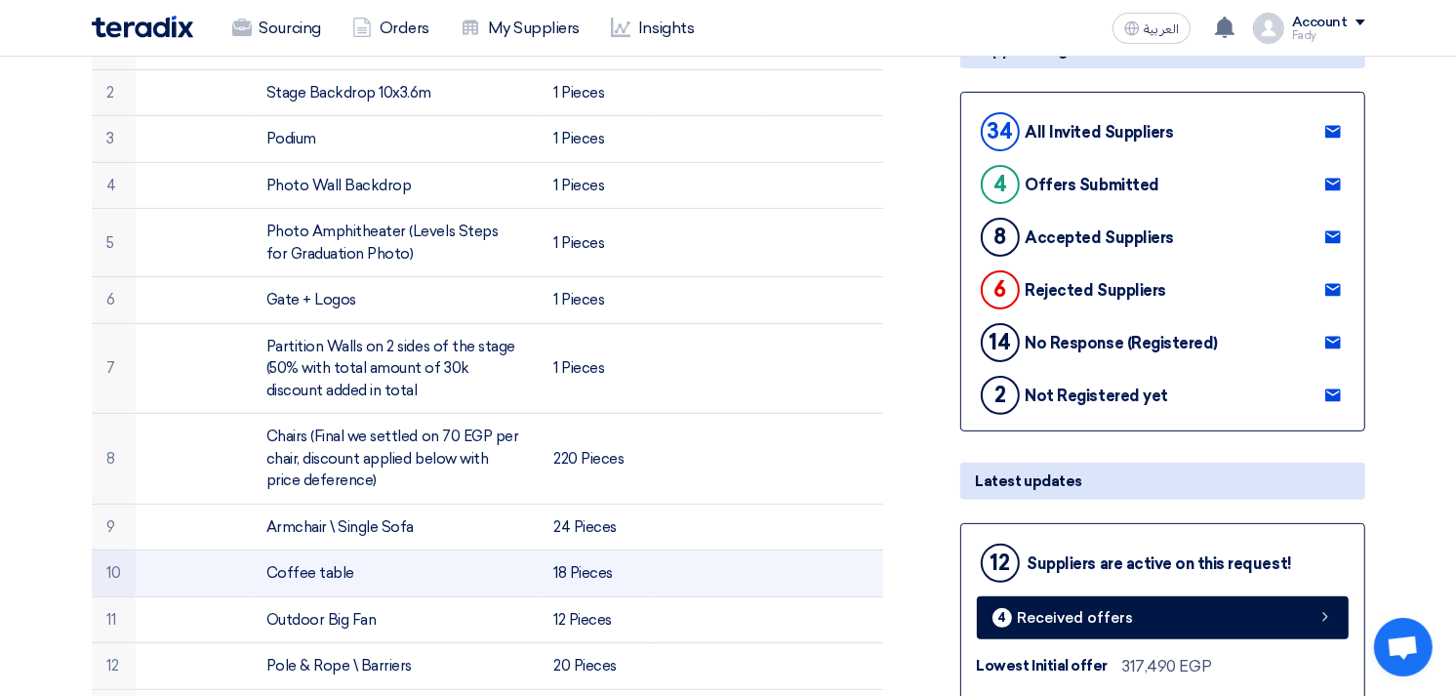
click at [296, 571] on td "Coffee table" at bounding box center [394, 573] width 287 height 47
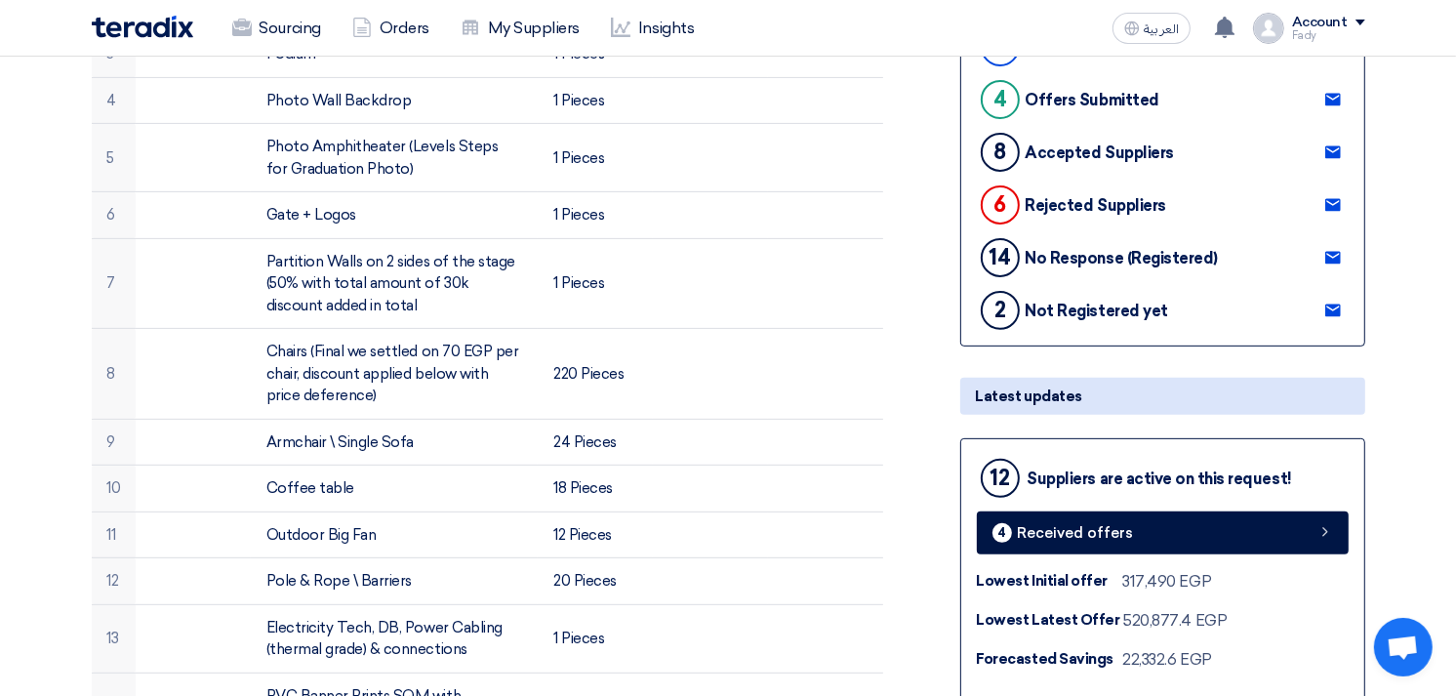
scroll to position [866, 0]
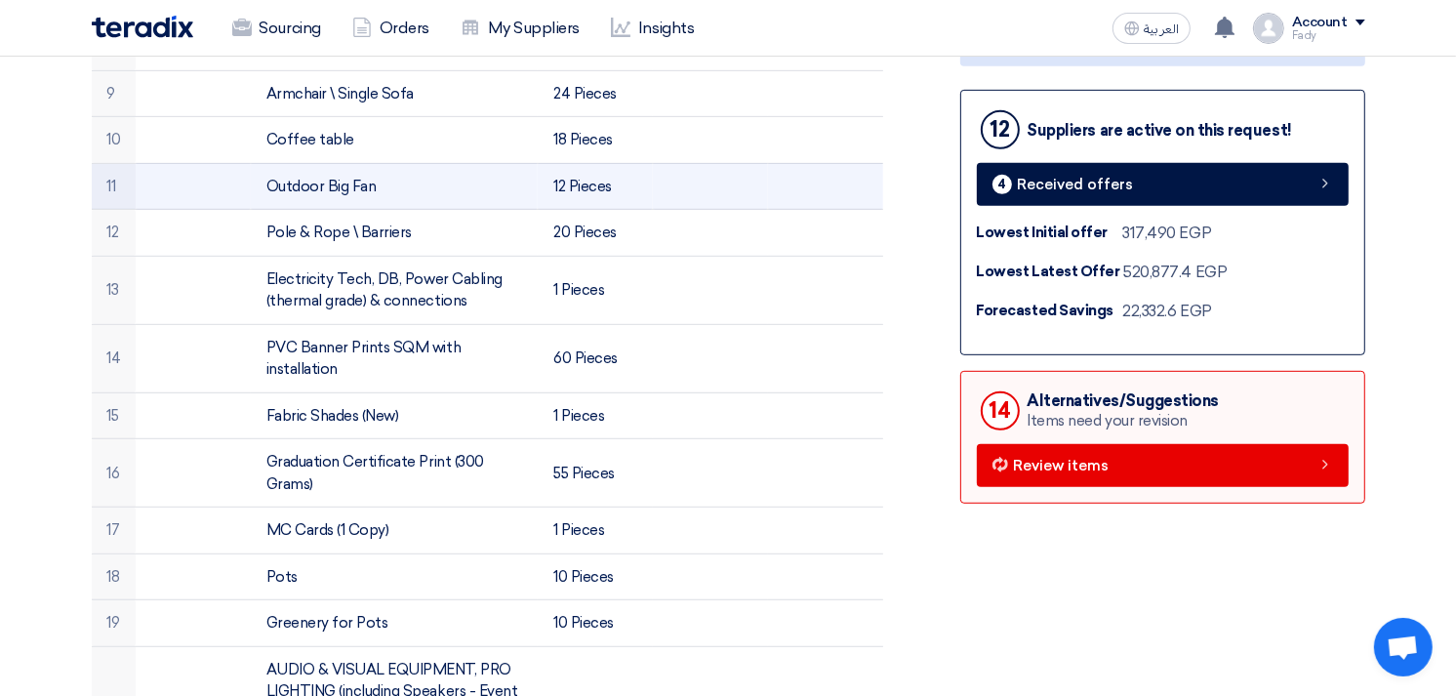
click at [326, 181] on td "Outdoor Big Fan" at bounding box center [394, 186] width 287 height 47
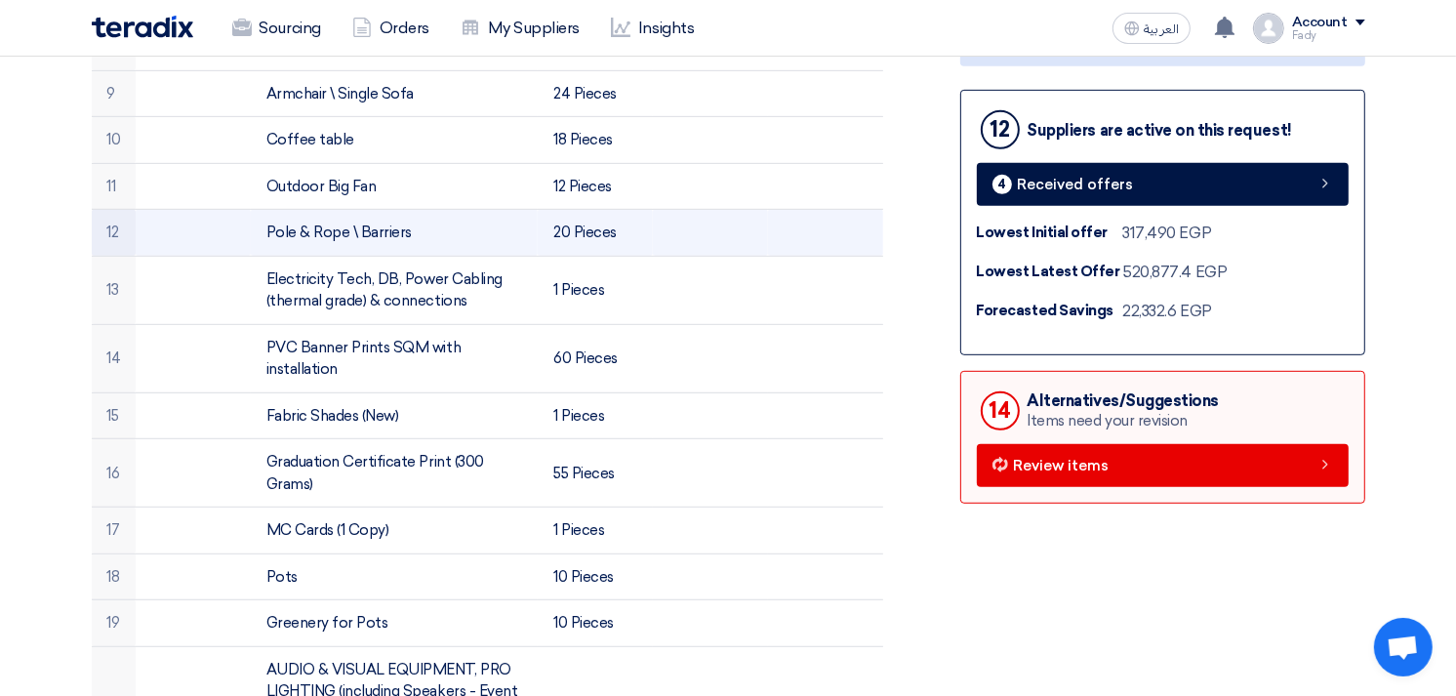
click at [383, 224] on td "Pole & Rope \ Barriers" at bounding box center [394, 233] width 287 height 47
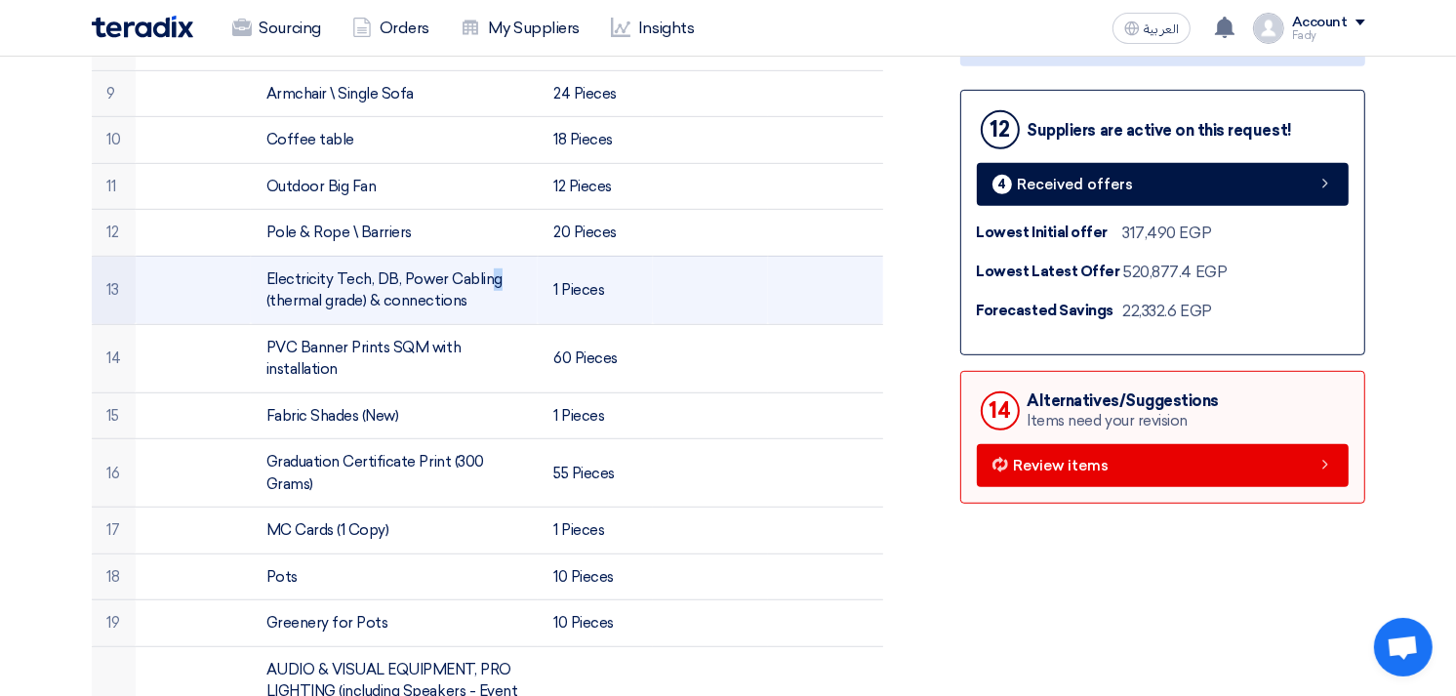
click at [371, 275] on td "Electricity Tech, DB, Power Cabling (thermal grade) & connections" at bounding box center [394, 290] width 287 height 68
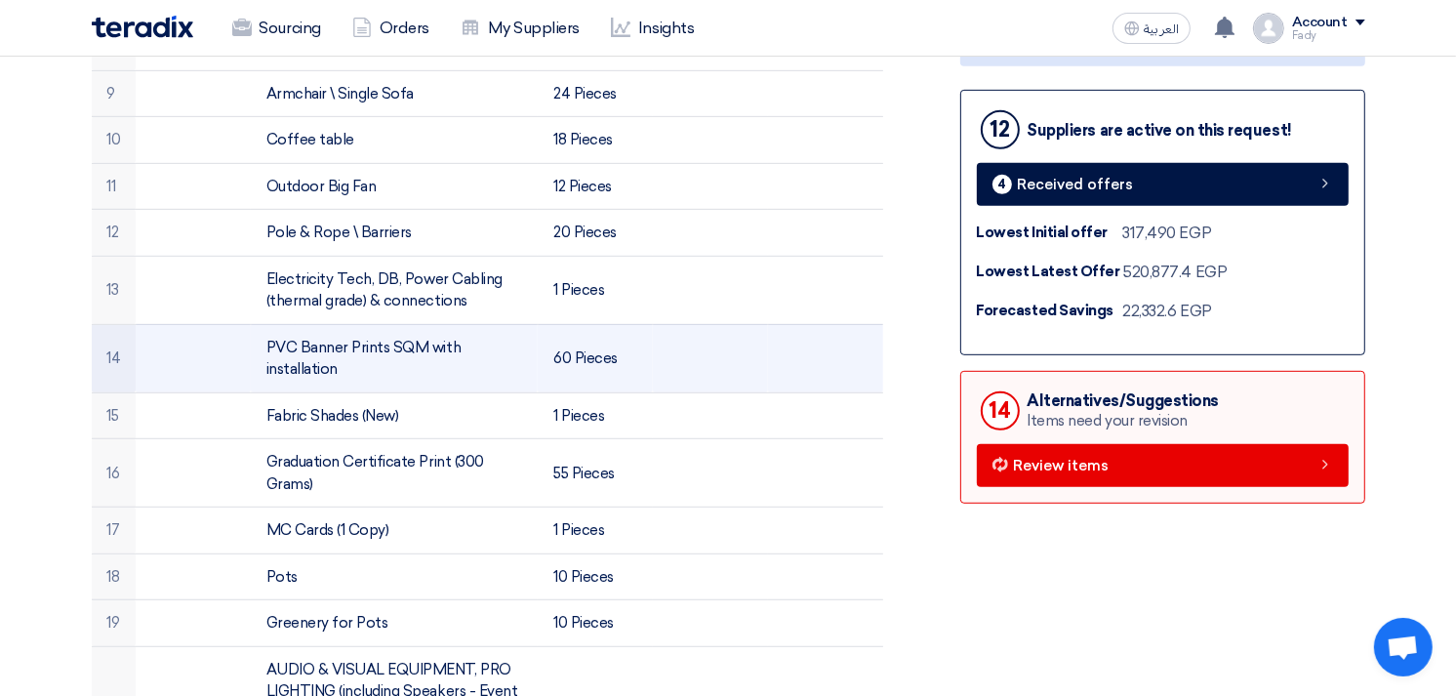
click at [336, 346] on td "PVC Banner Prints SQM with installation" at bounding box center [394, 358] width 287 height 68
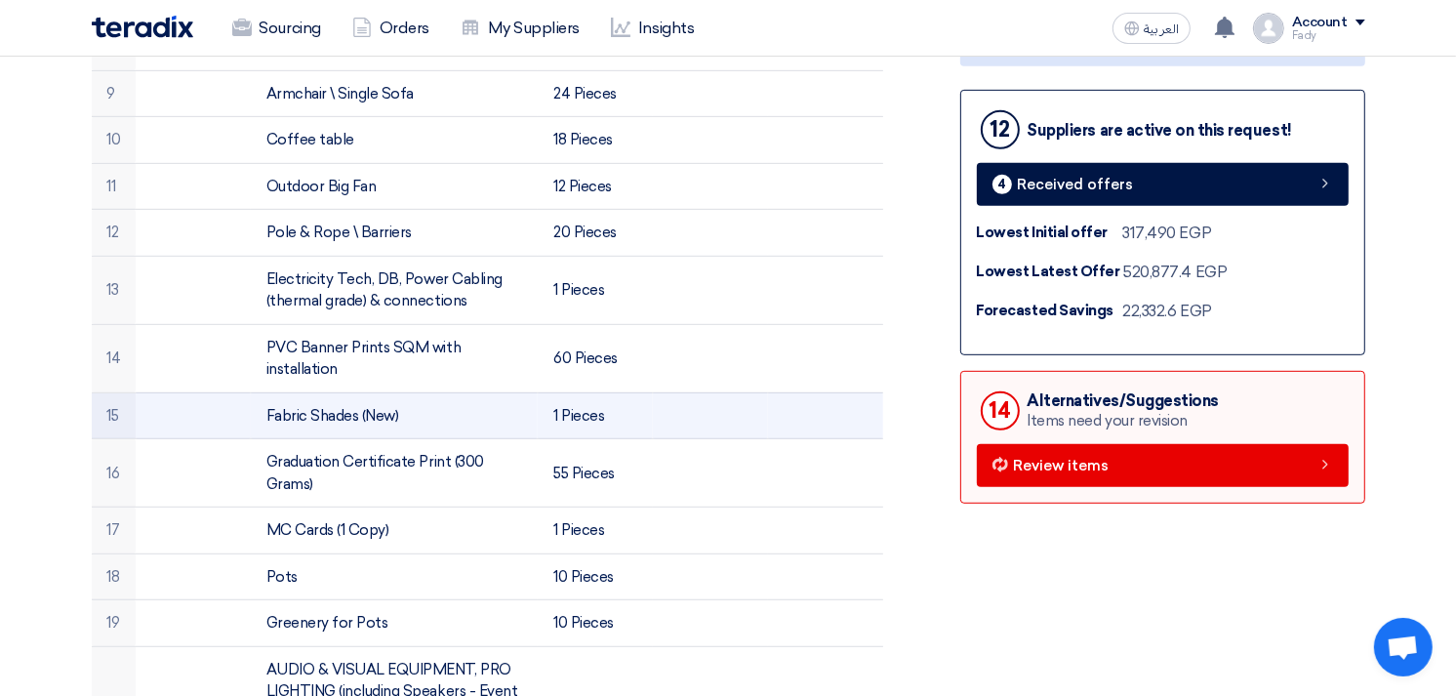
click at [328, 407] on td "Fabric Shades (New)" at bounding box center [394, 415] width 287 height 47
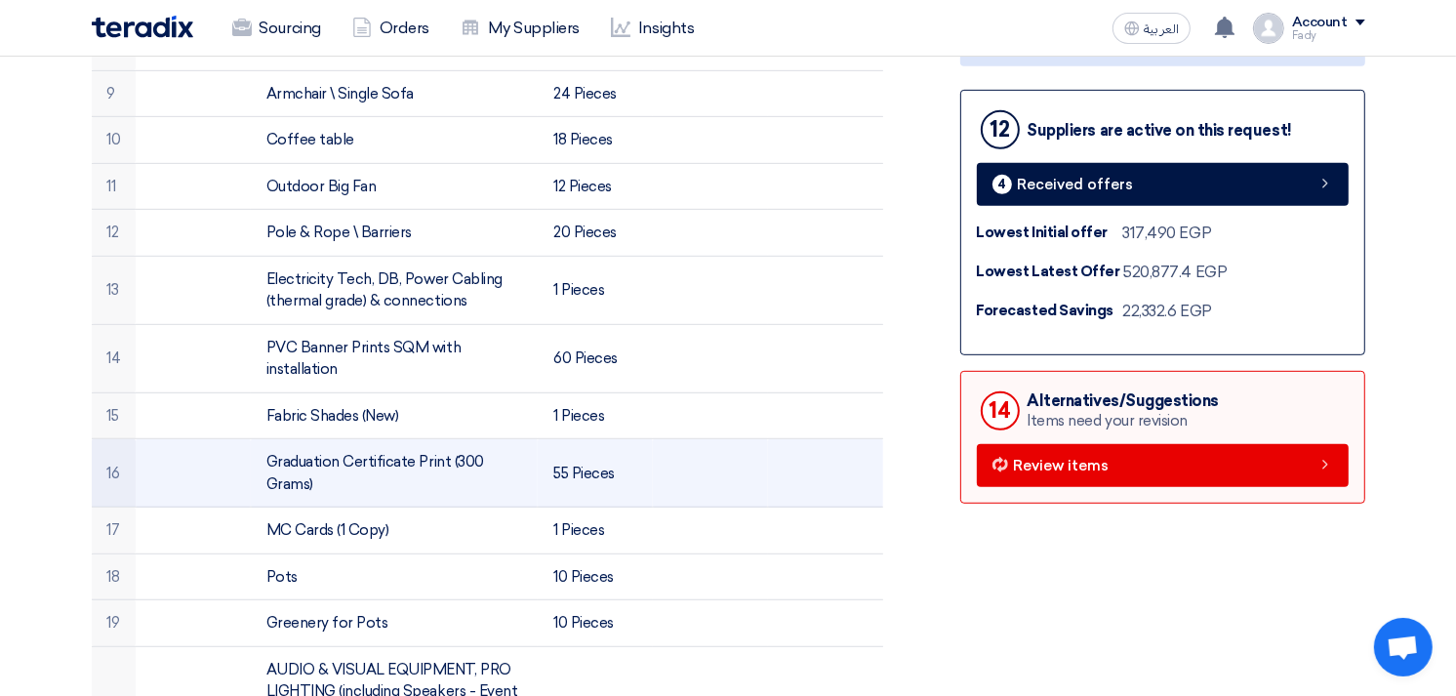
click at [309, 460] on td "Graduation Certificate Print (300 Grams)" at bounding box center [394, 473] width 287 height 68
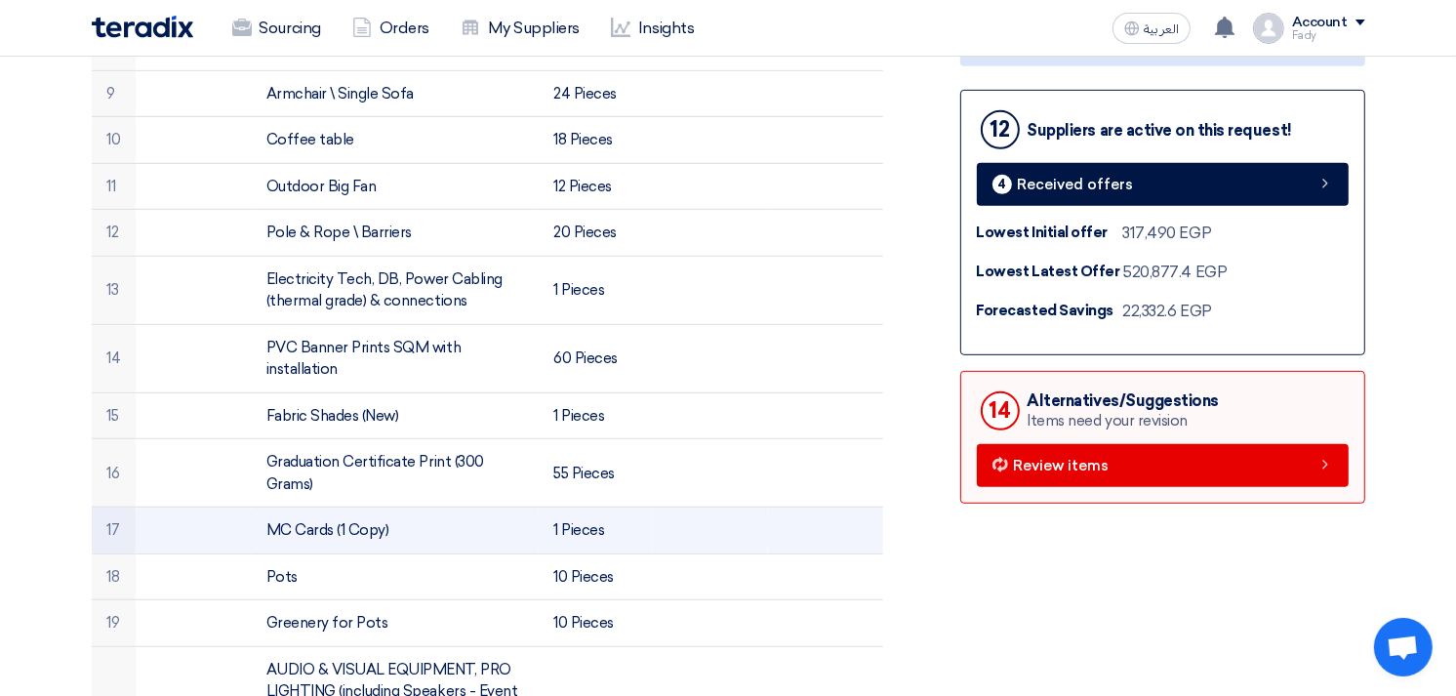
click at [330, 528] on td "MC Cards (1 Copy)" at bounding box center [394, 530] width 287 height 47
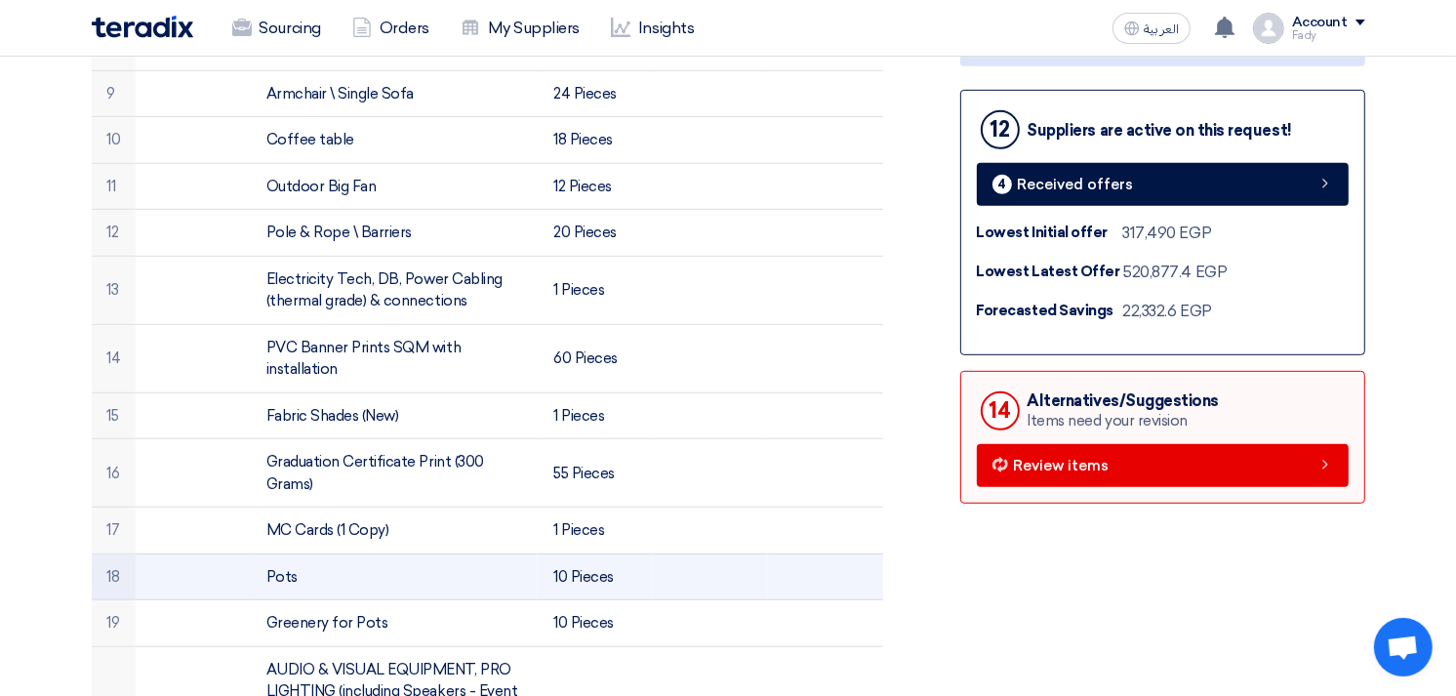
click at [284, 573] on td "Pots" at bounding box center [394, 576] width 287 height 47
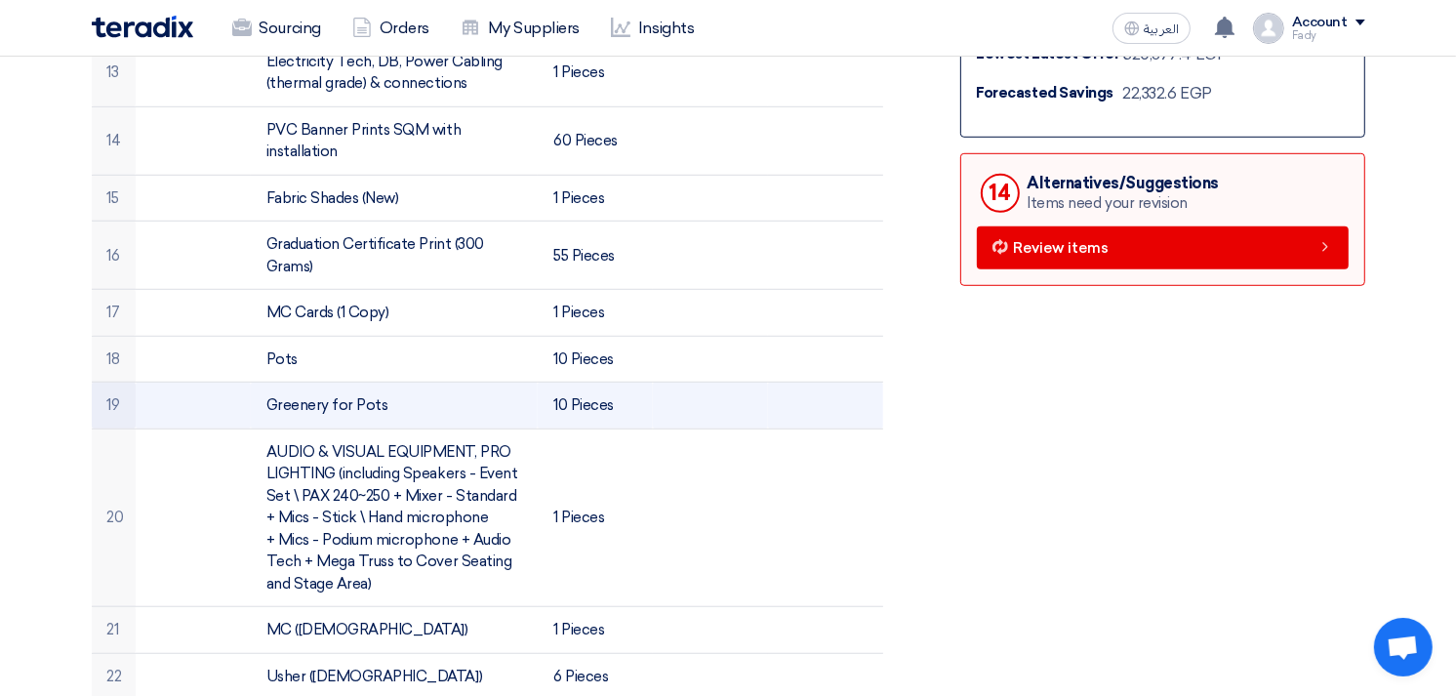
click at [310, 397] on td "Greenery for Pots" at bounding box center [394, 405] width 287 height 47
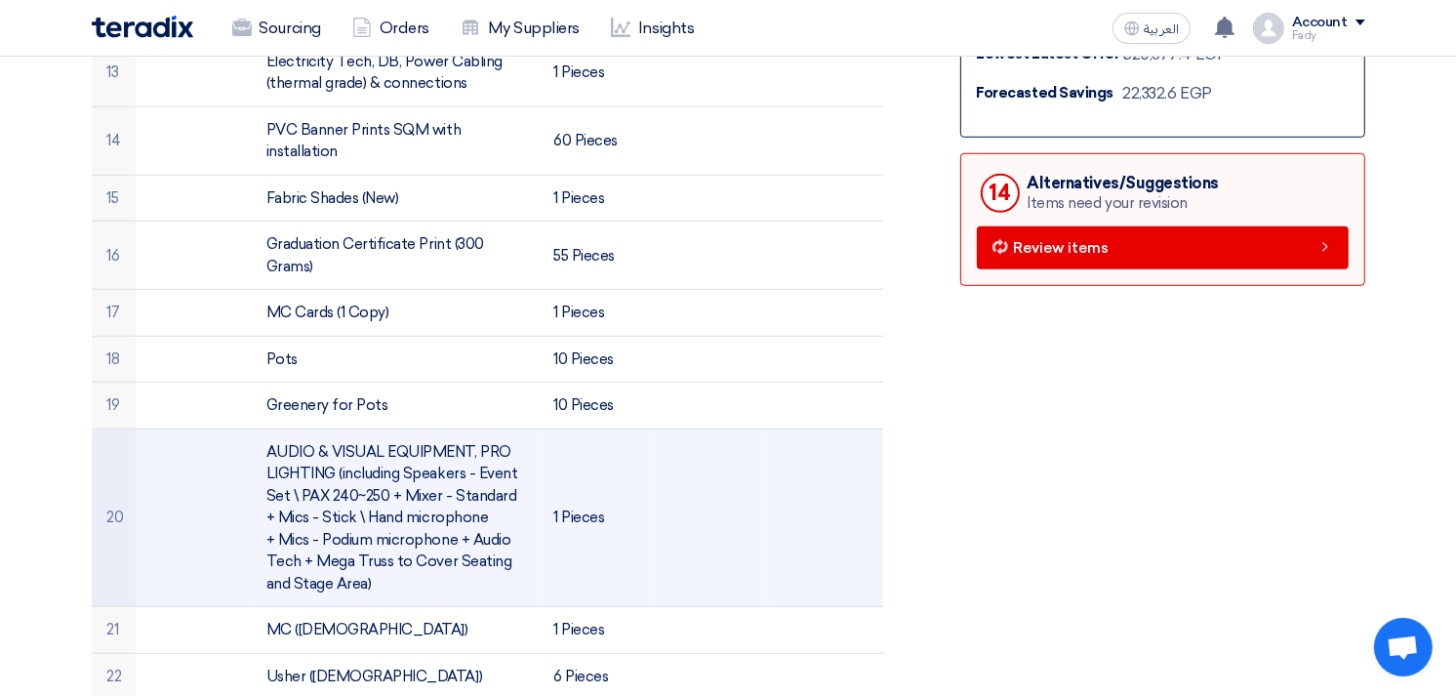
click at [320, 500] on td "AUDIO & VISUAL EQUIPMENT, PRO LIGHTING (including Speakers - Event Set \ PAX 24…" at bounding box center [394, 517] width 287 height 179
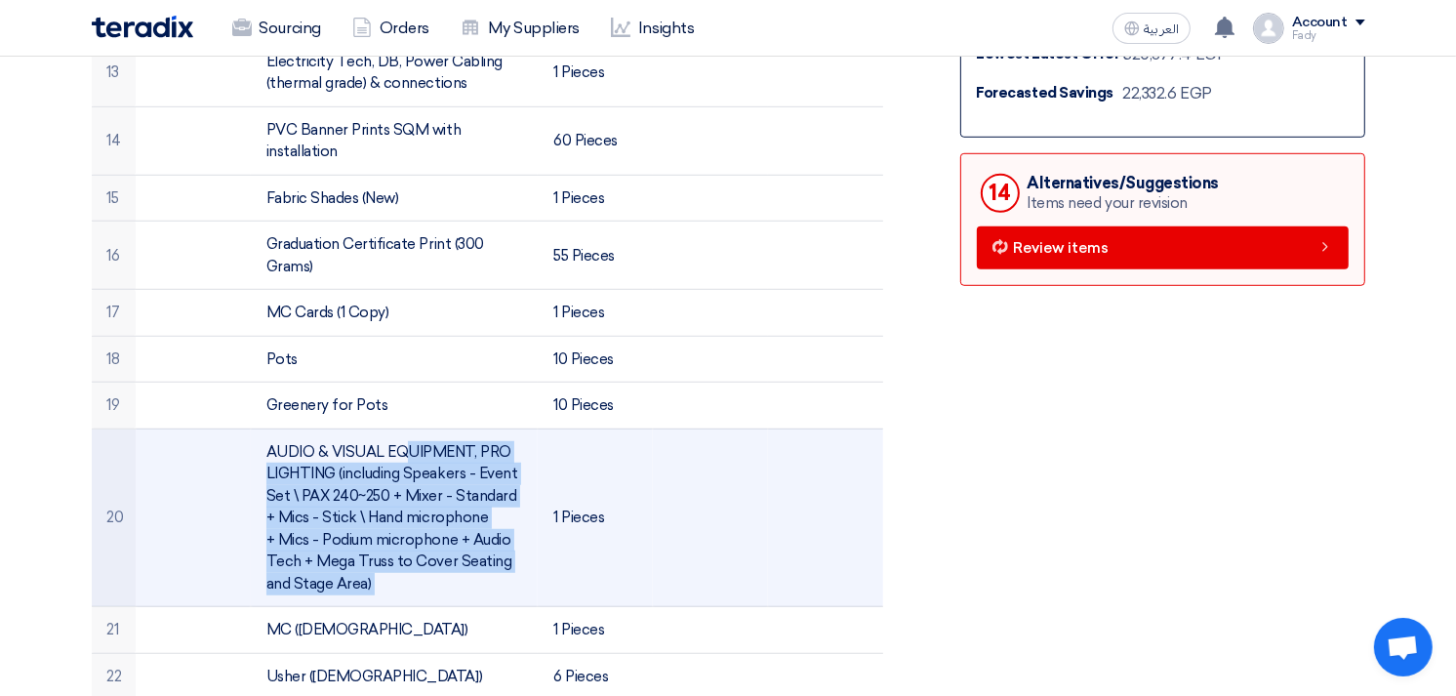
click at [320, 500] on td "AUDIO & VISUAL EQUIPMENT, PRO LIGHTING (including Speakers - Event Set \ PAX 24…" at bounding box center [394, 517] width 287 height 179
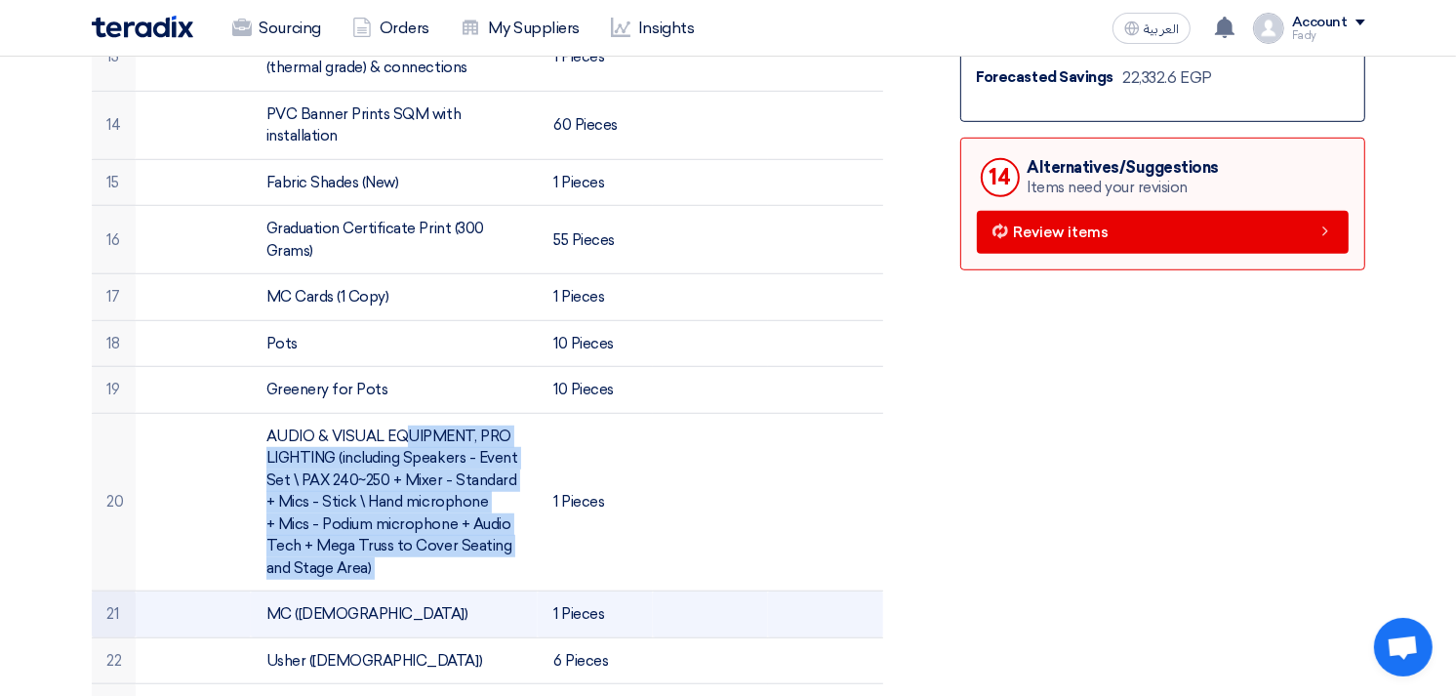
scroll to position [1409, 0]
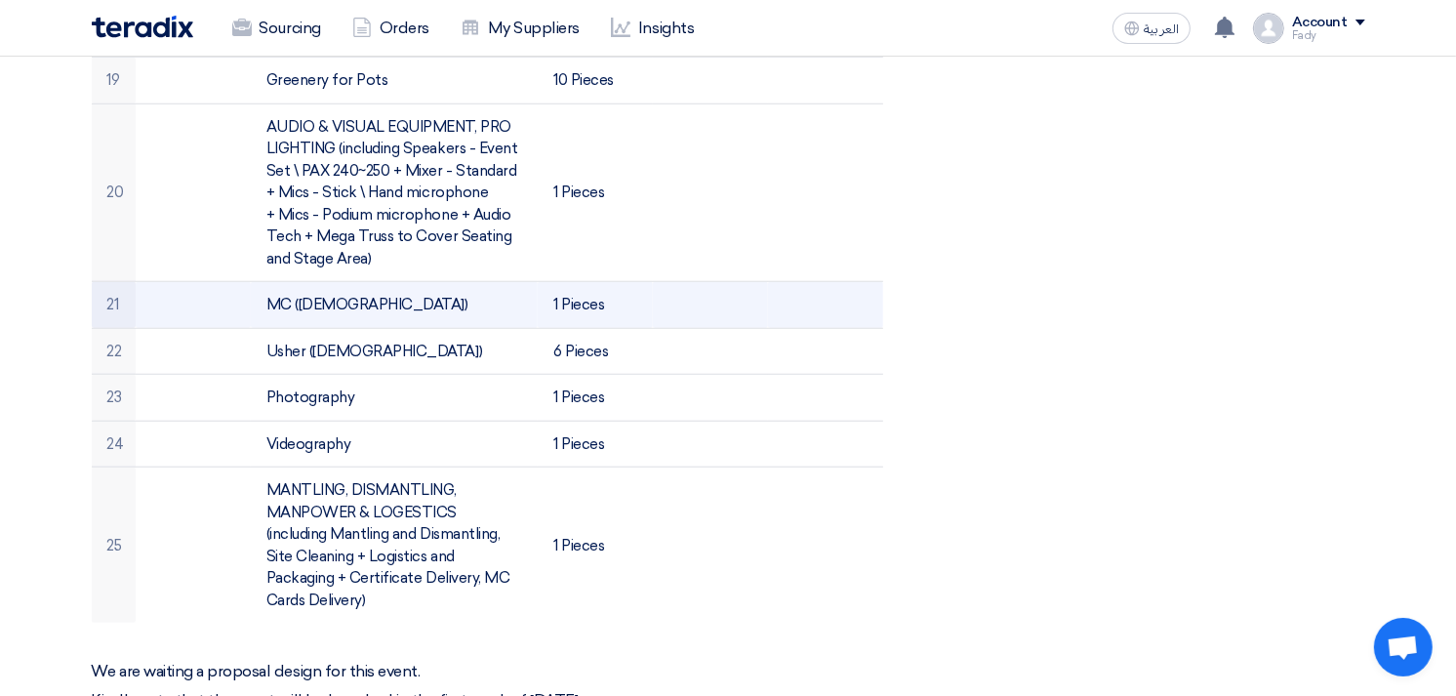
drag, startPoint x: 324, startPoint y: 295, endPoint x: 326, endPoint y: 308, distance: 13.8
click at [323, 297] on td "MC ([DEMOGRAPHIC_DATA])" at bounding box center [394, 305] width 287 height 47
click at [328, 308] on td "MC ([DEMOGRAPHIC_DATA])" at bounding box center [394, 305] width 287 height 47
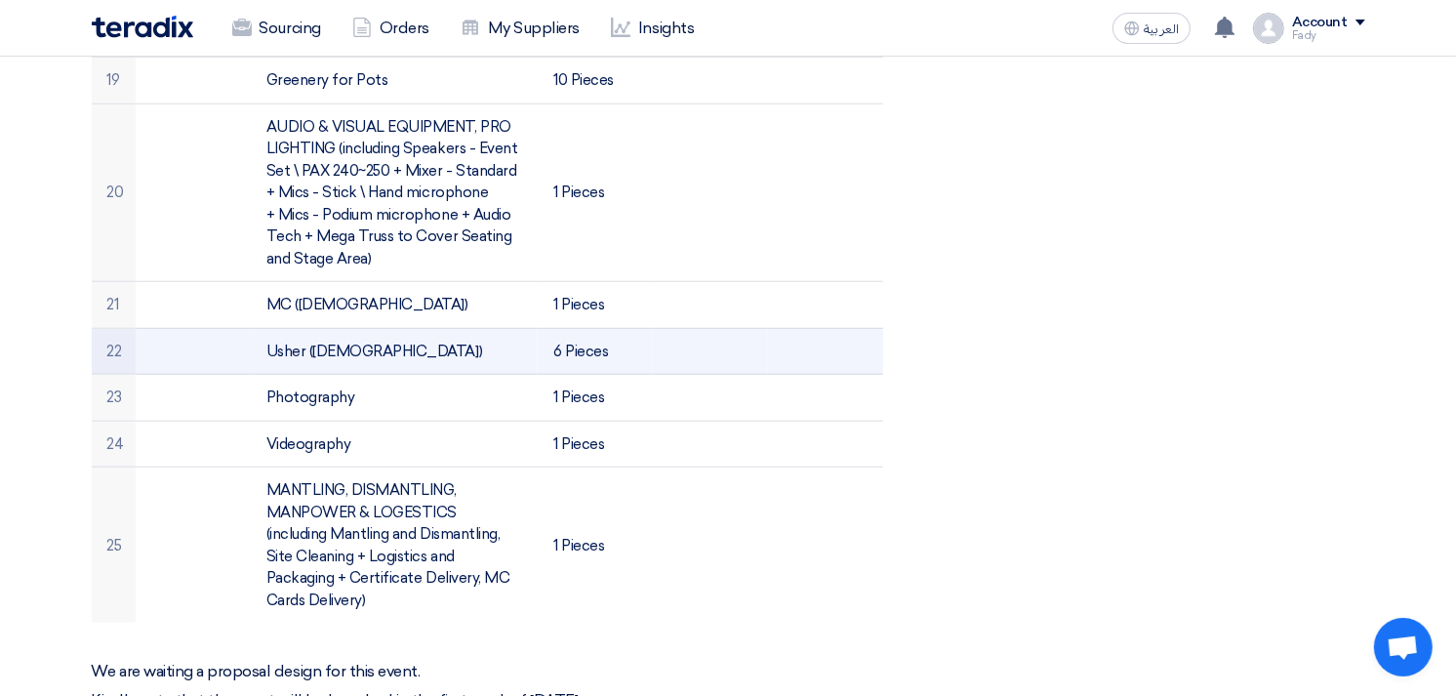
click at [304, 354] on td "Usher ([DEMOGRAPHIC_DATA])" at bounding box center [394, 351] width 287 height 47
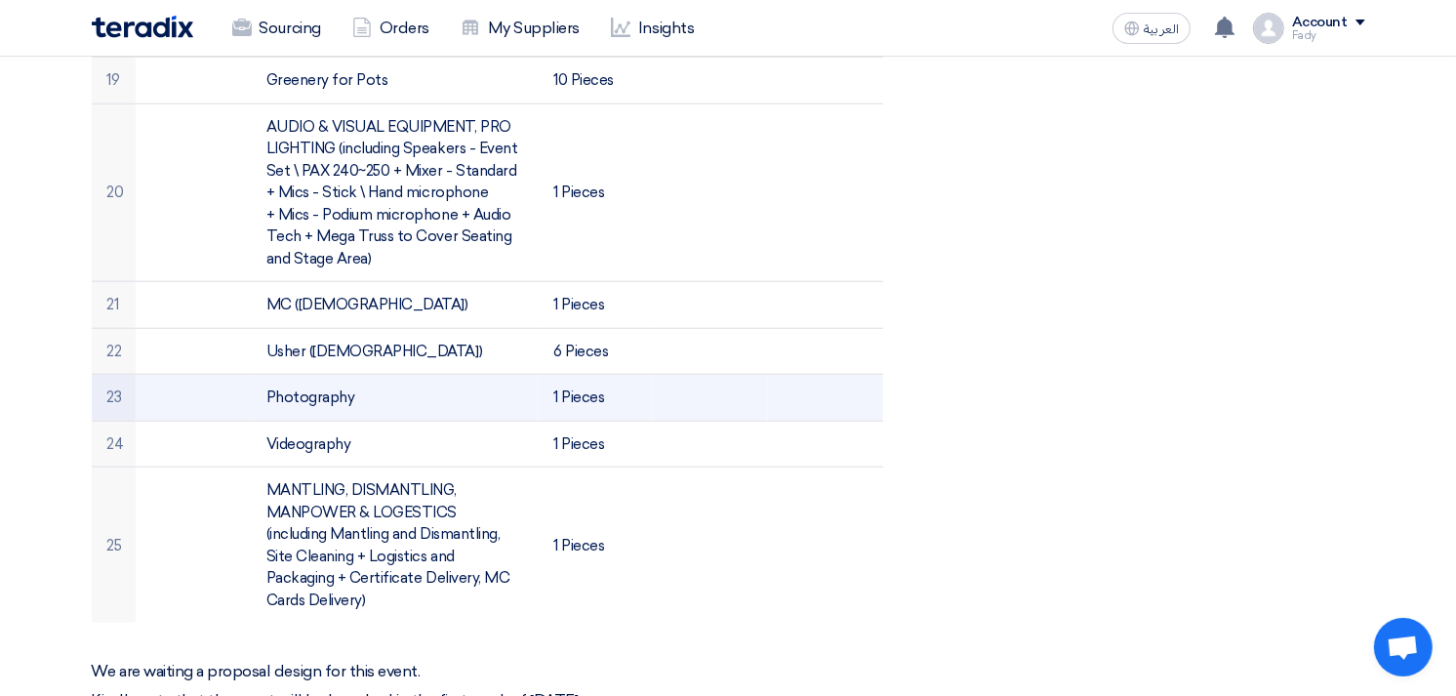
click at [300, 396] on td "Photography" at bounding box center [394, 398] width 287 height 47
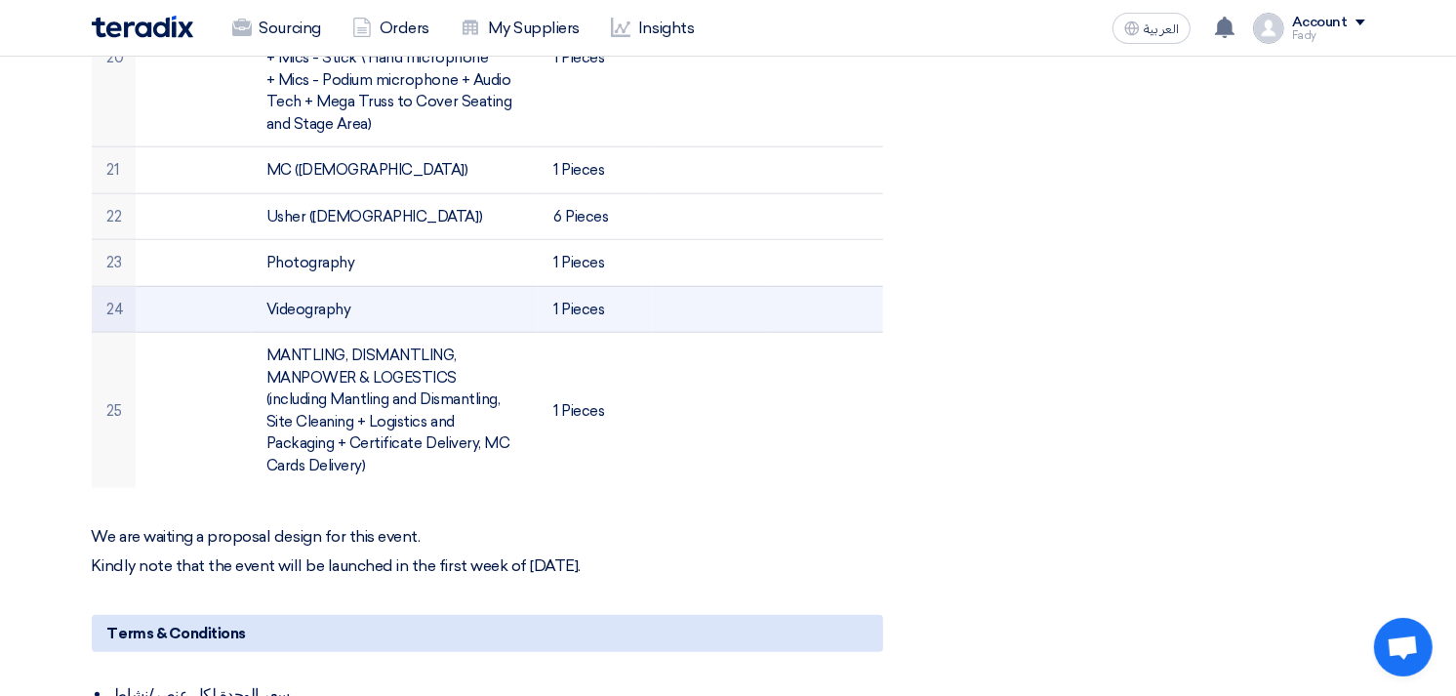
scroll to position [1625, 0]
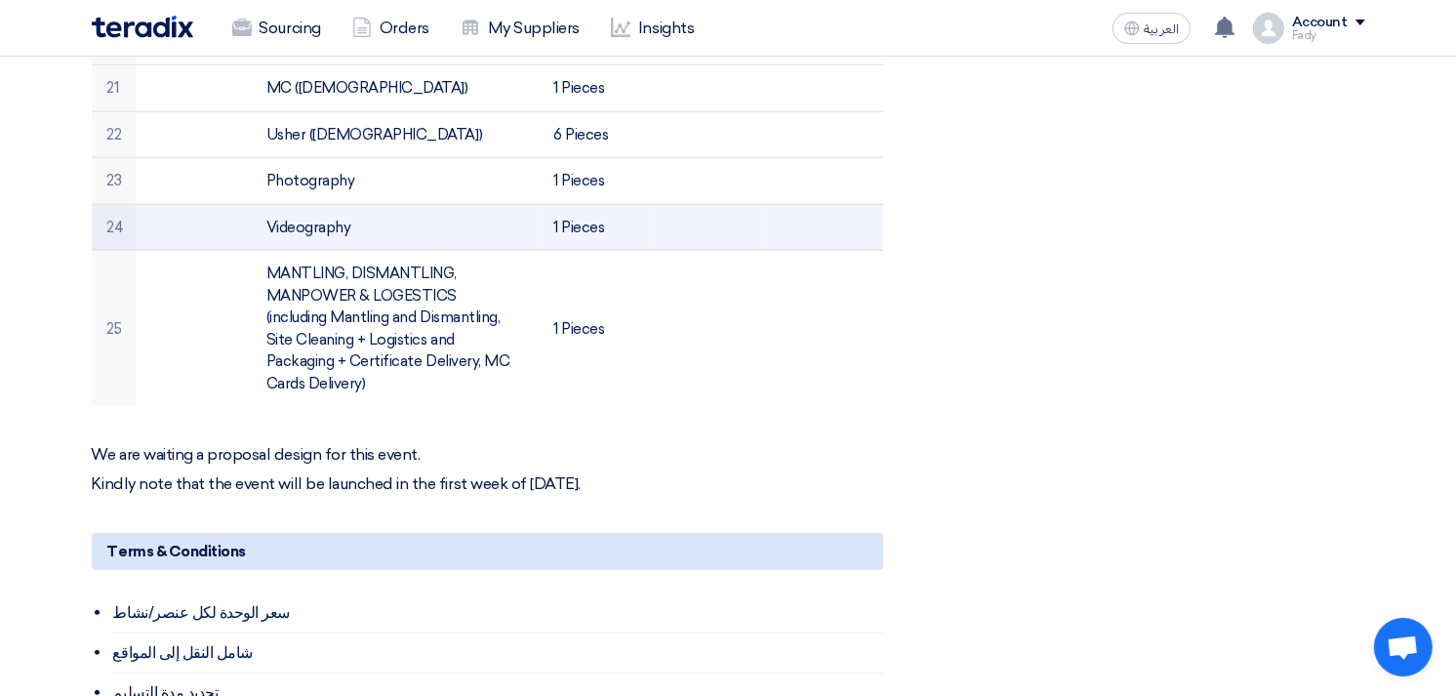
click at [314, 229] on td "Videography" at bounding box center [394, 227] width 287 height 47
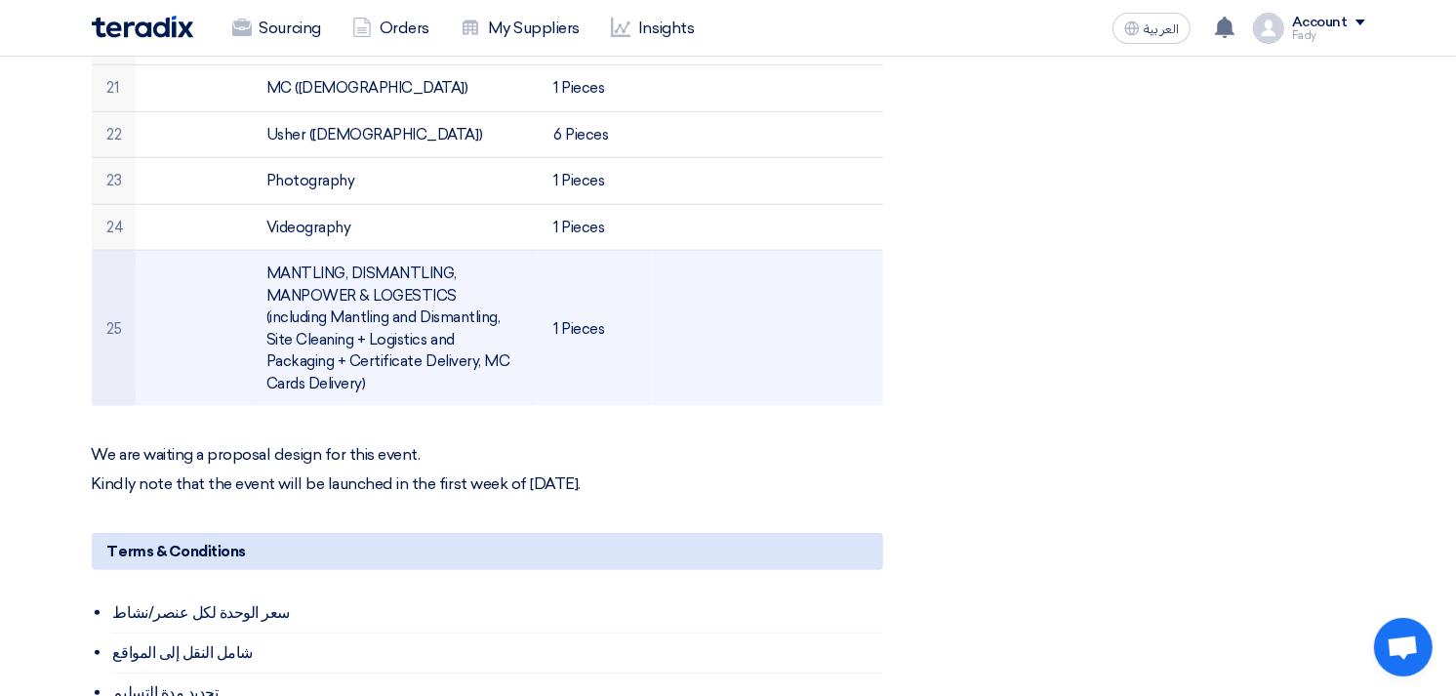
click at [312, 285] on td "MANTLING, DISMANTLING, MANPOWER & LOGESTICS (including Mantling and Dismantling…" at bounding box center [394, 329] width 287 height 156
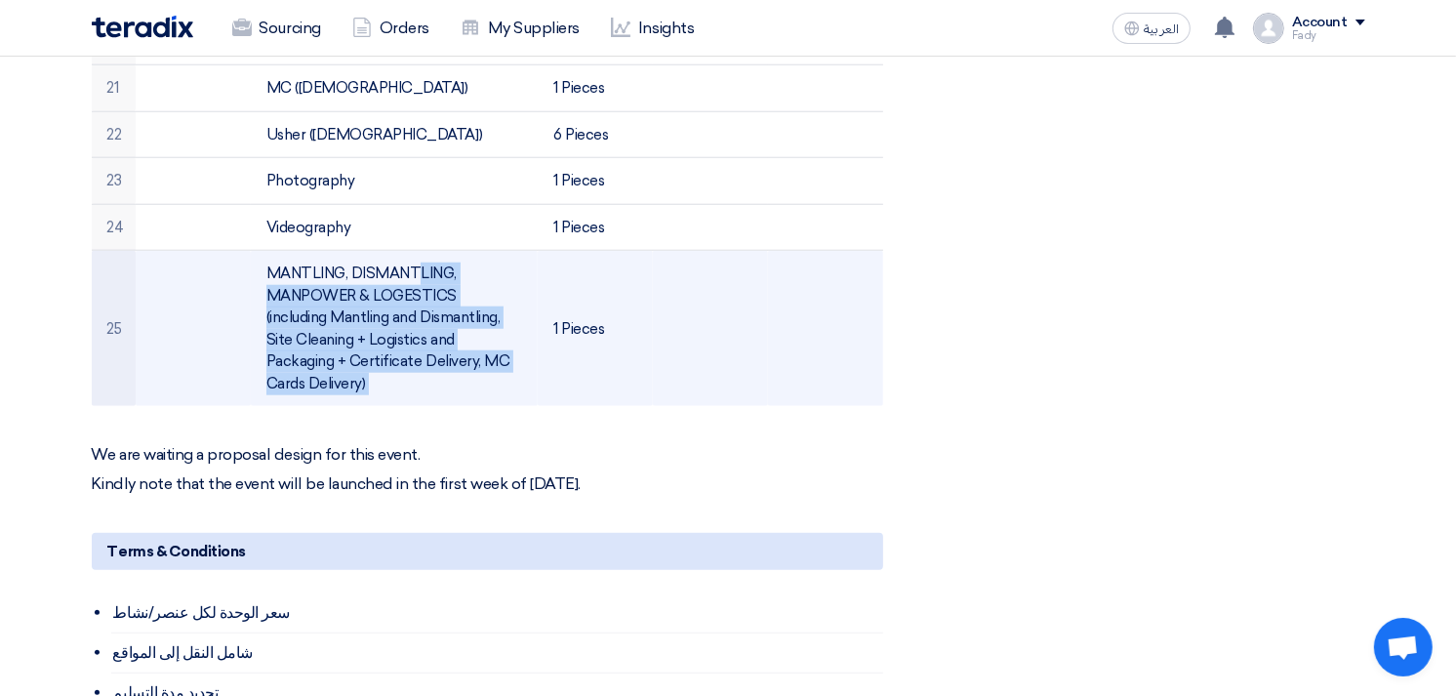
click at [312, 285] on td "MANTLING, DISMANTLING, MANPOWER & LOGESTICS (including Mantling and Dismantling…" at bounding box center [394, 329] width 287 height 156
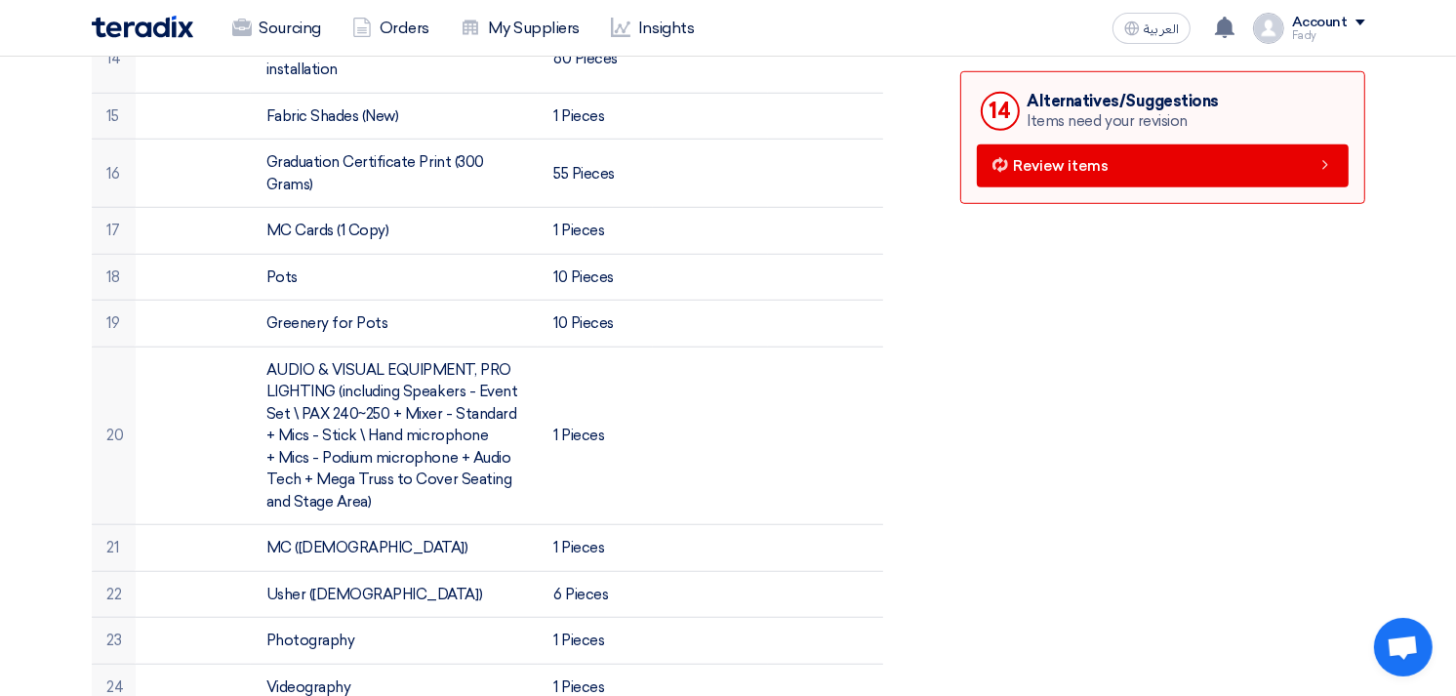
scroll to position [1192, 0]
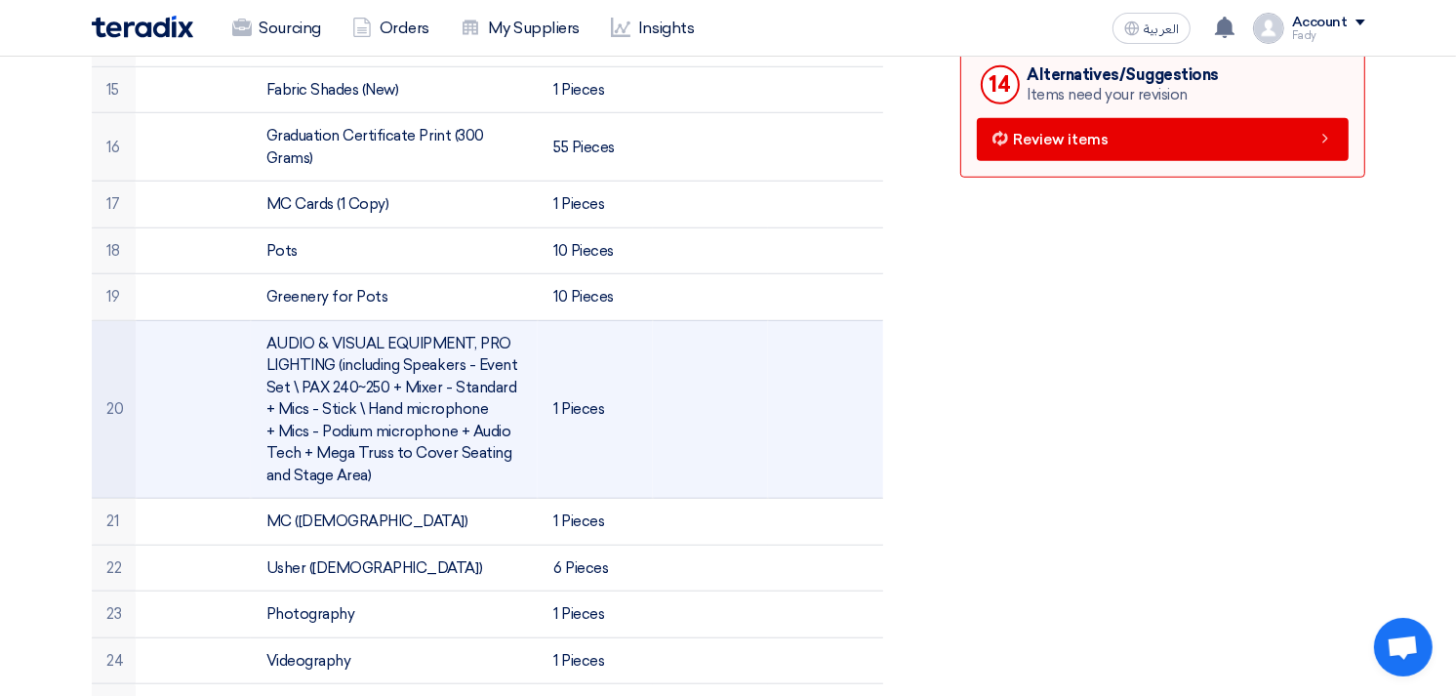
drag, startPoint x: 579, startPoint y: 511, endPoint x: 859, endPoint y: 411, distance: 297.5
click at [859, 411] on td at bounding box center [825, 409] width 115 height 179
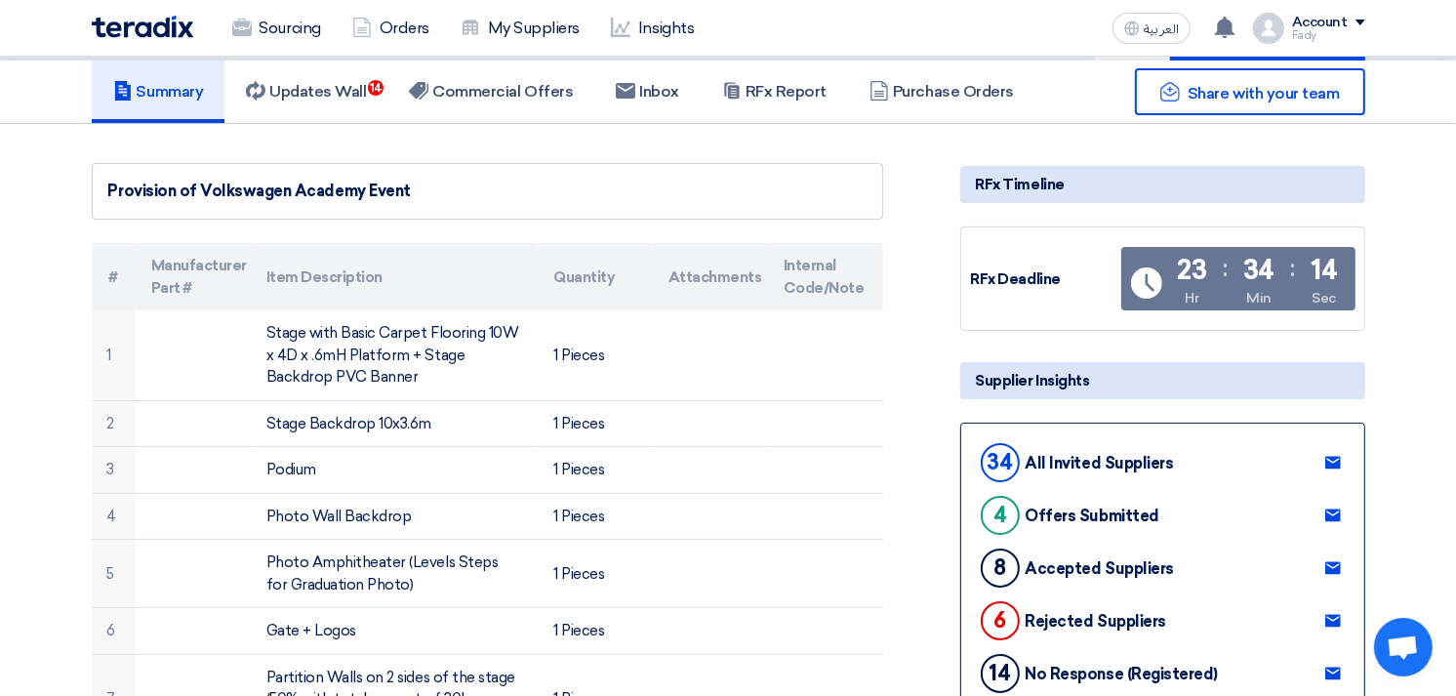
scroll to position [0, 0]
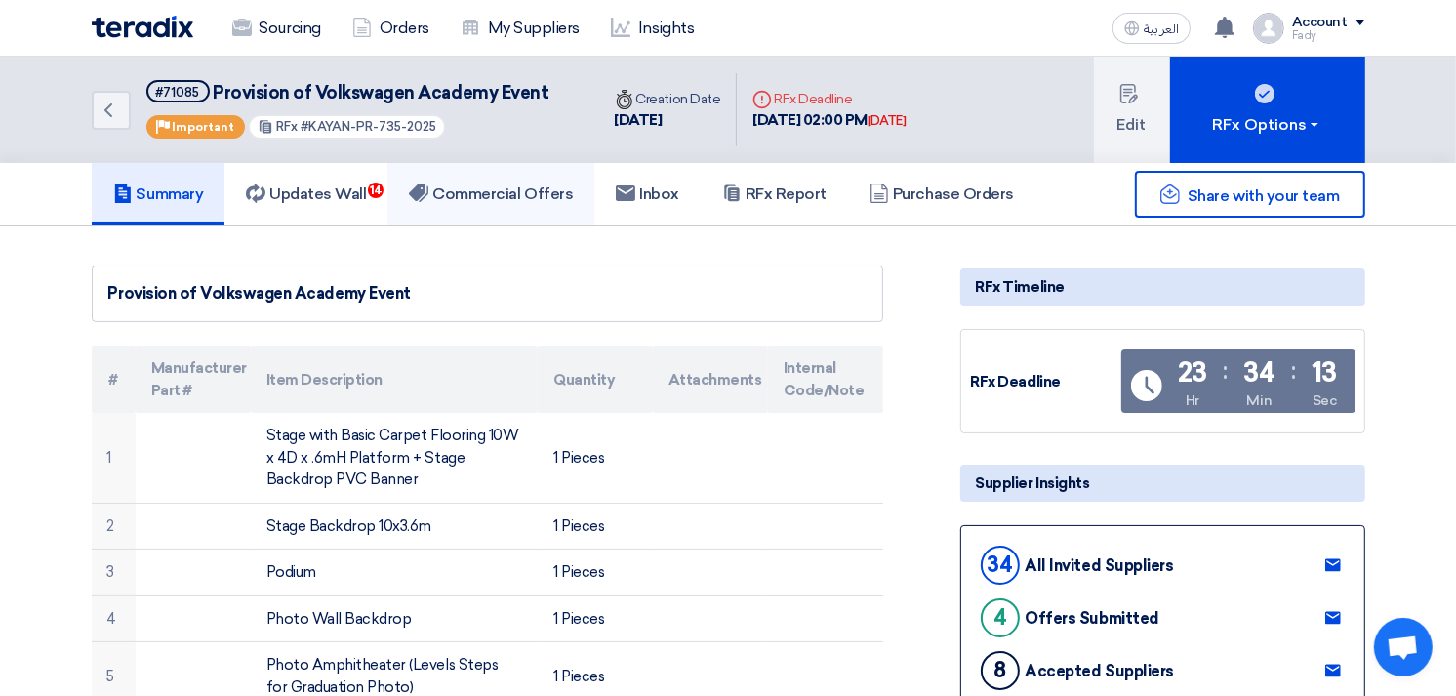
click at [528, 184] on h5 "Commercial Offers" at bounding box center [491, 194] width 164 height 20
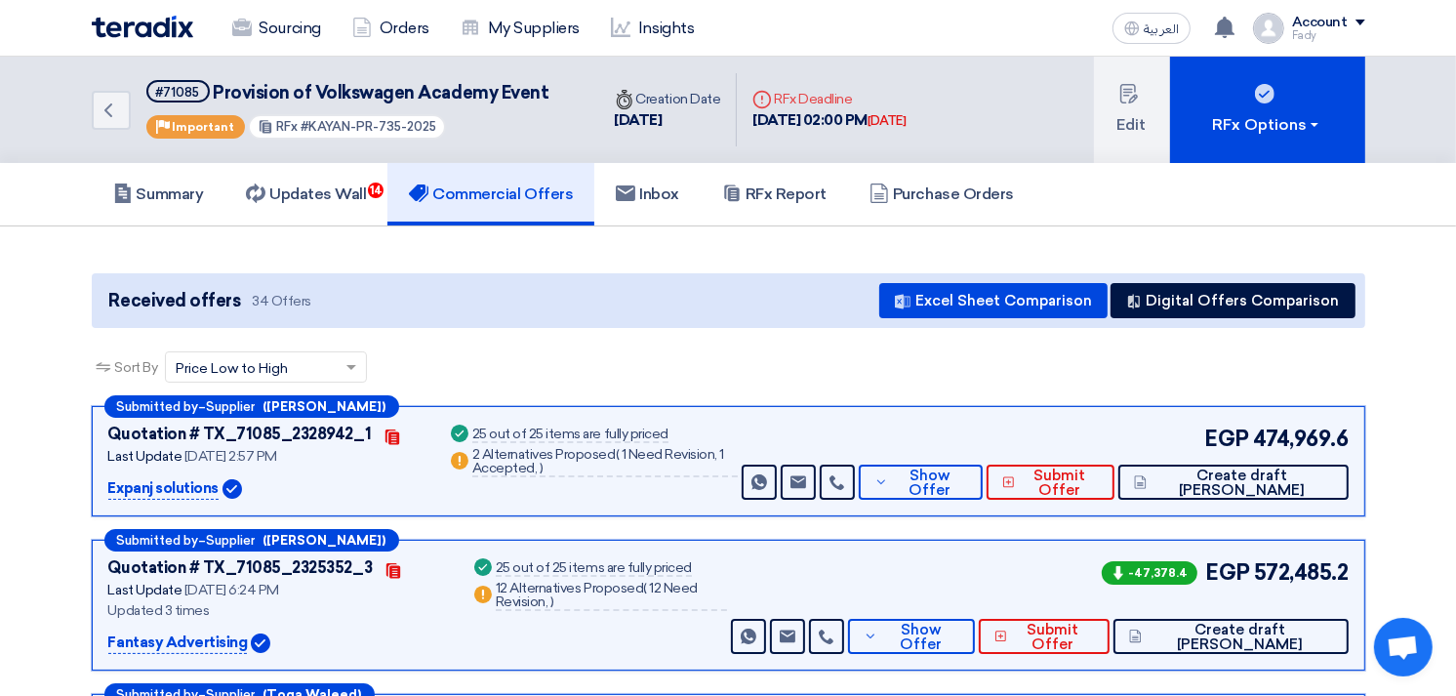
scroll to position [217, 0]
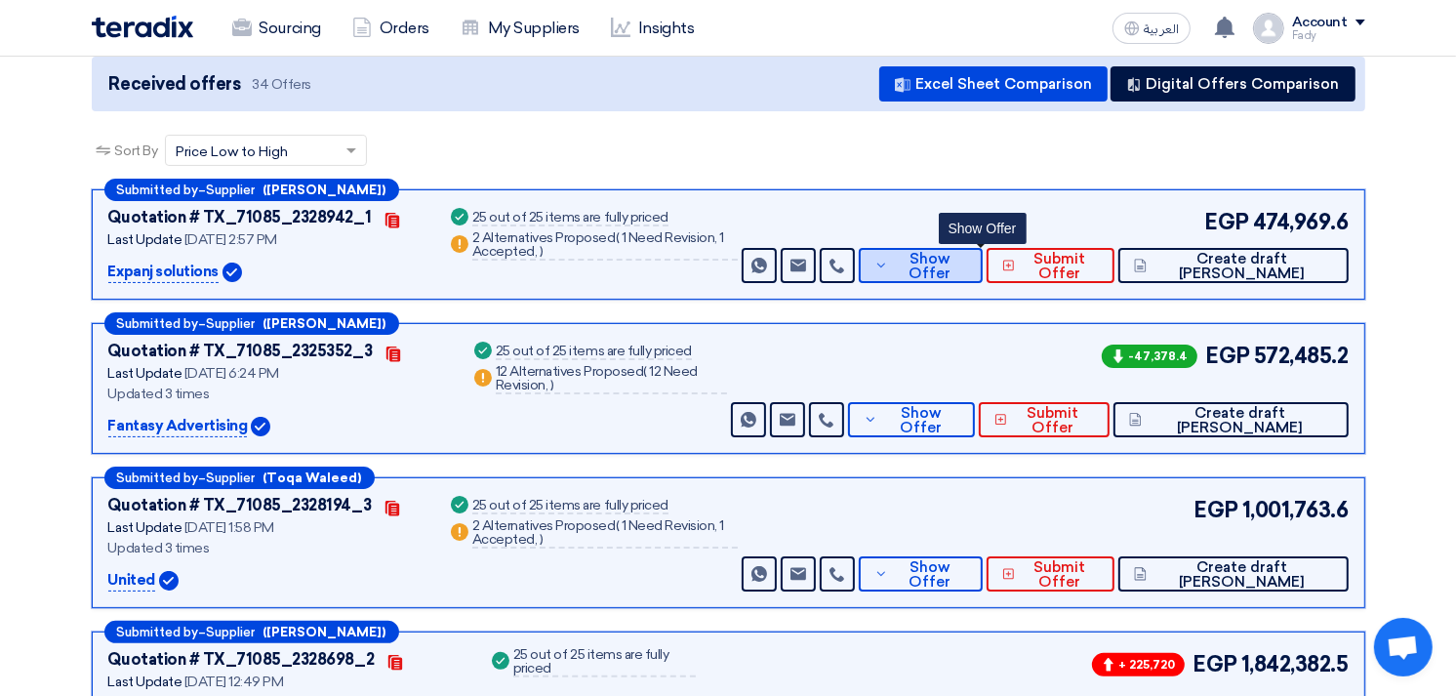
click at [982, 270] on button "Show Offer" at bounding box center [921, 265] width 124 height 35
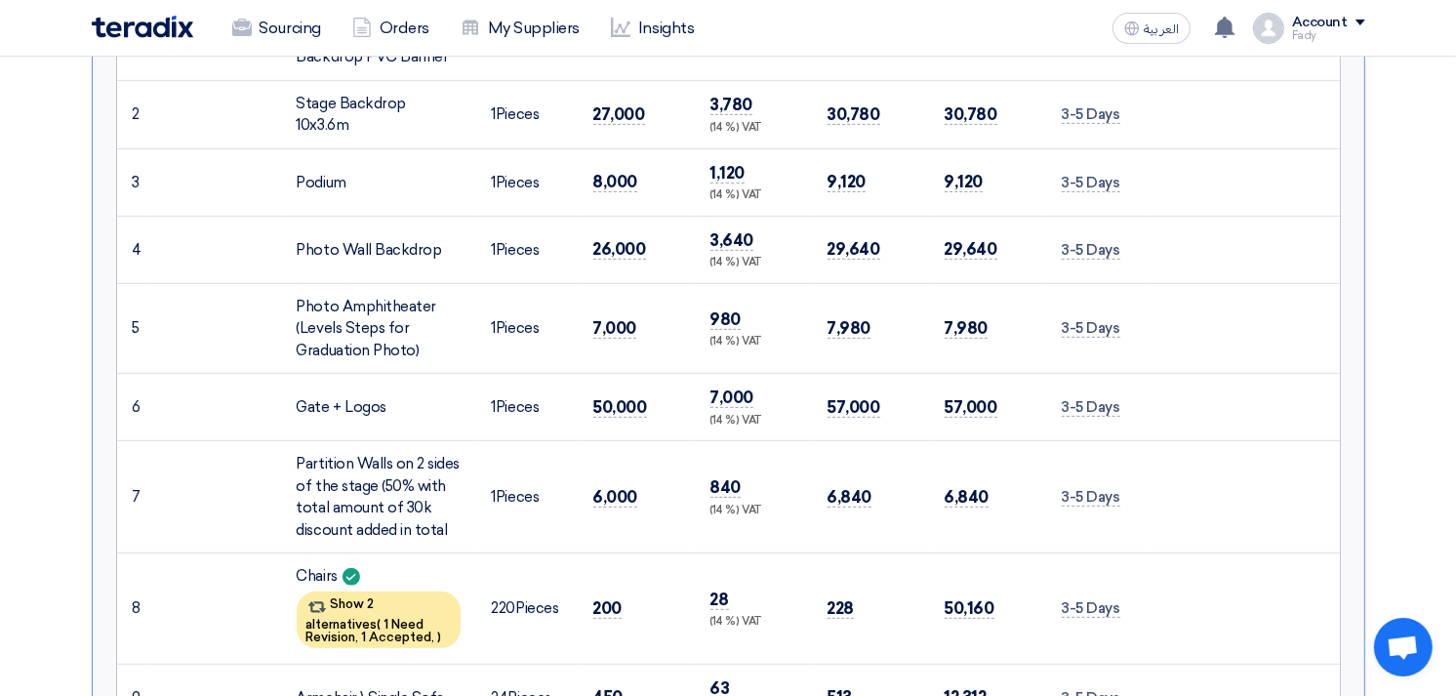
scroll to position [368, 0]
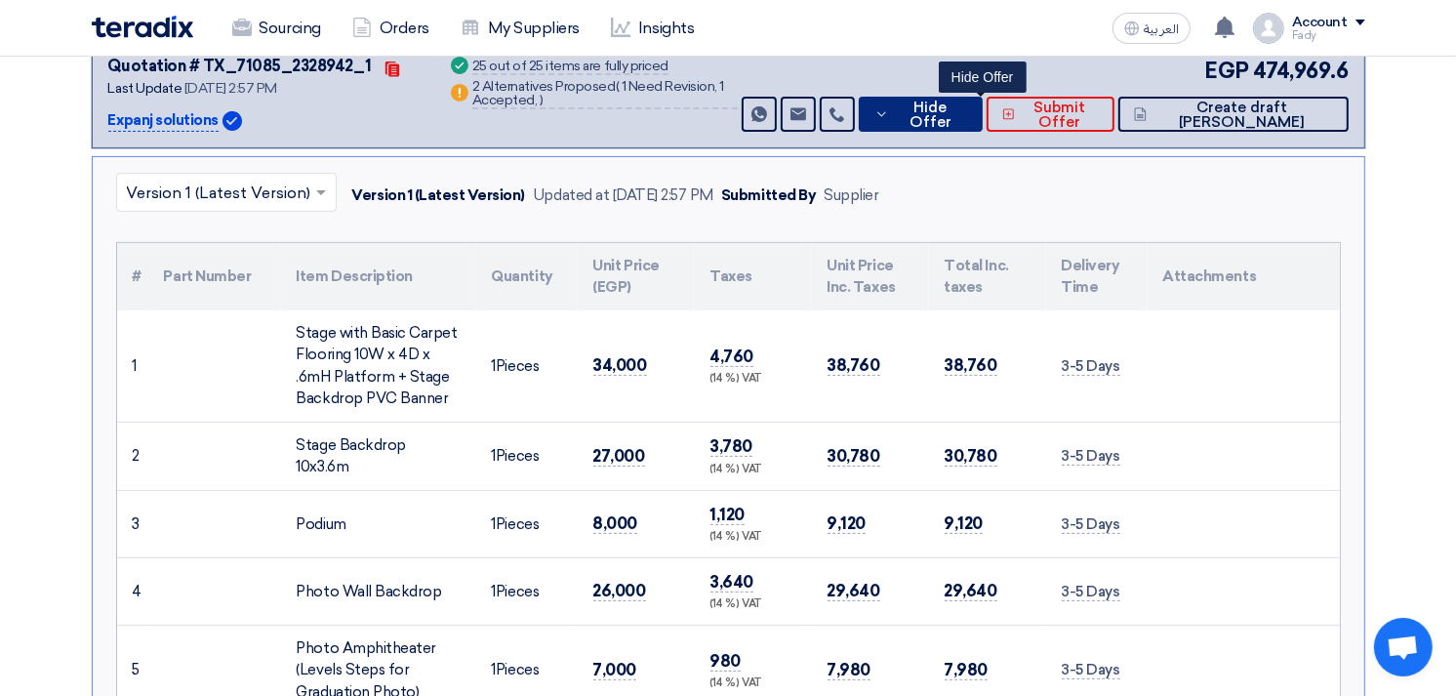
click at [979, 100] on button "Hide Offer" at bounding box center [921, 114] width 124 height 35
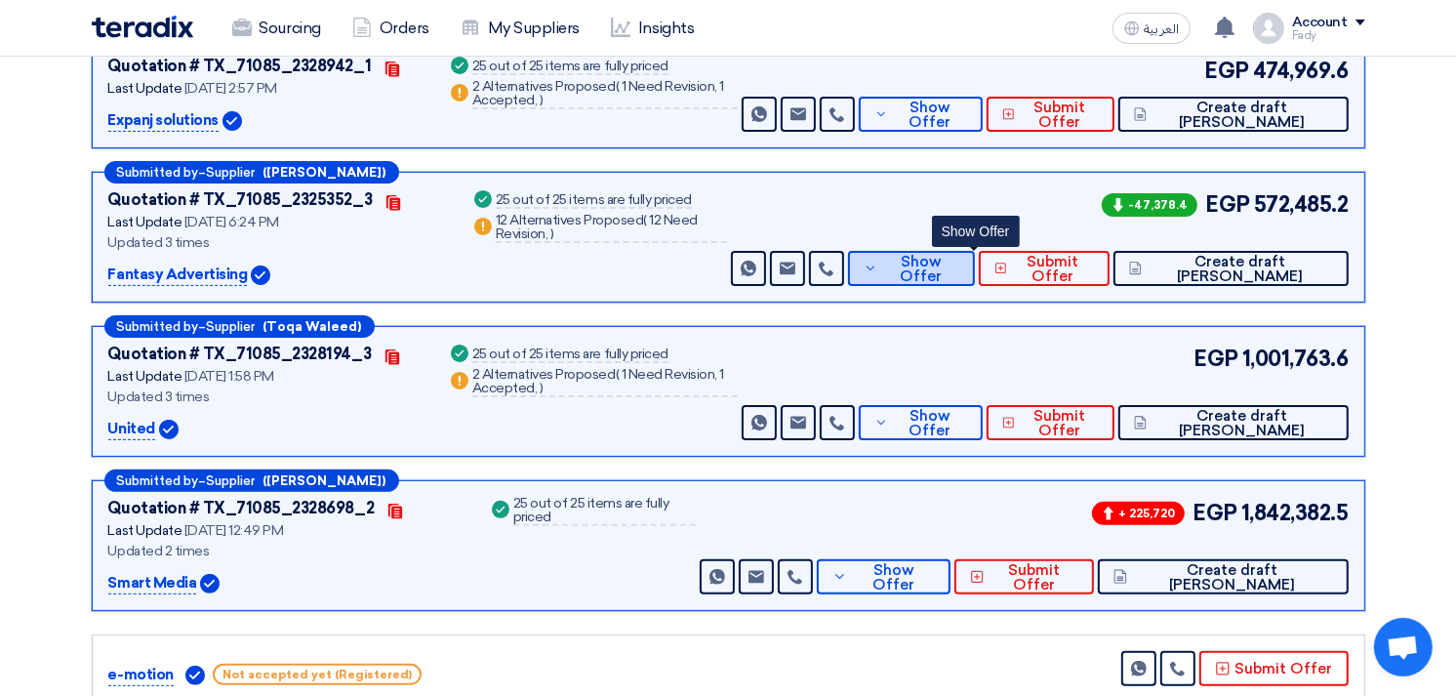
click at [959, 268] on span "Show Offer" at bounding box center [920, 269] width 77 height 29
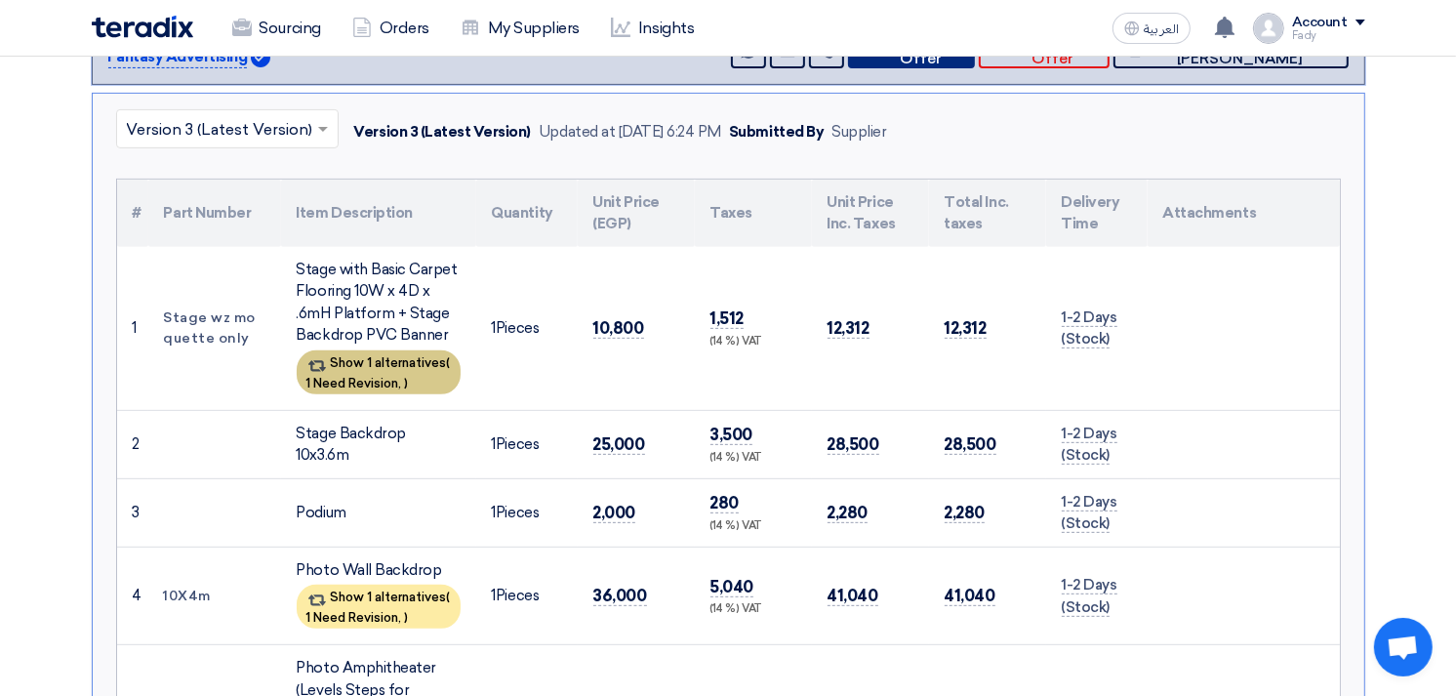
scroll to position [0, 0]
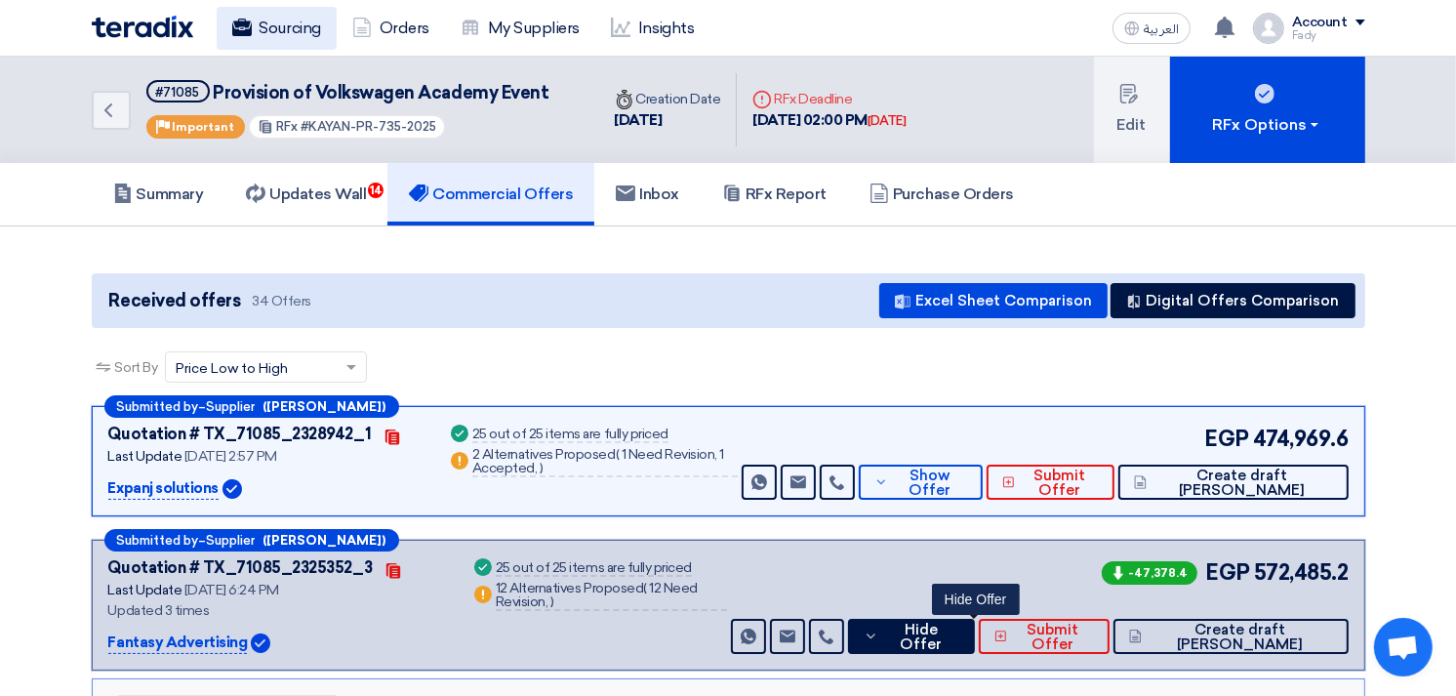
click at [295, 33] on link "Sourcing" at bounding box center [277, 28] width 120 height 43
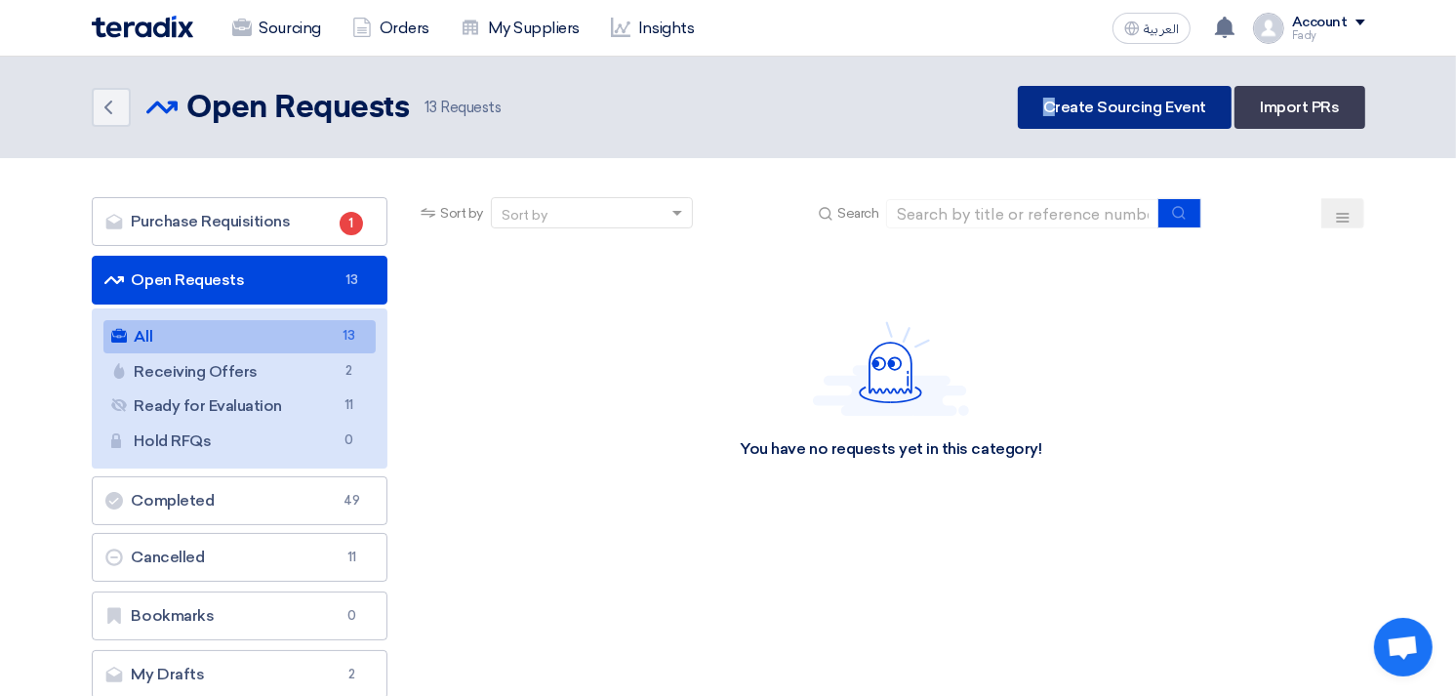
click at [1058, 95] on link "Create Sourcing Event" at bounding box center [1125, 107] width 214 height 43
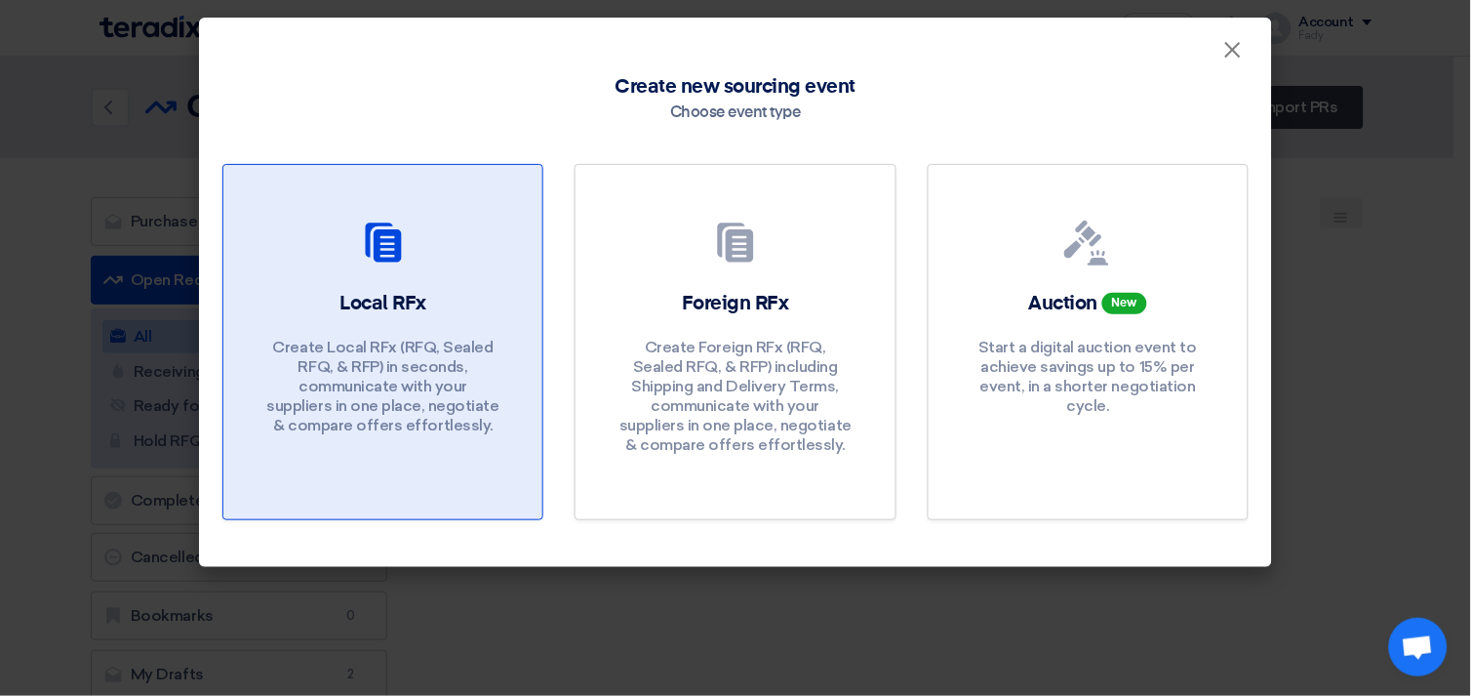
click at [359, 306] on h2 "Local RFx" at bounding box center [383, 303] width 87 height 27
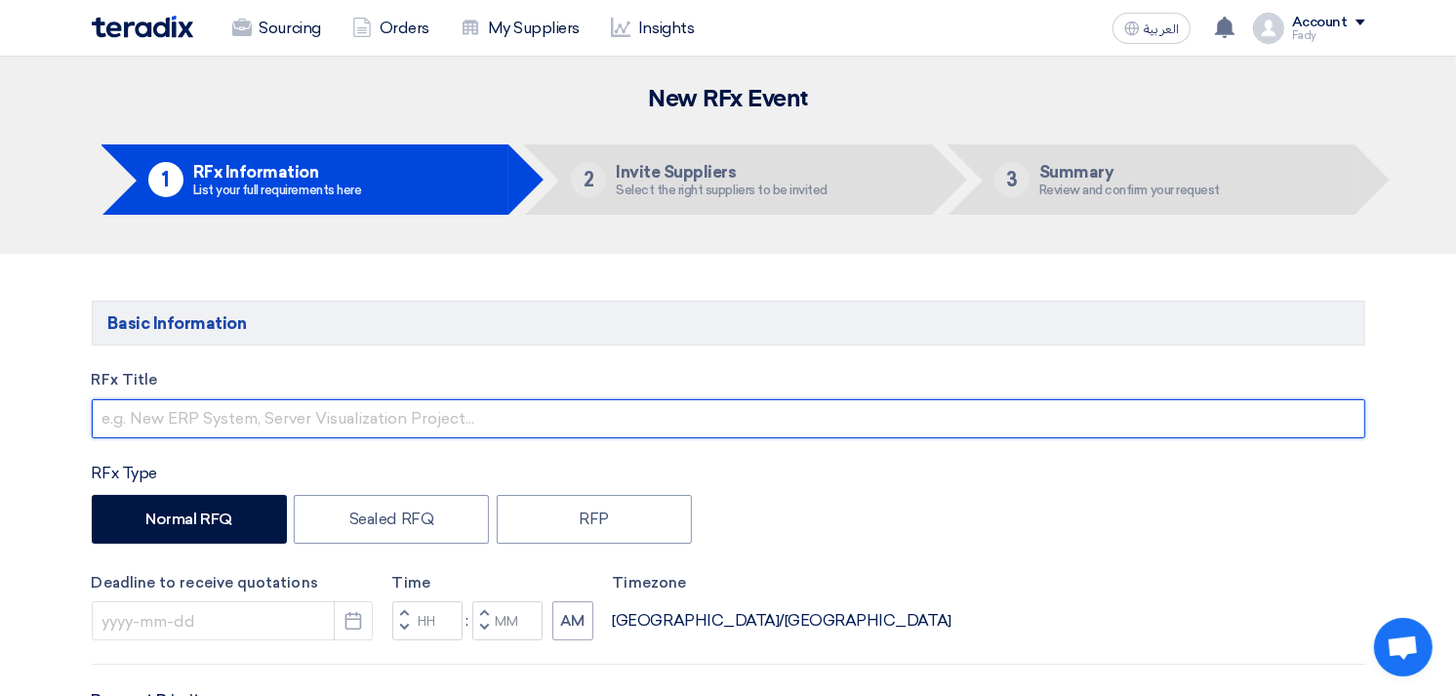
click at [537, 408] on input "text" at bounding box center [728, 418] width 1273 height 39
type input "S"
type input "[PERSON_NAME] لاسلكى 2 [PERSON_NAME]"
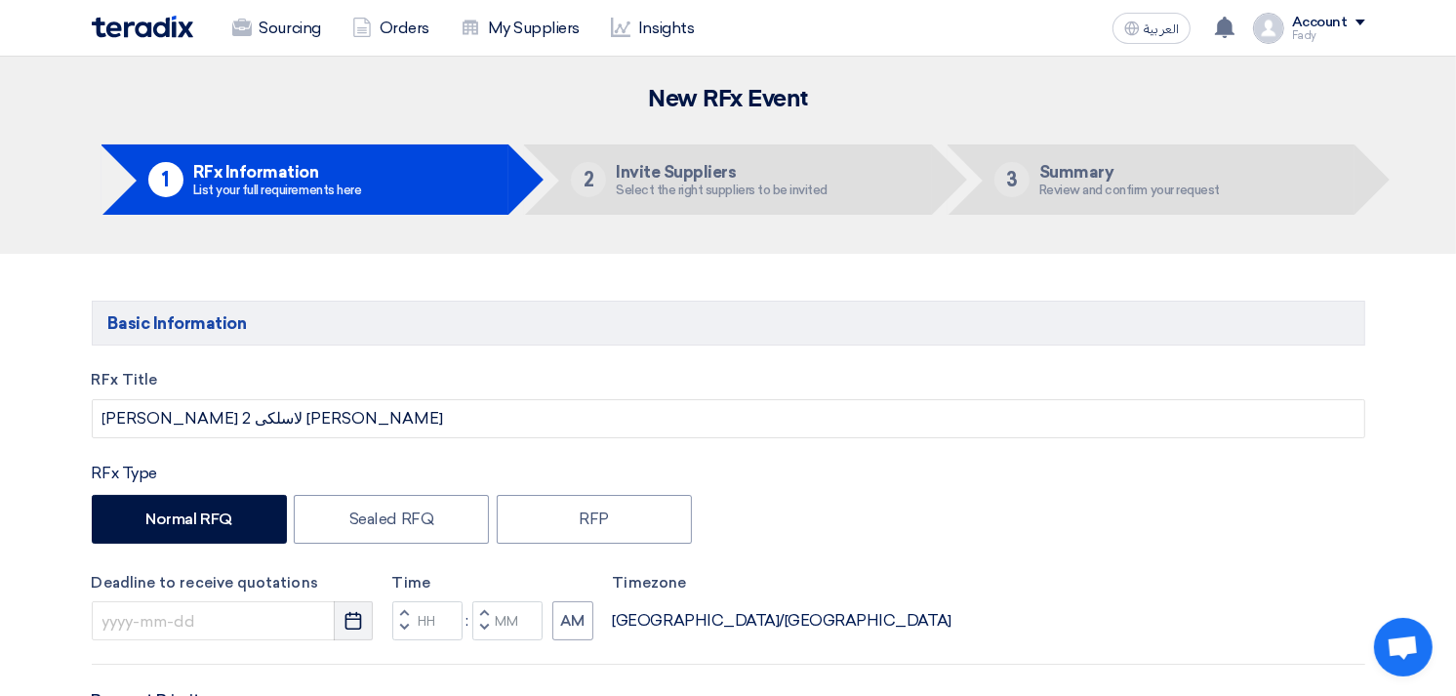
click at [369, 618] on button "Pick a date" at bounding box center [353, 620] width 39 height 39
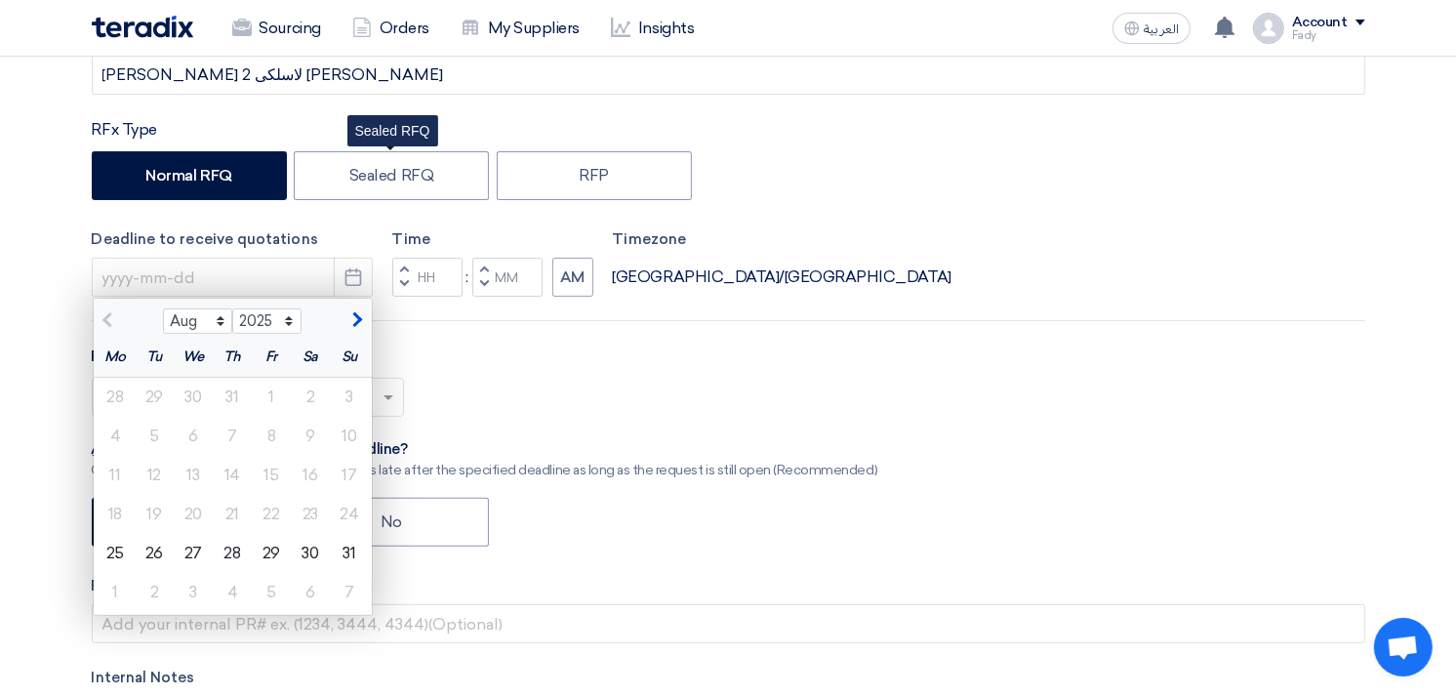
scroll to position [433, 0]
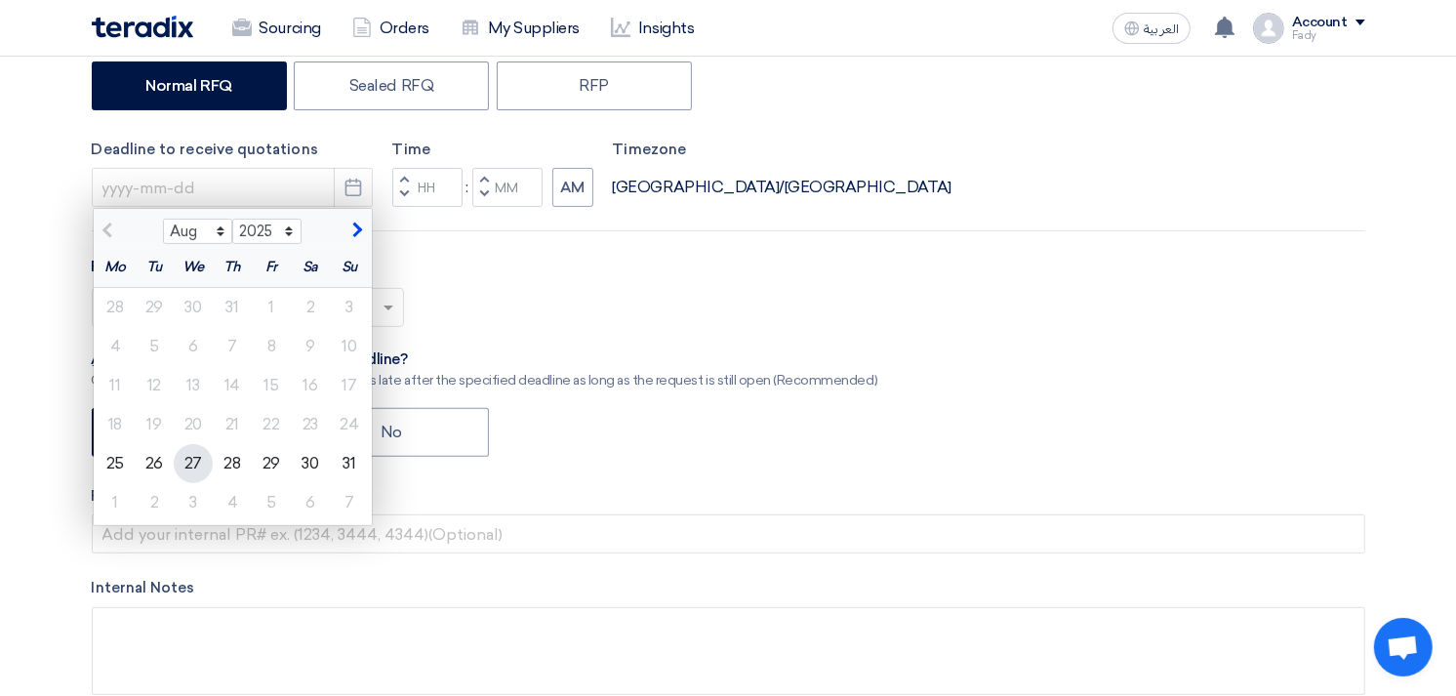
click at [201, 465] on div "27" at bounding box center [193, 463] width 39 height 39
type input "[DATE]"
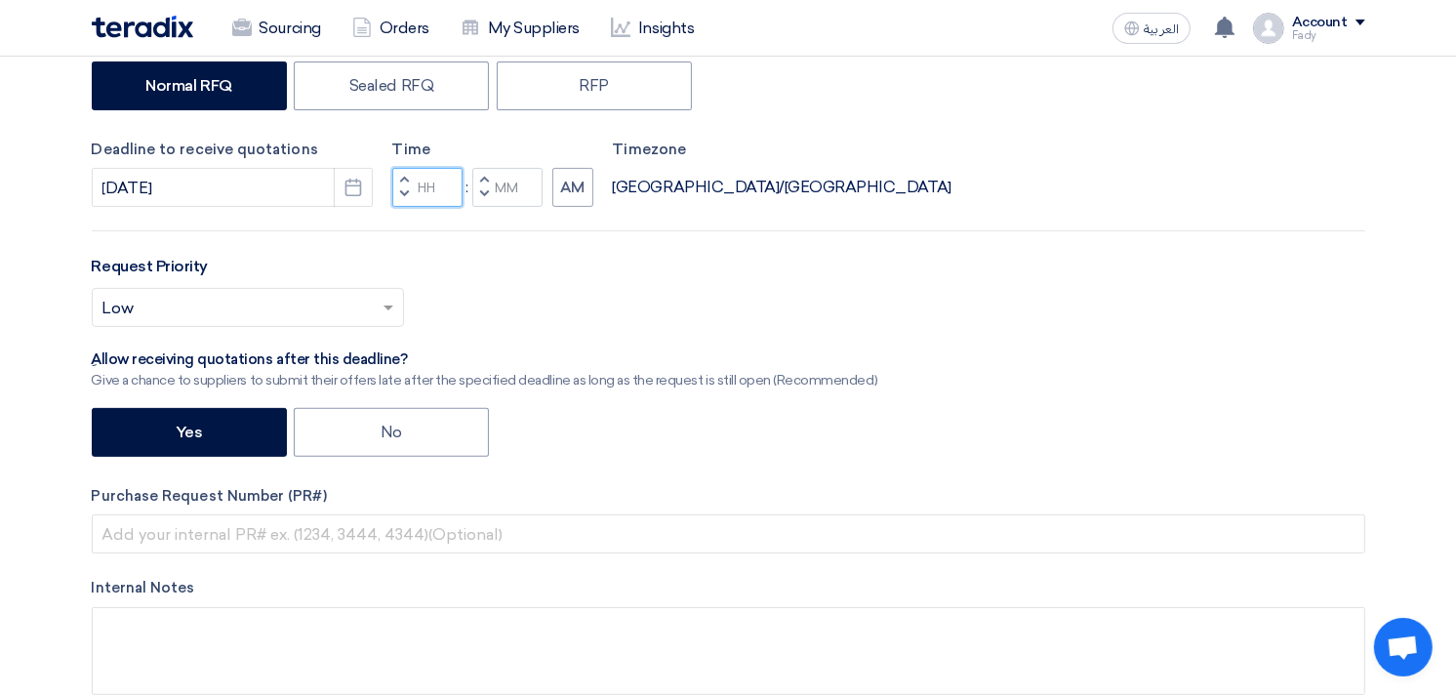
click at [421, 183] on input "Hours" at bounding box center [427, 187] width 70 height 39
type input "03"
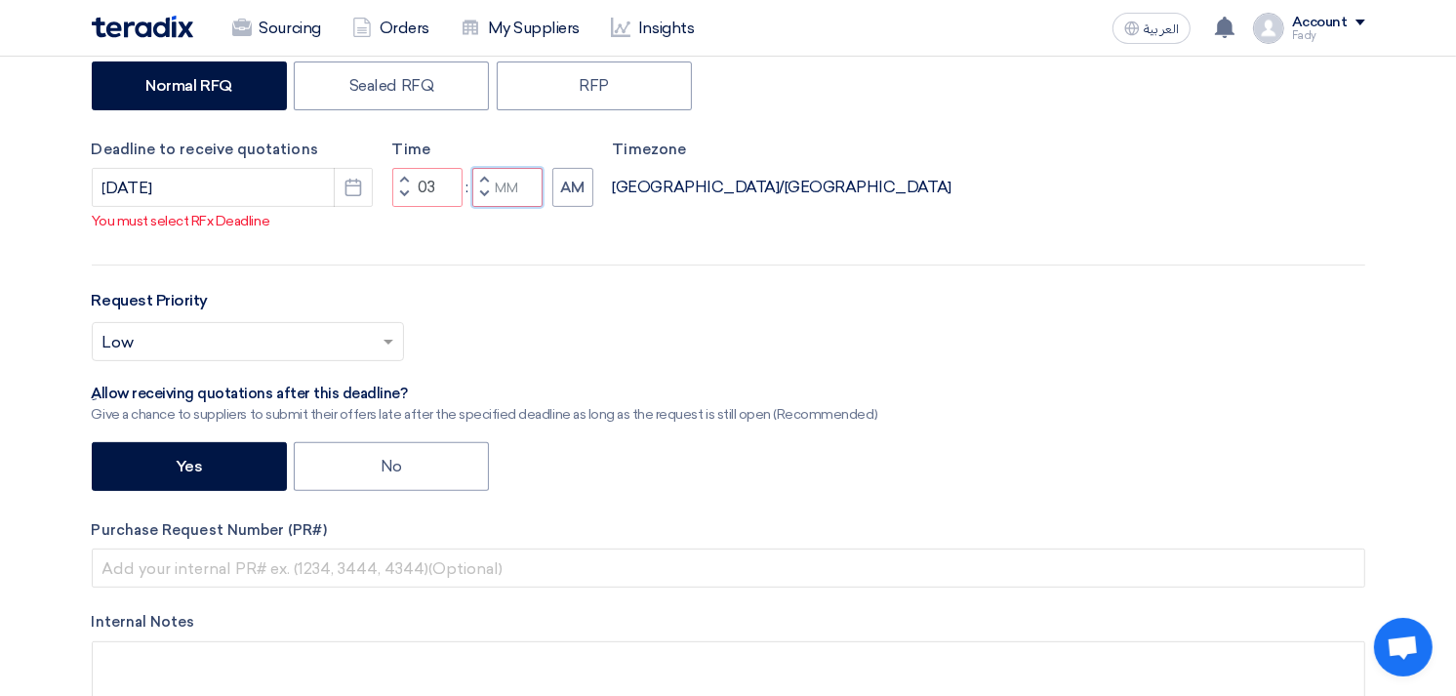
click at [498, 173] on input "Minutes" at bounding box center [507, 187] width 70 height 39
type input "00"
click at [567, 188] on button "AM" at bounding box center [572, 187] width 41 height 39
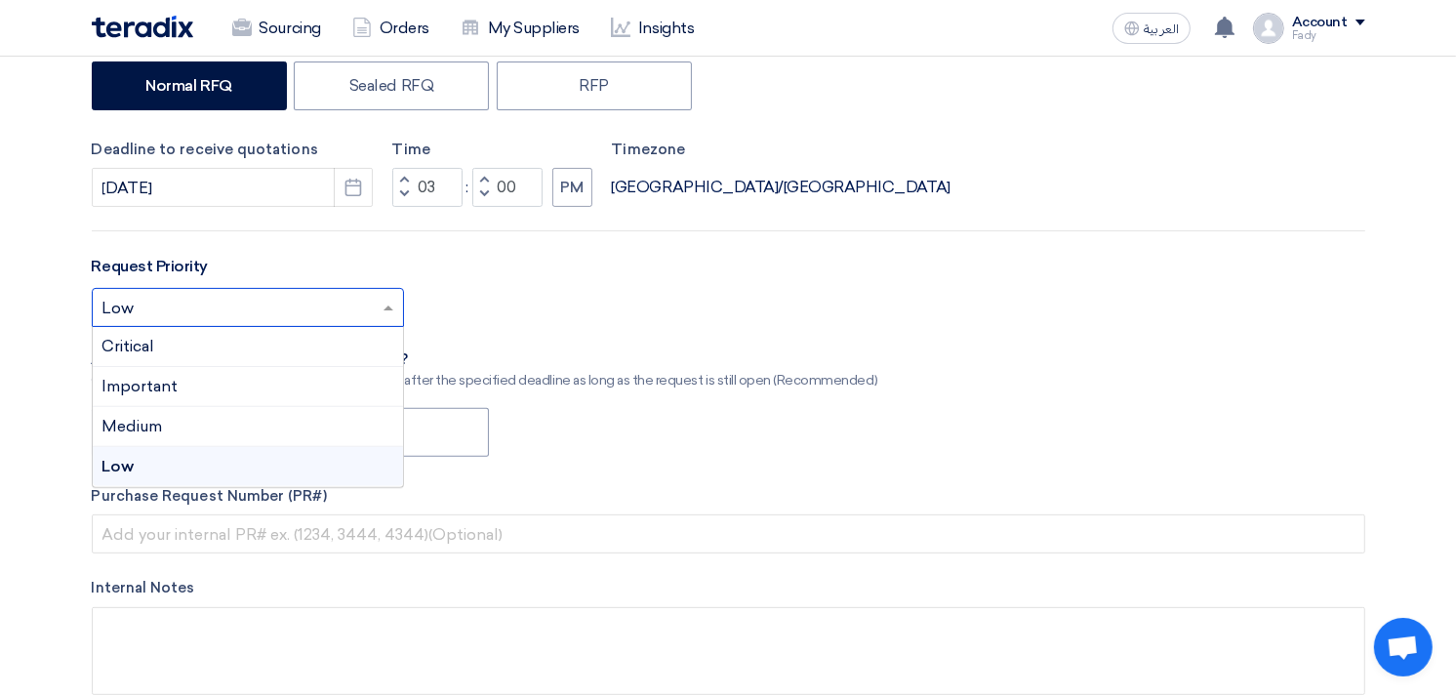
drag, startPoint x: 247, startPoint y: 304, endPoint x: 230, endPoint y: 325, distance: 26.4
click at [248, 303] on input "text" at bounding box center [237, 310] width 271 height 32
click at [212, 380] on div "Important" at bounding box center [248, 387] width 310 height 40
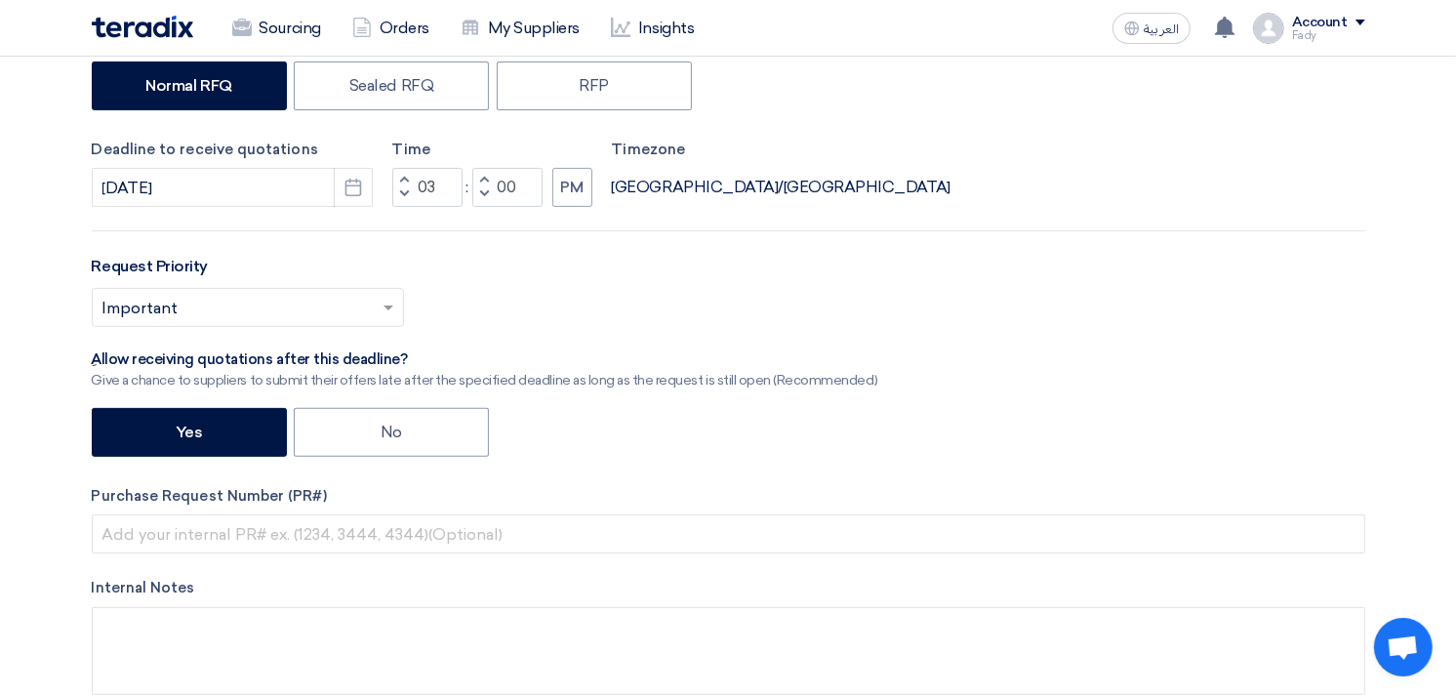
click at [407, 457] on div "Yes No" at bounding box center [728, 435] width 1273 height 54
click at [415, 446] on label "No" at bounding box center [391, 432] width 195 height 49
click at [393, 437] on input "No" at bounding box center [386, 430] width 13 height 13
radio input "true"
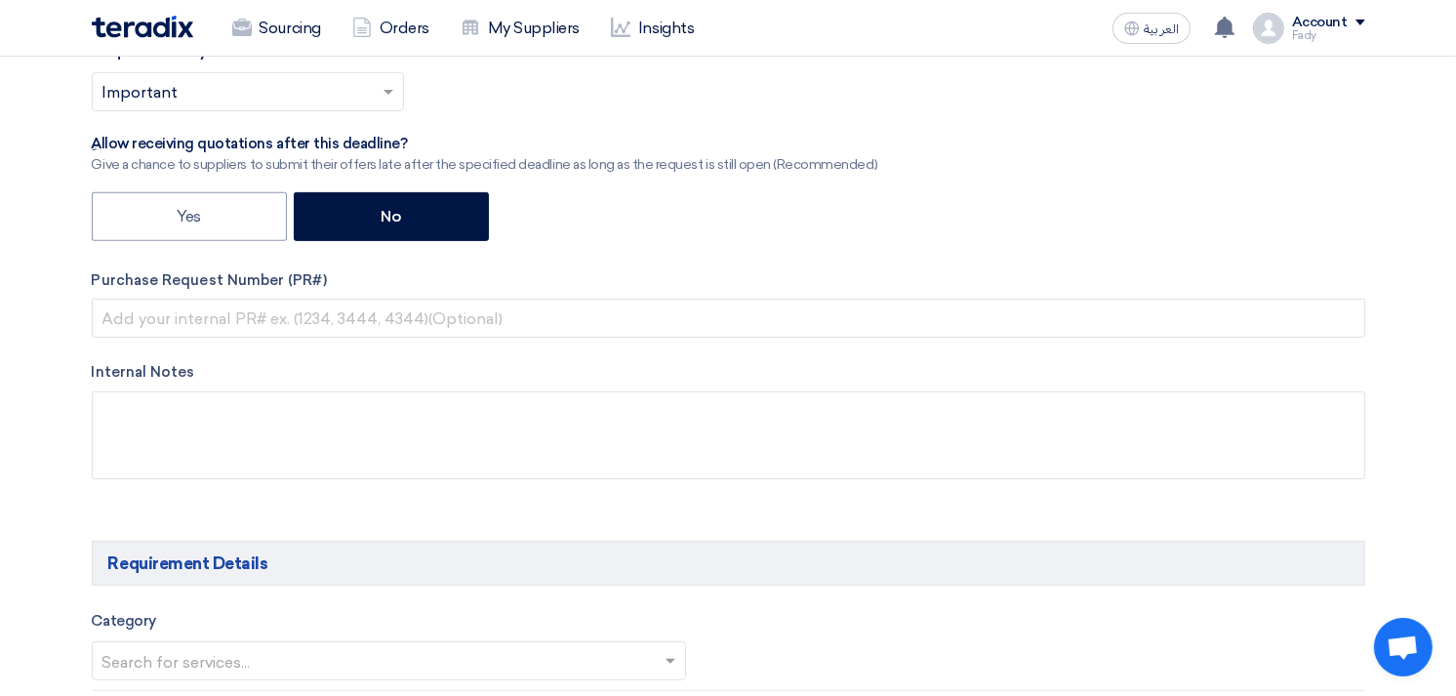
scroll to position [650, 0]
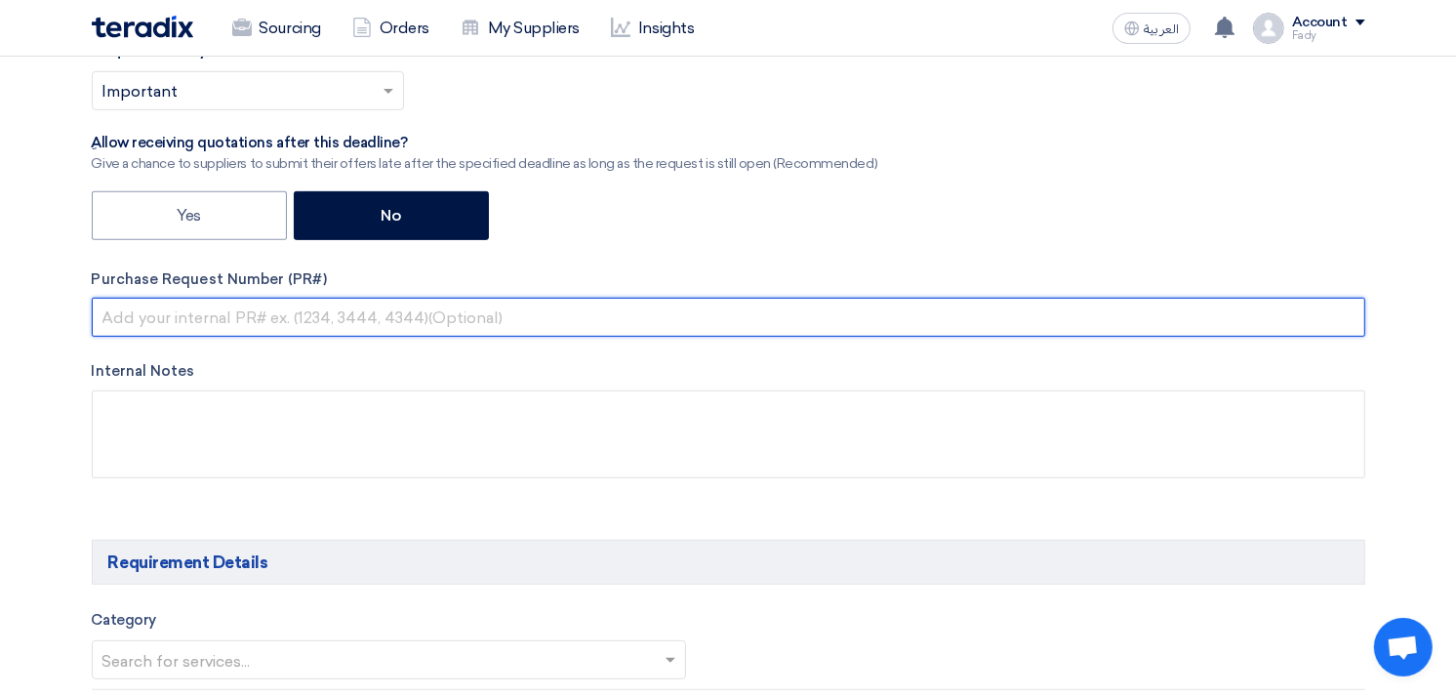
click at [248, 307] on input "text" at bounding box center [728, 317] width 1273 height 39
paste input "KAYAN-PR-750-2025"
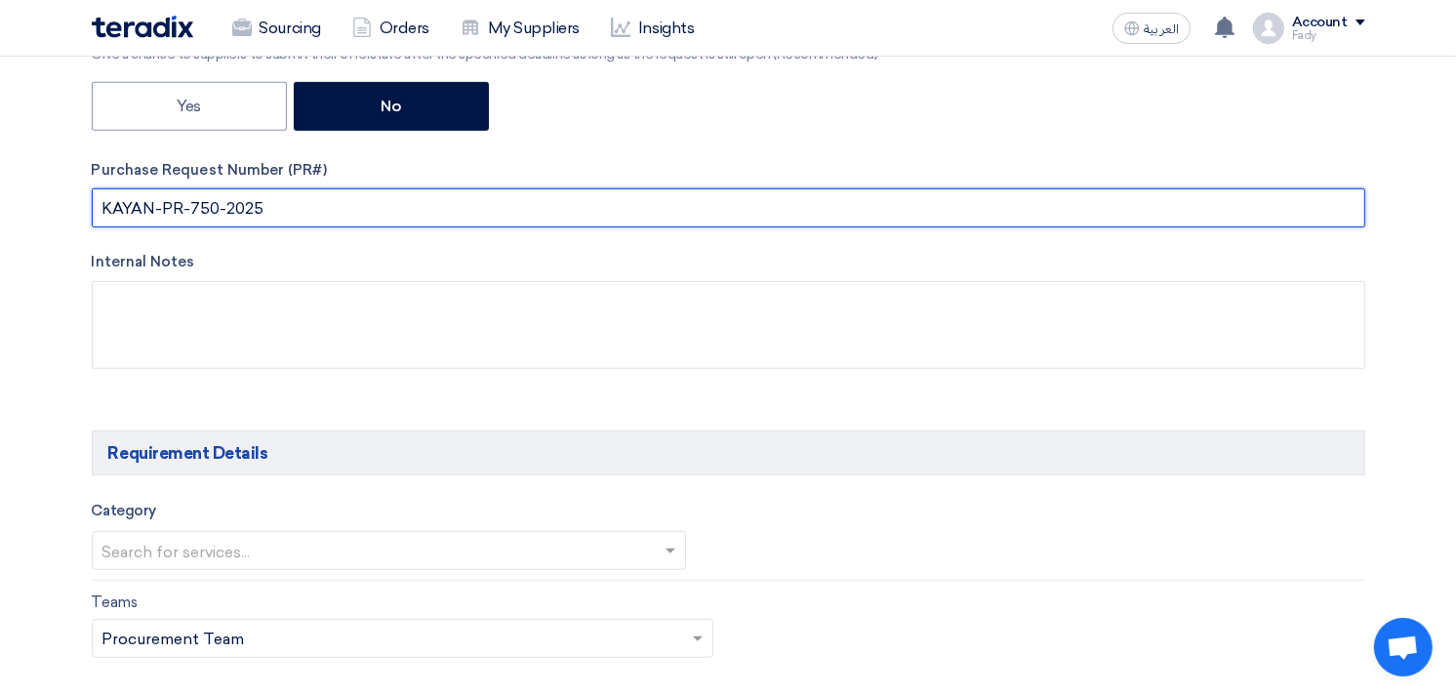
scroll to position [976, 0]
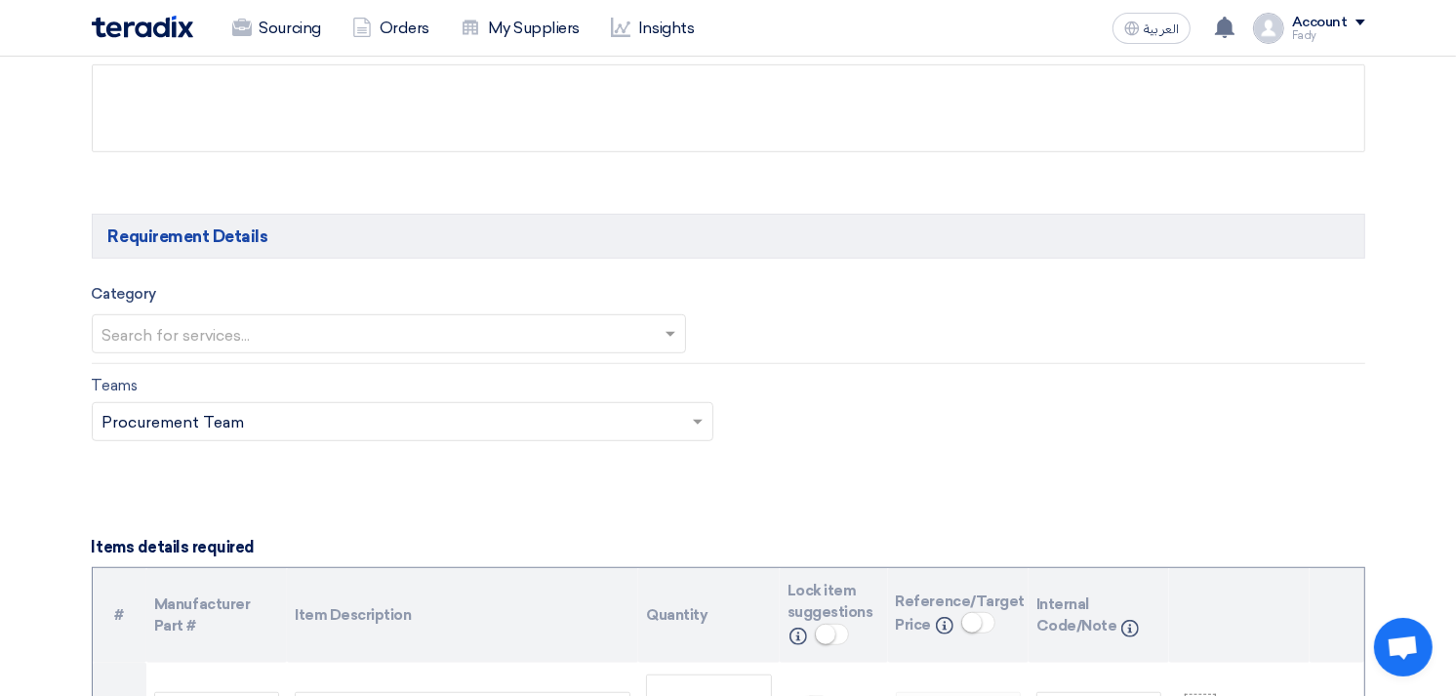
type input "KAYAN-PR-750-2025"
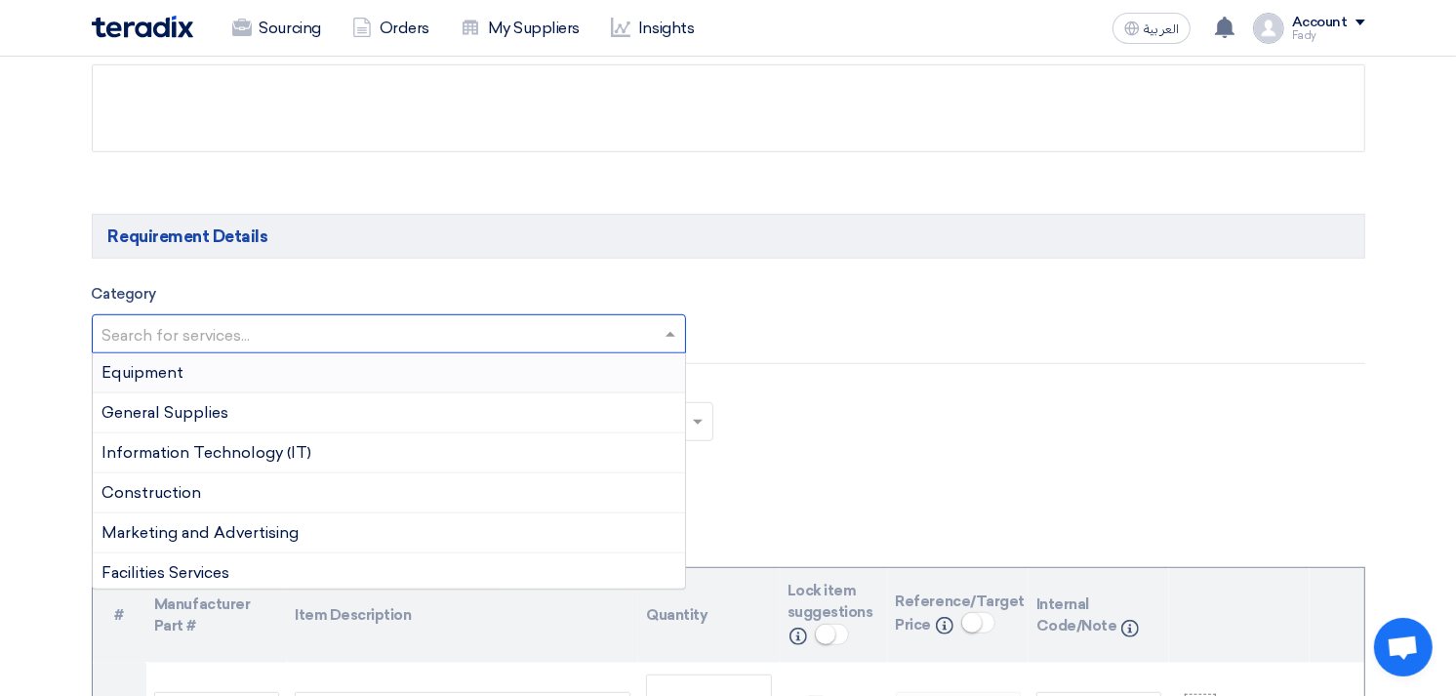
click at [221, 336] on input "text" at bounding box center [379, 336] width 554 height 32
click at [221, 368] on div "Equipment" at bounding box center [389, 373] width 593 height 40
click at [220, 330] on input "text" at bounding box center [379, 336] width 554 height 32
click at [183, 421] on span "General Supplies" at bounding box center [165, 412] width 127 height 19
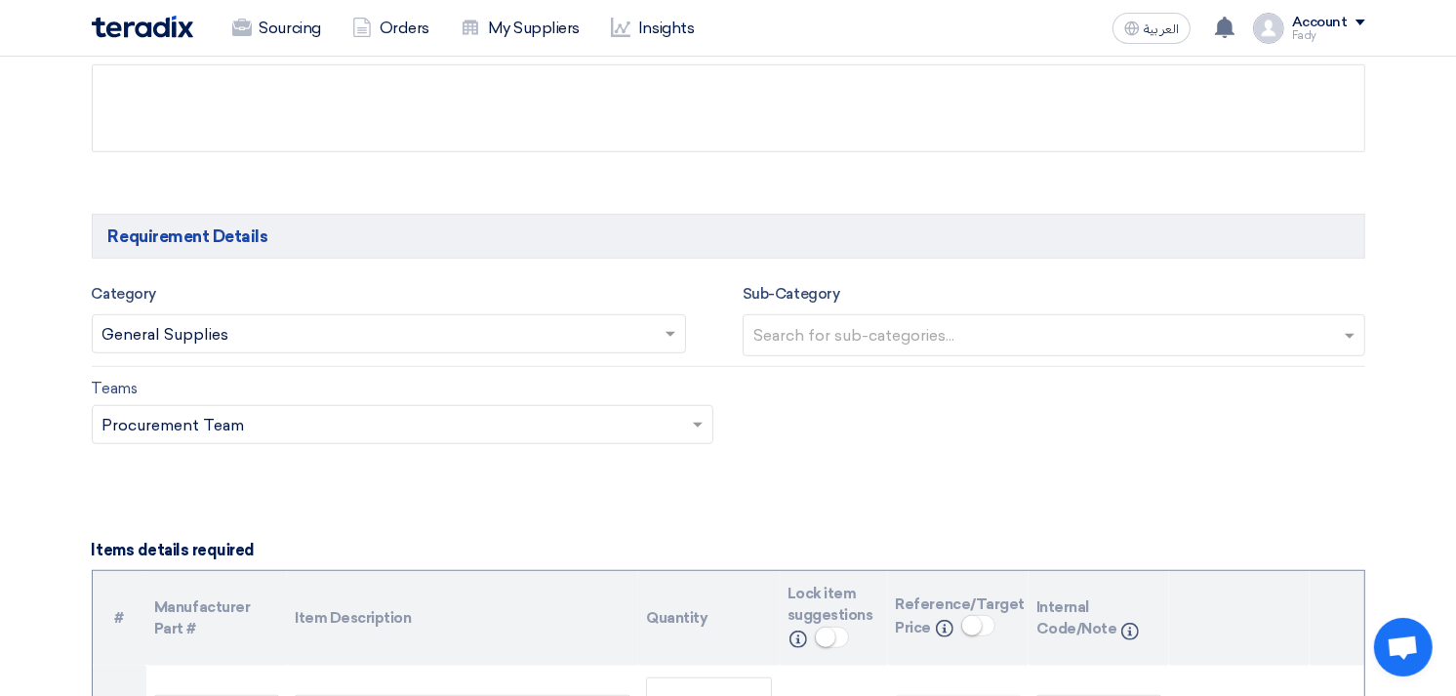
click at [846, 366] on hr at bounding box center [728, 366] width 1273 height 1
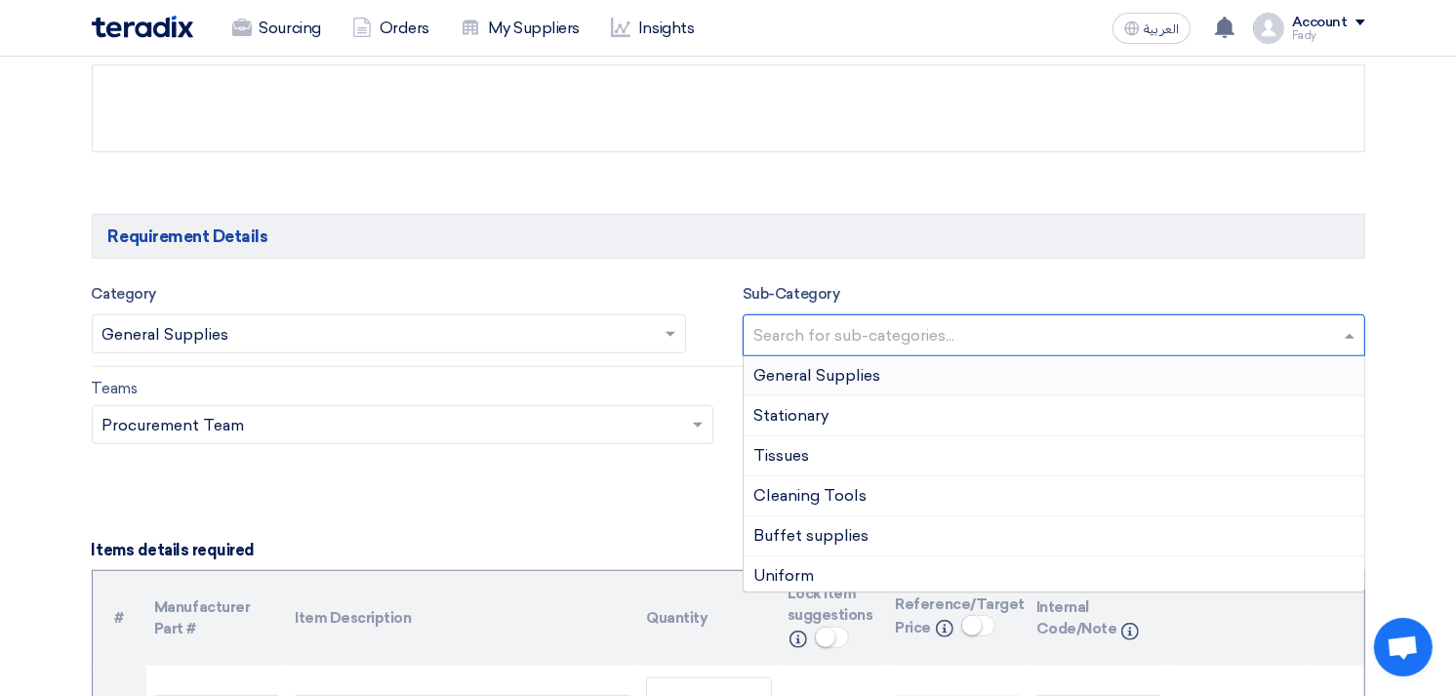
click at [861, 343] on input "text" at bounding box center [1056, 337] width 606 height 32
click at [824, 379] on span "General Supplies" at bounding box center [816, 375] width 127 height 19
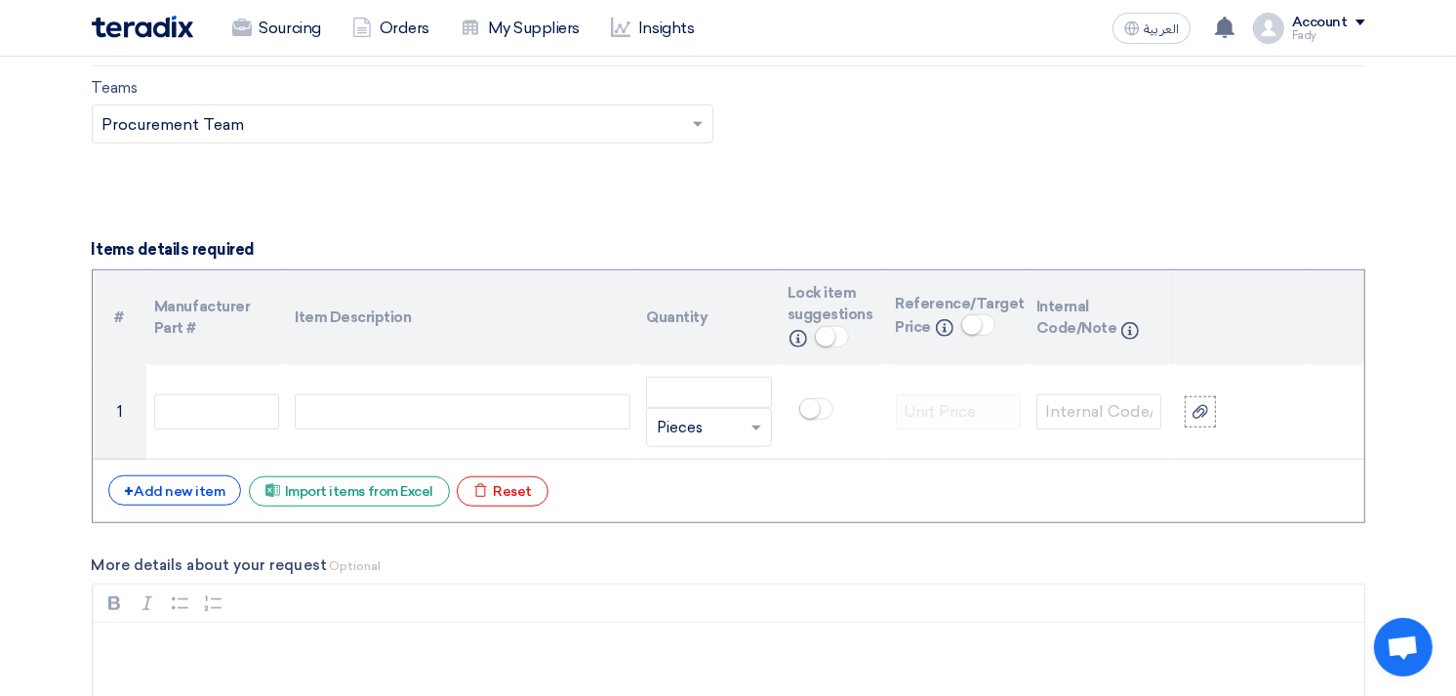
scroll to position [1300, 0]
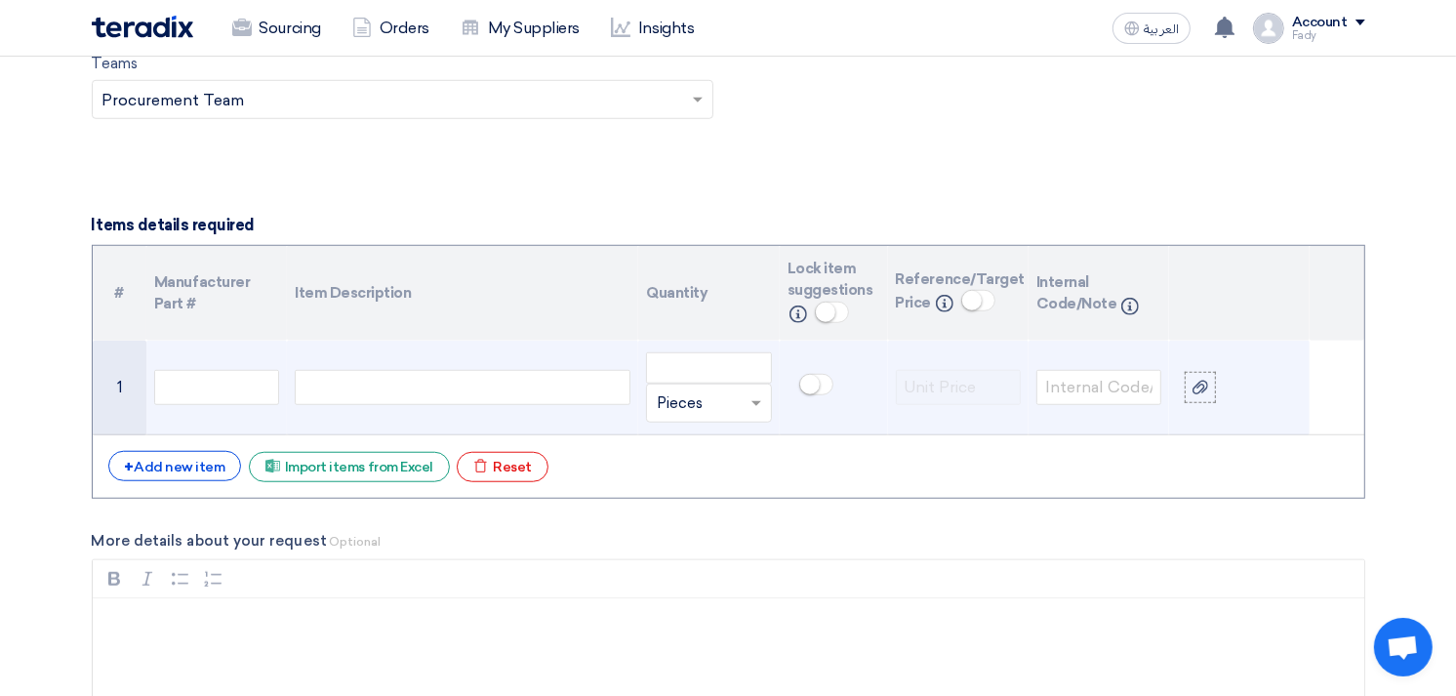
click at [517, 384] on div at bounding box center [463, 387] width 336 height 35
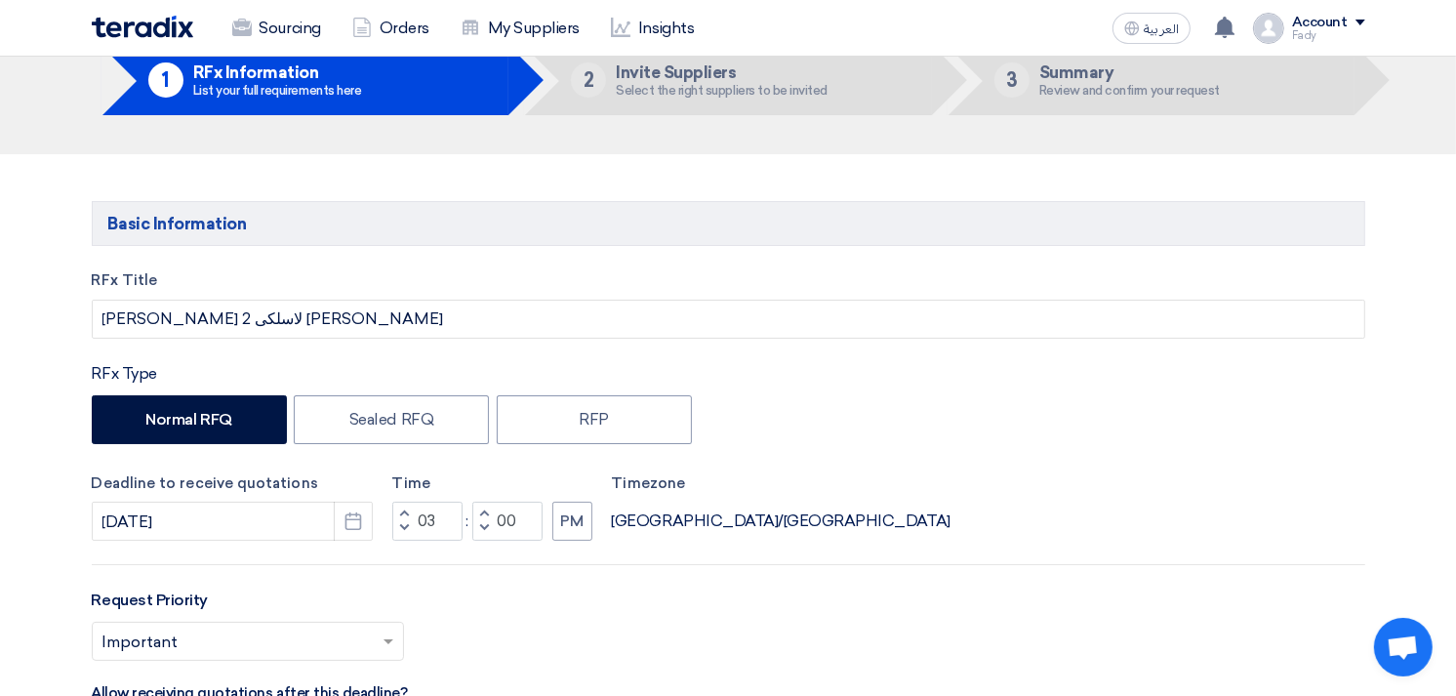
scroll to position [0, 0]
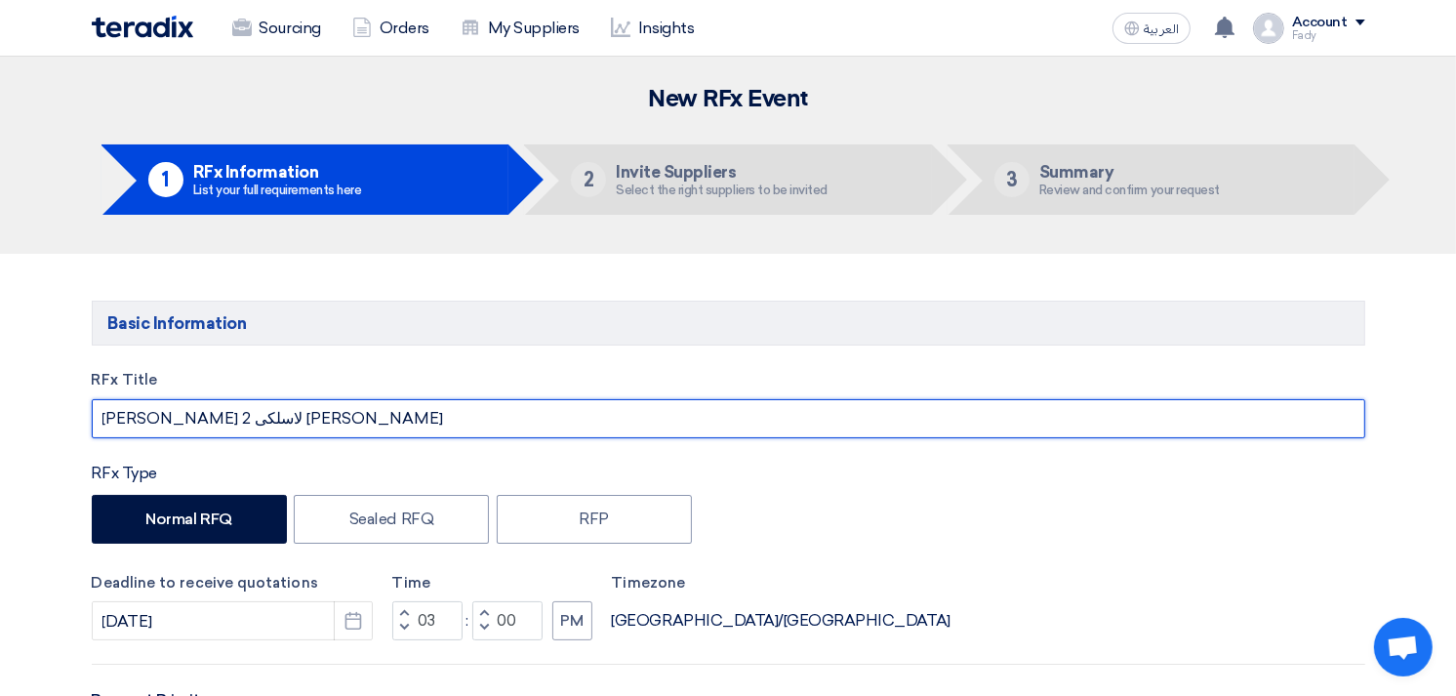
drag, startPoint x: 289, startPoint y: 417, endPoint x: 80, endPoint y: 425, distance: 209.0
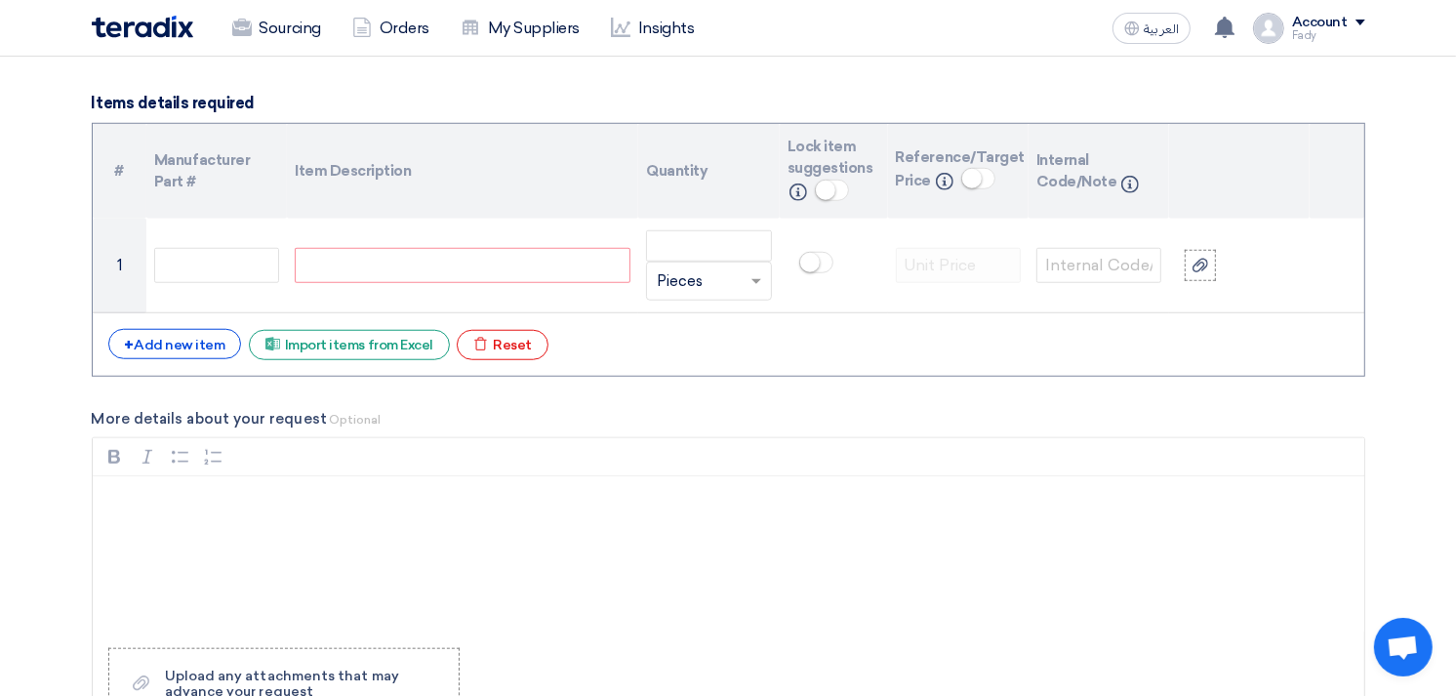
scroll to position [1517, 0]
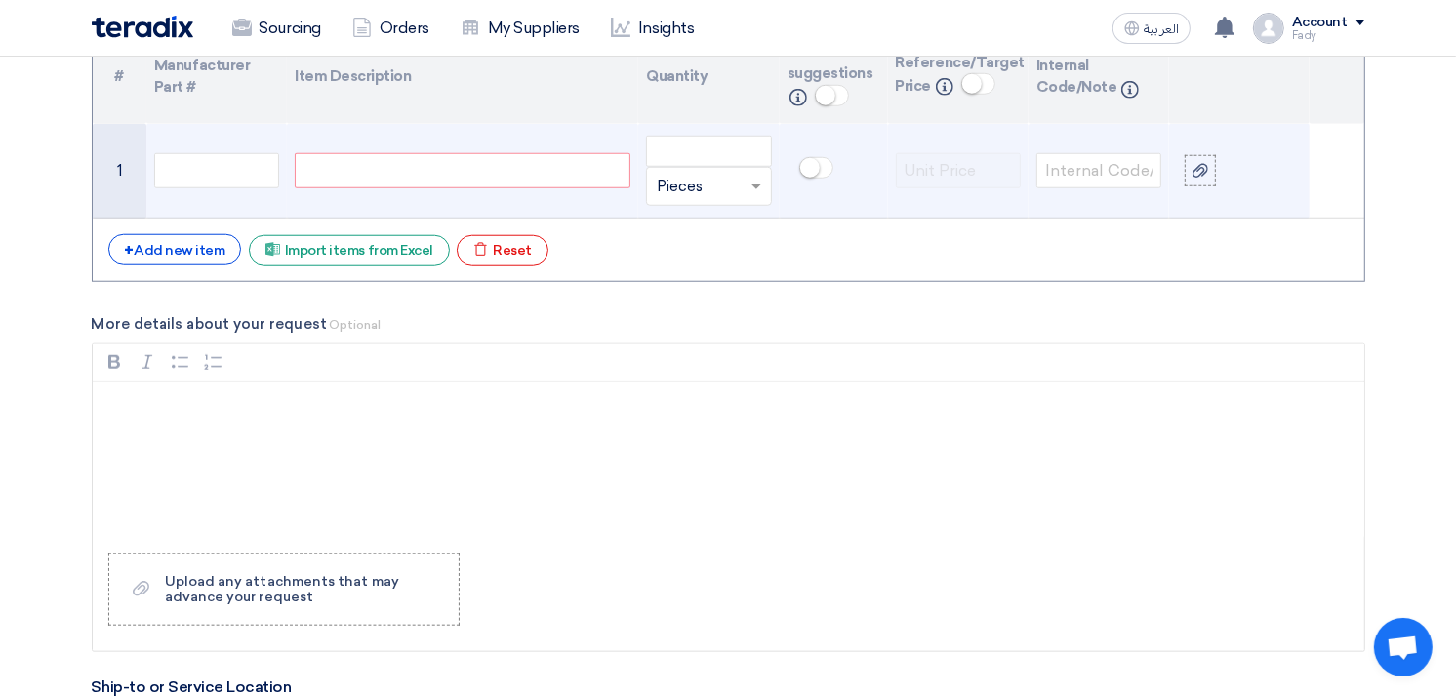
click at [452, 169] on div at bounding box center [463, 170] width 336 height 35
paste div
click at [741, 138] on input "number" at bounding box center [708, 151] width 125 height 31
type input "1"
click at [813, 160] on small at bounding box center [810, 168] width 20 height 20
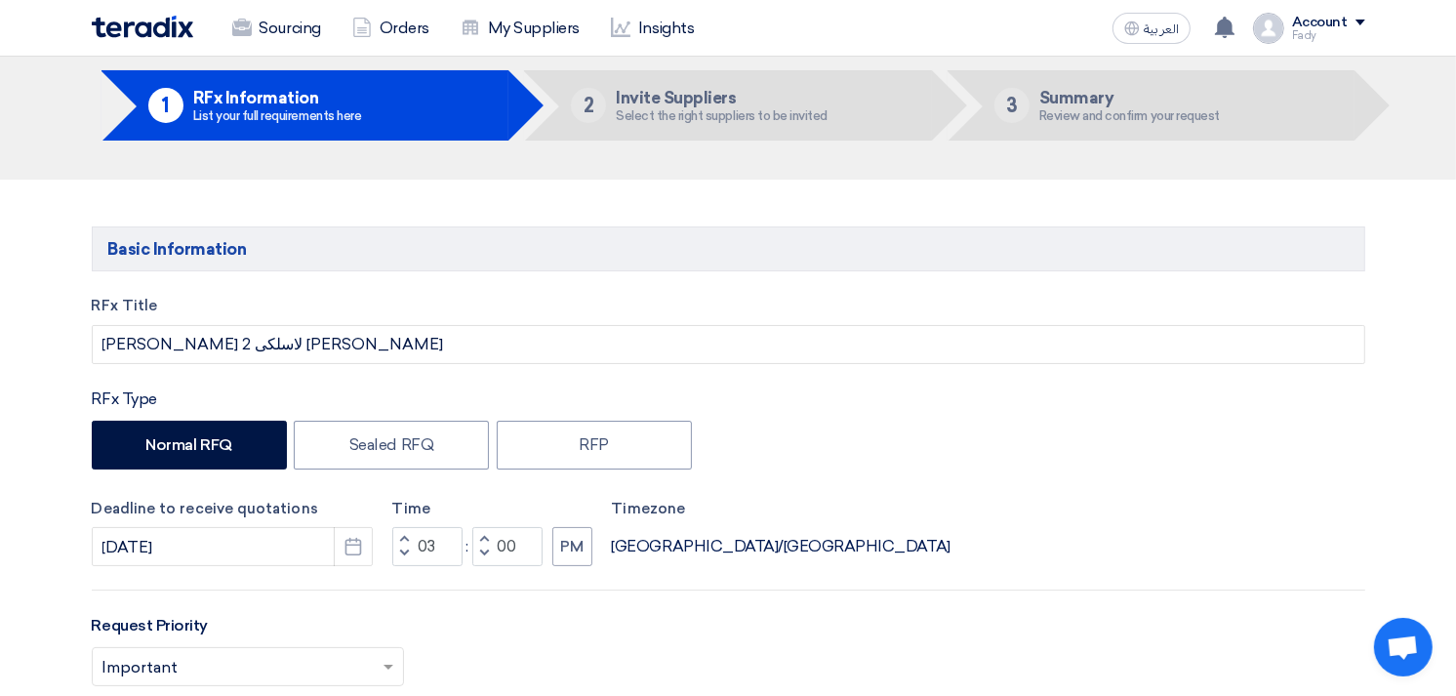
scroll to position [0, 0]
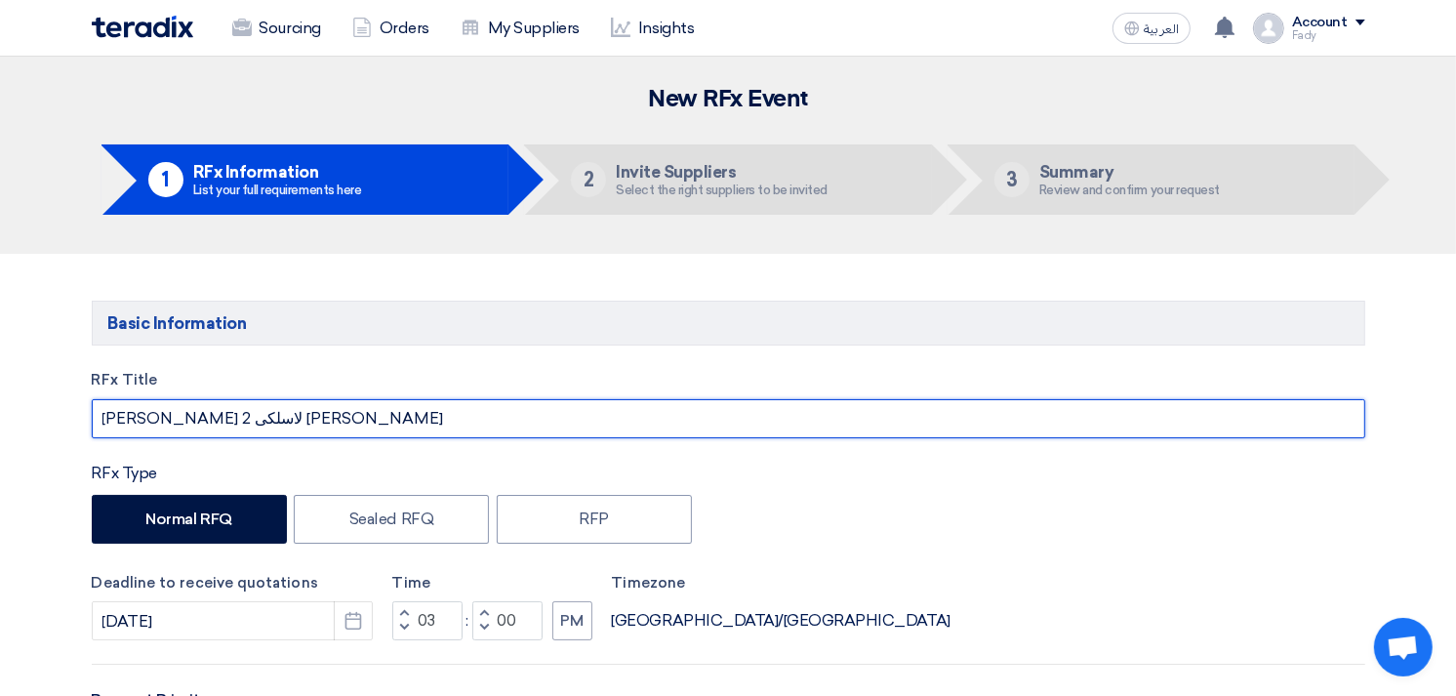
click at [349, 421] on input "[PERSON_NAME] لاسلكى 2 [PERSON_NAME]" at bounding box center [728, 418] width 1273 height 39
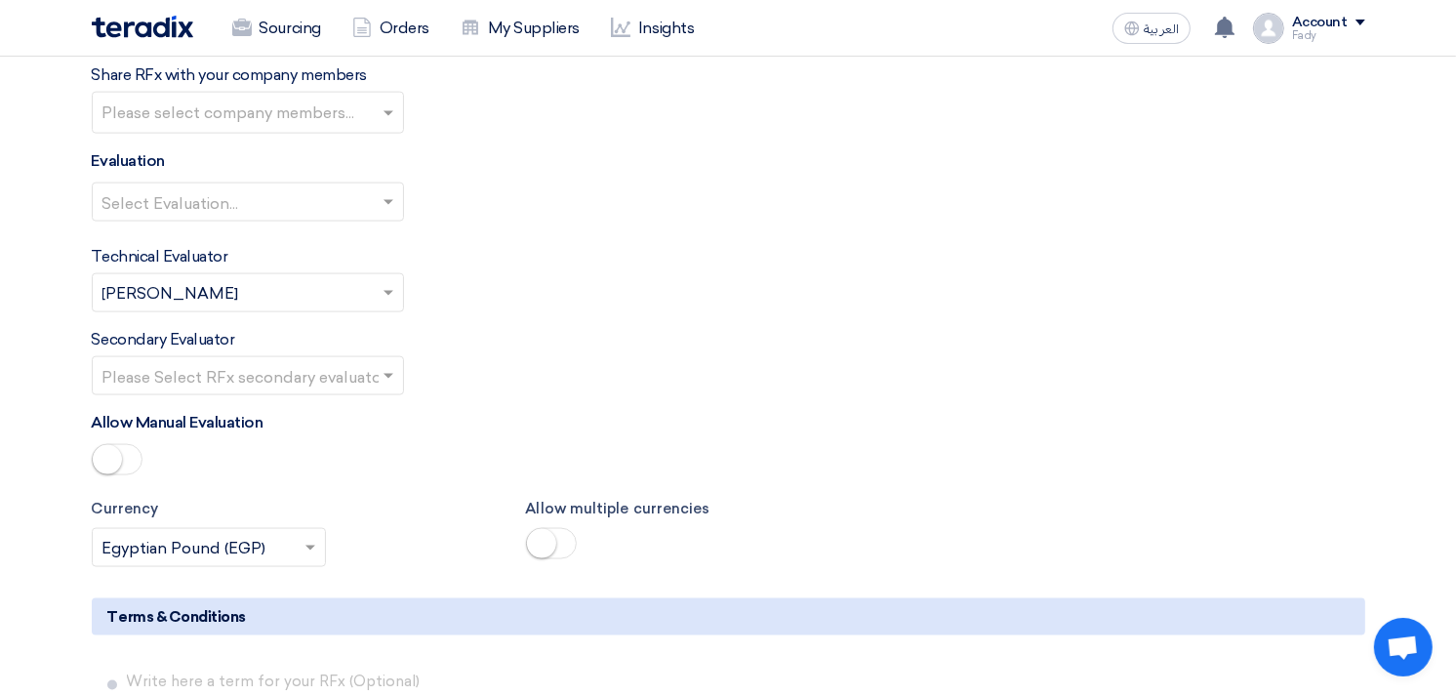
scroll to position [1517, 0]
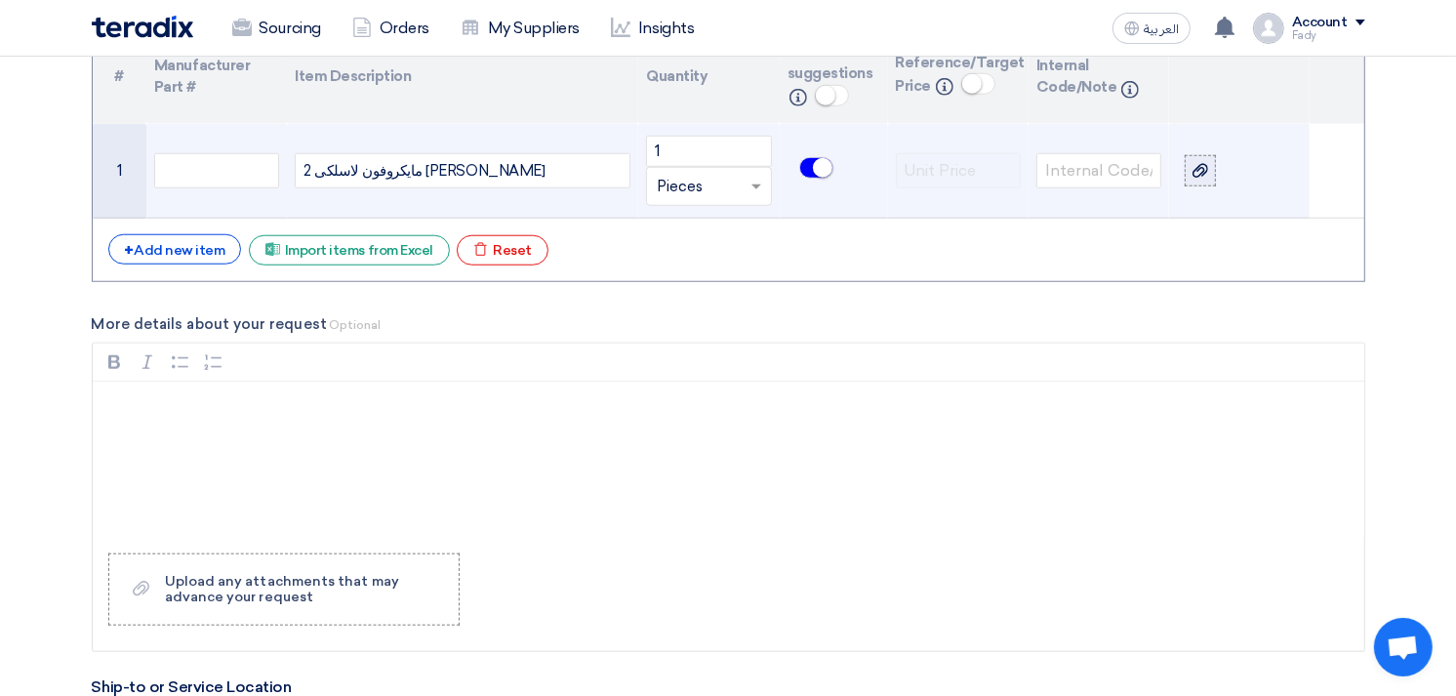
type input "[PERSON_NAME] لاسلكى 2 [PERSON_NAME] (مرفق صوره)"
click at [1203, 167] on icon at bounding box center [1200, 171] width 16 height 16
click at [0, 0] on input "file" at bounding box center [0, 0] width 0 height 0
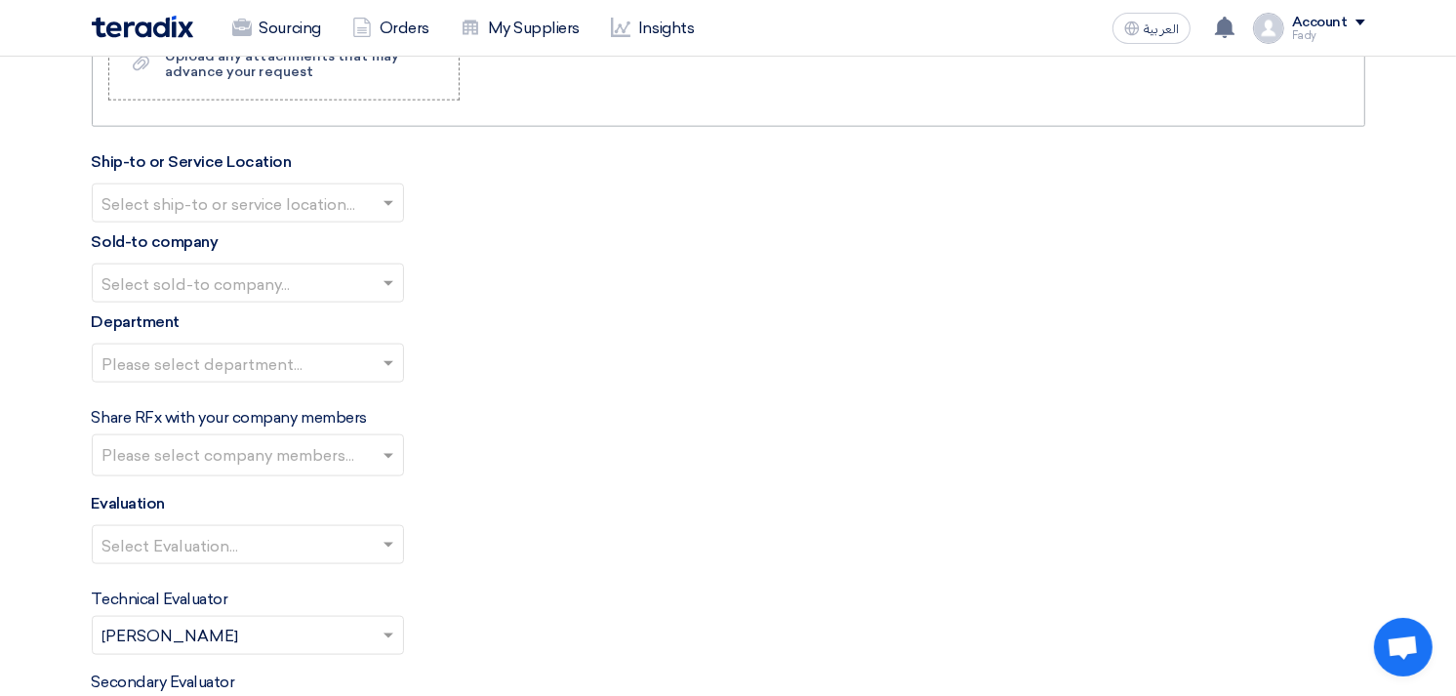
scroll to position [2059, 0]
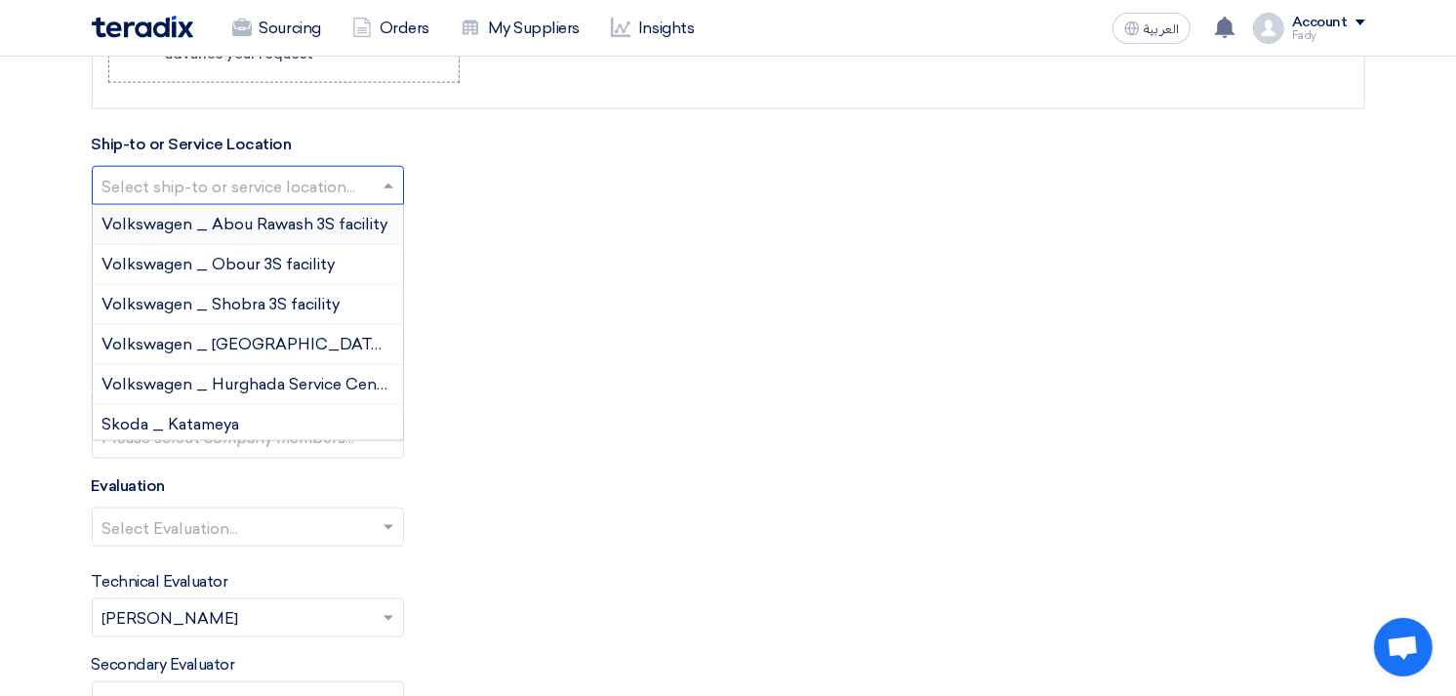
click at [212, 192] on input "text" at bounding box center [237, 188] width 271 height 32
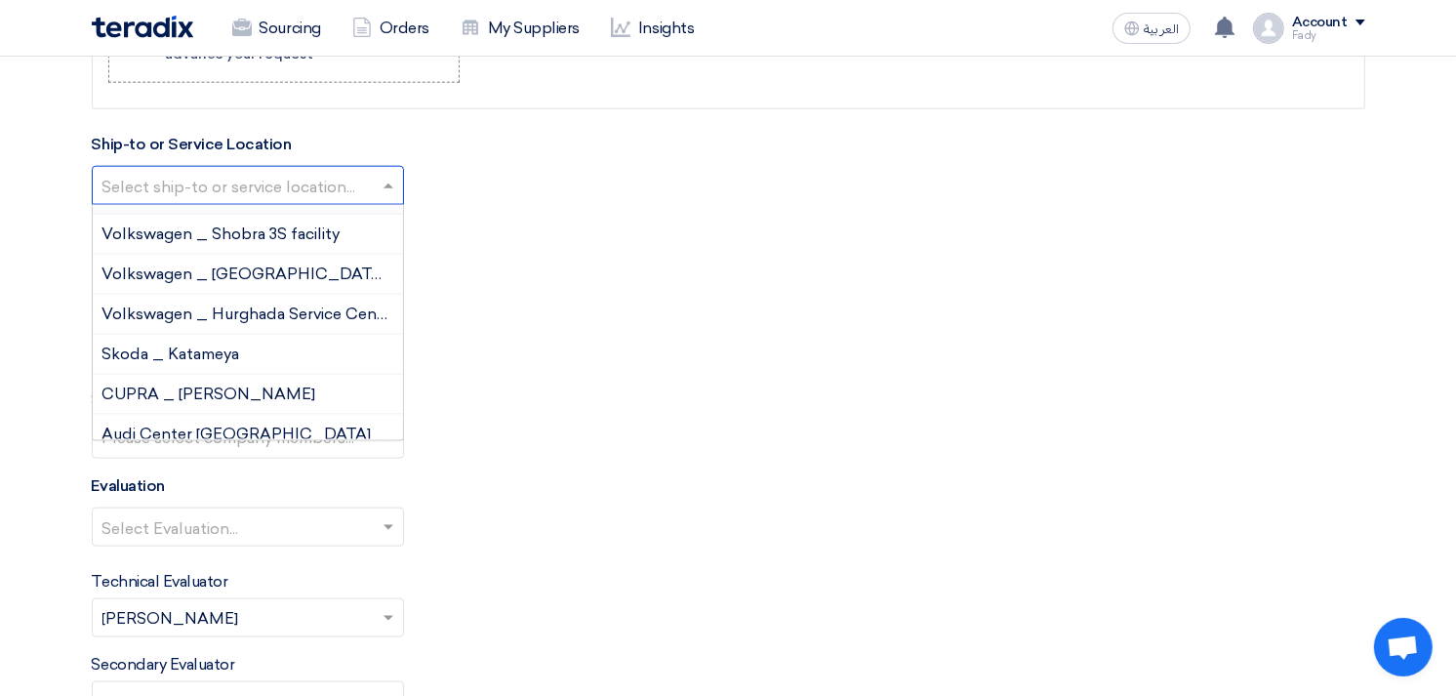
scroll to position [108, 0]
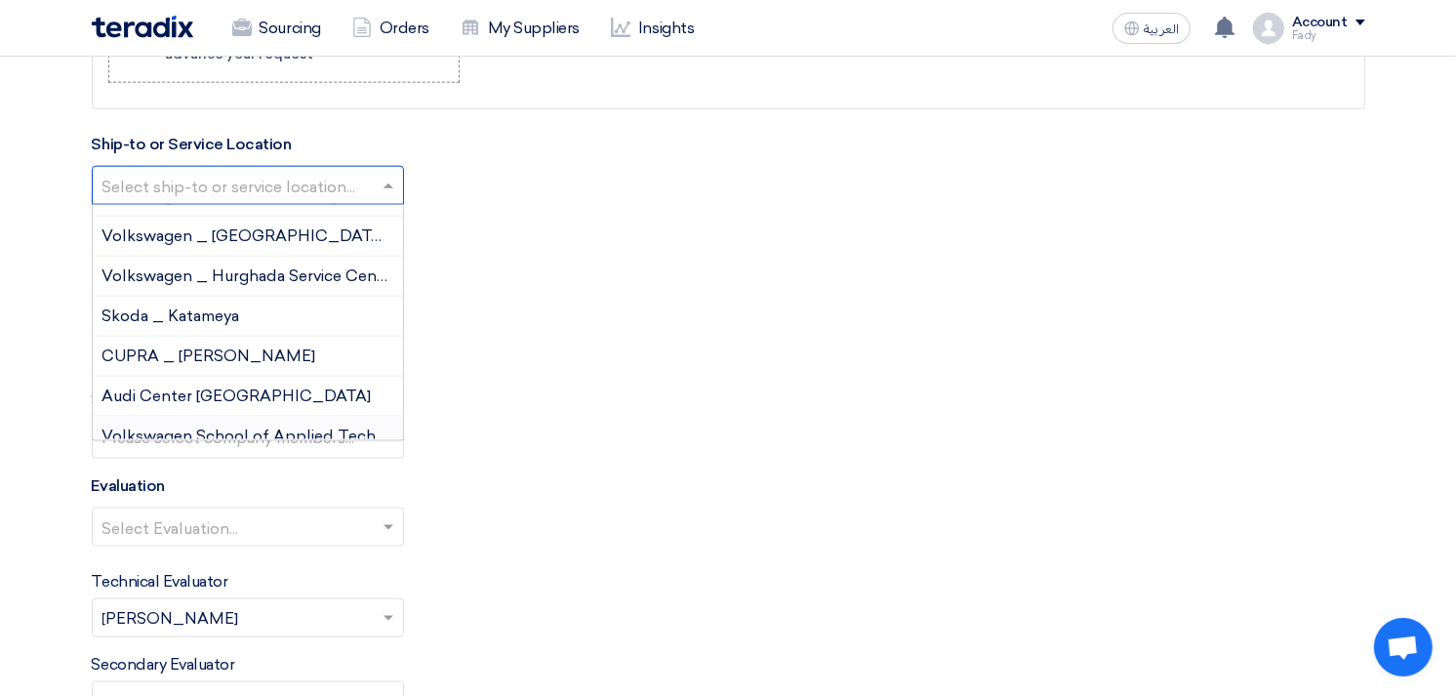
click at [255, 431] on span "Volkswagen School of Applied Technology" at bounding box center [265, 435] width 326 height 19
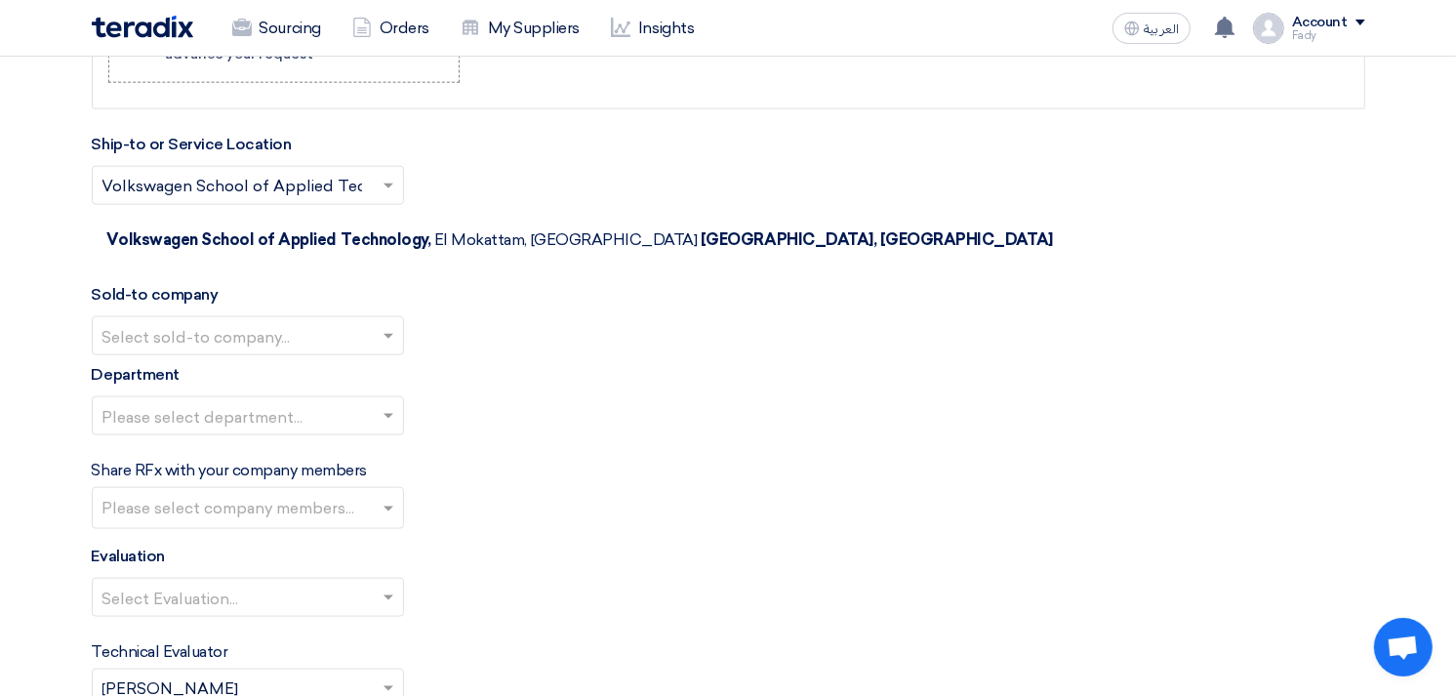
click at [224, 283] on div "Sold-to company Select sold-to company..." at bounding box center [728, 319] width 1273 height 72
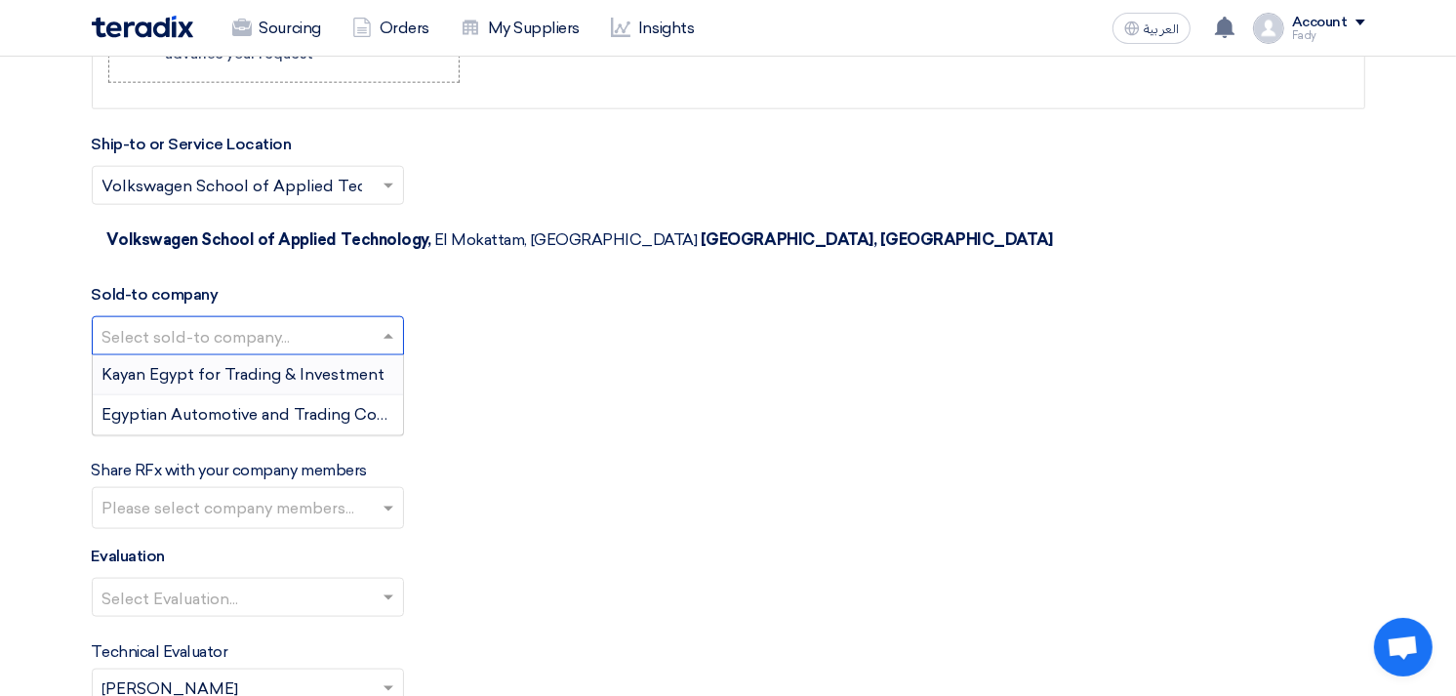
click at [219, 322] on input "text" at bounding box center [237, 338] width 271 height 32
click at [200, 395] on div "Egyptian Automotive and Trading Company" at bounding box center [248, 414] width 310 height 39
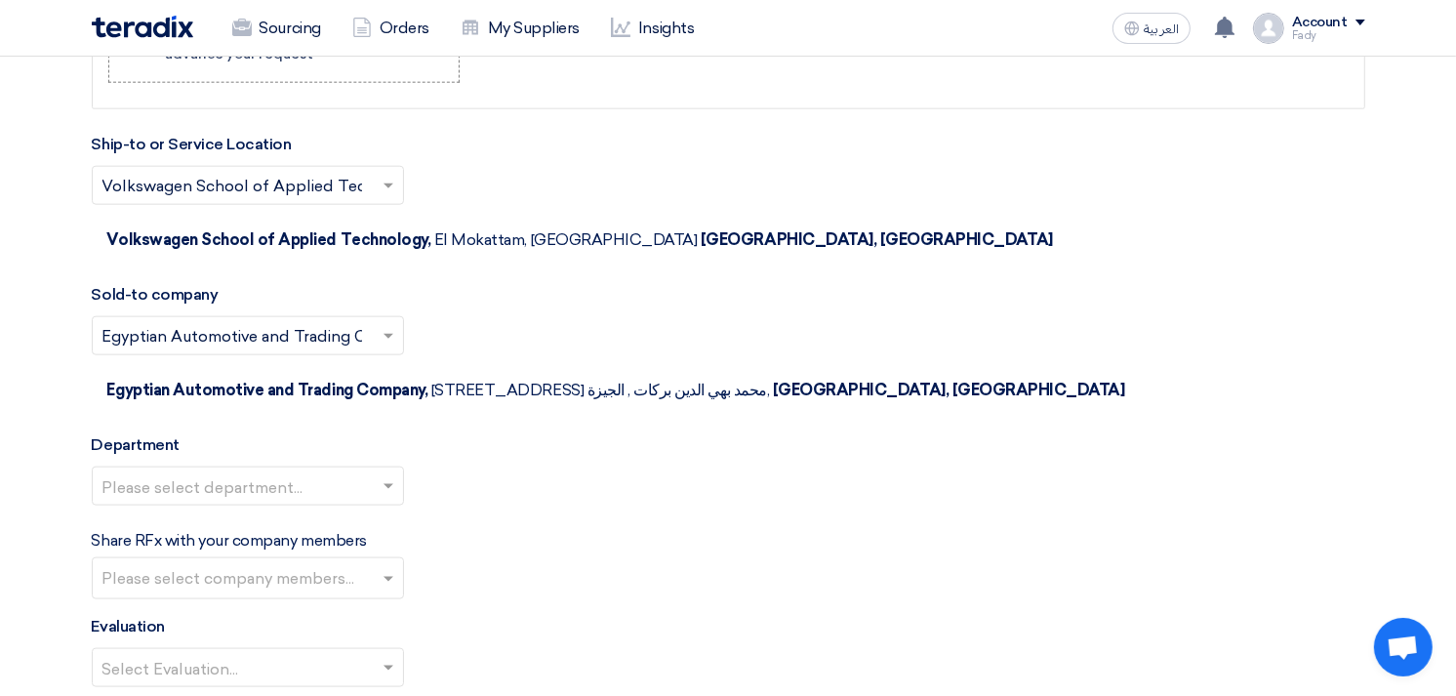
click at [200, 472] on input "text" at bounding box center [237, 488] width 271 height 32
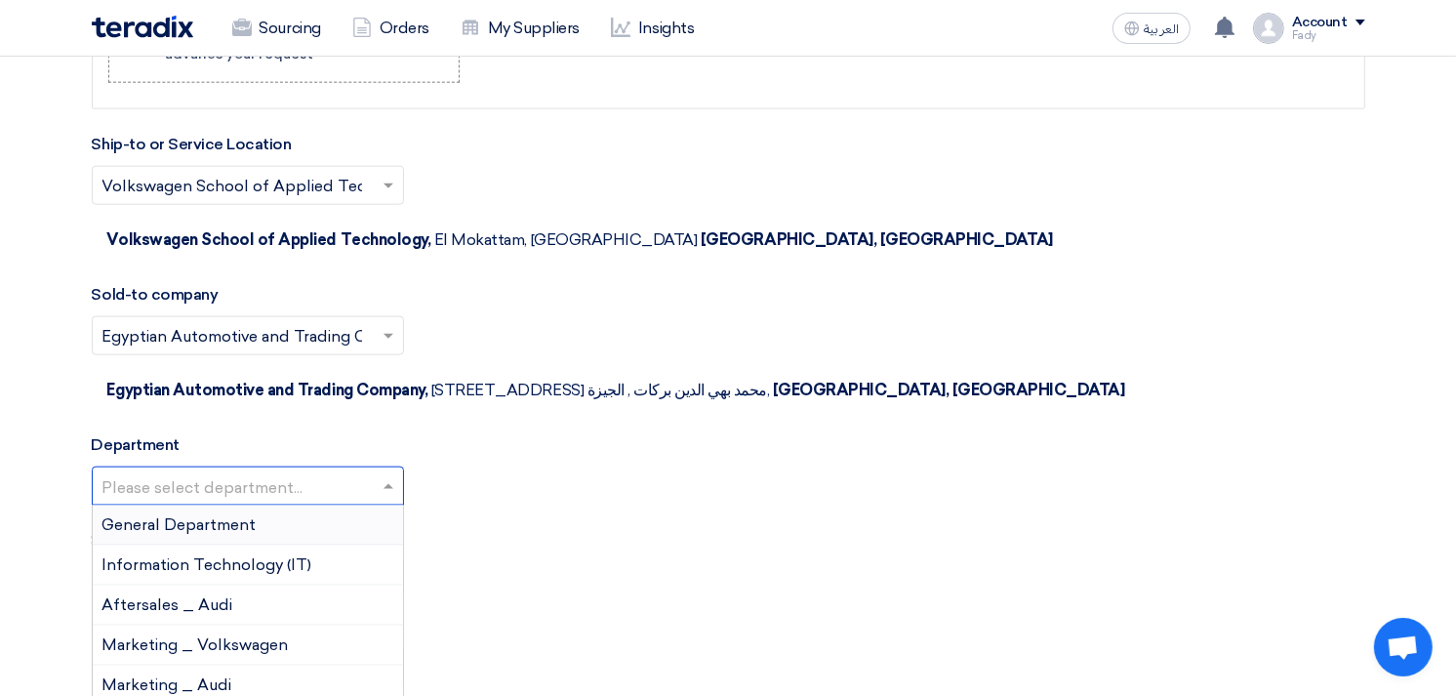
click at [200, 505] on div "General Department" at bounding box center [248, 525] width 310 height 40
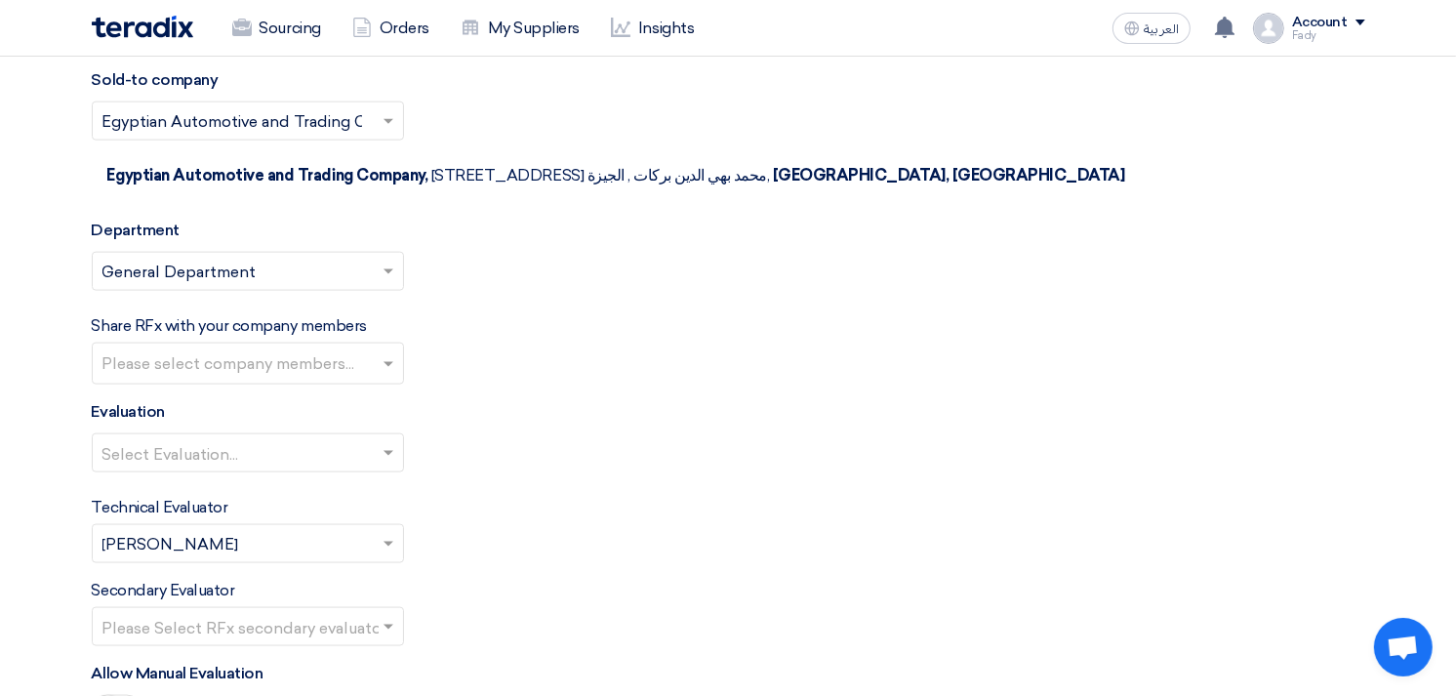
scroll to position [2276, 0]
click at [187, 435] on div at bounding box center [248, 451] width 310 height 32
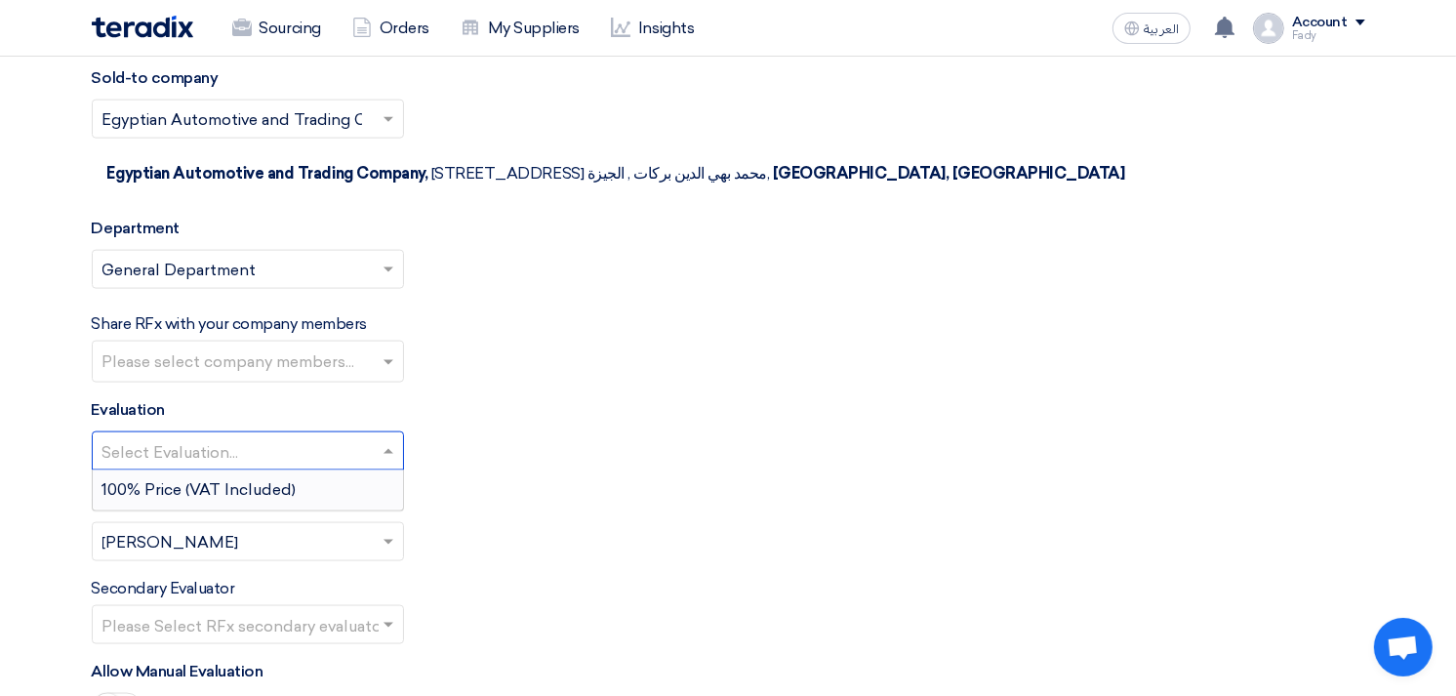
click at [178, 480] on span "100% Price (VAT Included)" at bounding box center [199, 489] width 194 height 19
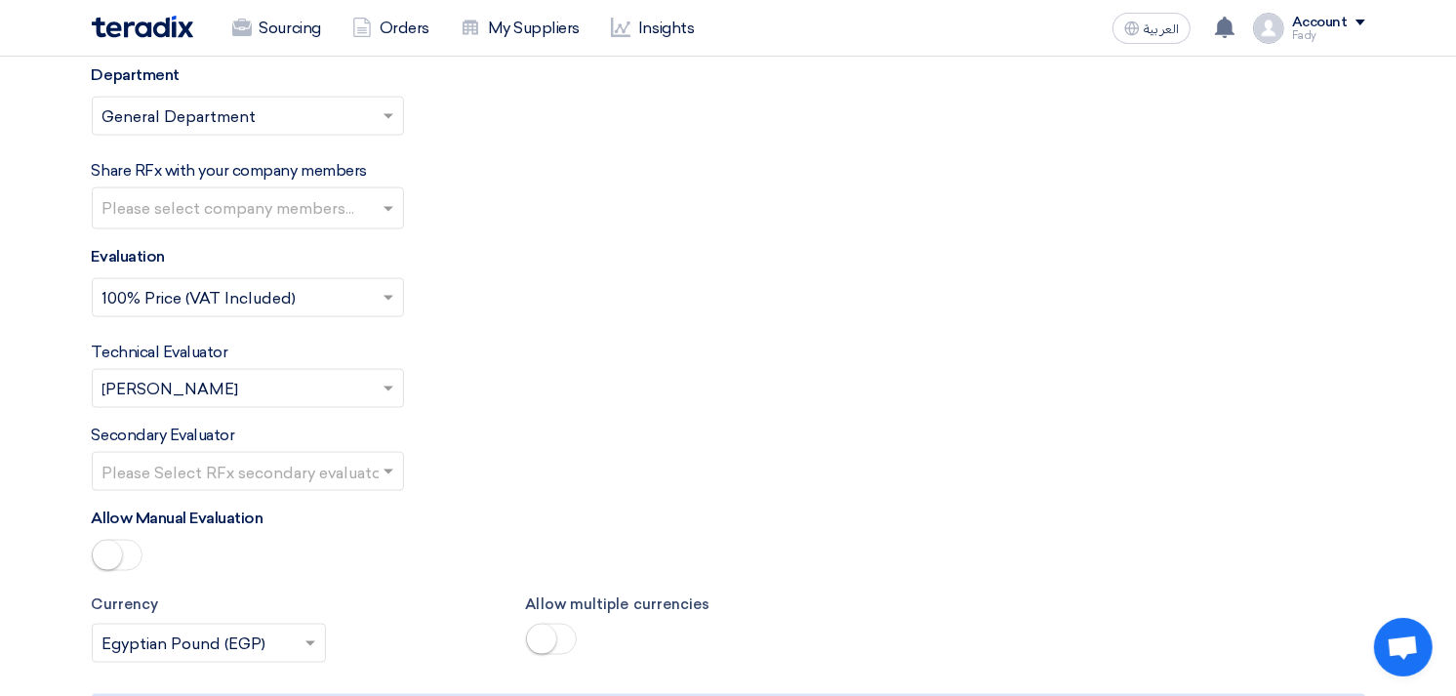
scroll to position [2818, 0]
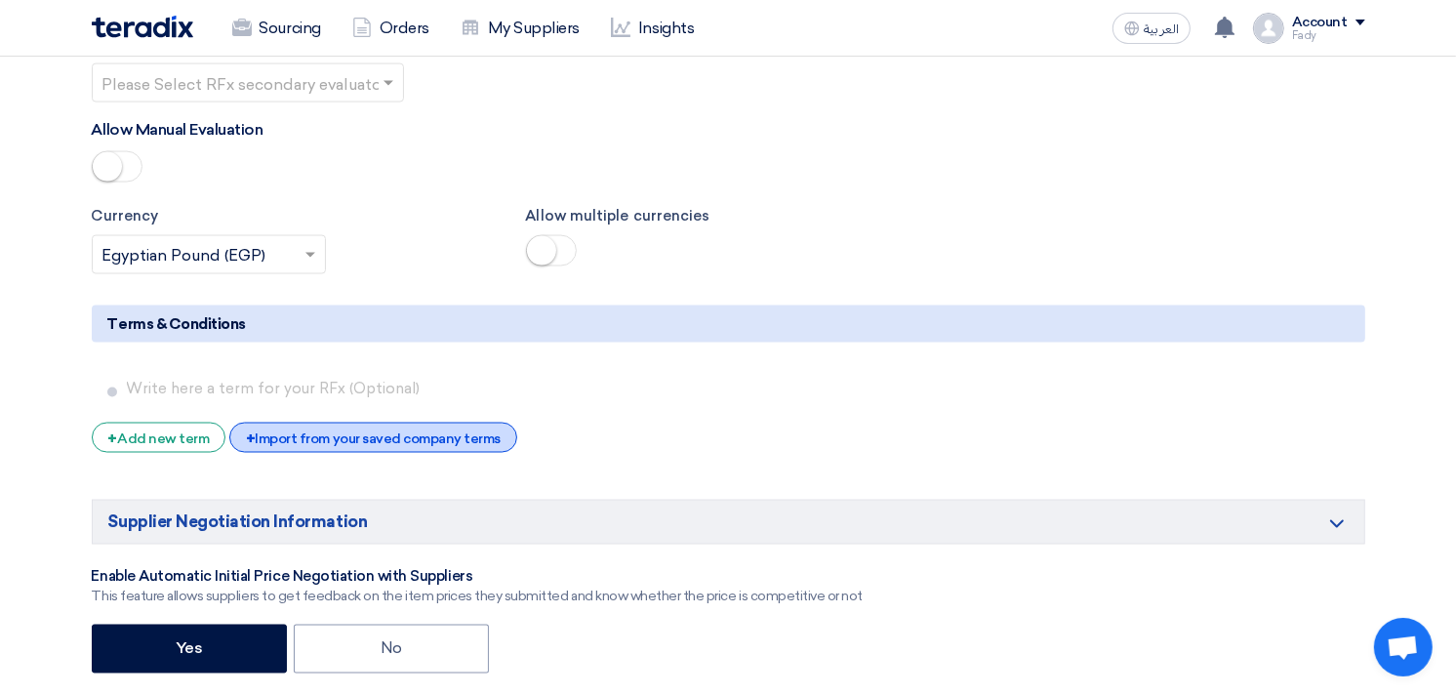
click at [281, 422] on div "+ Import from your saved company terms" at bounding box center [373, 437] width 288 height 30
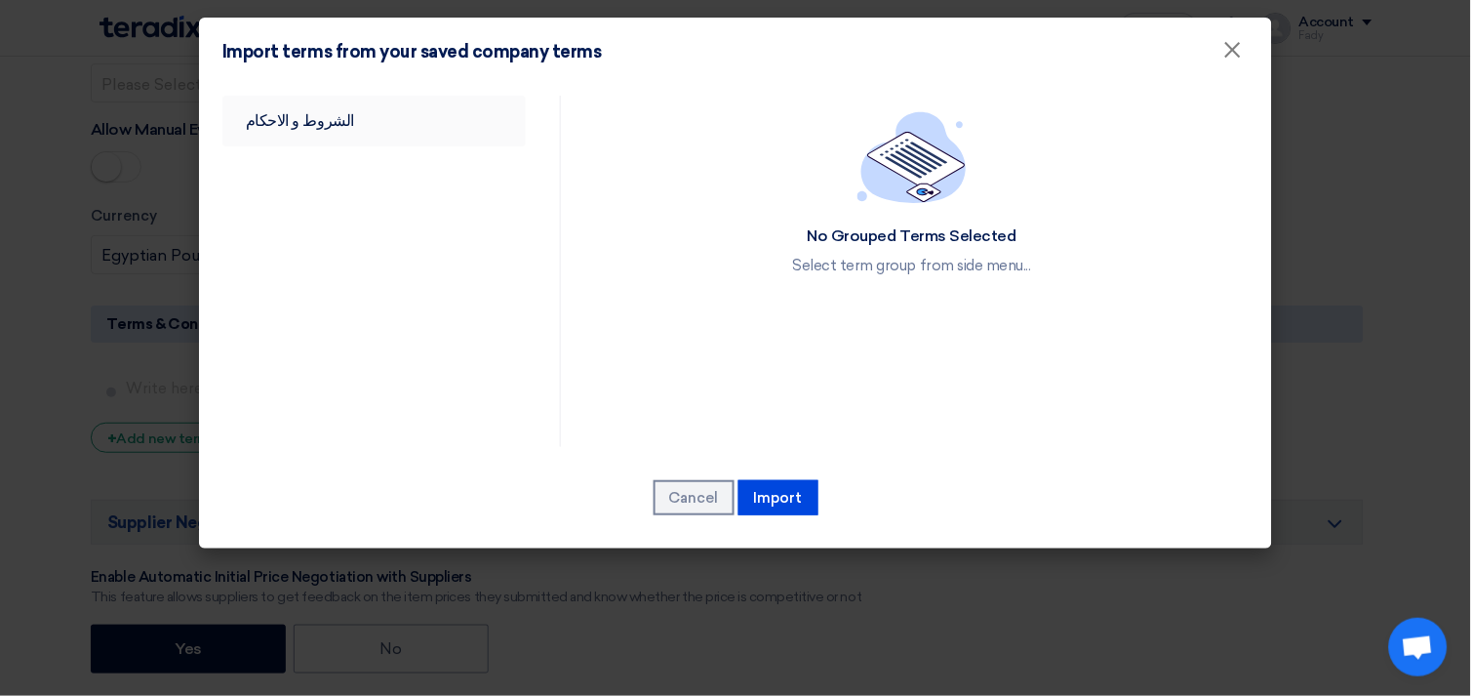
click at [314, 121] on link "الشروط و الاحكام" at bounding box center [373, 121] width 303 height 51
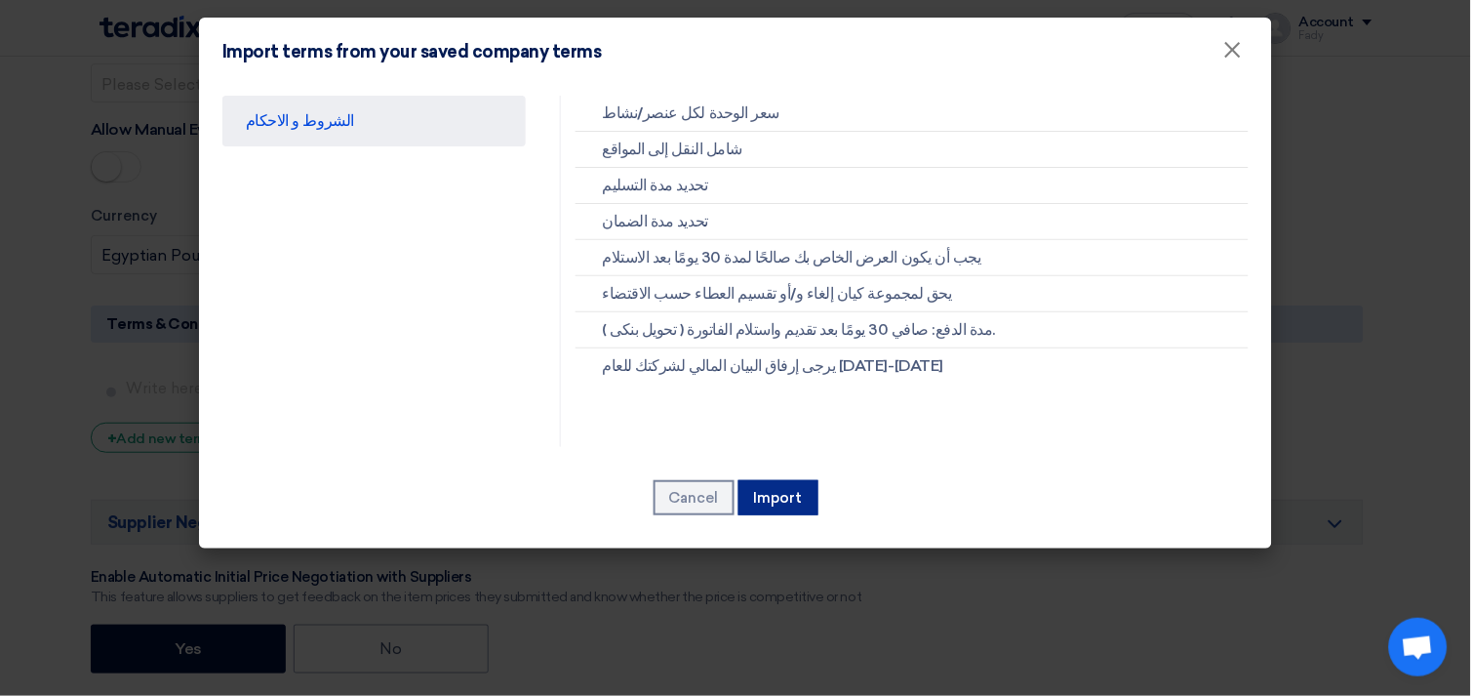
click at [811, 494] on button "Import" at bounding box center [779, 497] width 80 height 35
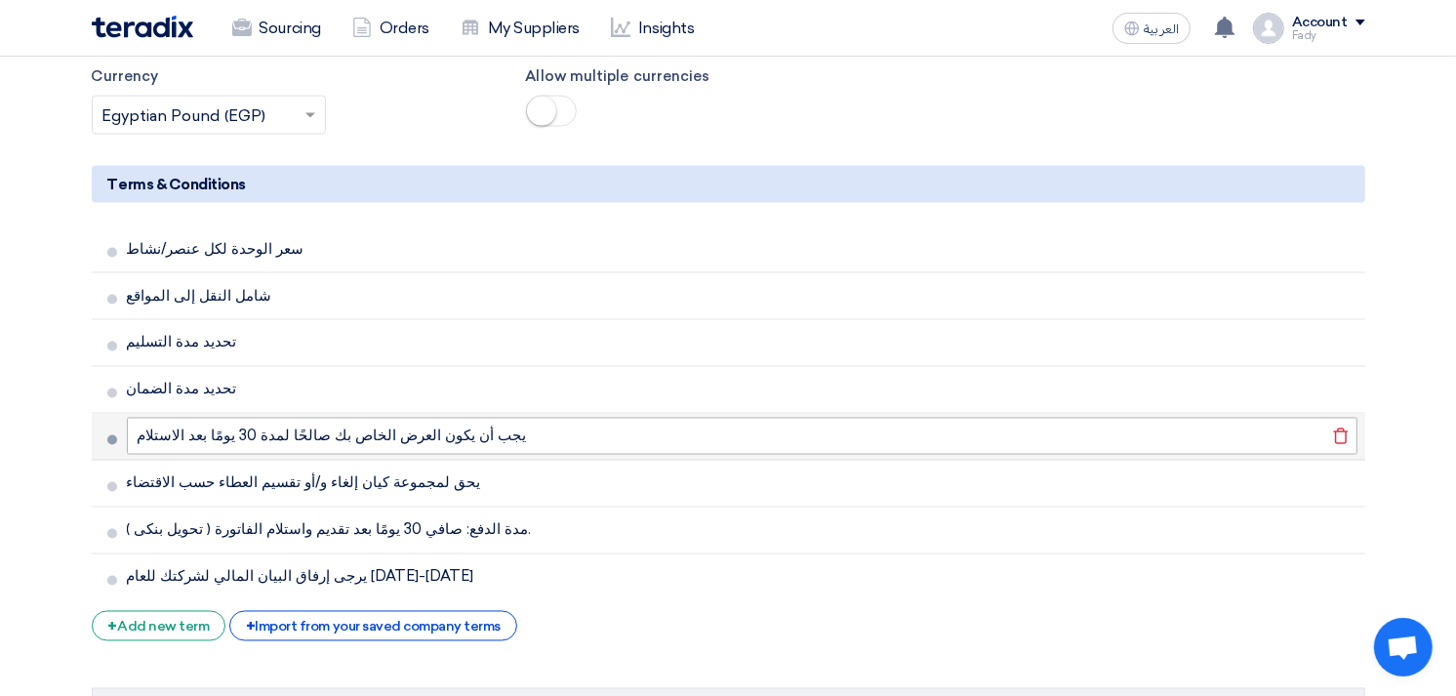
scroll to position [3252, 0]
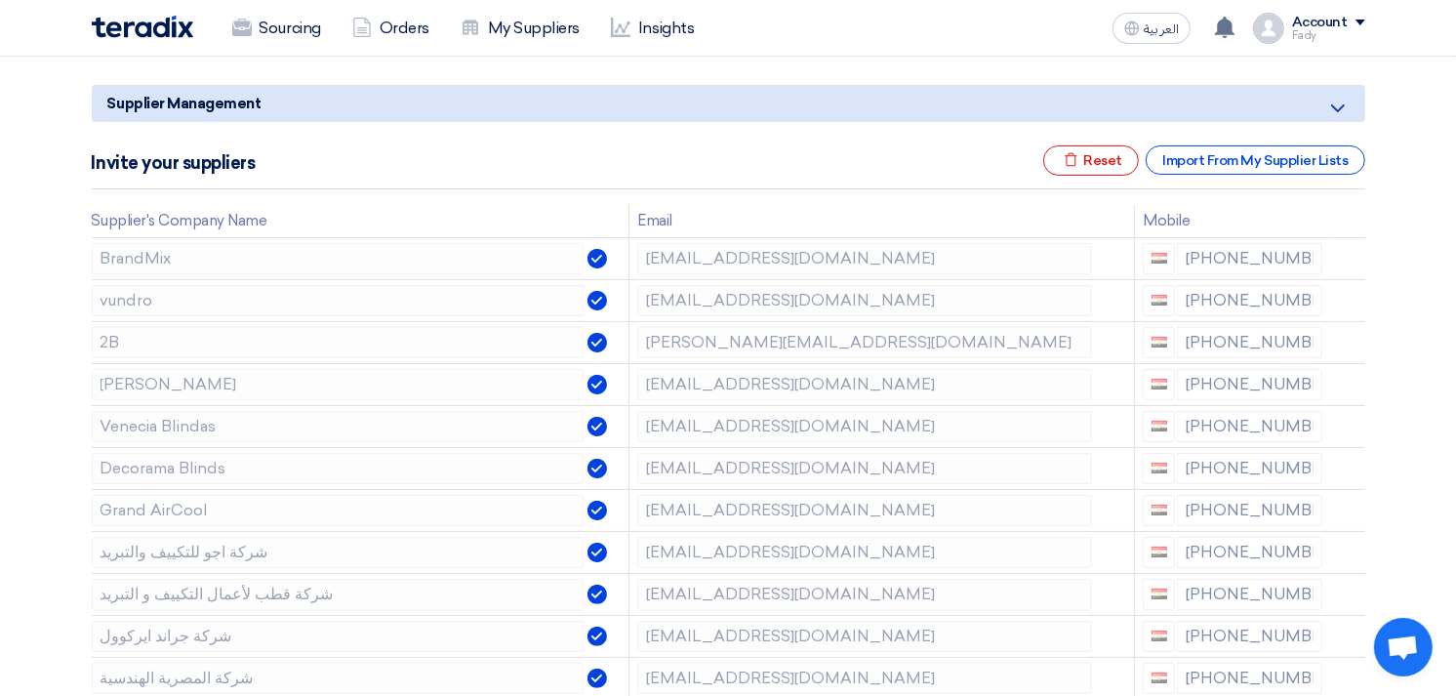
scroll to position [217, 0]
click at [1350, 295] on use at bounding box center [1349, 302] width 15 height 17
click at [0, 0] on use at bounding box center [0, 0] width 0 height 0
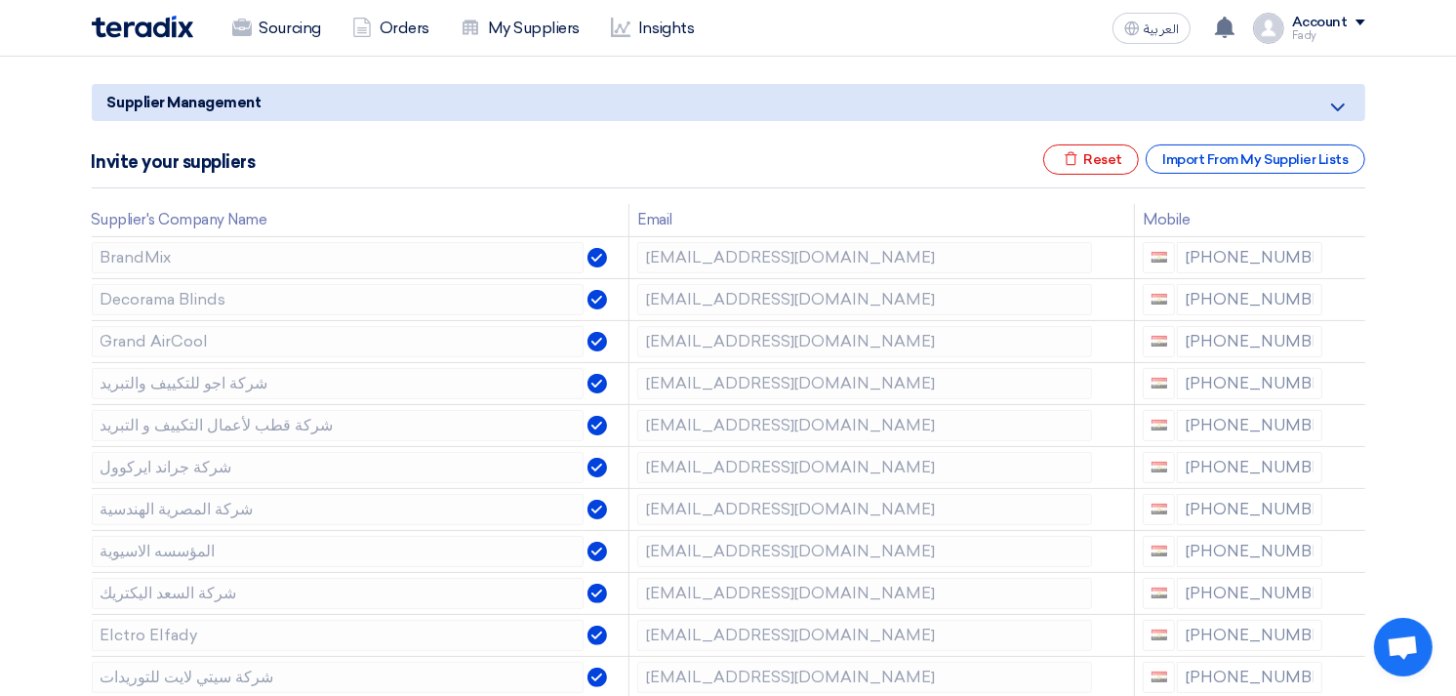
click at [0, 0] on use at bounding box center [0, 0] width 0 height 0
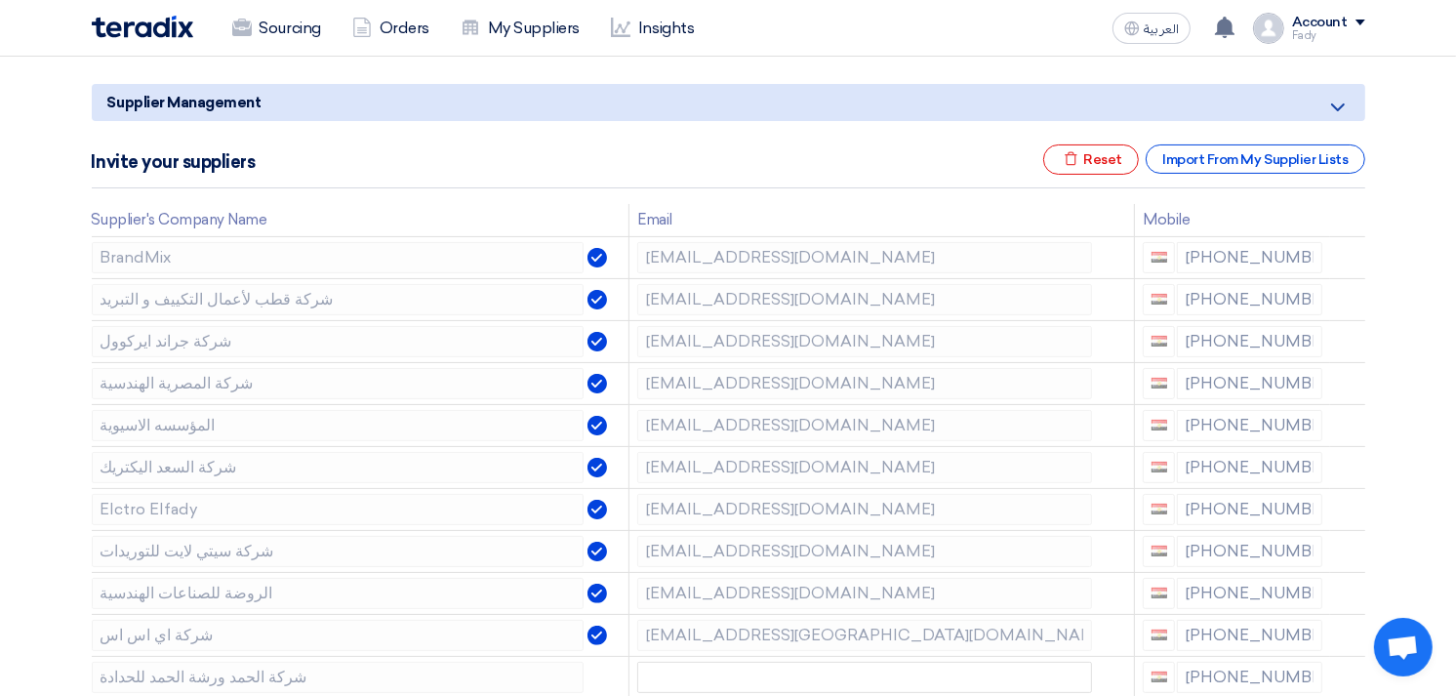
click at [0, 0] on use at bounding box center [0, 0] width 0 height 0
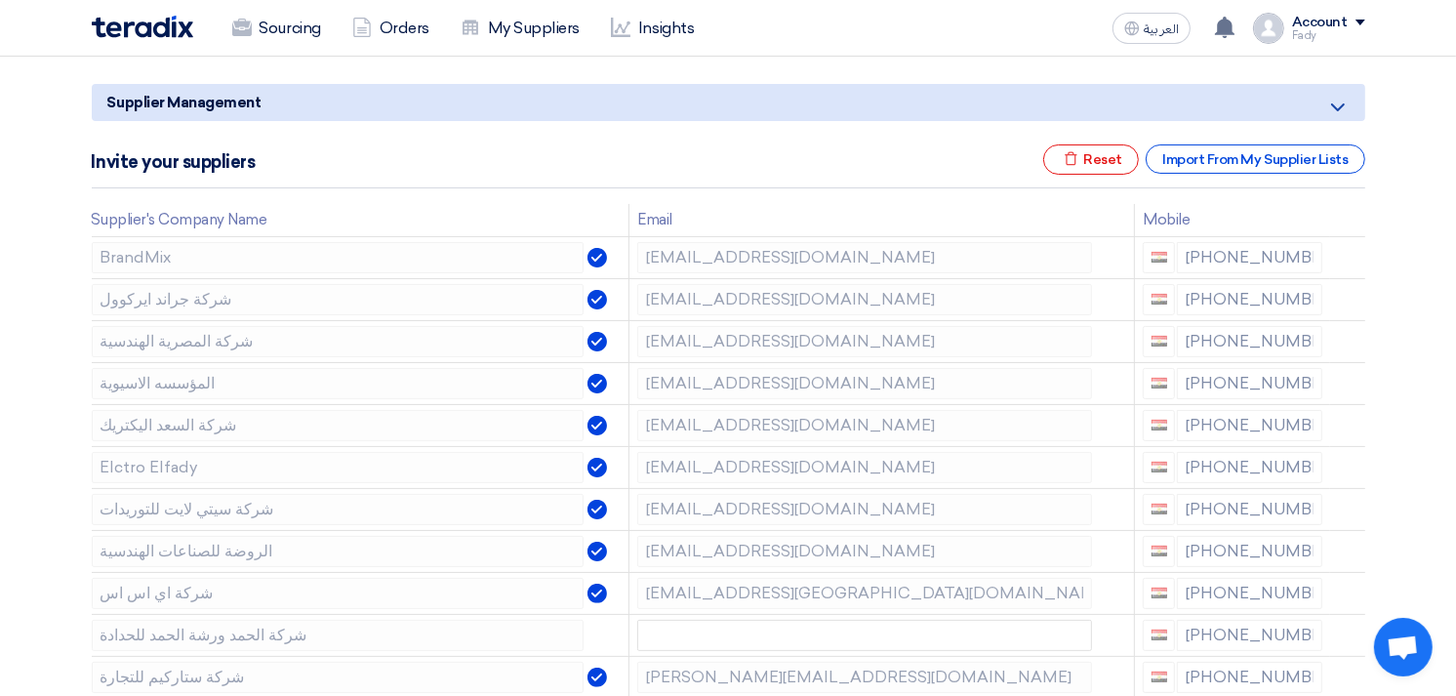
click at [0, 0] on use at bounding box center [0, 0] width 0 height 0
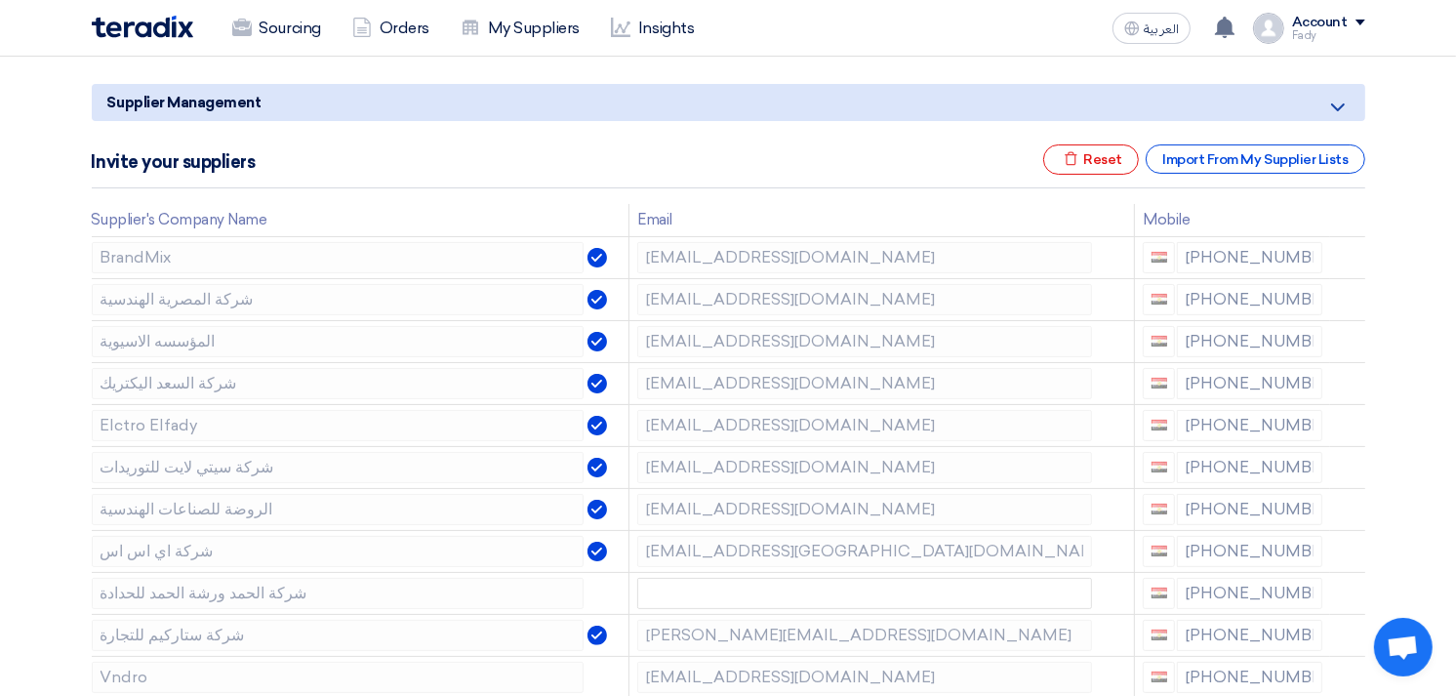
click at [0, 0] on use at bounding box center [0, 0] width 0 height 0
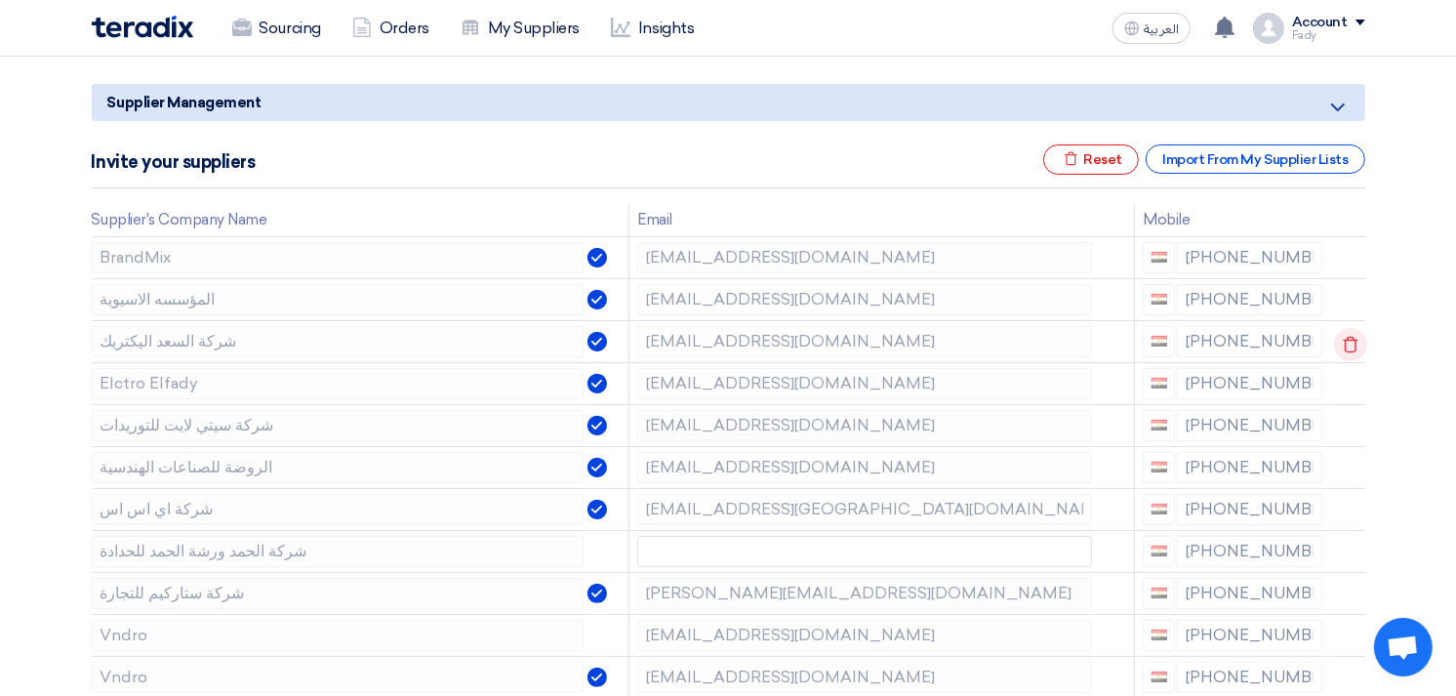
click at [1349, 342] on icon at bounding box center [1350, 344] width 33 height 33
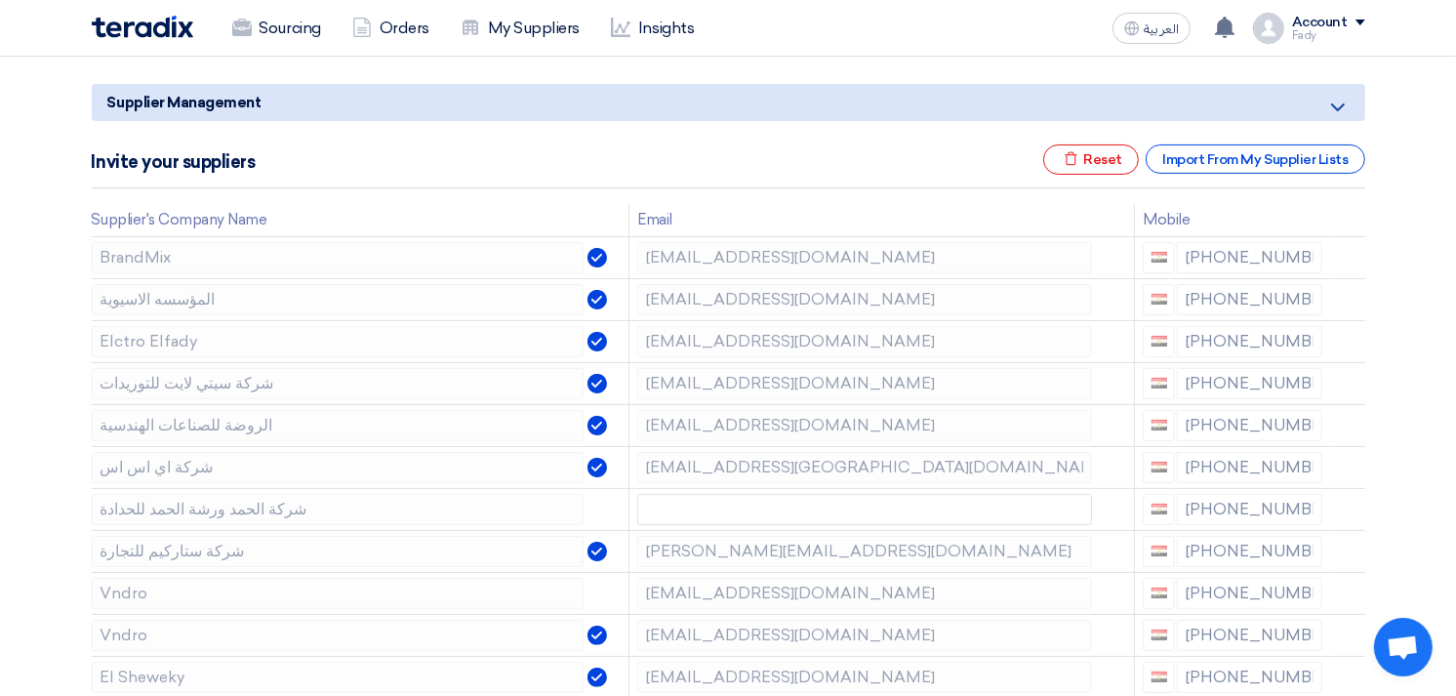
click at [0, 0] on icon at bounding box center [0, 0] width 0 height 0
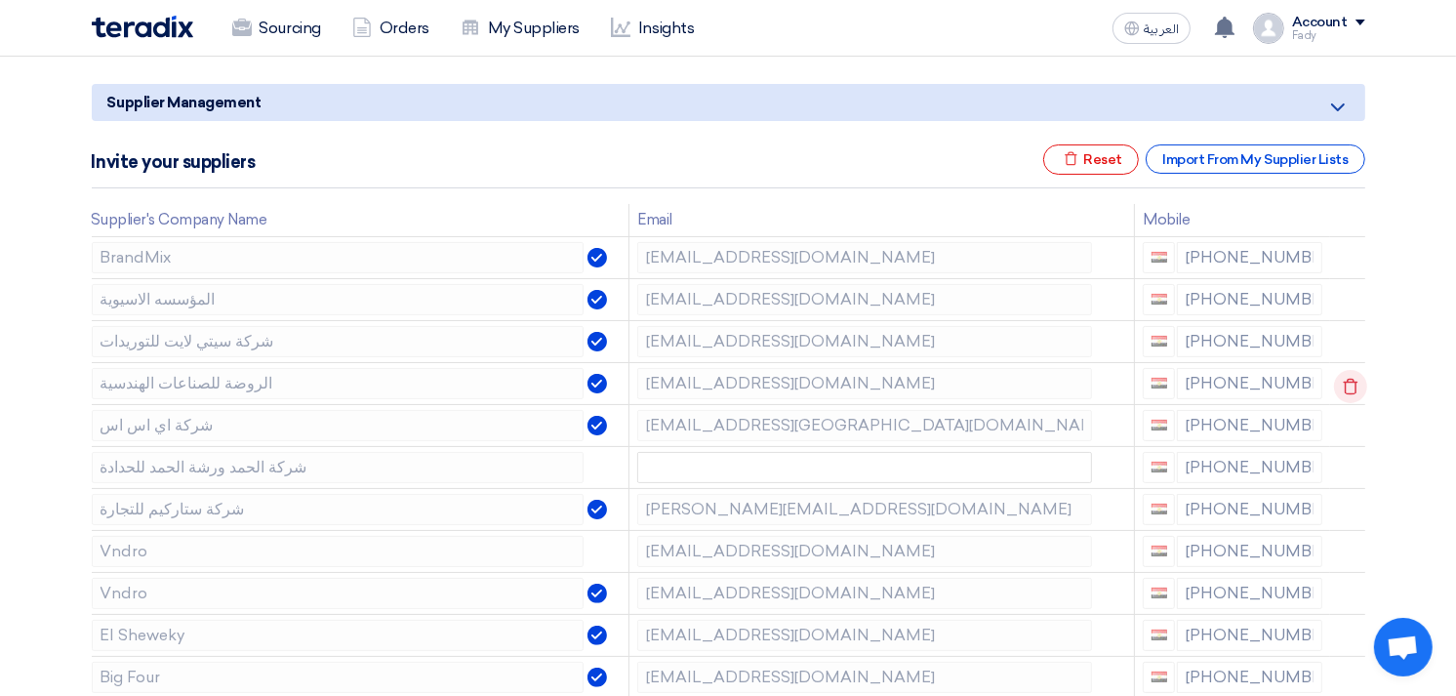
click at [1342, 382] on use at bounding box center [1349, 386] width 15 height 17
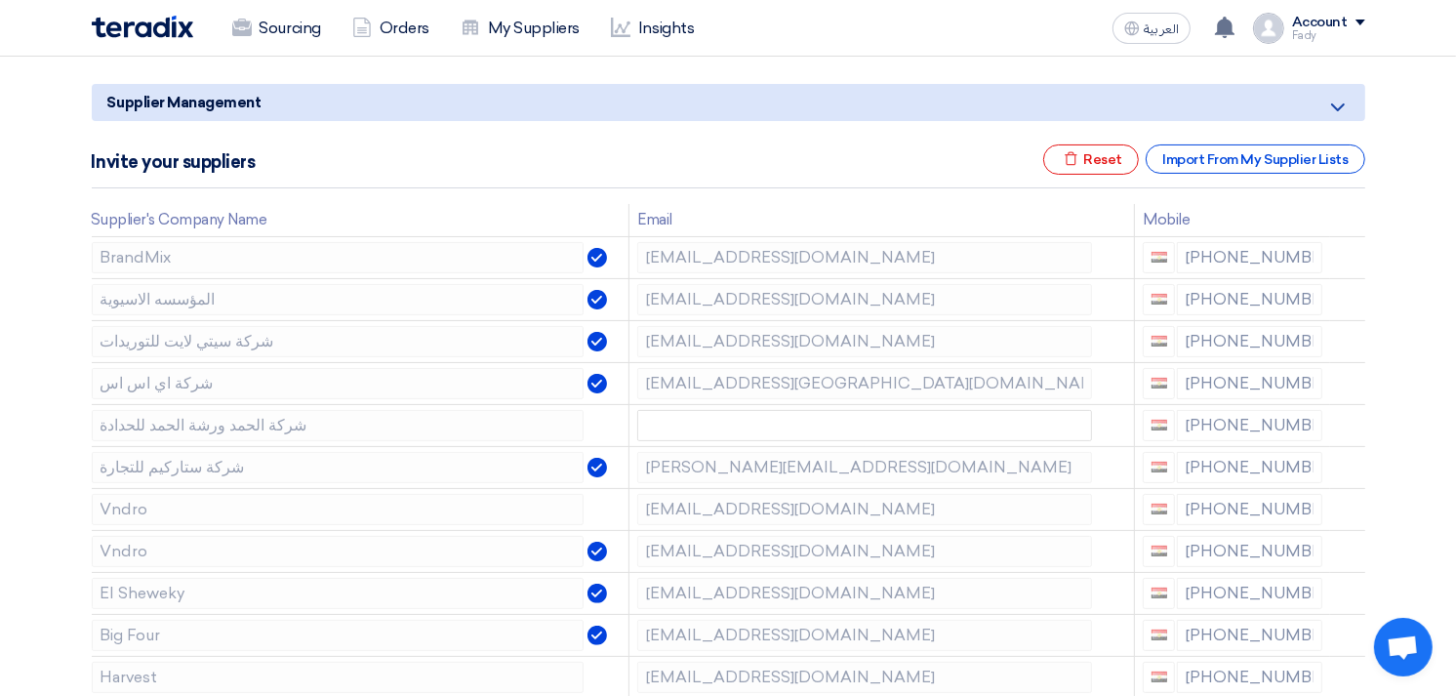
click at [0, 0] on use at bounding box center [0, 0] width 0 height 0
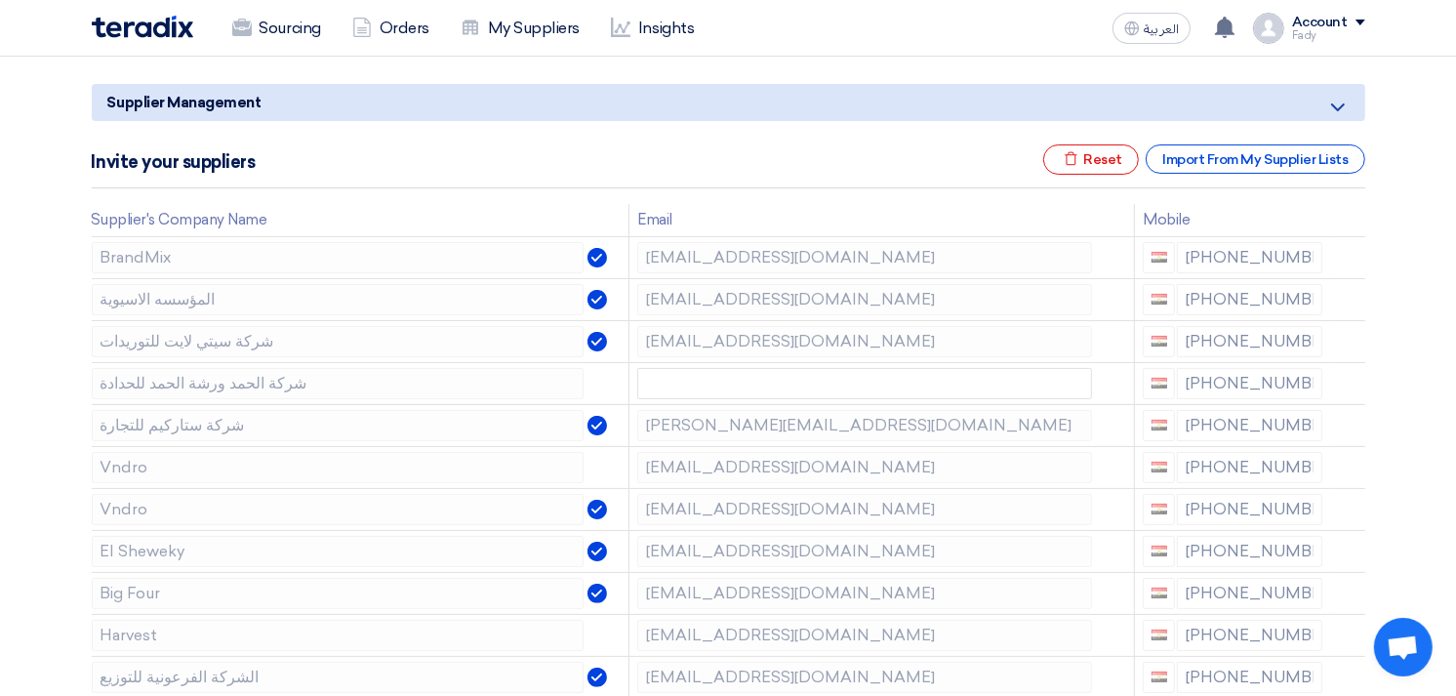
click at [0, 0] on use at bounding box center [0, 0] width 0 height 0
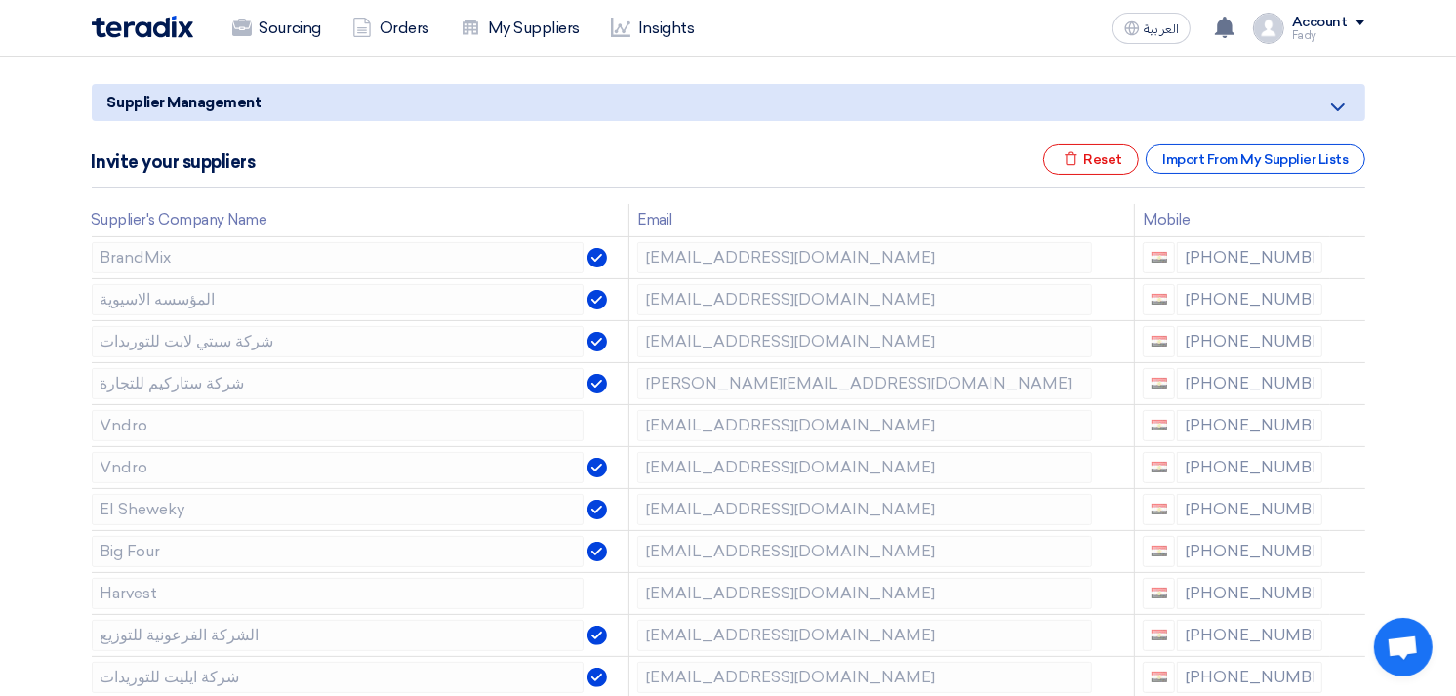
click at [0, 0] on use at bounding box center [0, 0] width 0 height 0
click at [1348, 514] on icon at bounding box center [1350, 512] width 33 height 33
click at [0, 0] on icon at bounding box center [0, 0] width 0 height 0
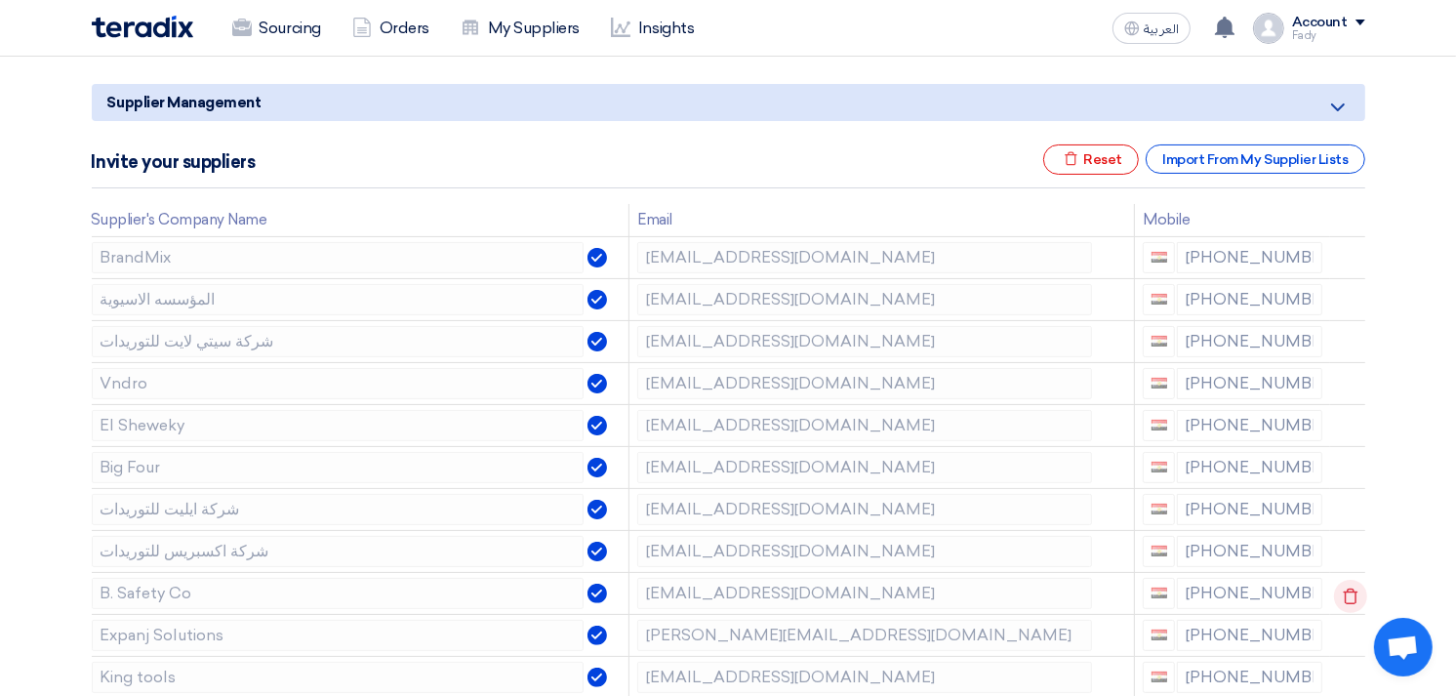
click at [1344, 591] on icon at bounding box center [1350, 596] width 33 height 33
click at [1344, 595] on icon at bounding box center [1350, 596] width 33 height 33
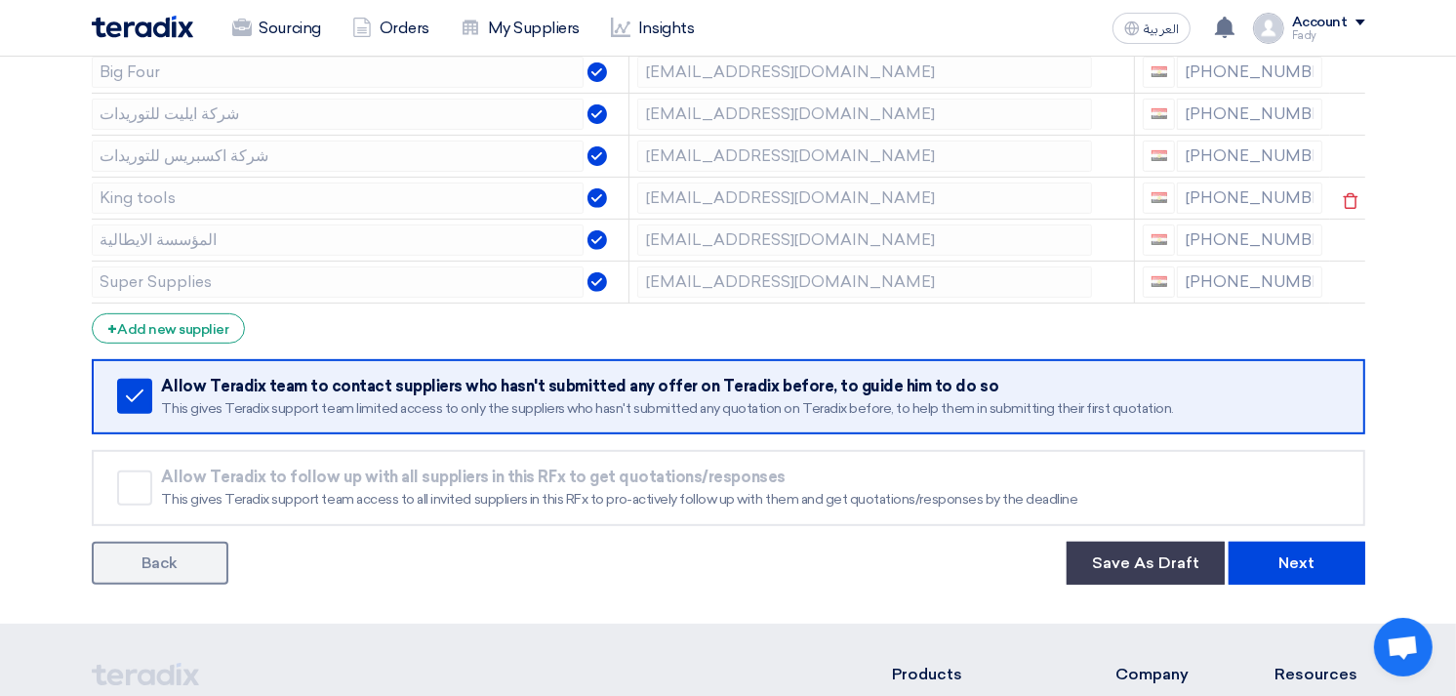
scroll to position [976, 0]
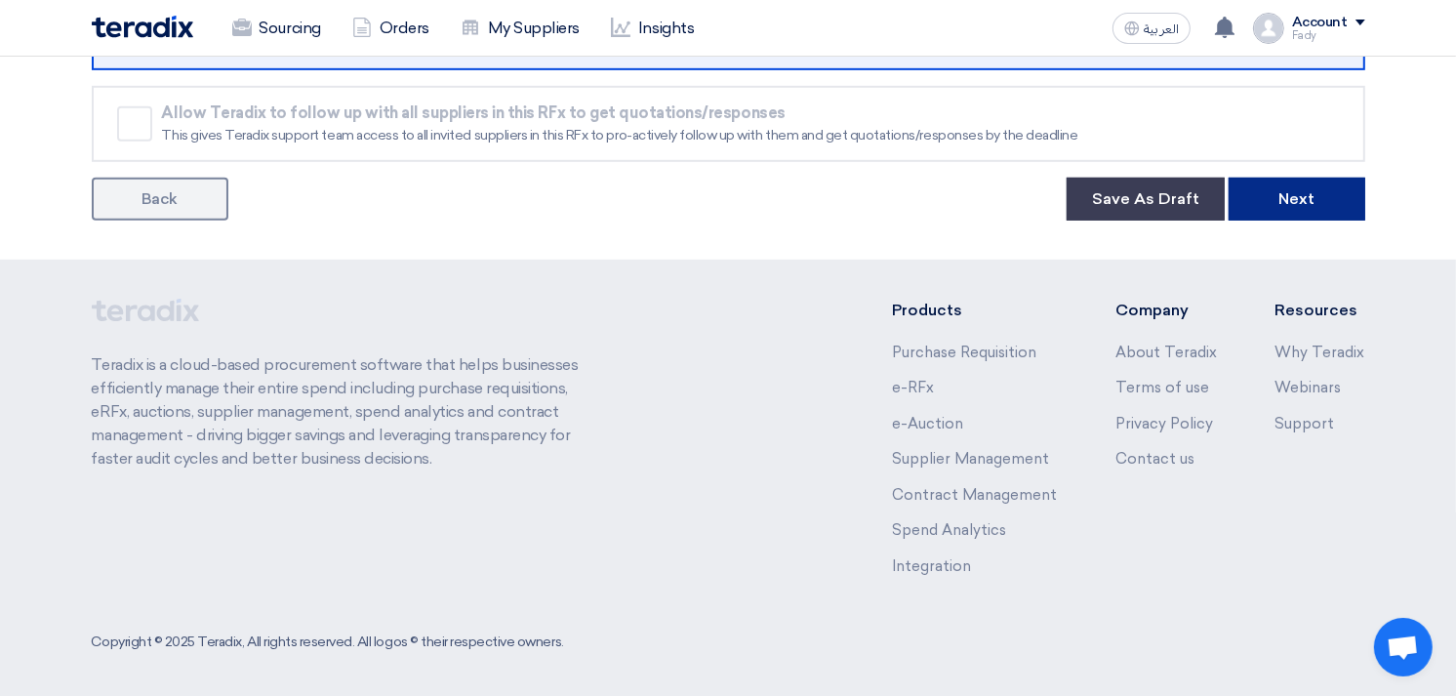
click at [1283, 189] on button "Next" at bounding box center [1296, 199] width 137 height 43
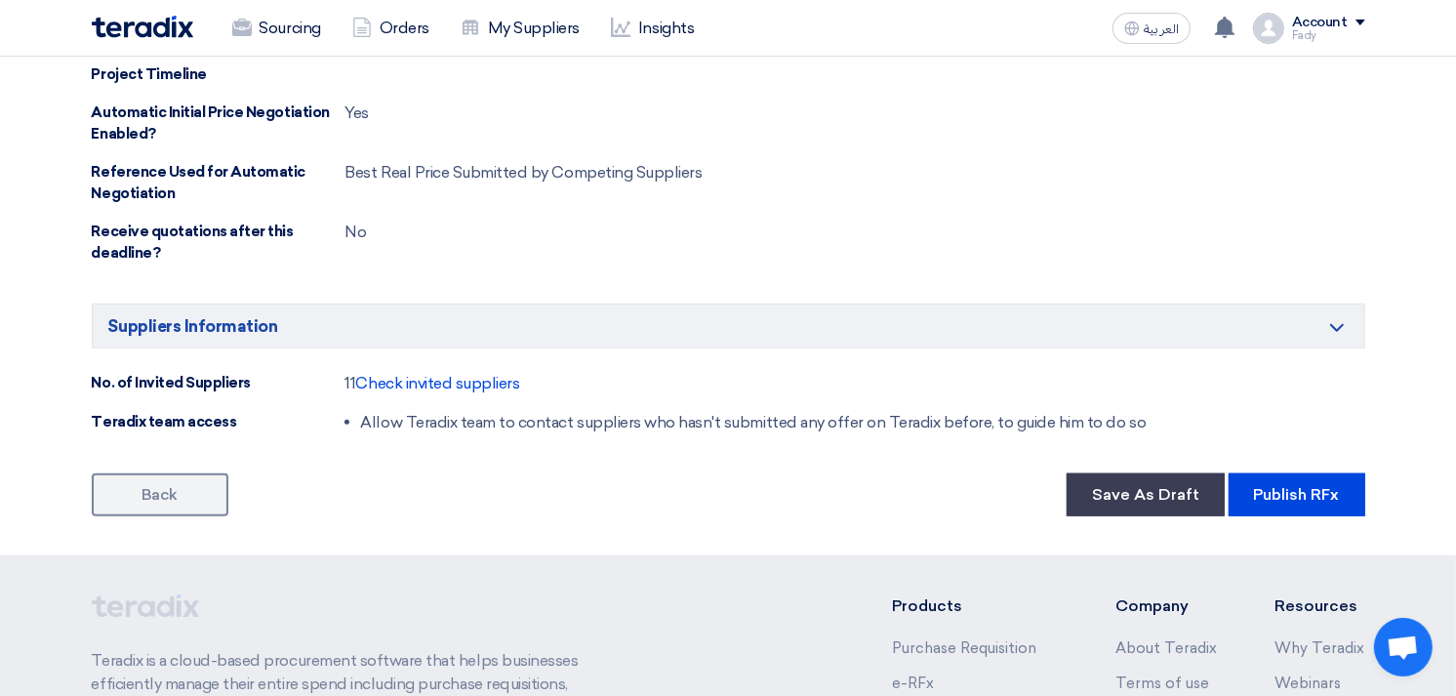
scroll to position [1368, 0]
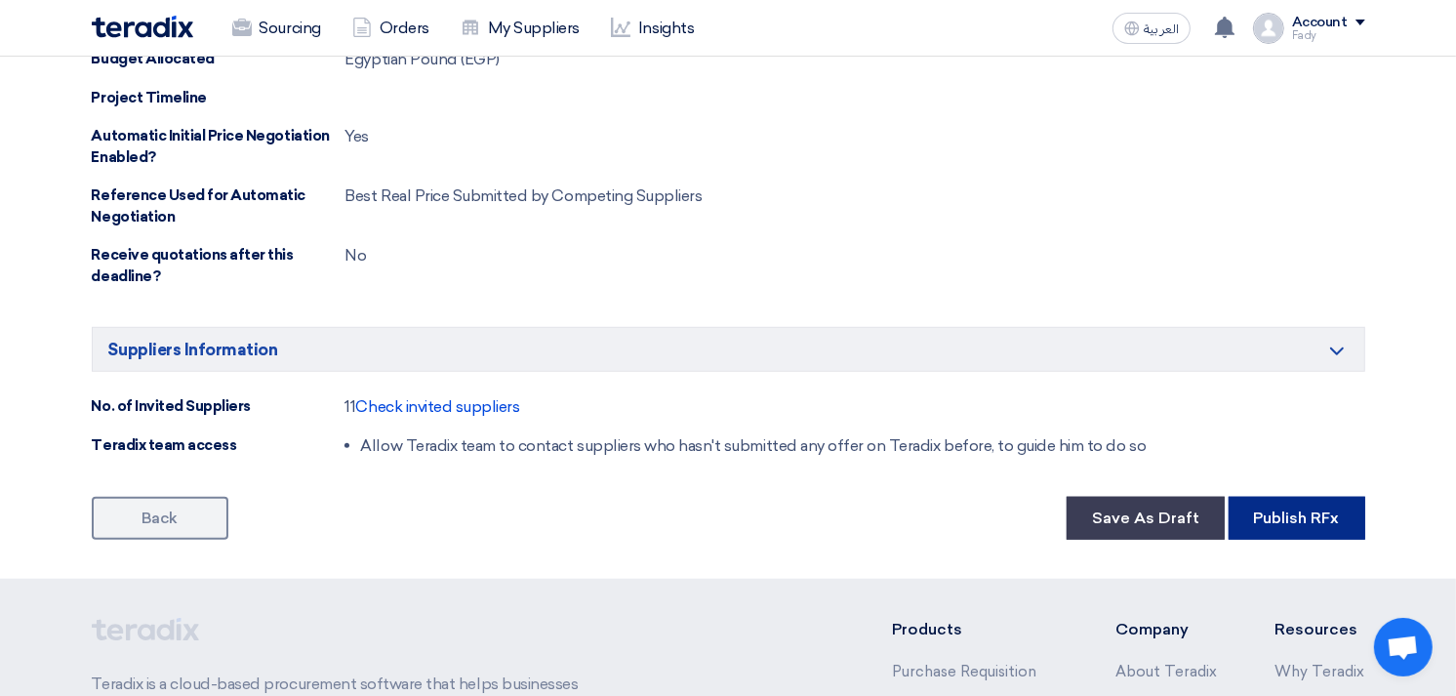
click at [1290, 510] on button "Publish RFx" at bounding box center [1296, 518] width 137 height 43
